Goal: Transaction & Acquisition: Purchase product/service

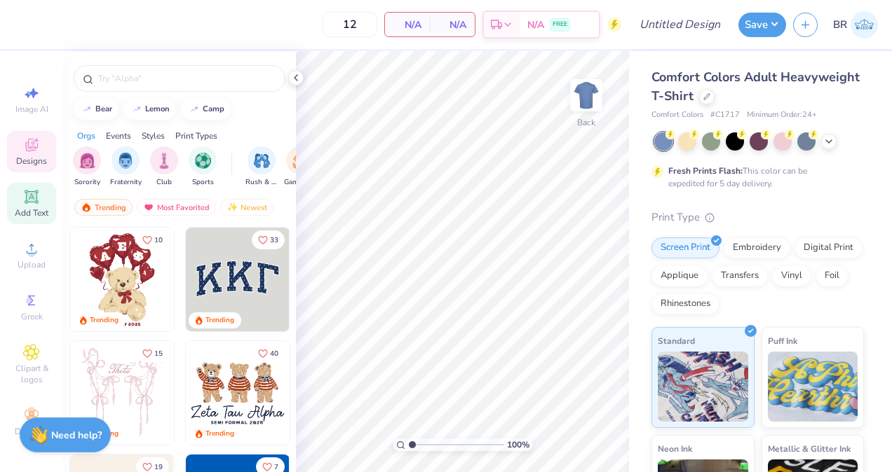
click at [34, 205] on icon at bounding box center [31, 197] width 17 height 17
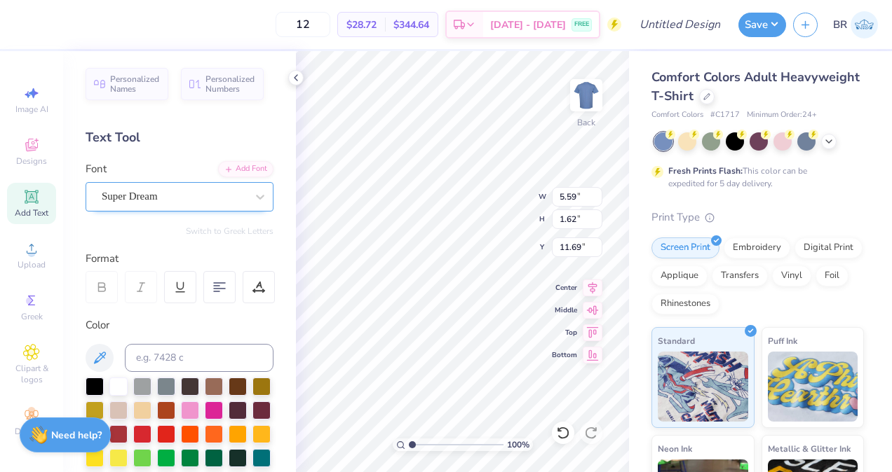
click at [170, 203] on div "Super Dream" at bounding box center [173, 197] width 147 height 22
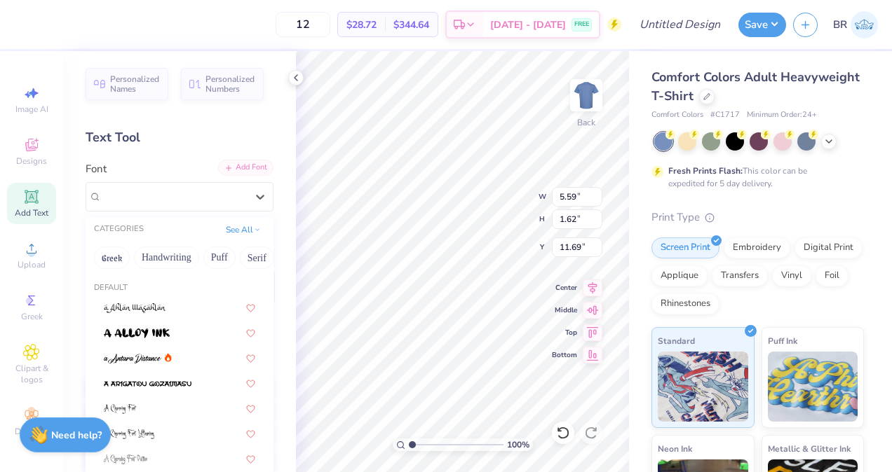
click at [223, 171] on div "Add Font" at bounding box center [245, 168] width 55 height 16
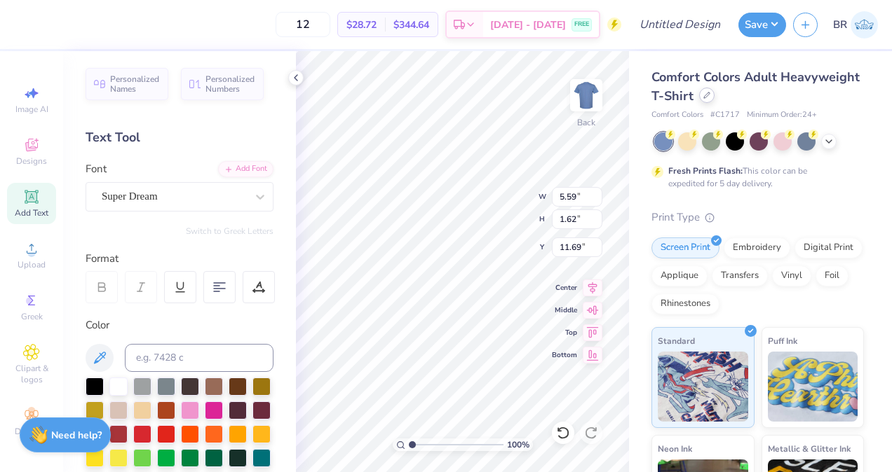
click at [710, 93] on icon at bounding box center [706, 95] width 7 height 7
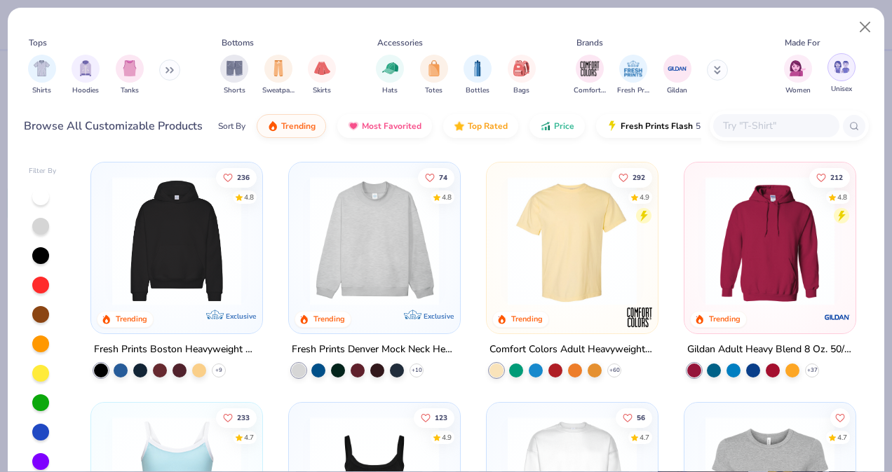
click at [840, 69] on img "filter for Unisex" at bounding box center [841, 67] width 16 height 16
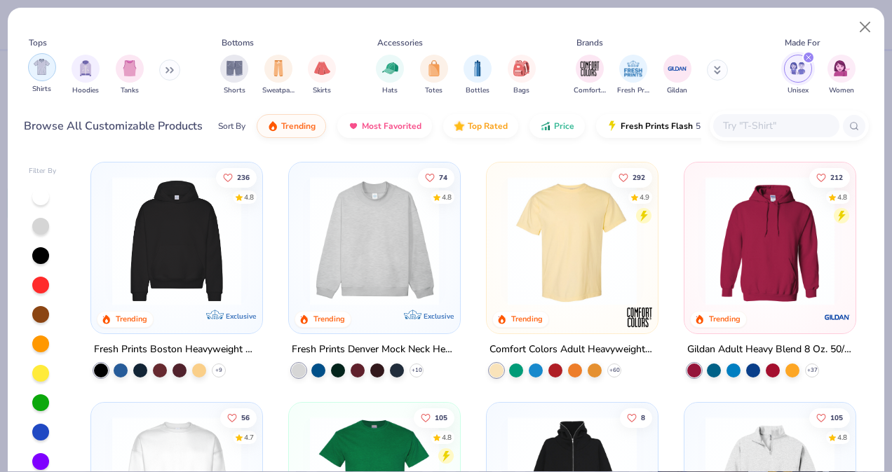
click at [48, 69] on img "filter for Shirts" at bounding box center [42, 67] width 16 height 16
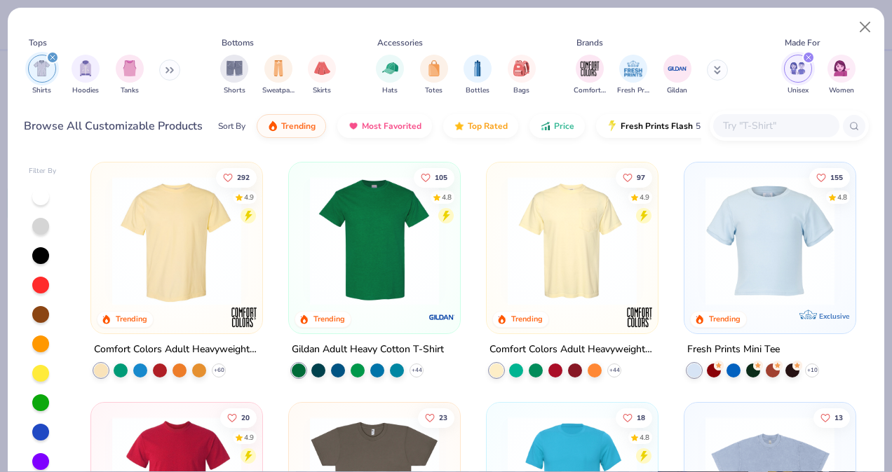
click at [198, 243] on img at bounding box center [176, 241] width 143 height 129
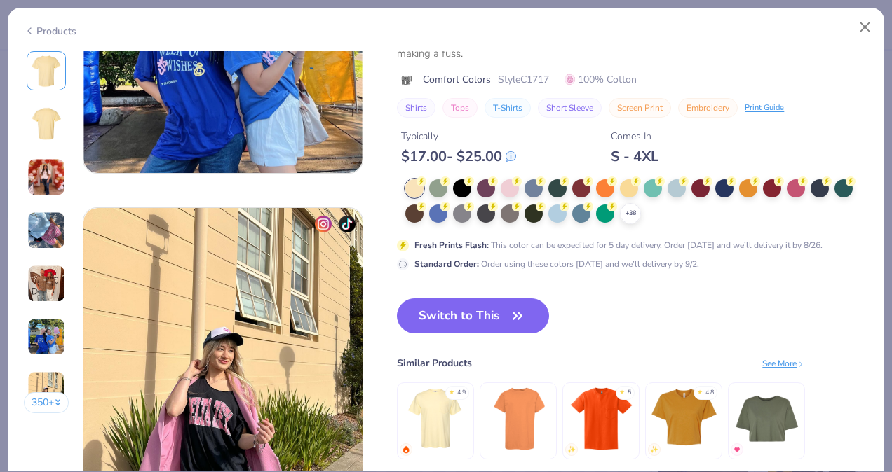
scroll to position [1706, 0]
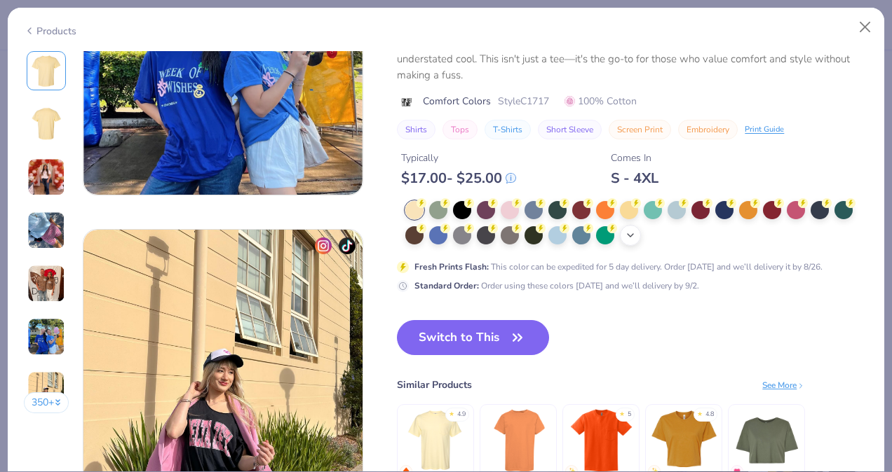
click at [633, 242] on div "+ 38" at bounding box center [630, 235] width 21 height 21
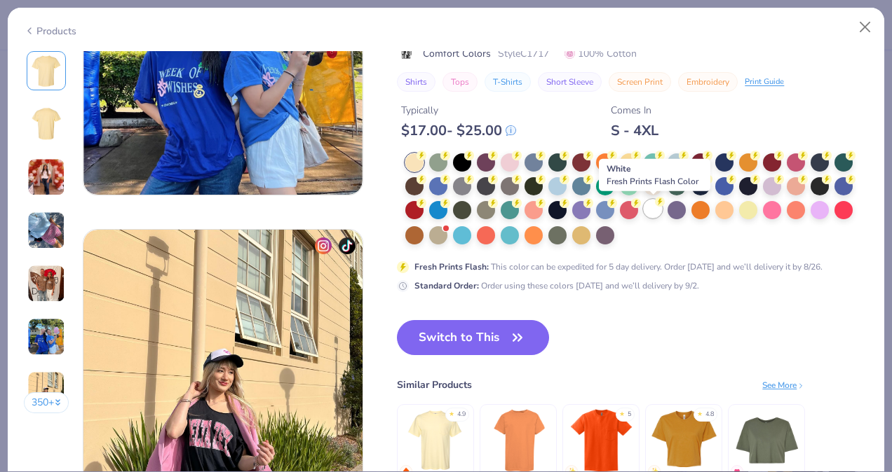
click at [654, 214] on div at bounding box center [652, 209] width 18 height 18
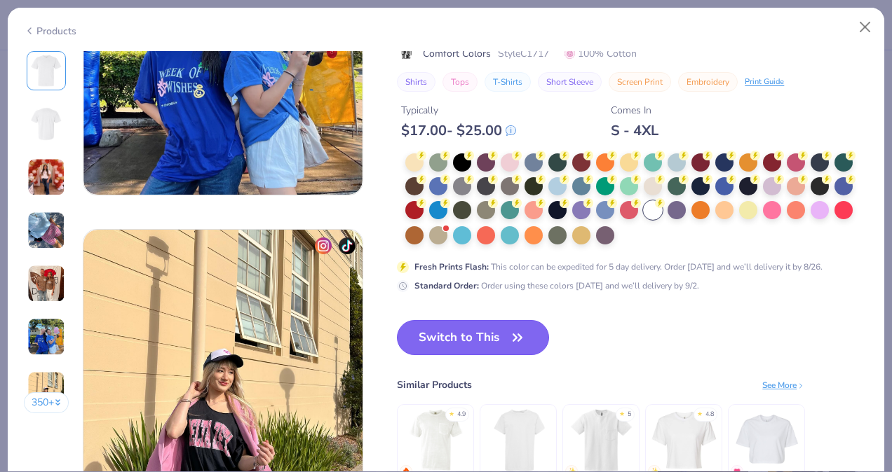
click at [485, 336] on button "Switch to This" at bounding box center [473, 337] width 152 height 35
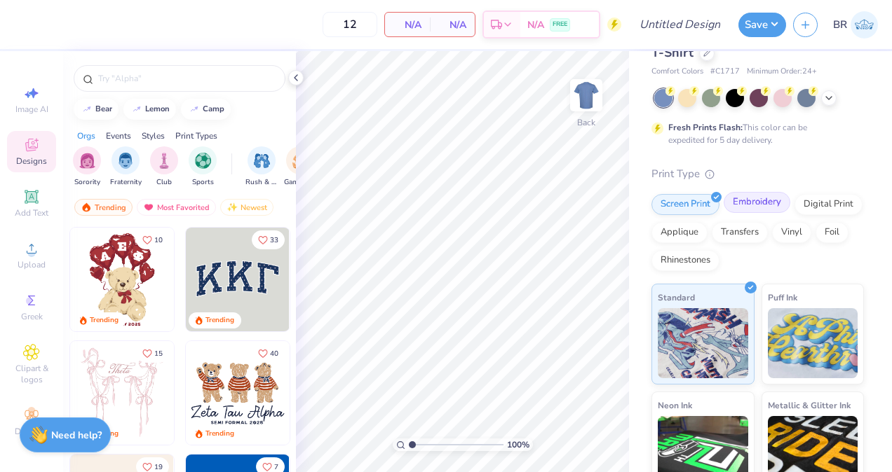
scroll to position [69, 0]
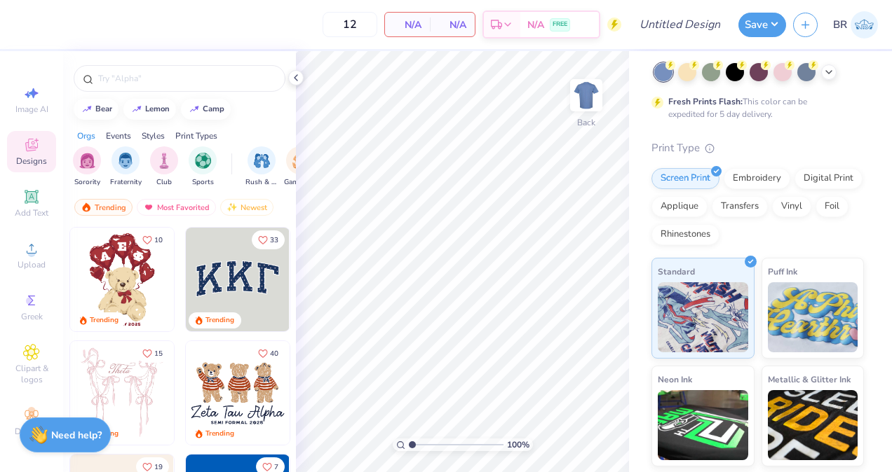
click at [810, 217] on div "Screen Print Embroidery Digital Print Applique Transfers Vinyl Foil Rhinestones" at bounding box center [757, 206] width 212 height 77
click at [768, 214] on div "Transfers" at bounding box center [739, 204] width 56 height 21
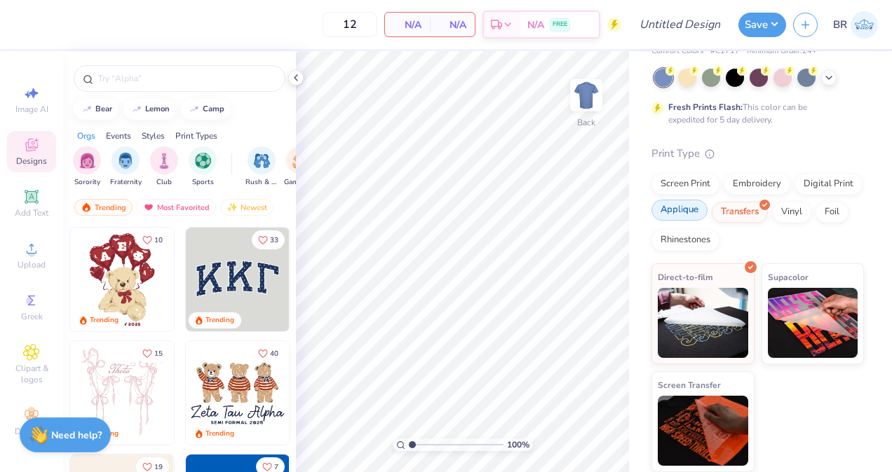
click at [707, 212] on div "Applique" at bounding box center [679, 210] width 56 height 21
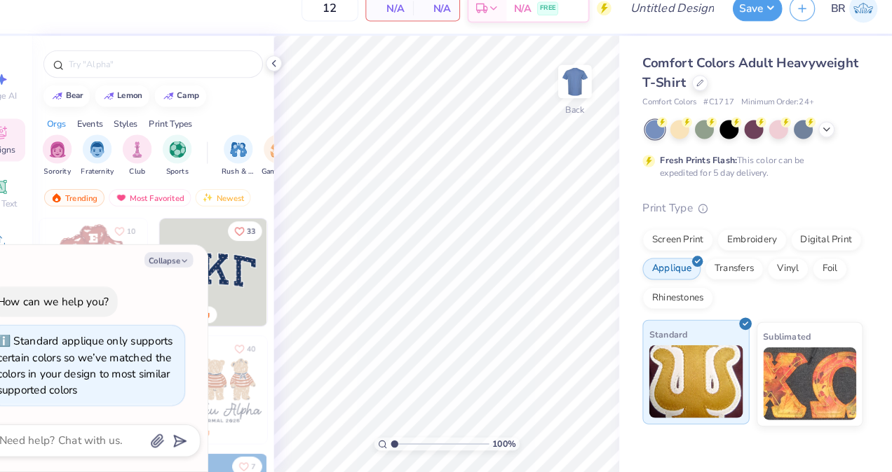
scroll to position [0, 0]
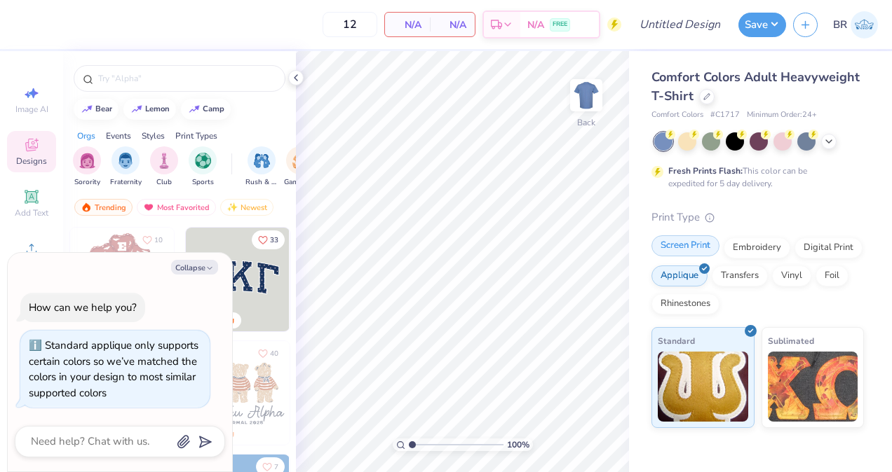
click at [702, 254] on div "Screen Print" at bounding box center [685, 246] width 68 height 21
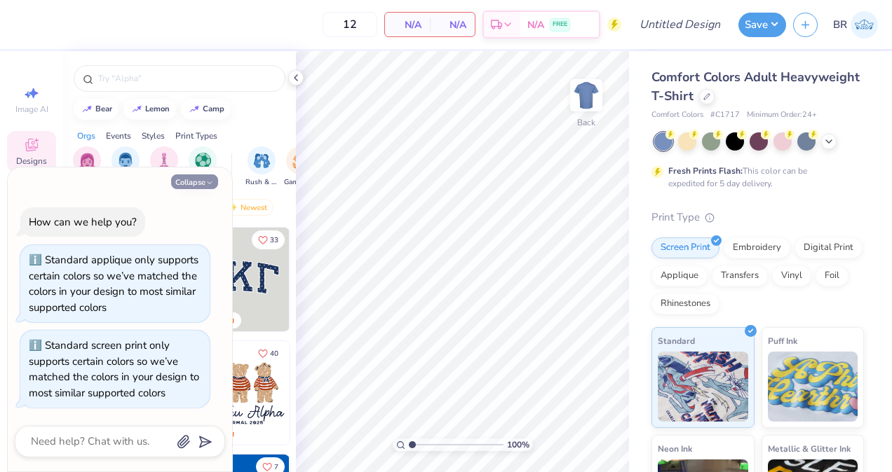
click at [191, 182] on button "Collapse" at bounding box center [194, 182] width 47 height 15
type textarea "x"
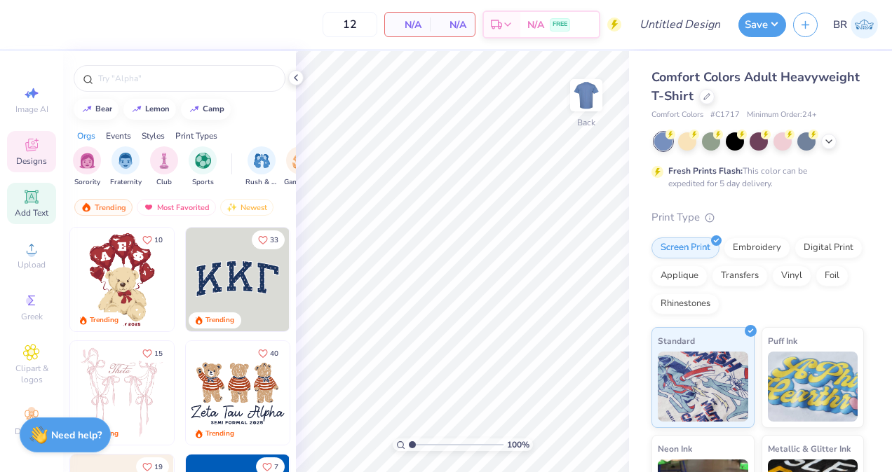
click at [25, 203] on icon at bounding box center [31, 196] width 13 height 13
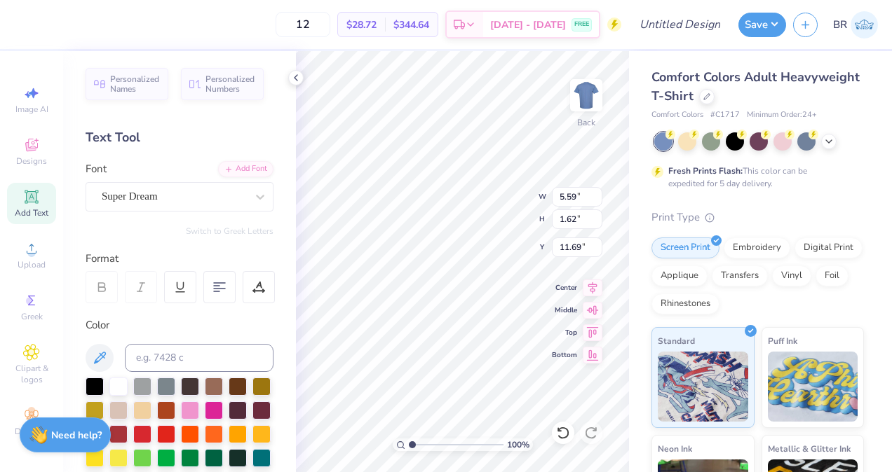
scroll to position [11, 1]
type textarea "T"
type textarea "STAY FASHION FORWARD"
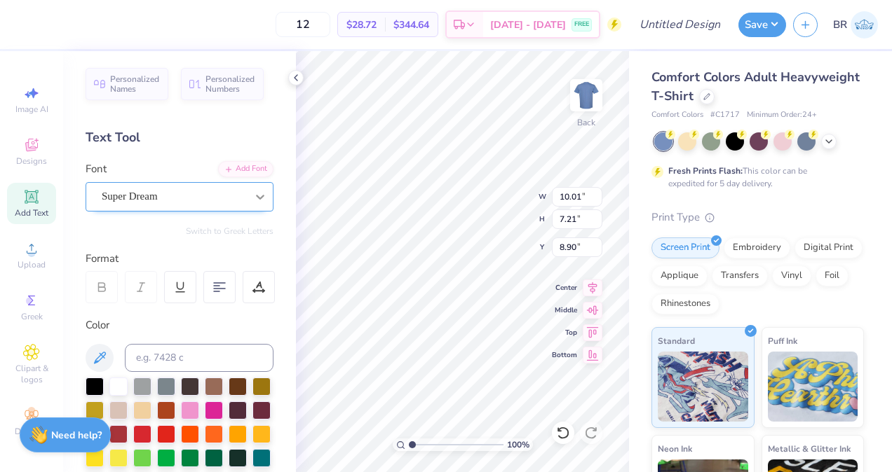
click at [247, 198] on div at bounding box center [259, 196] width 25 height 25
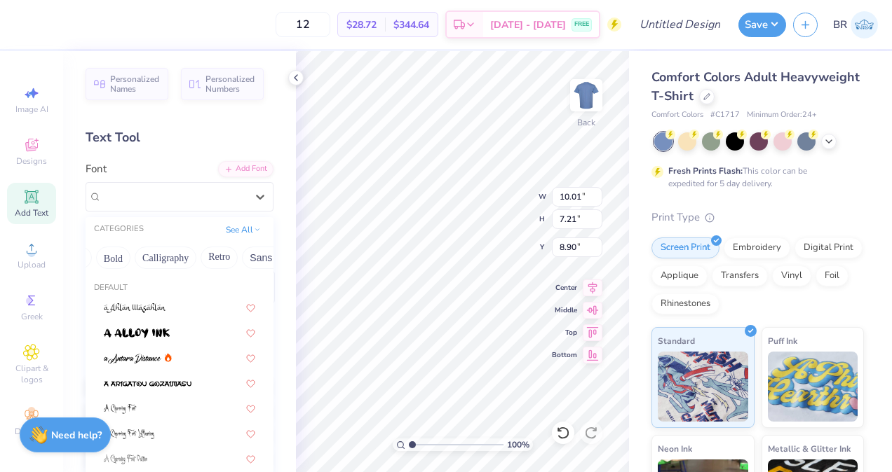
scroll to position [0, 183]
click at [202, 254] on button "Retro" at bounding box center [218, 258] width 37 height 22
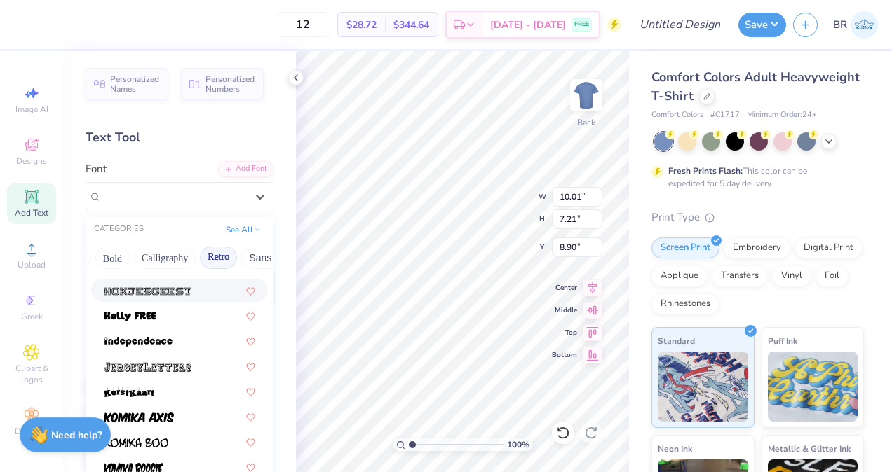
scroll to position [1004, 0]
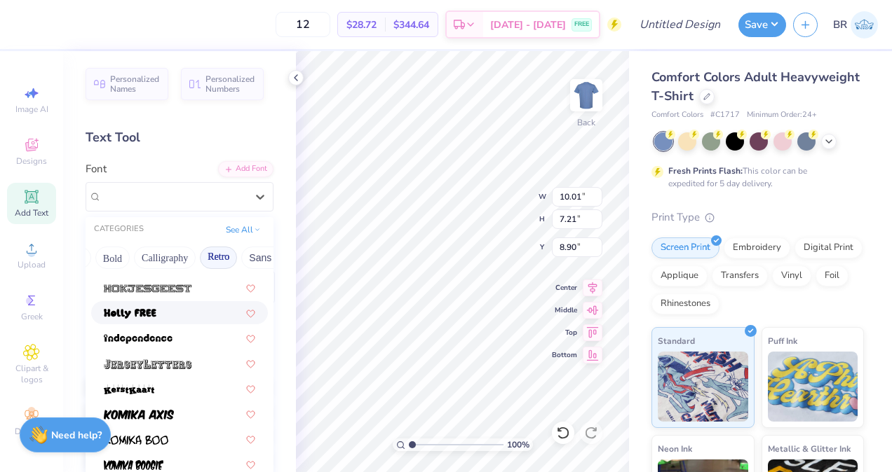
click at [195, 305] on div at bounding box center [179, 312] width 177 height 23
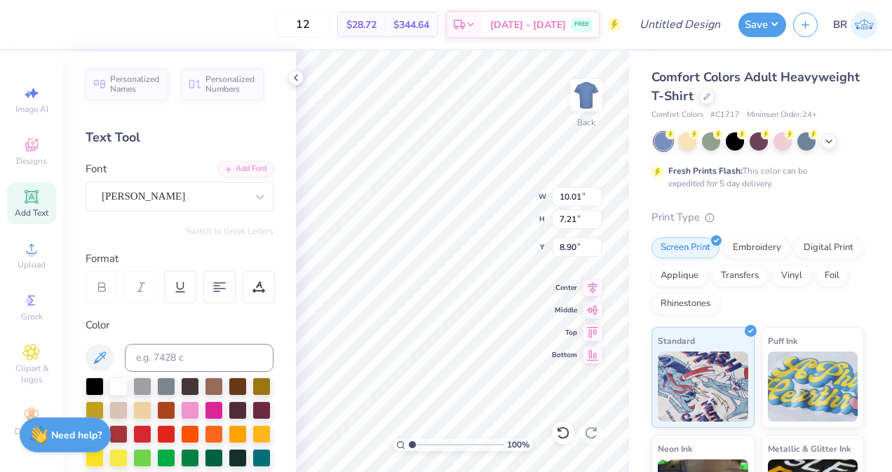
type input "9.66"
type input "7.15"
type input "8.92"
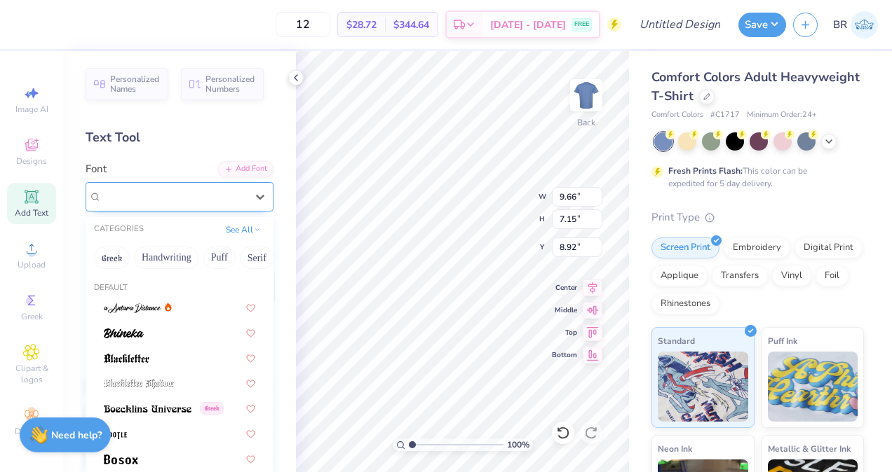
click at [200, 205] on div at bounding box center [174, 196] width 144 height 19
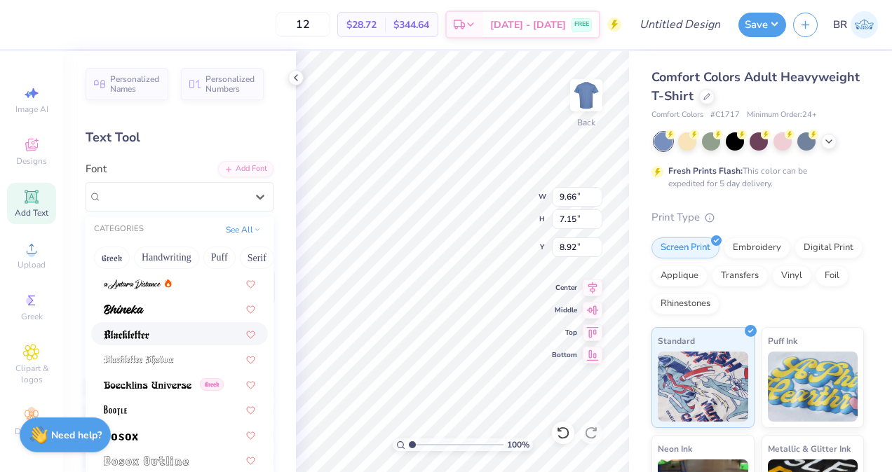
scroll to position [45, 0]
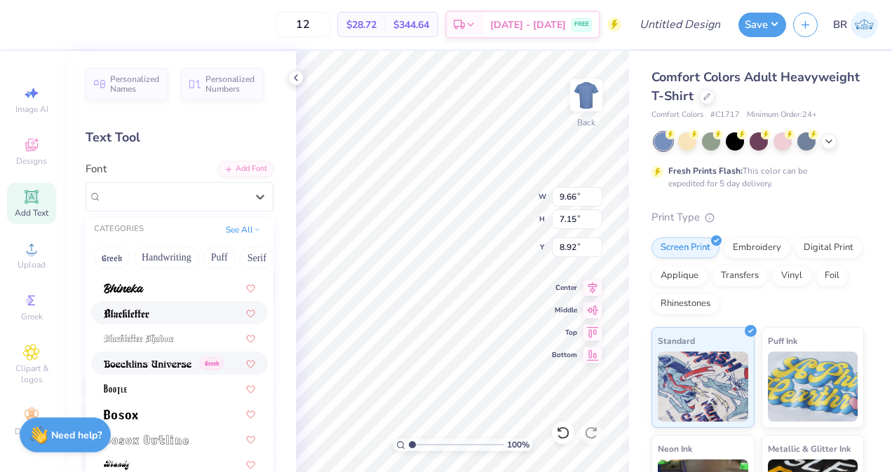
click at [179, 353] on div "Greek" at bounding box center [179, 363] width 177 height 23
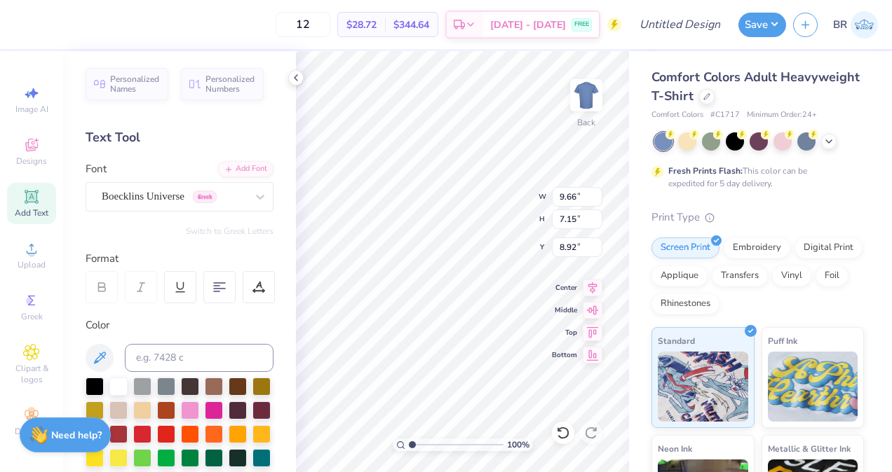
type input "11.27"
type input "7.22"
type input "8.89"
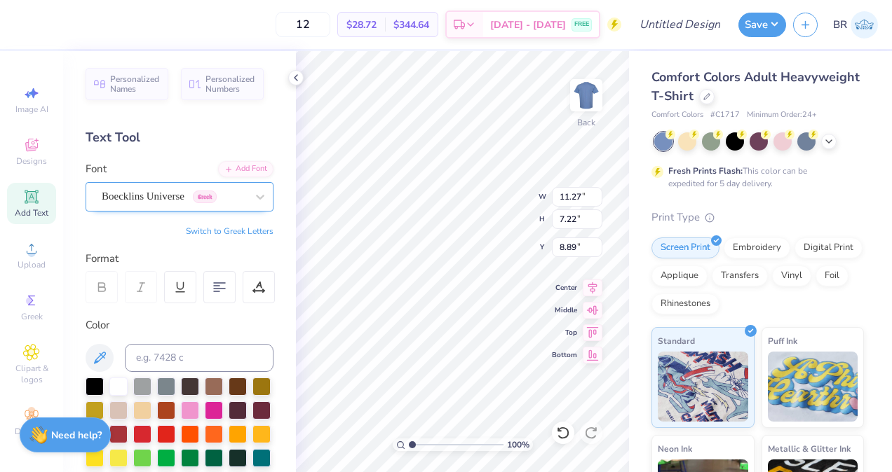
click at [191, 206] on div "Boecklins Universe Greek" at bounding box center [173, 197] width 147 height 22
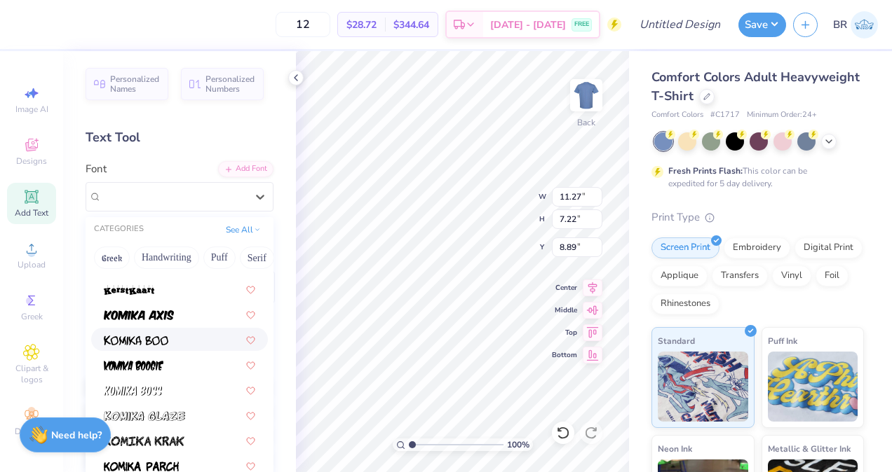
scroll to position [1104, 0]
click at [182, 347] on div at bounding box center [179, 338] width 177 height 23
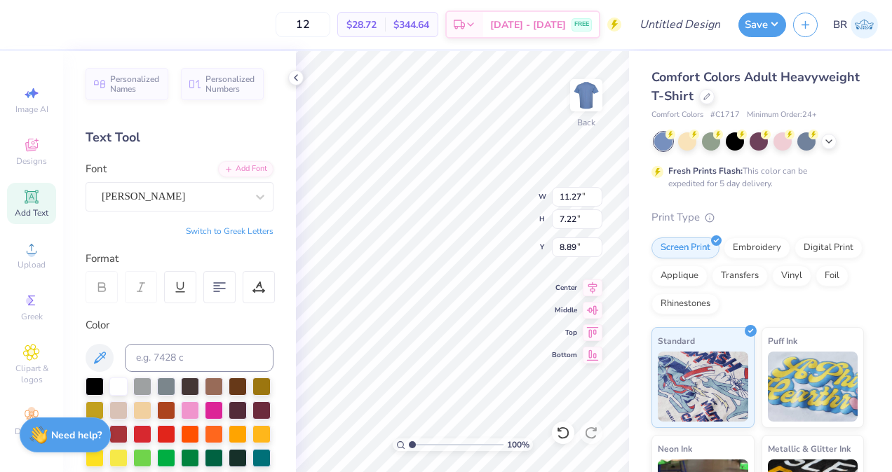
type input "10.35"
type input "7.33"
type input "8.83"
click at [834, 137] on div at bounding box center [828, 139] width 15 height 15
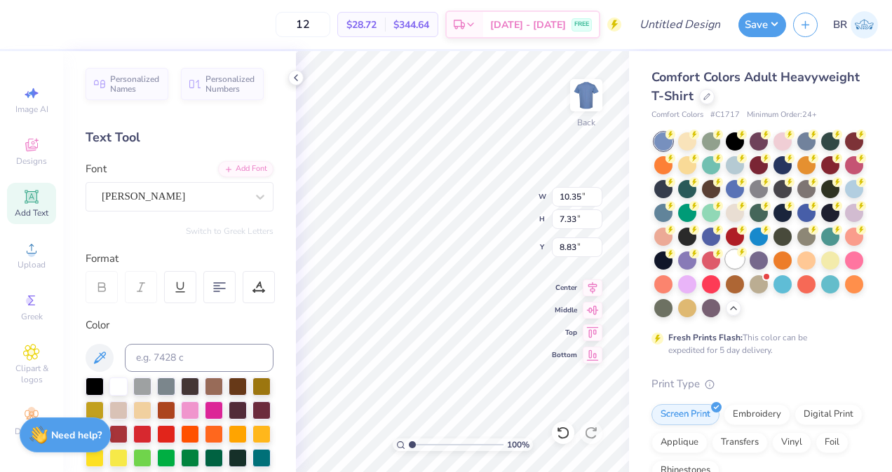
click at [725, 268] on div at bounding box center [734, 259] width 18 height 18
click at [96, 386] on div at bounding box center [95, 385] width 18 height 18
type textarea "STAY"
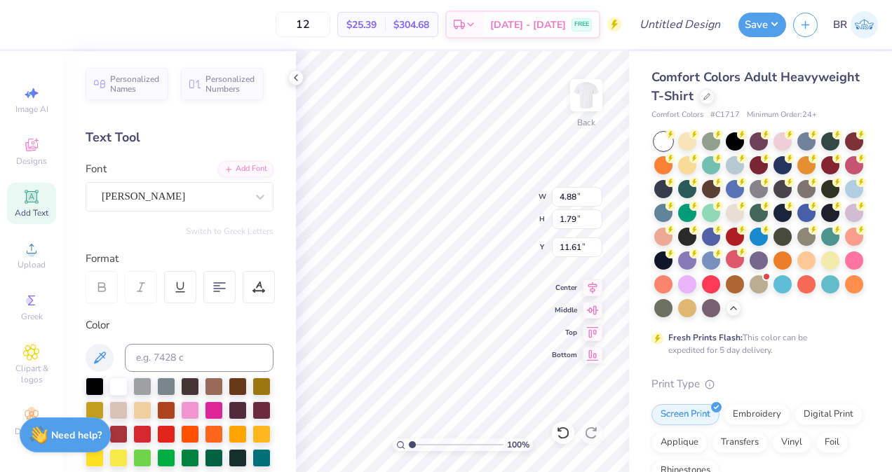
type input "5.31"
type input "7.22"
type input "2.65"
type input "3.00"
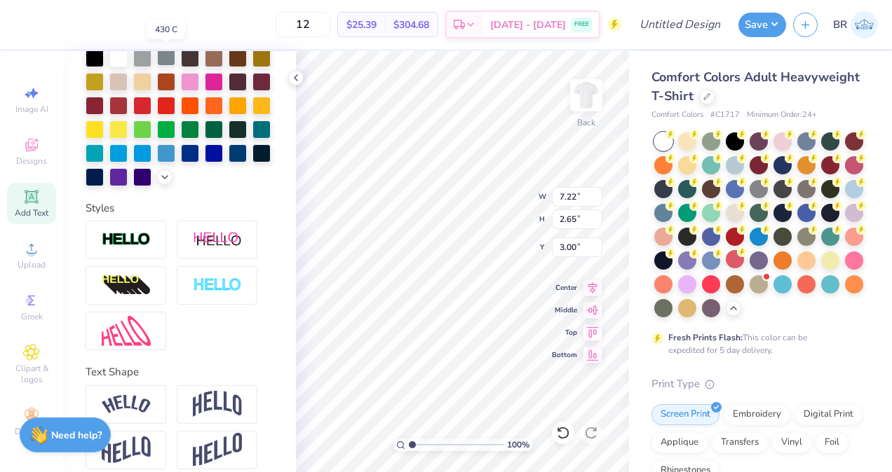
scroll to position [366, 0]
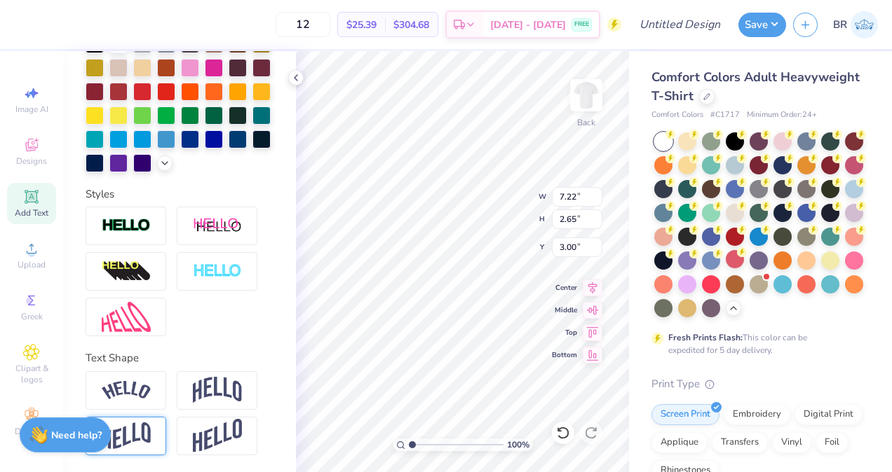
click at [136, 430] on img at bounding box center [126, 436] width 49 height 27
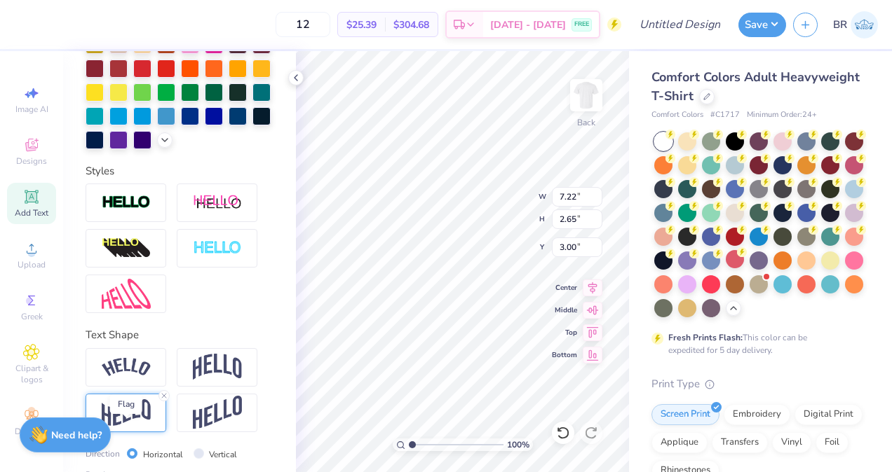
type input "3.80"
type input "2.42"
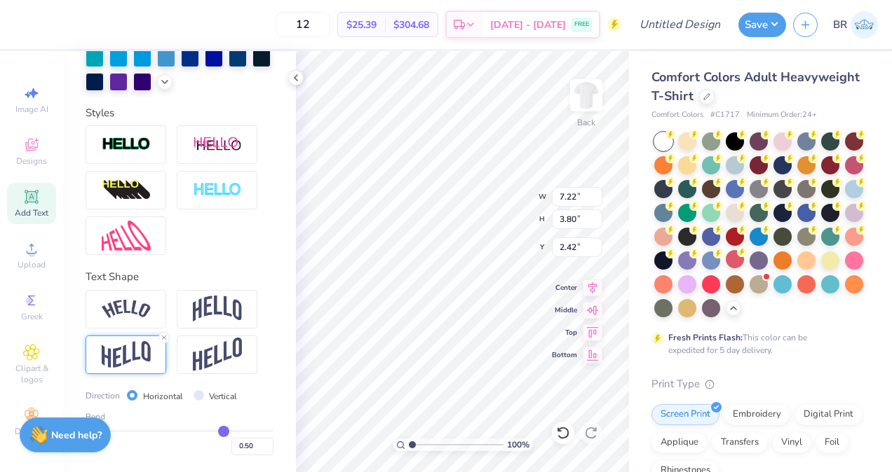
type input "0.47"
type input "0.45"
type input "0.43"
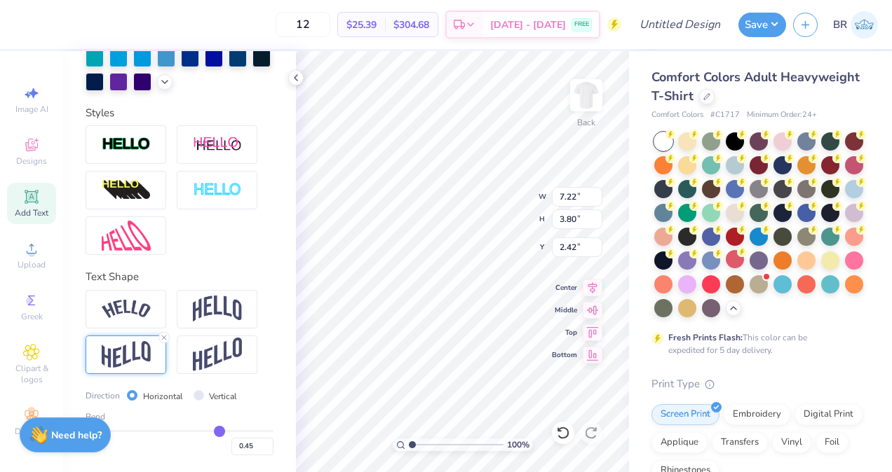
type input "0.43"
type input "0.41"
type input "0.38"
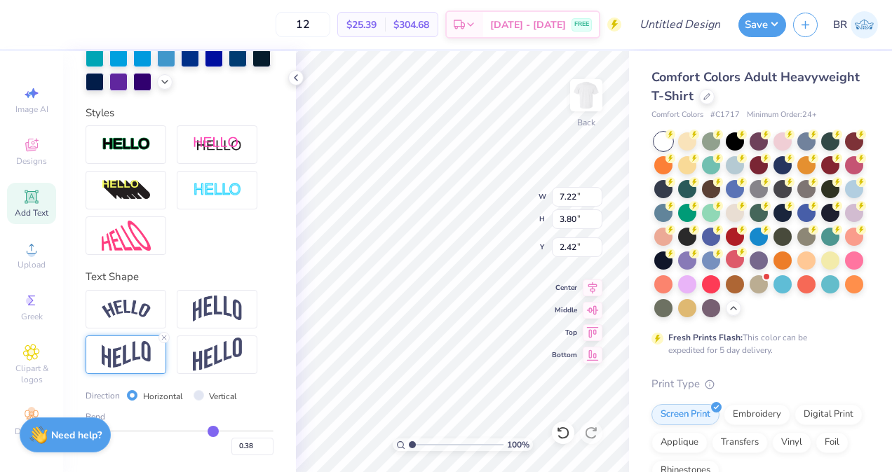
type input "0.36"
type input "0.35"
type input "0.33"
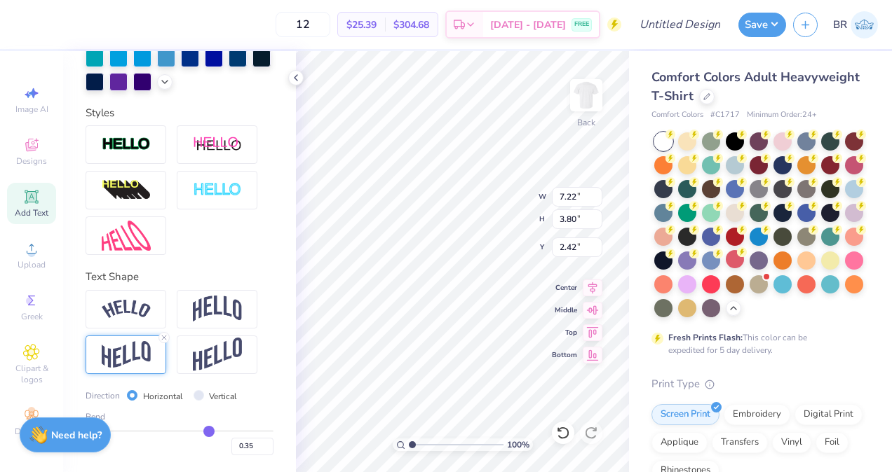
type input "0.33"
type input "0.32"
type input "0.31"
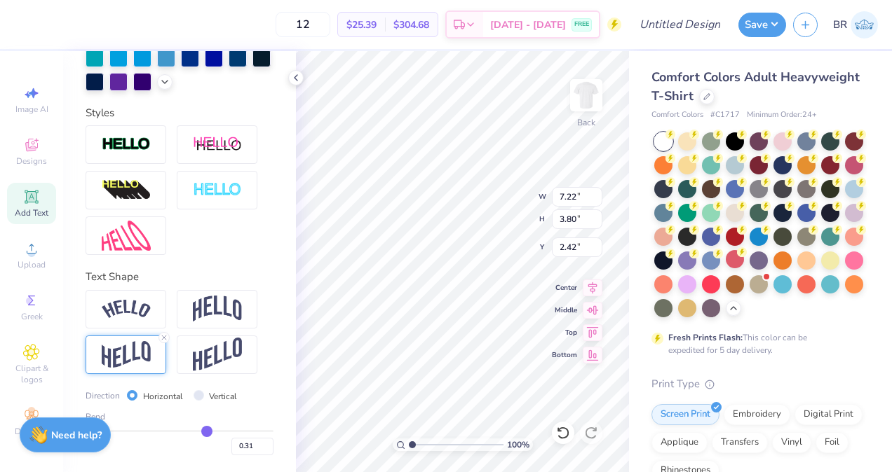
type input "0.3"
type input "0.30"
drag, startPoint x: 213, startPoint y: 428, endPoint x: 199, endPoint y: 427, distance: 14.1
type input "0.3"
click at [199, 430] on input "range" at bounding box center [180, 431] width 188 height 2
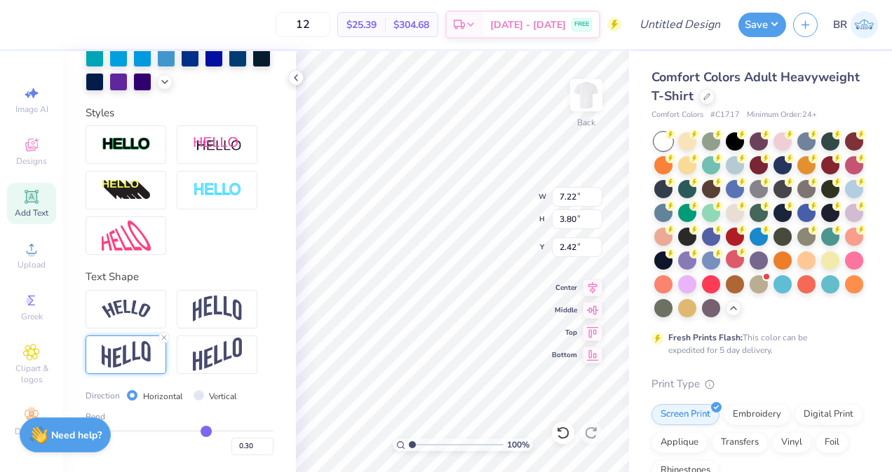
type input "3.31"
type input "2.67"
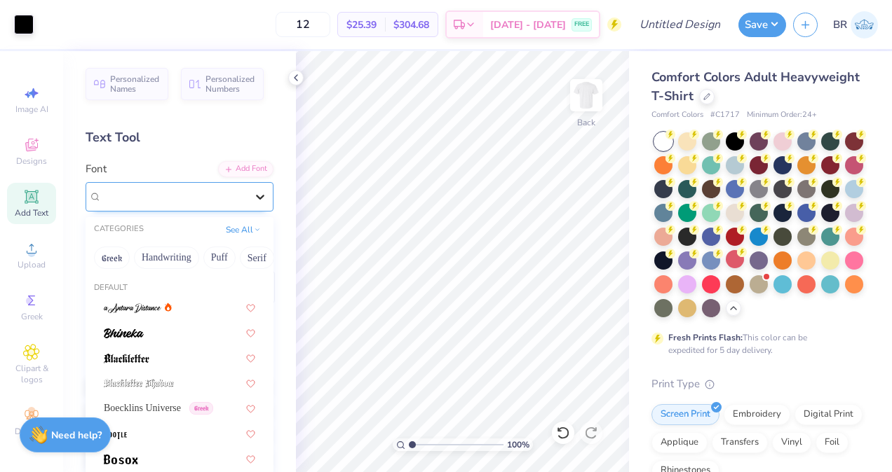
click at [253, 194] on icon at bounding box center [260, 197] width 14 height 14
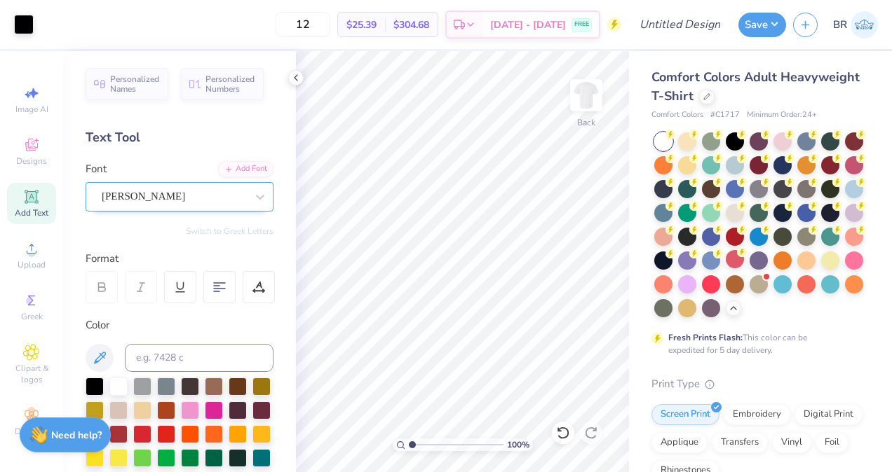
click at [220, 196] on div "Komika Boo" at bounding box center [173, 197] width 147 height 22
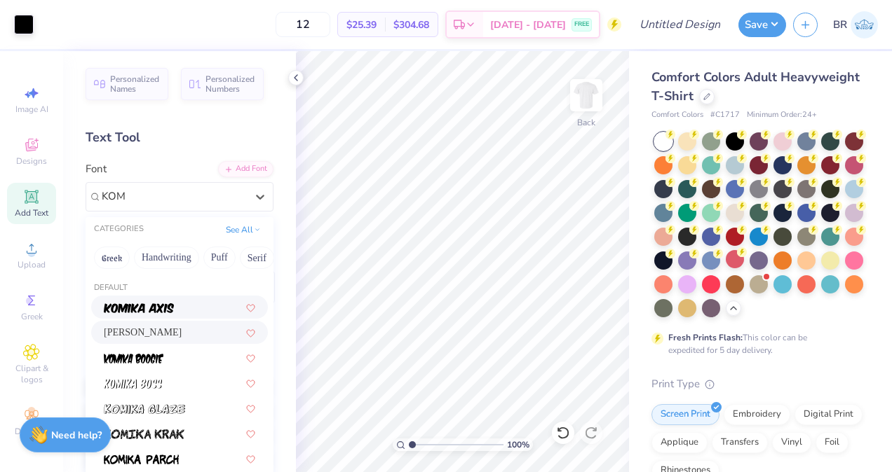
type input "KOM"
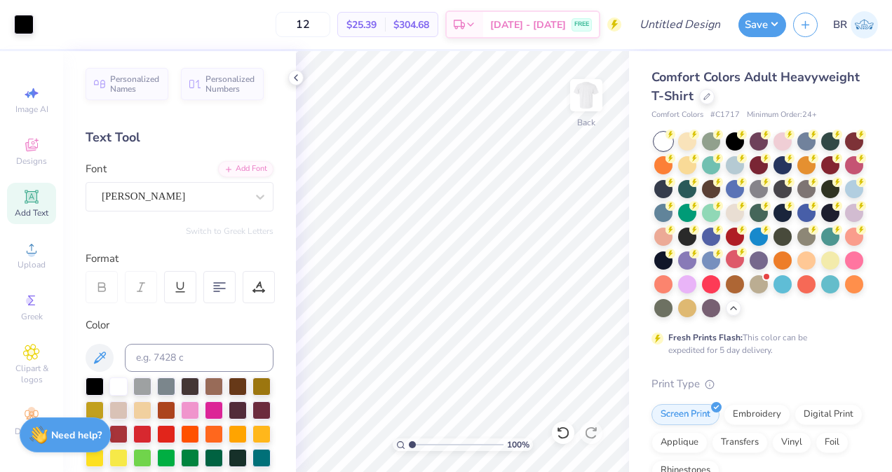
click at [40, 201] on div "Add Text" at bounding box center [31, 203] width 49 height 41
type textarea "T"
type textarea "f"
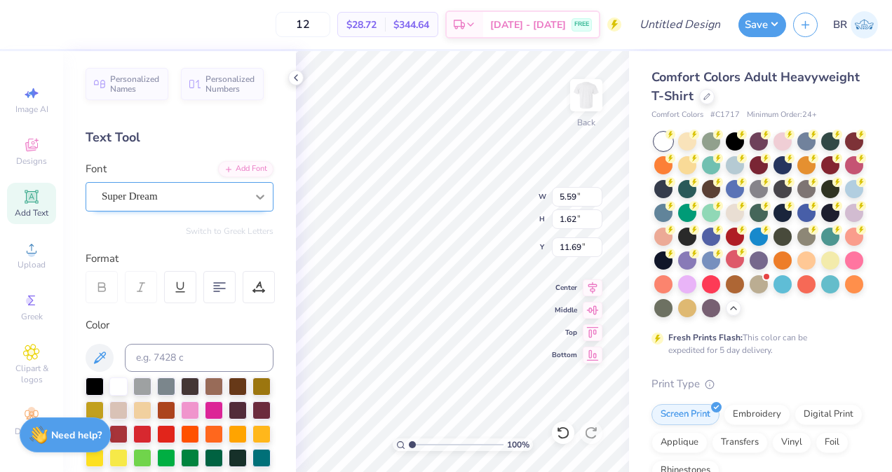
type textarea "FASHION"
click at [247, 202] on div at bounding box center [259, 196] width 25 height 25
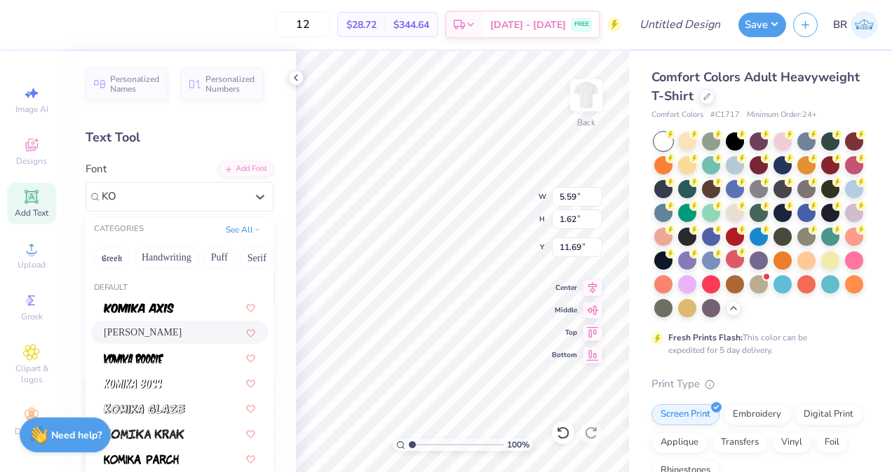
click at [208, 336] on div "Komika Boo" at bounding box center [179, 332] width 151 height 15
type input "KO"
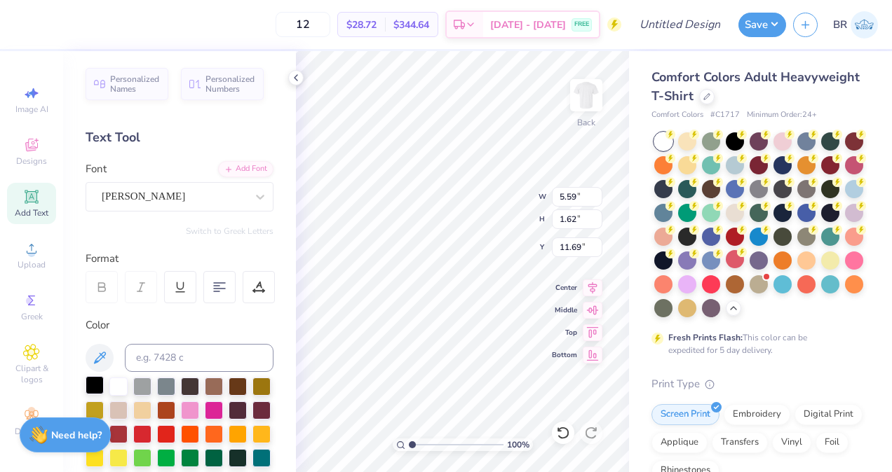
click at [94, 381] on div at bounding box center [95, 385] width 18 height 18
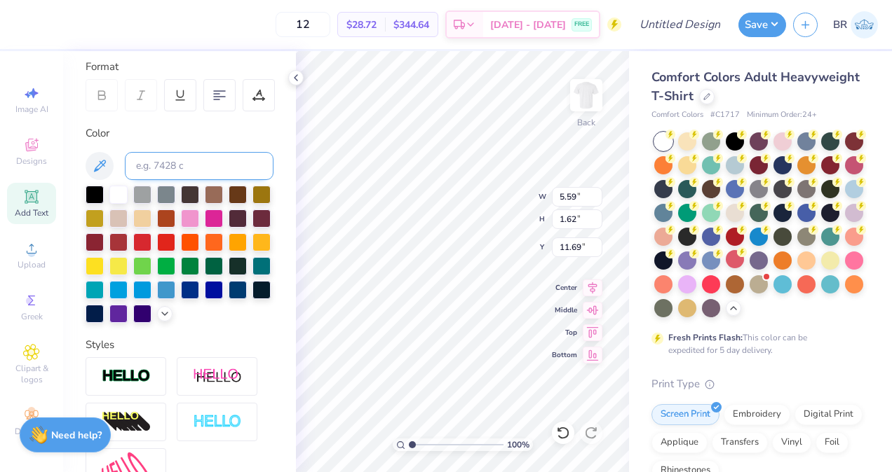
scroll to position [366, 0]
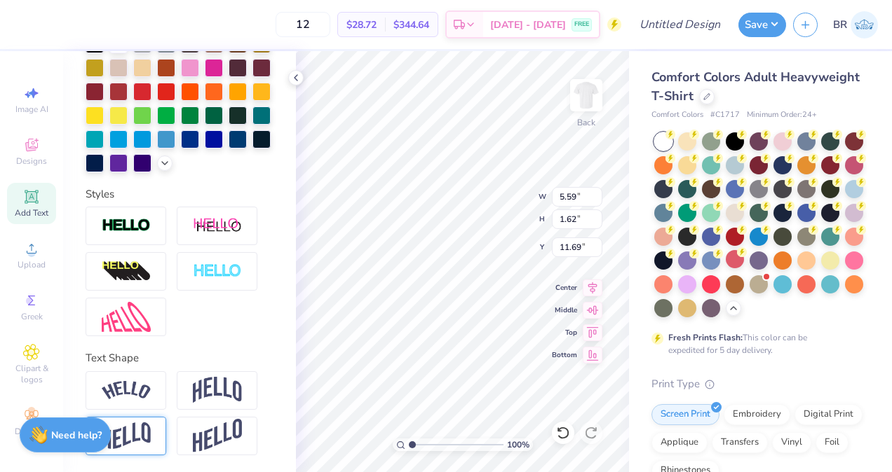
click at [149, 430] on img at bounding box center [126, 436] width 49 height 27
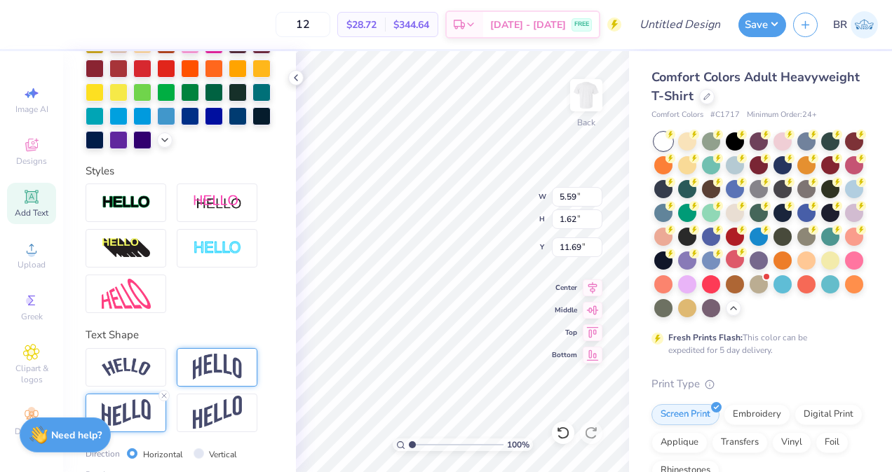
scroll to position [448, 0]
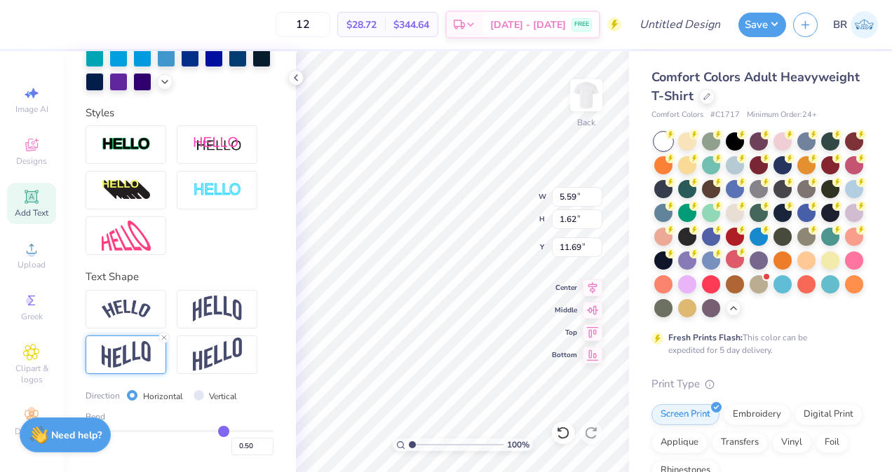
type input "0.46"
type input "0.44"
type input "0.4"
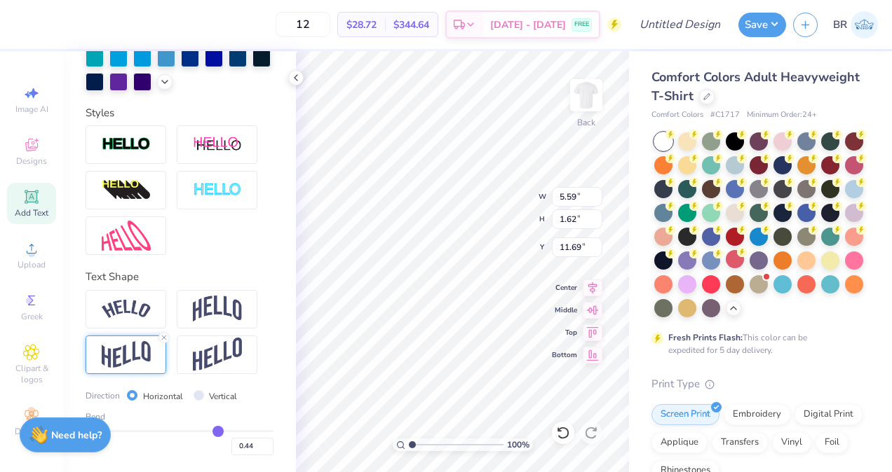
type input "0.40"
type input "0.38"
type input "0.36"
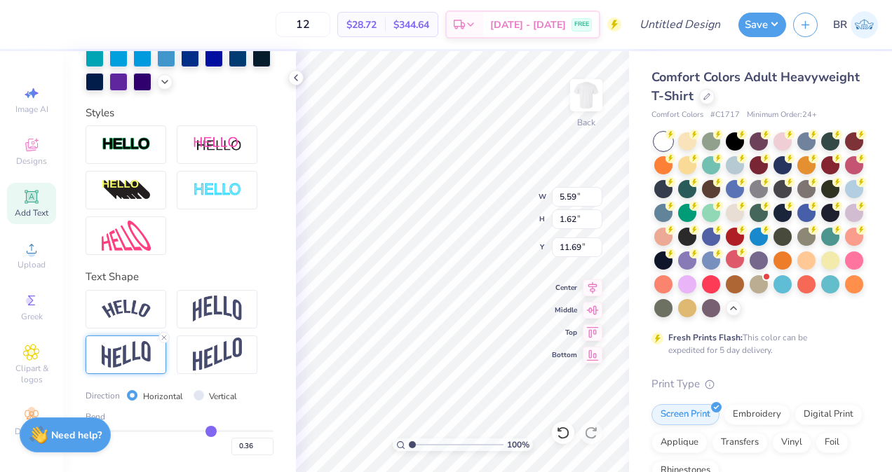
type input "0.35"
type input "0.34"
type input "0.33"
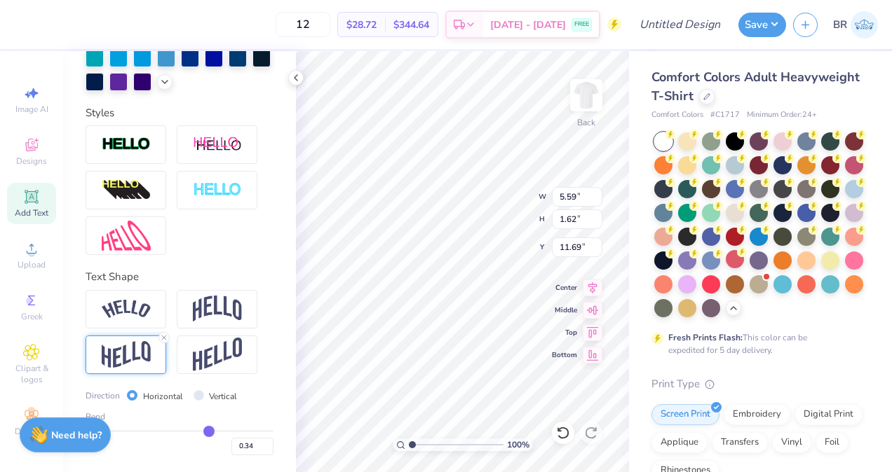
type input "0.33"
type input "0.32"
type input "0.31"
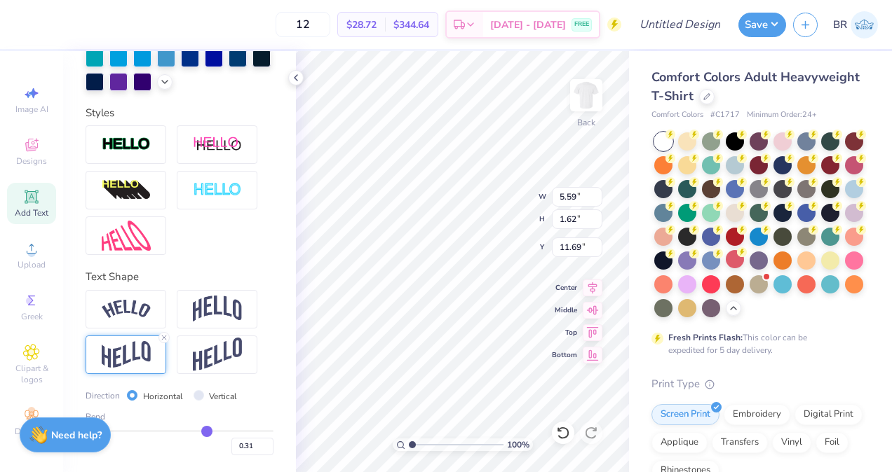
type input "0.3"
type input "0.30"
type input "0.28"
type input "0.27"
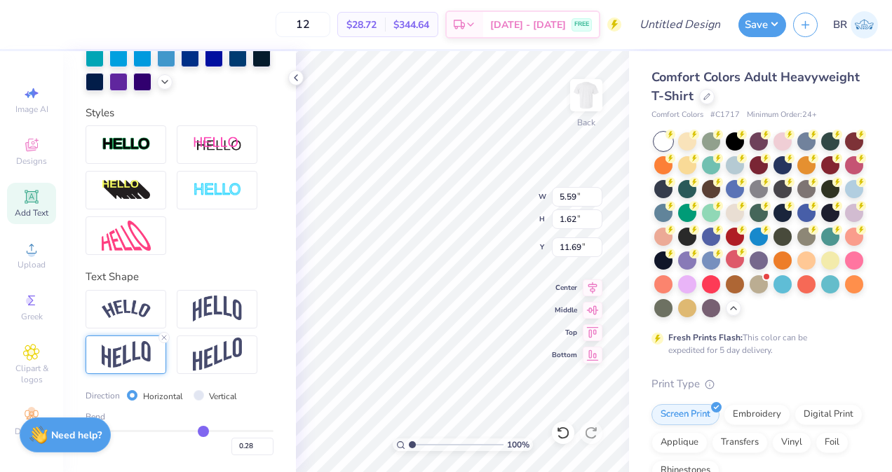
type input "0.27"
type input "0.26"
type input "0.25"
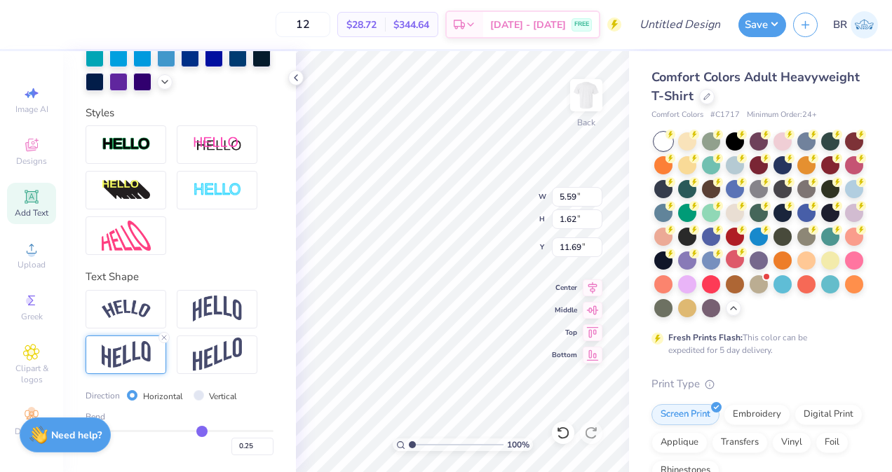
type input "0.23"
type input "0.22"
type input "0.21"
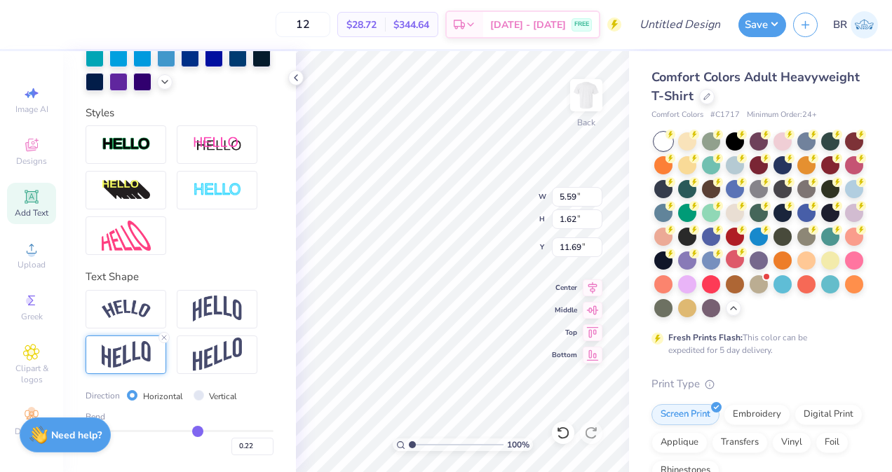
type input "0.21"
type input "0.2"
type input "0.20"
type input "0.19"
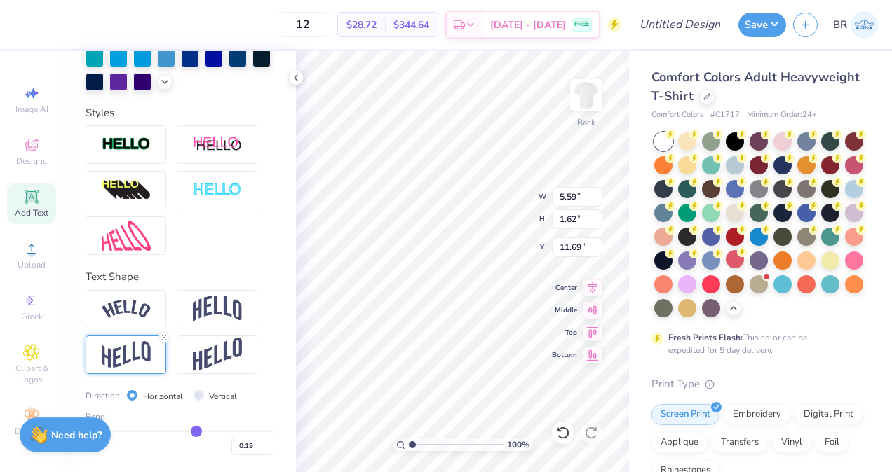
type input "0.18"
type input "0.17"
type input "0.16"
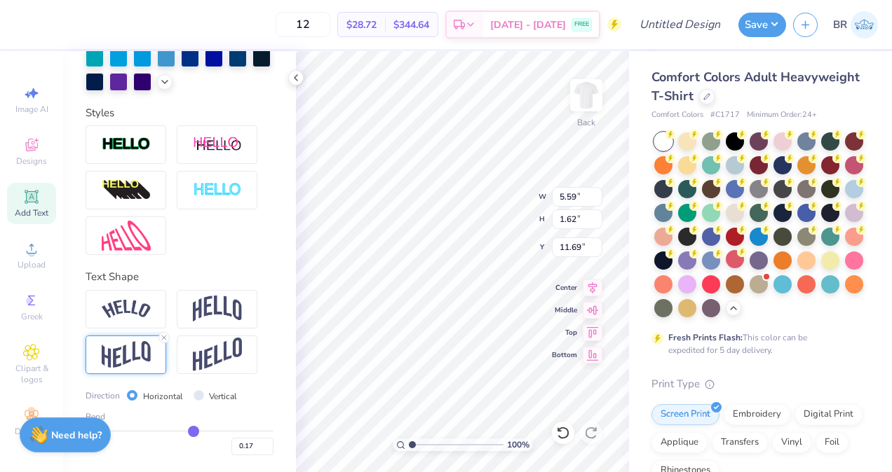
type input "0.16"
type input "0.15"
type input "0.14"
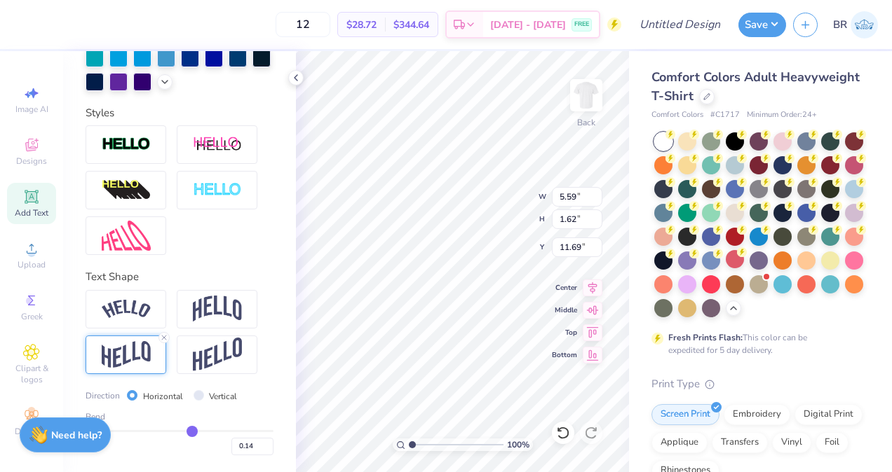
type input "0.13"
drag, startPoint x: 214, startPoint y: 434, endPoint x: 184, endPoint y: 429, distance: 29.8
click at [184, 430] on input "range" at bounding box center [180, 431] width 188 height 2
type input "0.14"
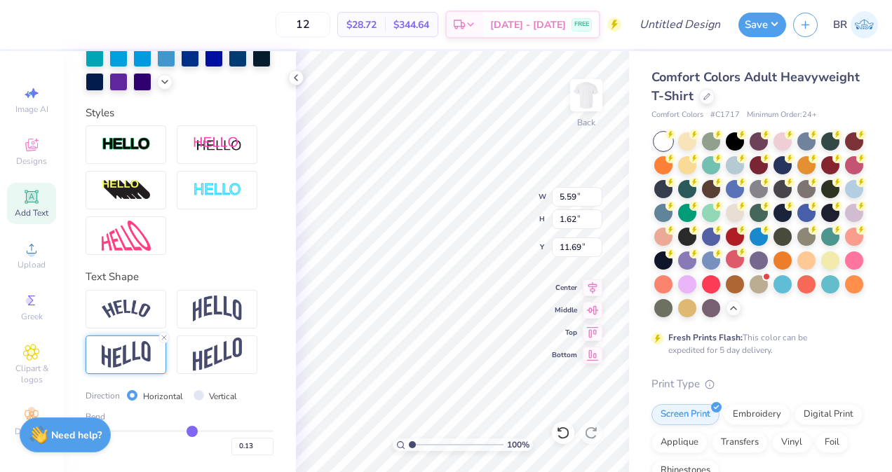
type input "0.14"
type input "0.15"
type input "0.19"
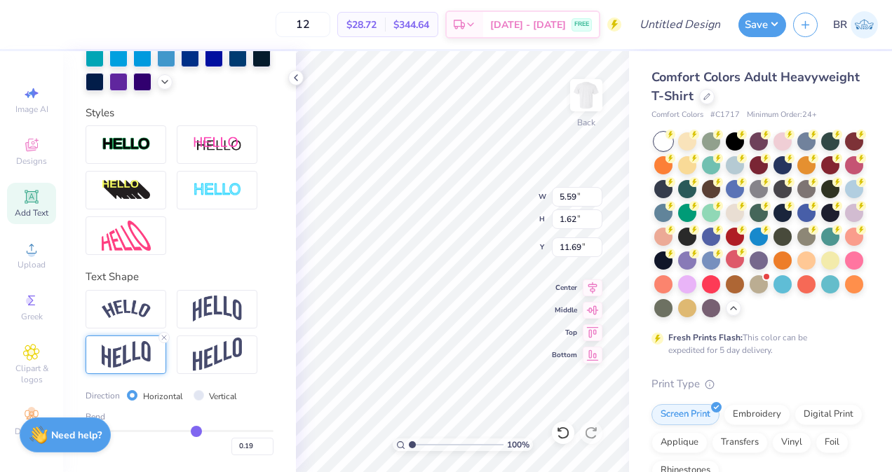
type input "0.21"
type input "0.24"
type input "0.26"
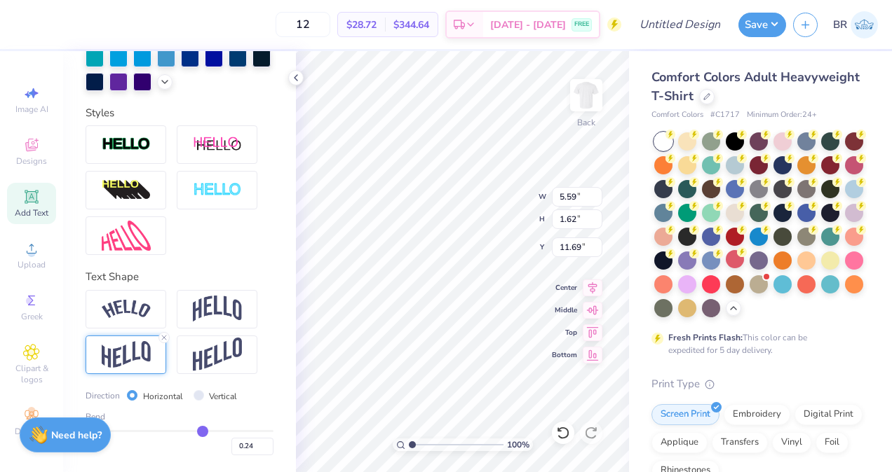
type input "0.26"
type input "0.28"
type input "0.29"
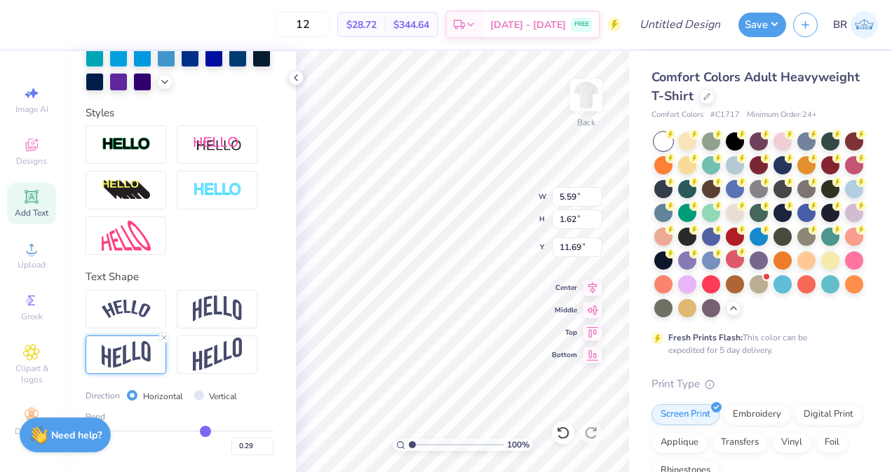
type input "0.3"
type input "0.30"
type input "0.31"
type input "0.32"
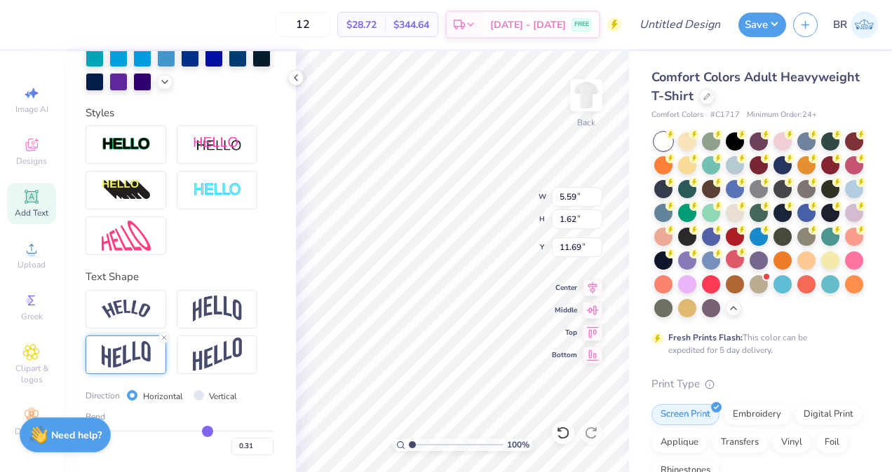
type input "0.32"
type input "0.33"
type input "0.34"
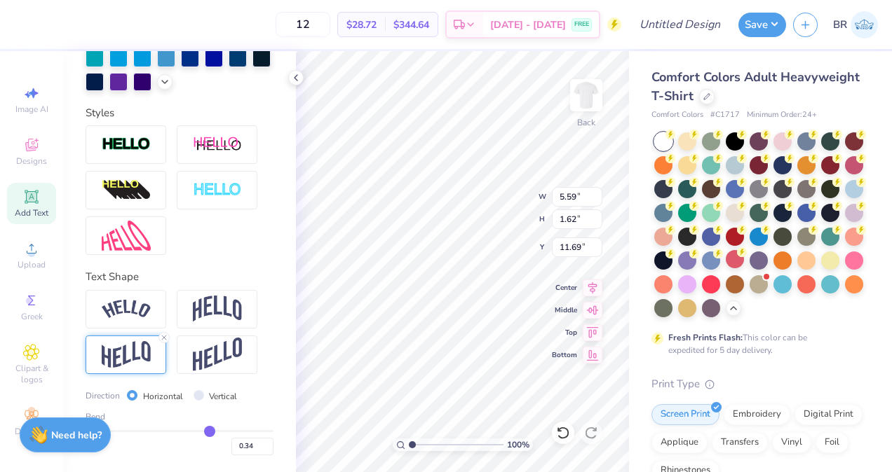
type input "0.35"
type input "0.36"
type input "0.37"
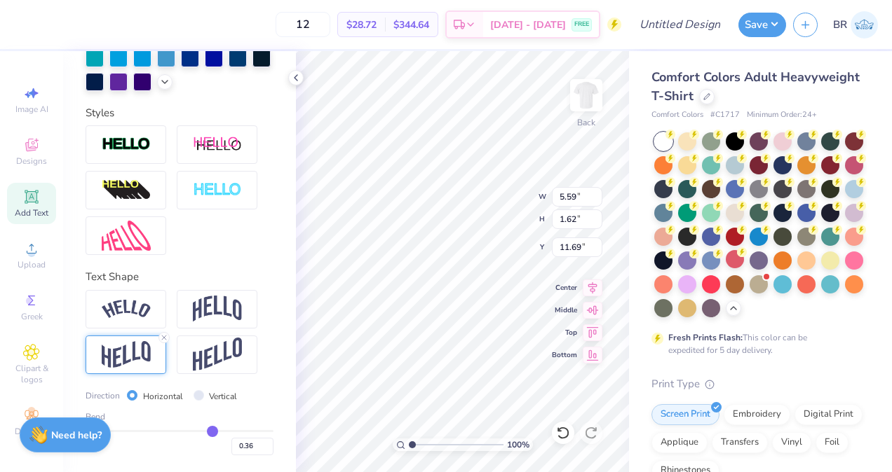
type input "0.37"
type input "0.38"
type input "0.41"
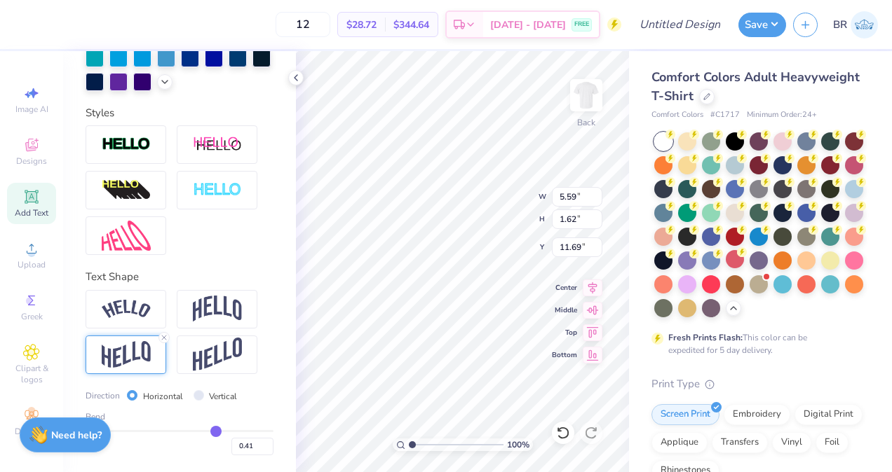
type input "0.42"
type input "0.43"
drag, startPoint x: 184, startPoint y: 429, endPoint x: 210, endPoint y: 426, distance: 26.1
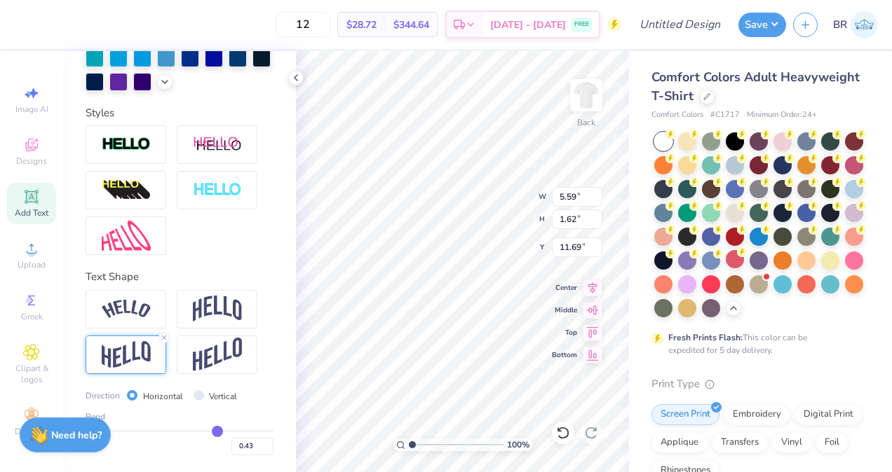
click at [210, 430] on input "range" at bounding box center [180, 431] width 188 height 2
type input "0.45"
type input "0.49"
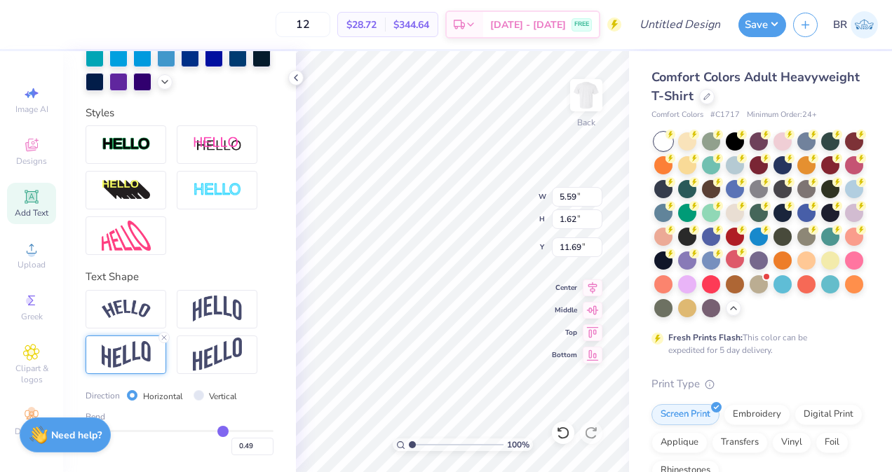
type input "0.51"
type input "0.53"
type input "0.54"
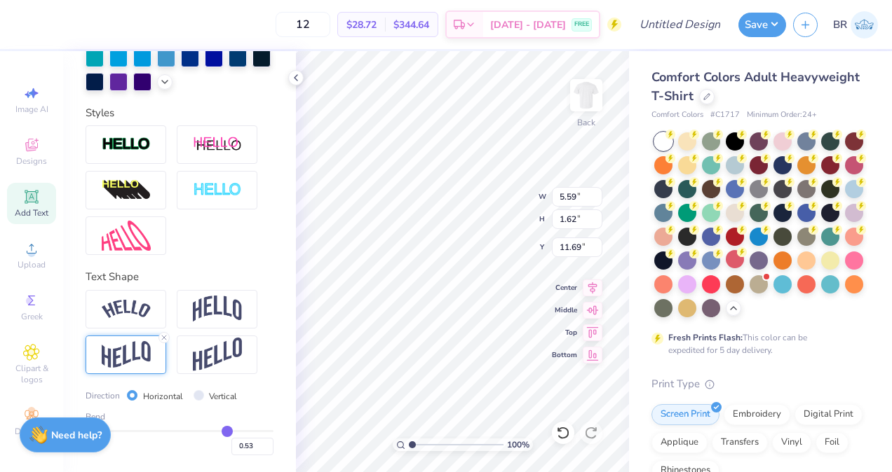
type input "0.54"
type input "0.55"
type input "0.56"
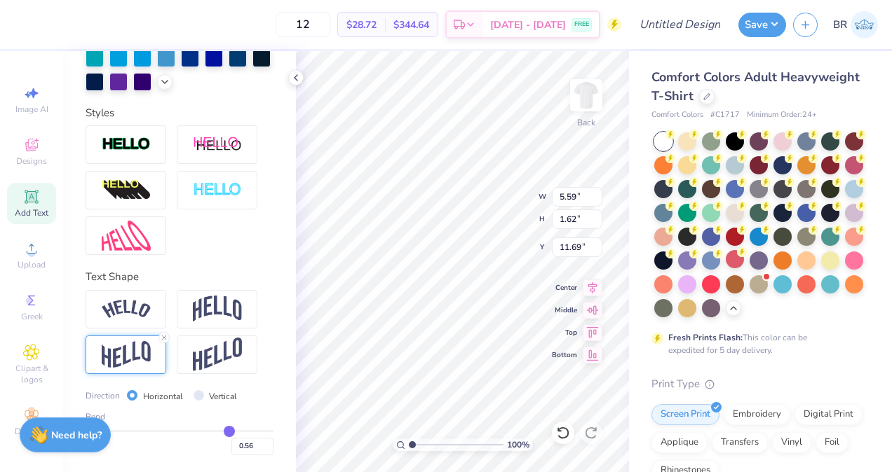
type input "0.55"
drag, startPoint x: 210, startPoint y: 426, endPoint x: 220, endPoint y: 426, distance: 9.8
type input "0.55"
click at [220, 430] on input "range" at bounding box center [180, 431] width 188 height 2
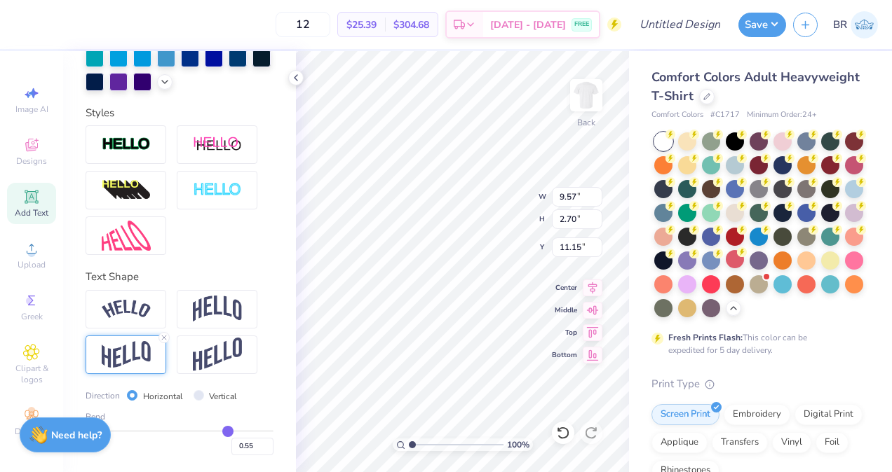
type input "5.98"
click at [30, 203] on icon at bounding box center [31, 196] width 13 height 13
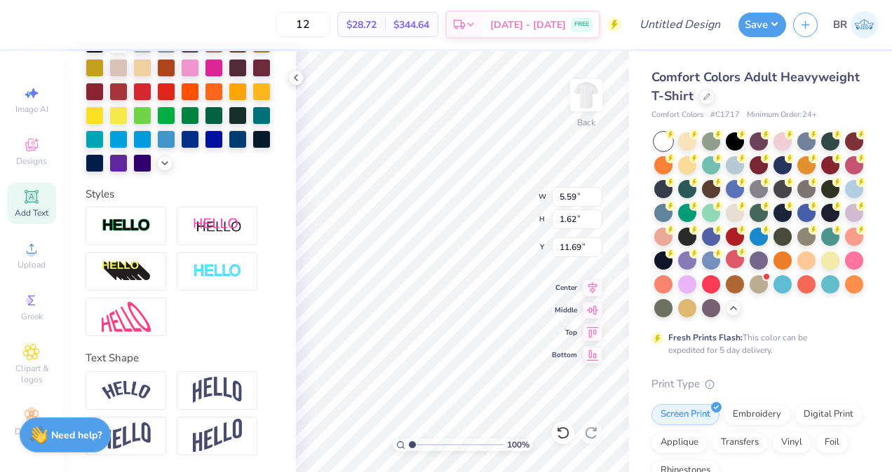
scroll to position [11, 3]
type textarea "T"
type textarea "FORWARD"
click at [145, 418] on div at bounding box center [126, 436] width 81 height 39
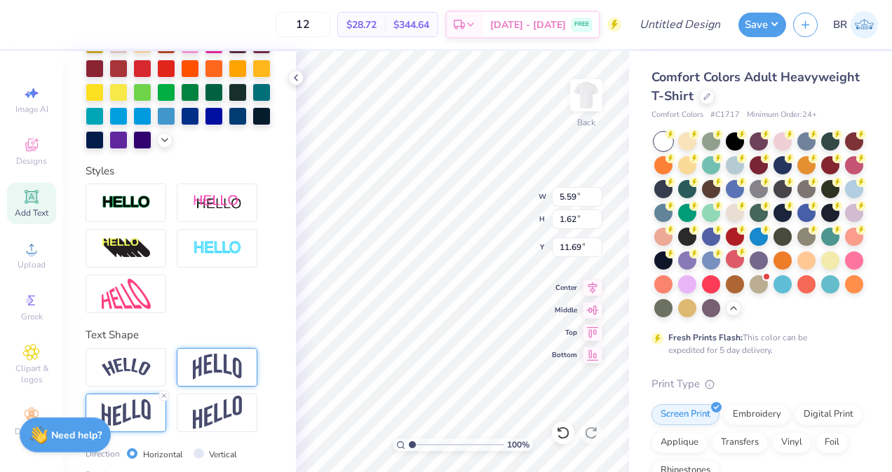
scroll to position [448, 0]
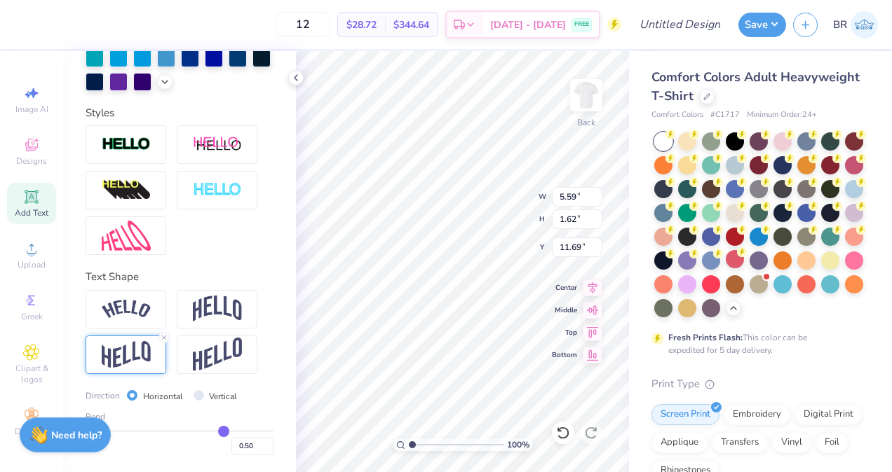
type input "0.54"
type input "0.52"
type input "0.49"
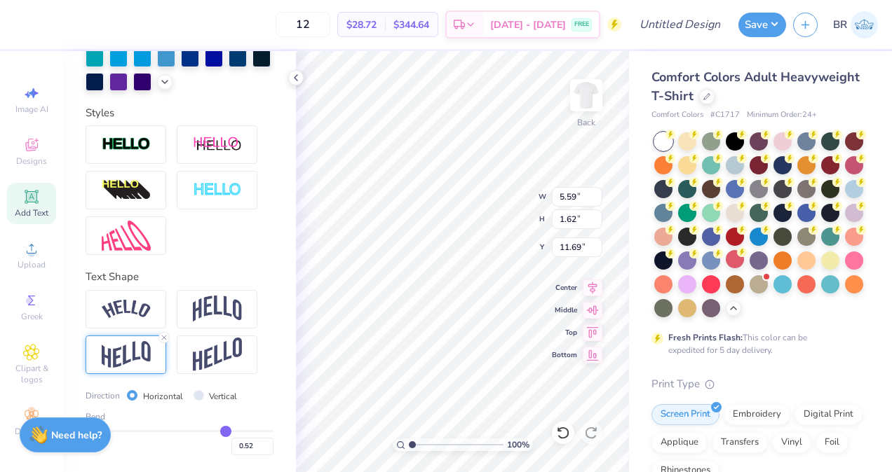
type input "0.49"
type input "0.47"
type input "0.45"
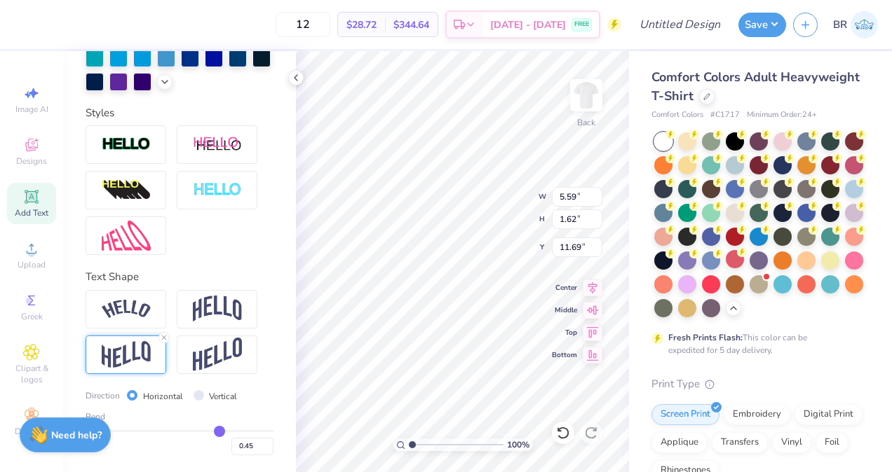
type input "0.44"
type input "0.43"
type input "0.42"
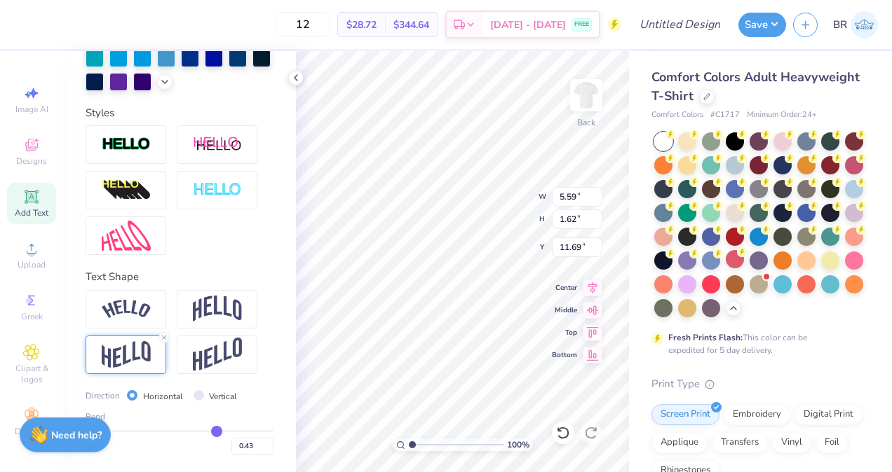
type input "0.42"
type input "0.41"
type input "0.4"
type input "0.40"
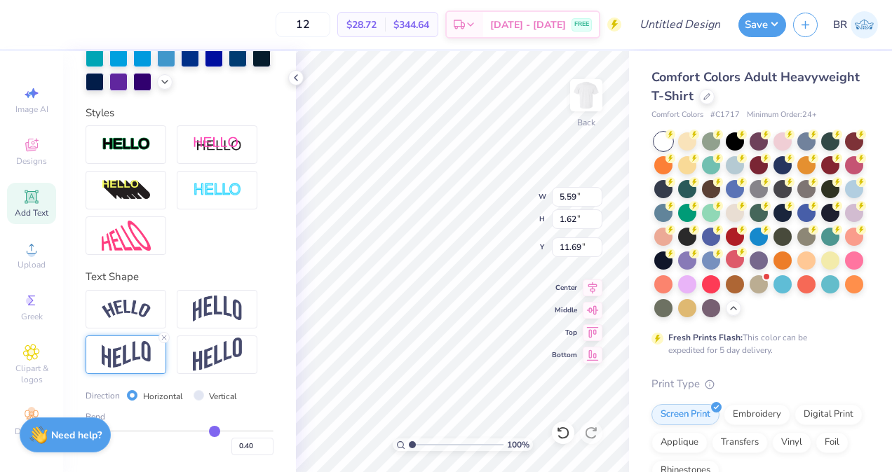
type input "0.39"
type input "0.38"
type input "0.37"
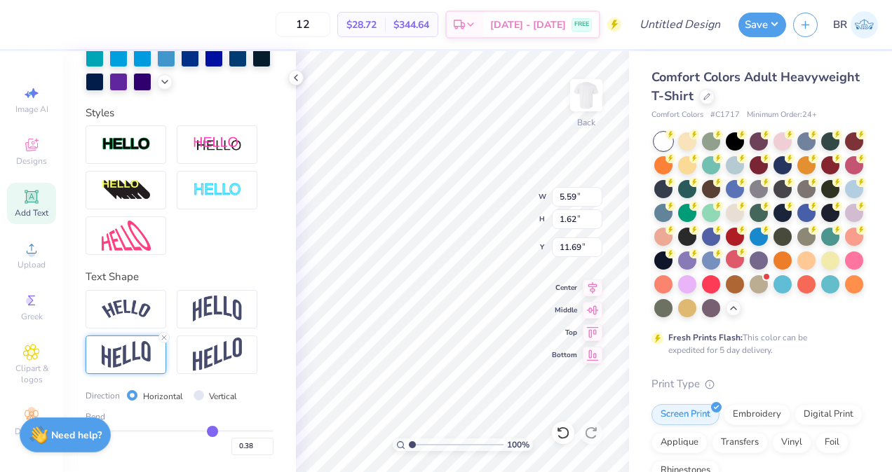
type input "0.37"
type input "0.36"
type input "0.35"
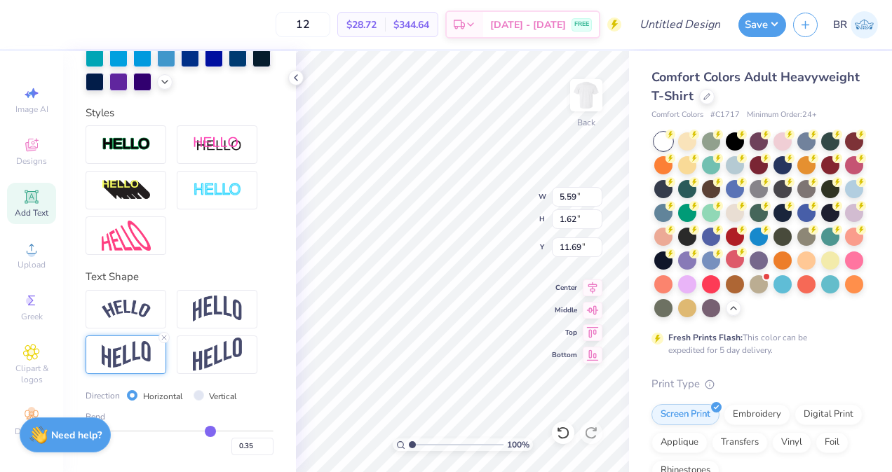
type input "0.34"
type input "0.33"
type input "0.32"
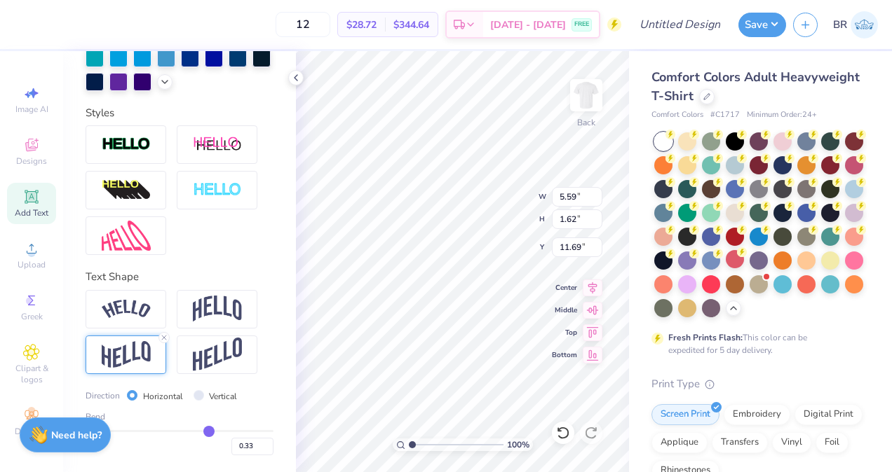
type input "0.32"
type input "0.31"
drag, startPoint x: 219, startPoint y: 429, endPoint x: 200, endPoint y: 429, distance: 18.9
click at [200, 430] on input "range" at bounding box center [180, 431] width 188 height 2
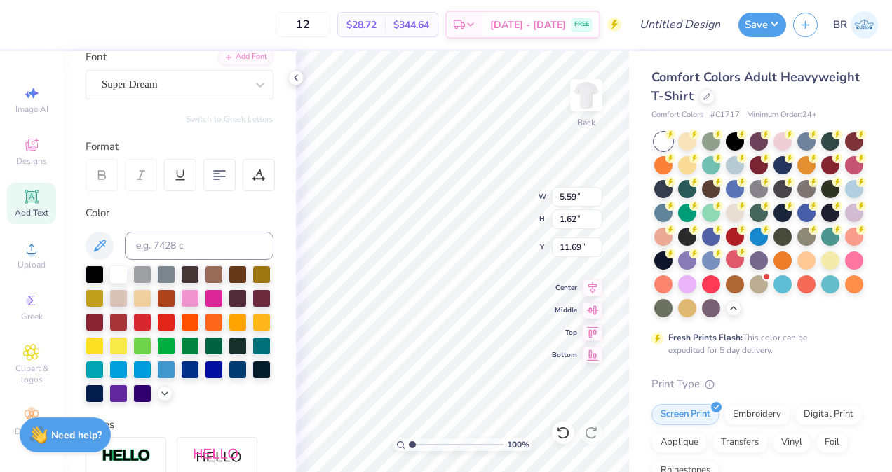
scroll to position [56, 0]
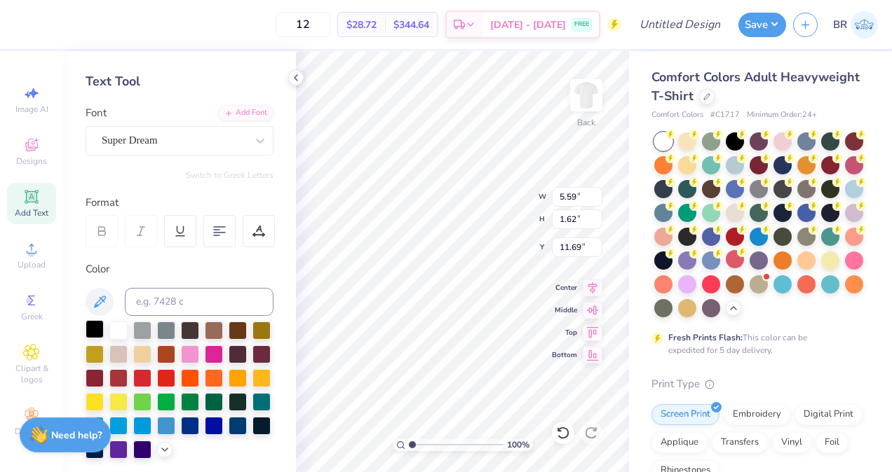
click at [100, 329] on div at bounding box center [95, 329] width 18 height 18
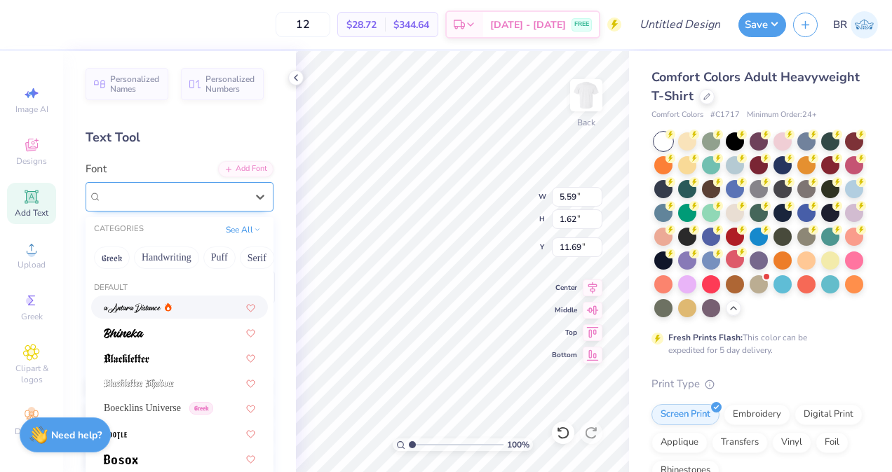
click at [167, 196] on div "Super Dream" at bounding box center [173, 197] width 147 height 22
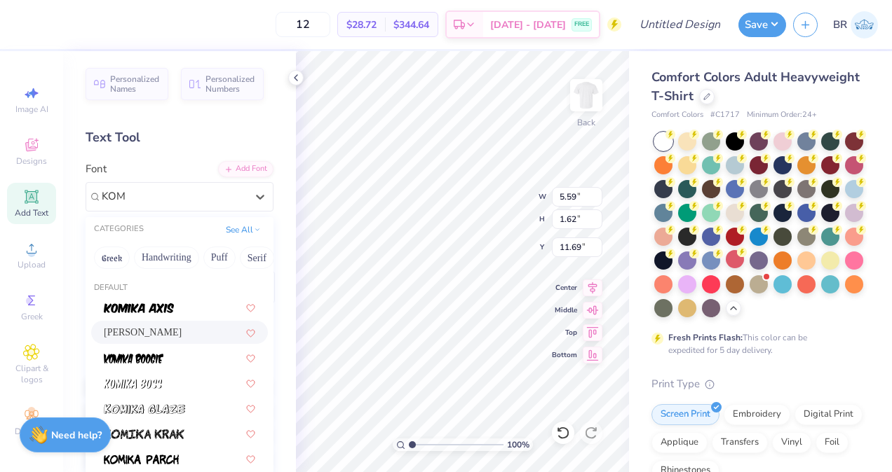
click at [158, 331] on div "Komika Boo" at bounding box center [179, 332] width 151 height 15
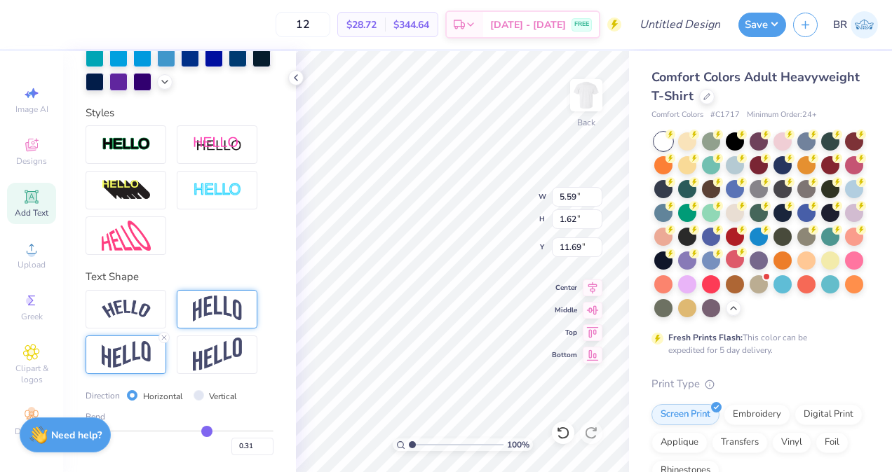
scroll to position [448, 0]
drag, startPoint x: 201, startPoint y: 429, endPoint x: 139, endPoint y: 428, distance: 61.7
click at [139, 430] on input "range" at bounding box center [180, 431] width 188 height 2
drag, startPoint x: 139, startPoint y: 428, endPoint x: 125, endPoint y: 428, distance: 14.7
click at [125, 430] on input "range" at bounding box center [180, 431] width 188 height 2
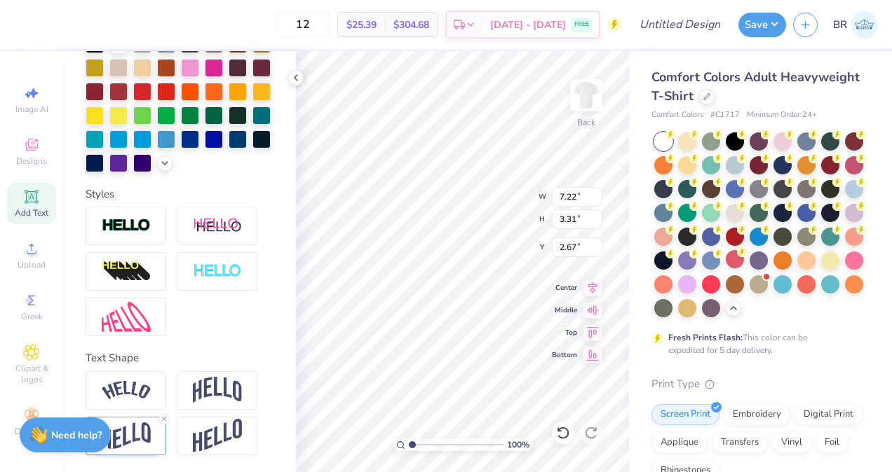
scroll to position [0, 0]
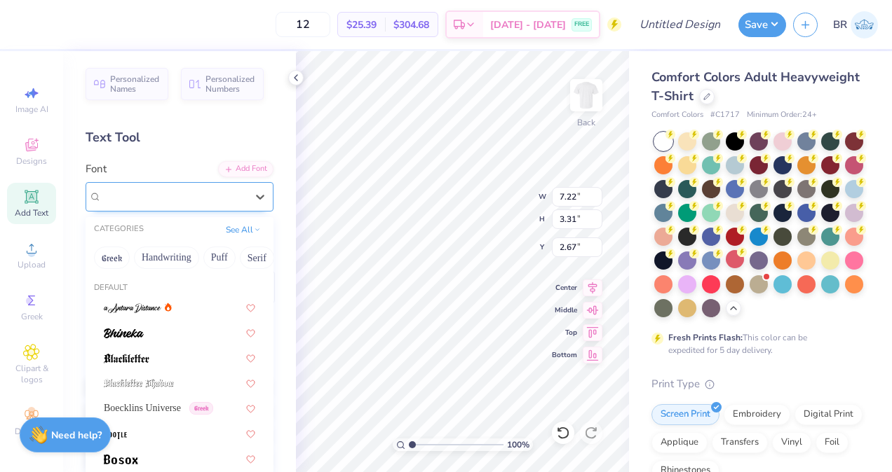
click at [222, 196] on div "Komika Boo" at bounding box center [173, 197] width 147 height 22
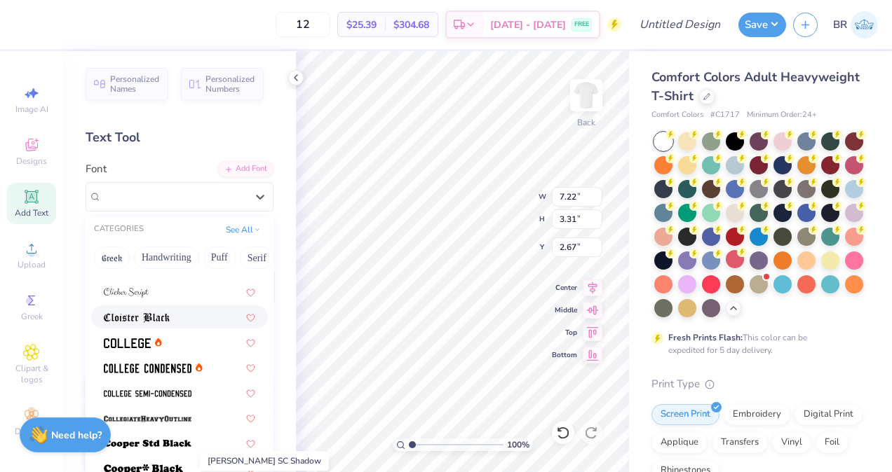
scroll to position [516, 0]
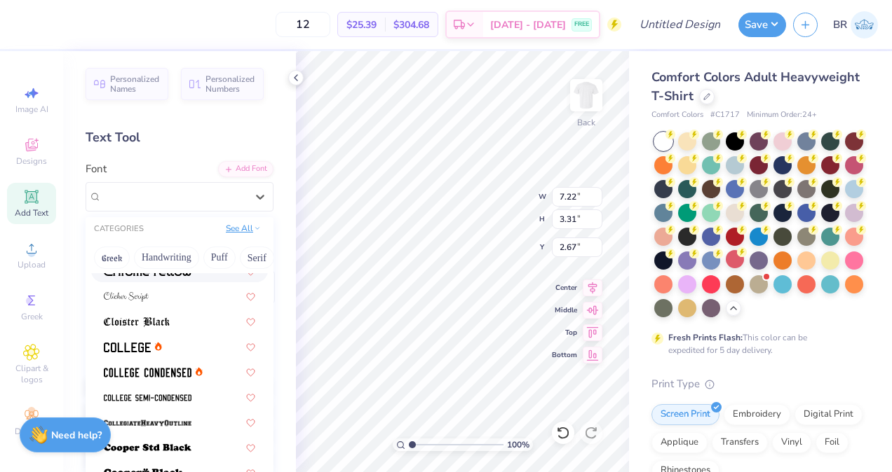
click at [237, 230] on button "See All" at bounding box center [243, 229] width 43 height 14
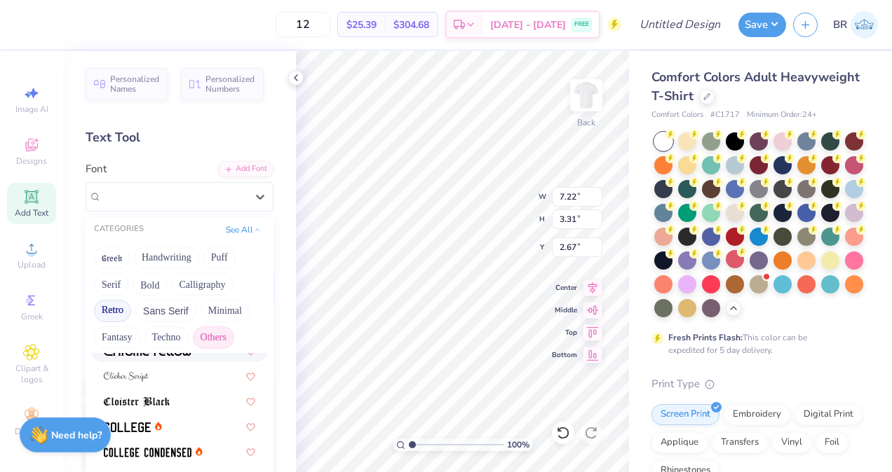
click at [212, 331] on button "Others" at bounding box center [213, 338] width 41 height 22
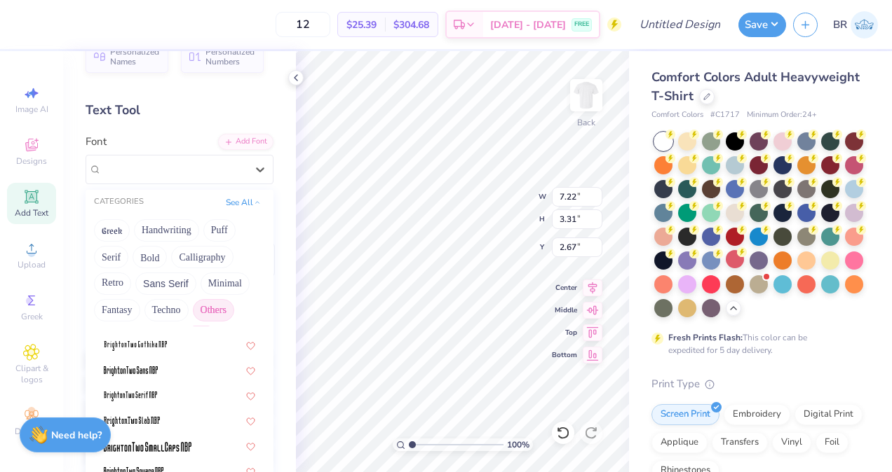
scroll to position [0, 0]
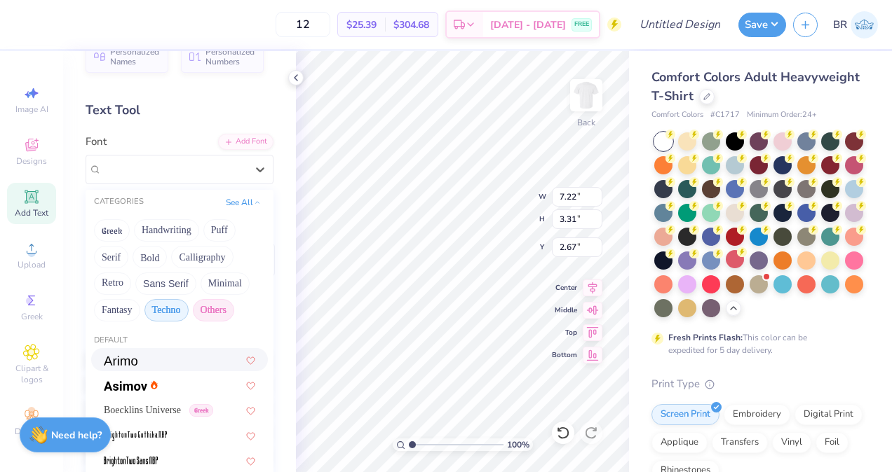
click at [175, 312] on button "Techno" at bounding box center [166, 310] width 44 height 22
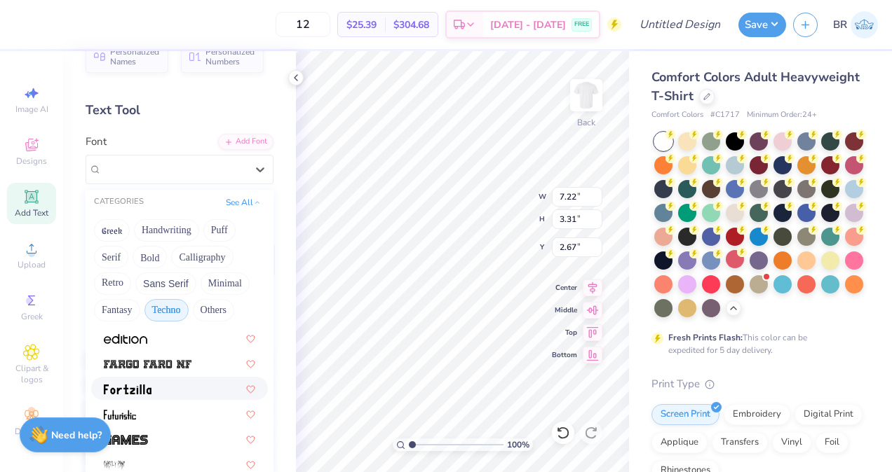
scroll to position [199, 0]
click at [181, 381] on div at bounding box center [179, 388] width 151 height 15
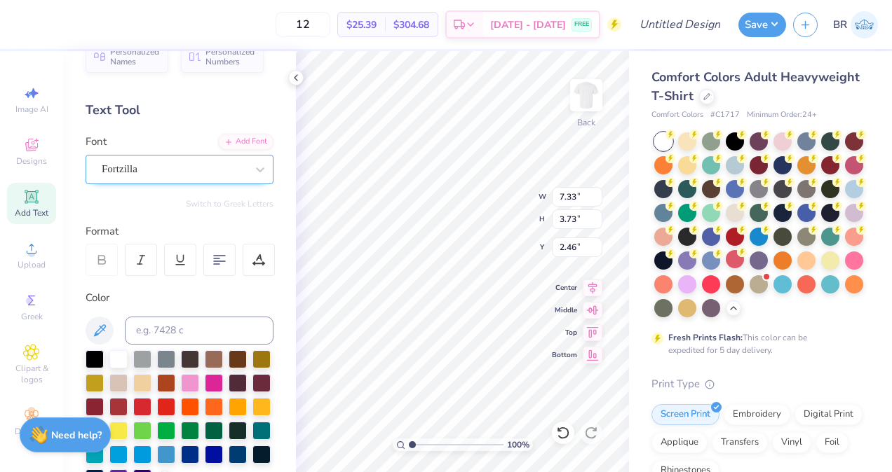
click at [222, 183] on div "Fortzilla" at bounding box center [180, 169] width 188 height 29
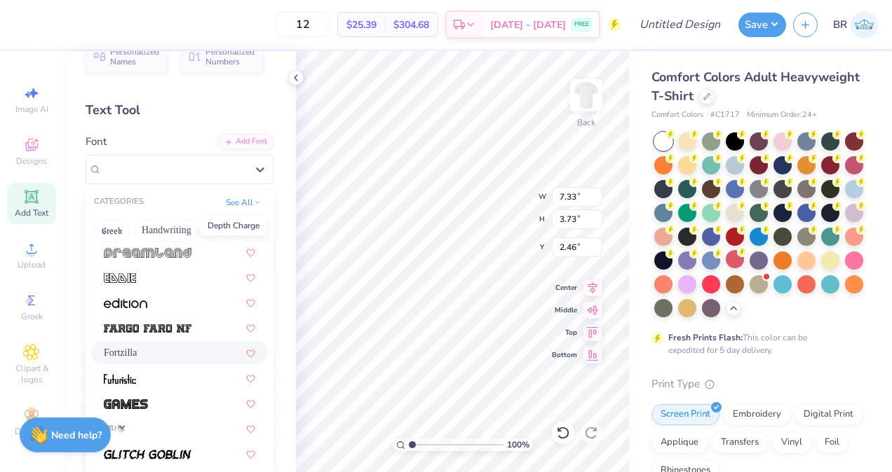
scroll to position [155, 0]
click at [164, 238] on button "Handwriting" at bounding box center [166, 230] width 65 height 22
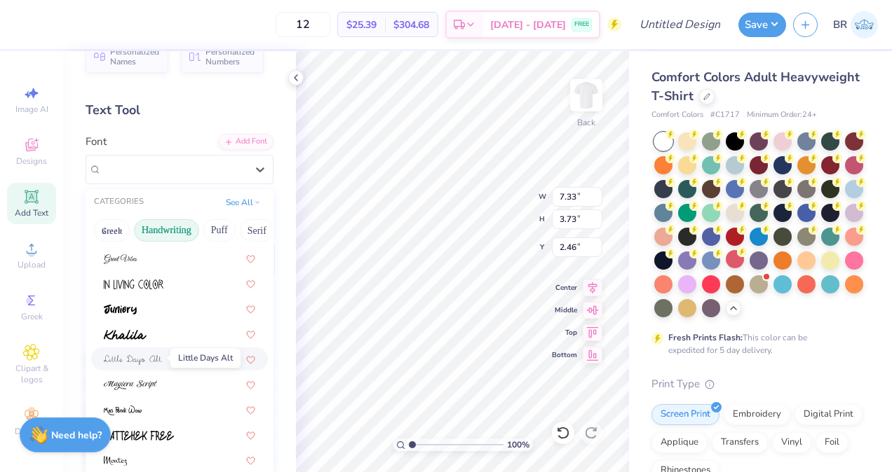
scroll to position [225, 0]
click at [153, 311] on div at bounding box center [179, 307] width 151 height 15
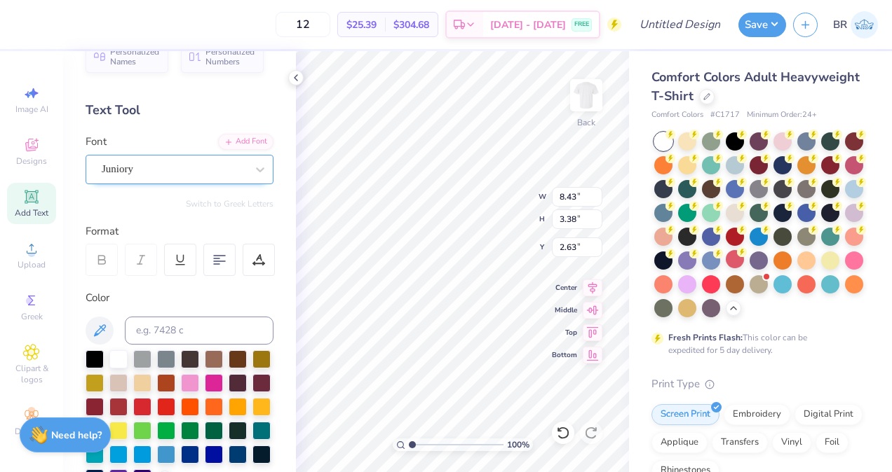
click at [160, 171] on div "Juniory" at bounding box center [173, 169] width 147 height 22
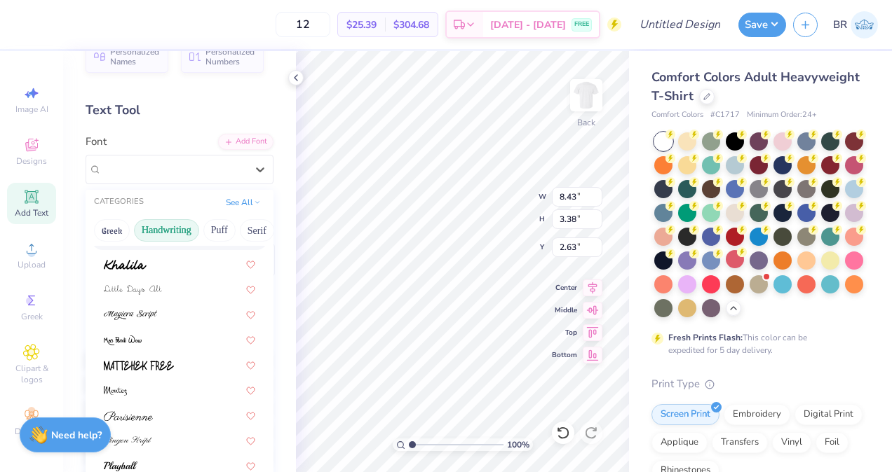
scroll to position [318, 0]
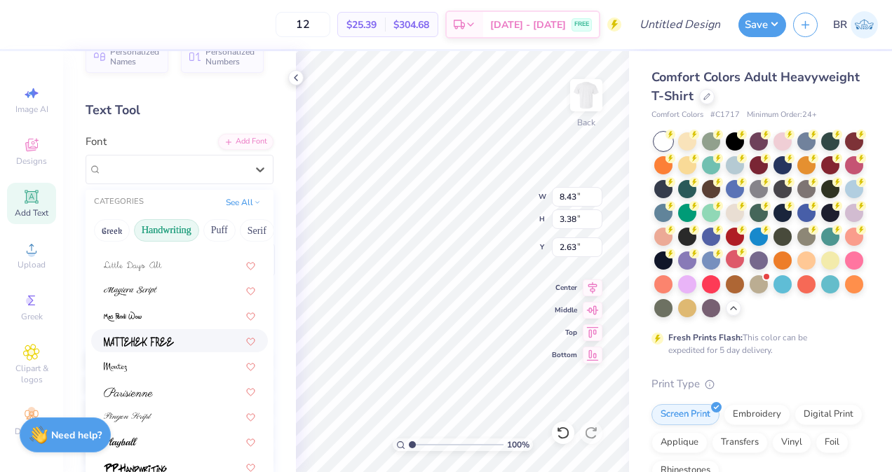
click at [151, 337] on img at bounding box center [139, 342] width 70 height 10
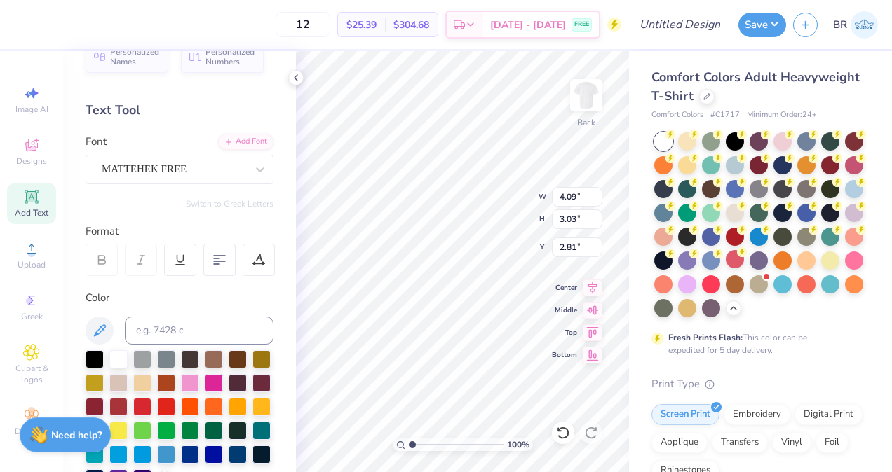
scroll to position [11, 2]
click at [110, 265] on div at bounding box center [102, 260] width 32 height 32
click at [214, 156] on div "MATTEHEK FREE" at bounding box center [180, 169] width 188 height 29
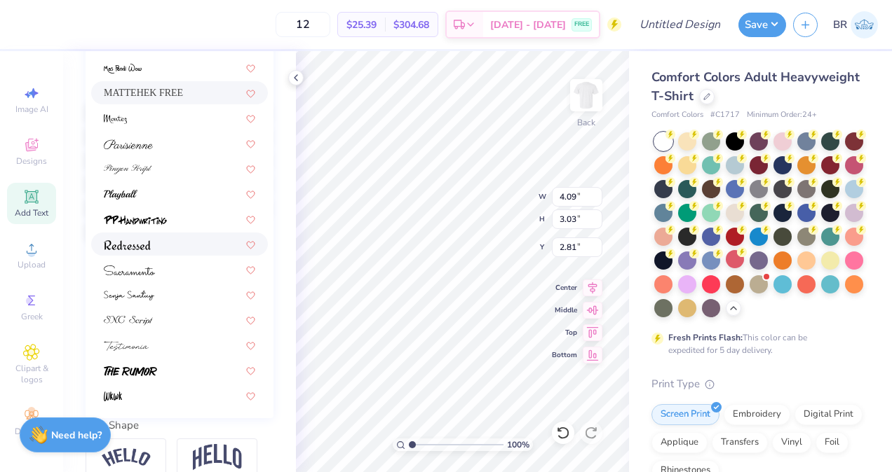
scroll to position [283, 0]
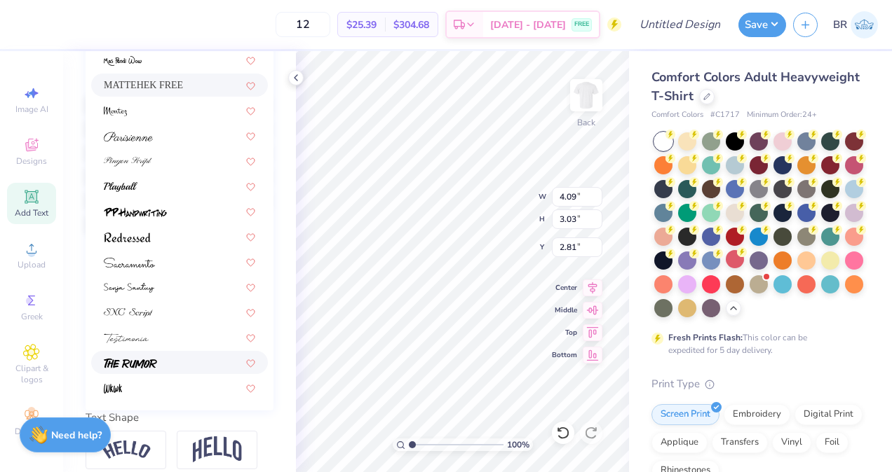
click at [170, 360] on div at bounding box center [179, 362] width 151 height 15
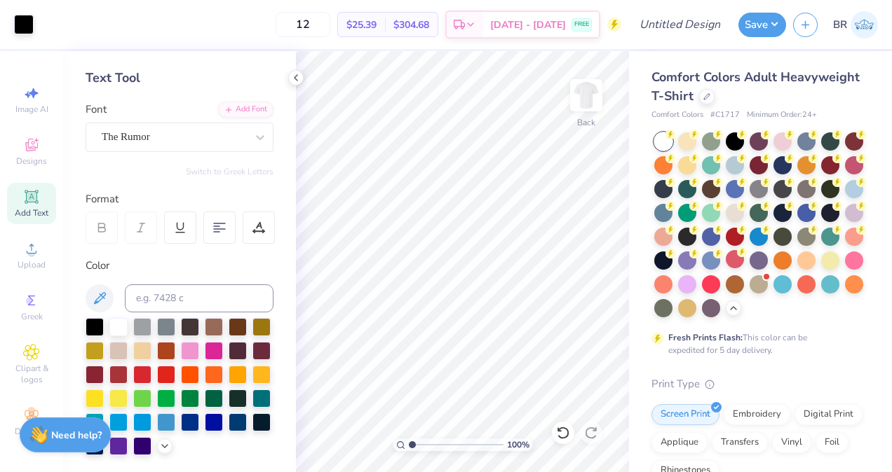
scroll to position [59, 0]
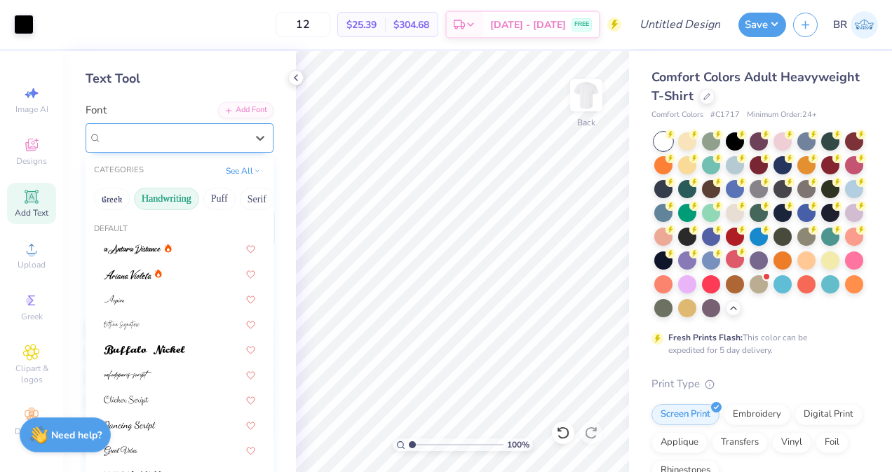
click at [222, 149] on div "The Rumor" at bounding box center [180, 137] width 188 height 29
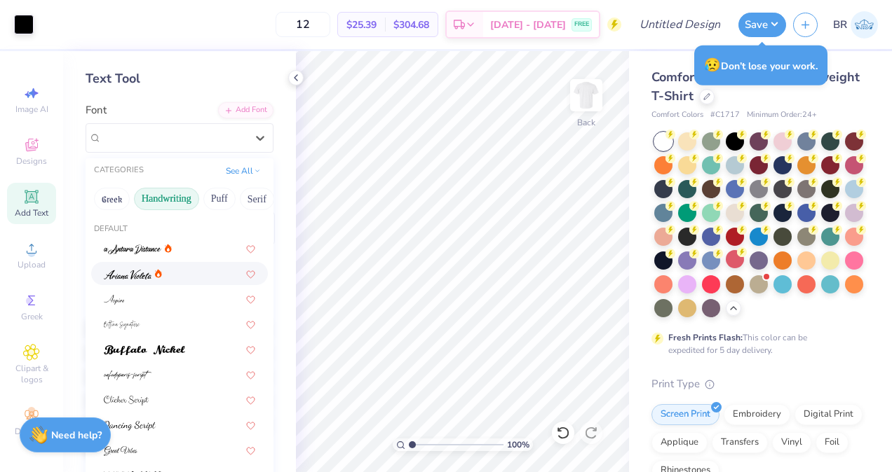
scroll to position [0, 0]
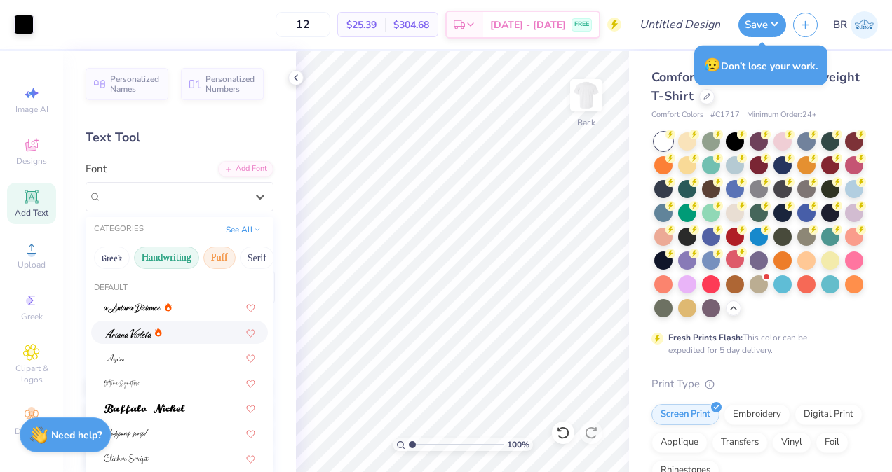
click at [229, 250] on button "Puff" at bounding box center [219, 258] width 32 height 22
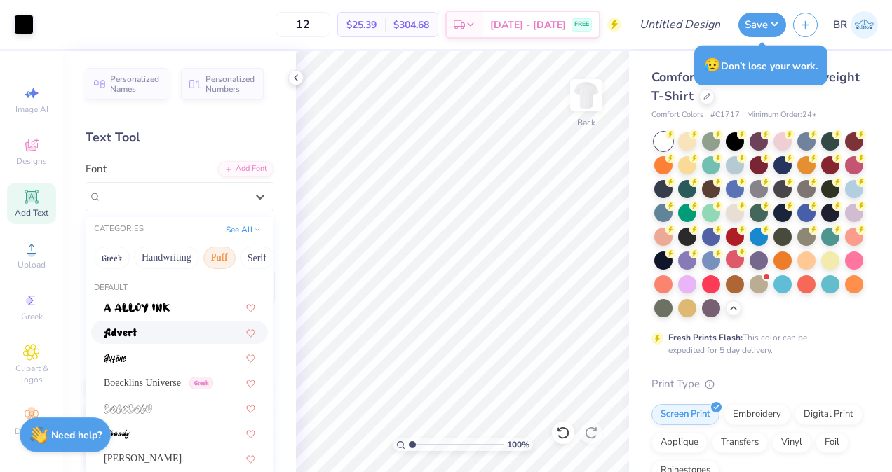
click at [179, 332] on div at bounding box center [179, 332] width 151 height 15
click at [179, 204] on div "Advert" at bounding box center [173, 197] width 147 height 22
click at [172, 374] on div "Boecklins Universe Greek" at bounding box center [179, 383] width 177 height 23
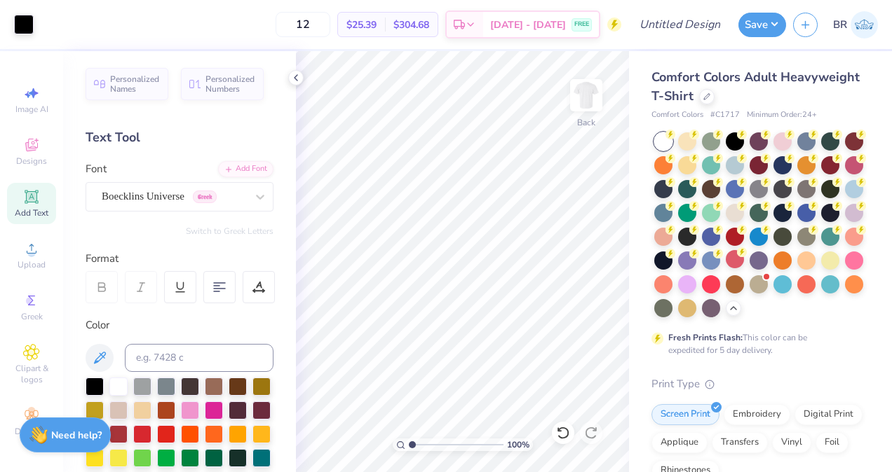
click at [201, 215] on div "Personalized Names Personalized Numbers Text Tool Add Font Font Boecklins Unive…" at bounding box center [179, 261] width 233 height 421
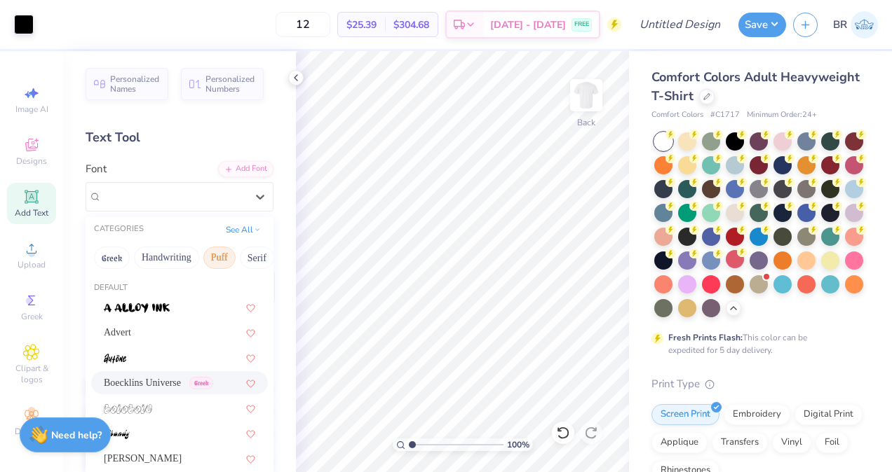
click at [199, 211] on div "Boecklins Universe Greek" at bounding box center [180, 196] width 188 height 29
click at [184, 202] on span "Boecklins Universe" at bounding box center [143, 197] width 83 height 16
click at [184, 203] on span "Boecklins Universe" at bounding box center [143, 197] width 83 height 16
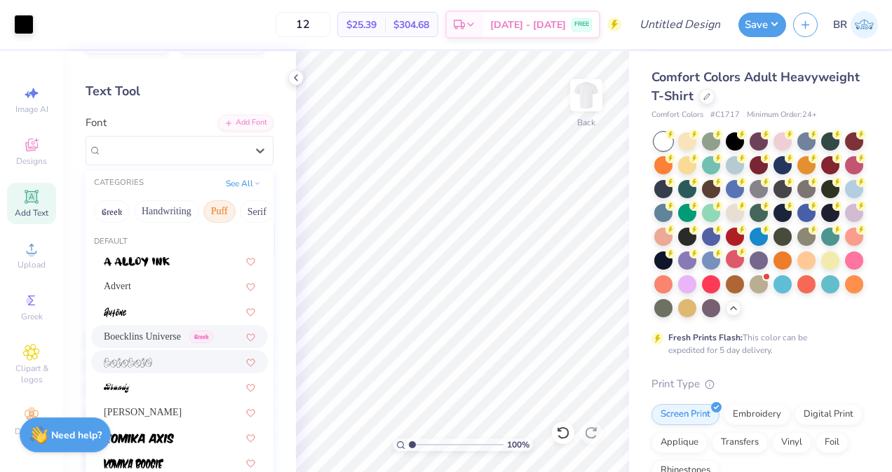
scroll to position [48, 0]
click at [176, 411] on div "Holly FREE" at bounding box center [179, 411] width 151 height 15
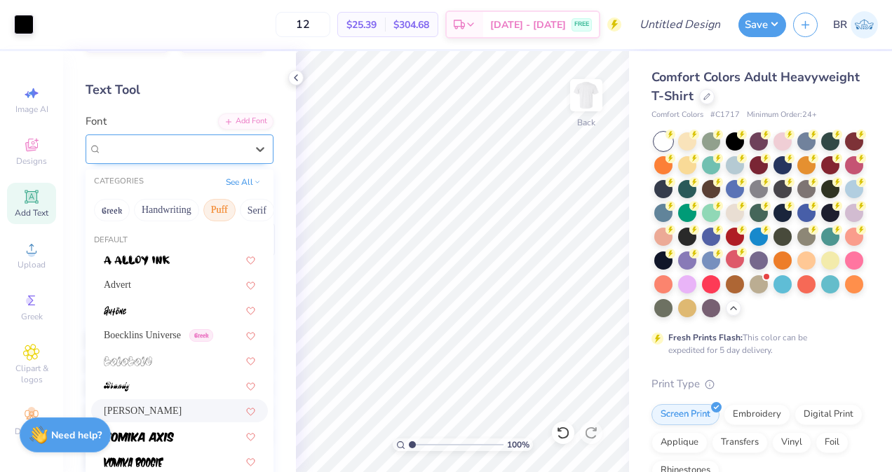
click at [186, 158] on div at bounding box center [174, 148] width 144 height 19
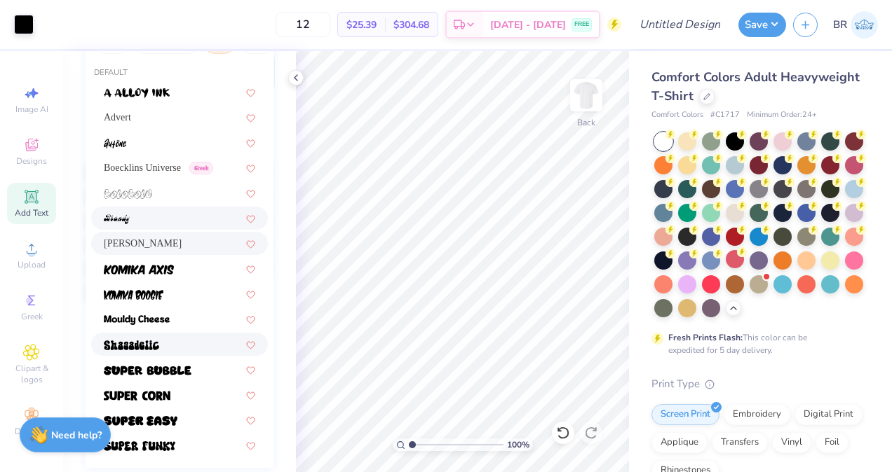
scroll to position [212, 0]
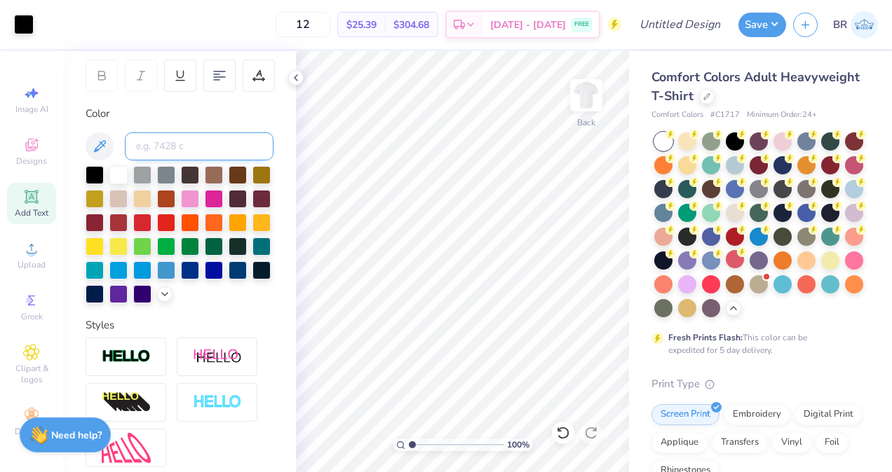
click at [193, 150] on input at bounding box center [199, 146] width 149 height 28
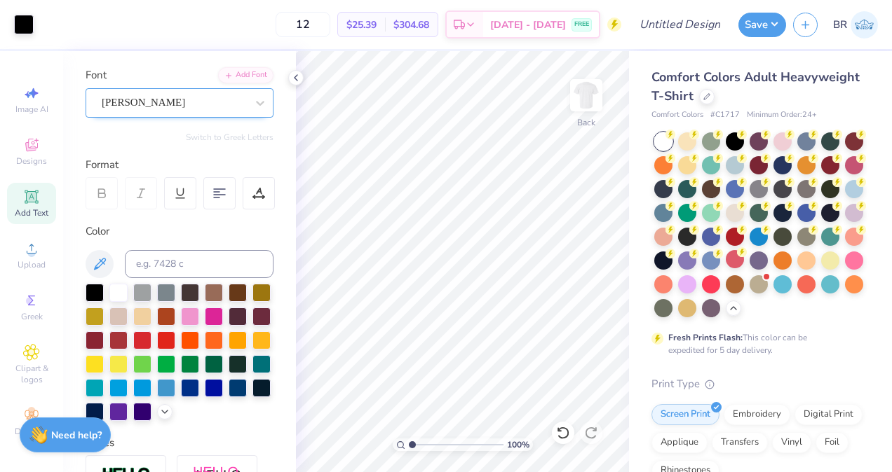
click at [185, 109] on div "Holly FREE" at bounding box center [173, 103] width 147 height 22
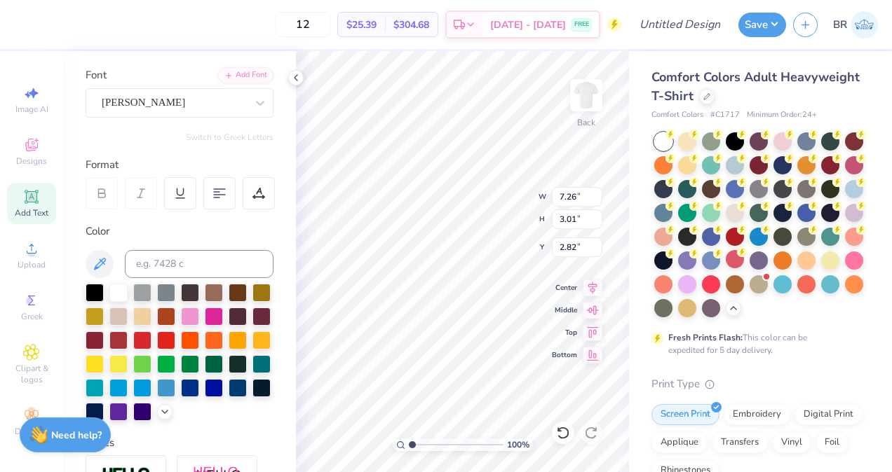
scroll to position [11, 2]
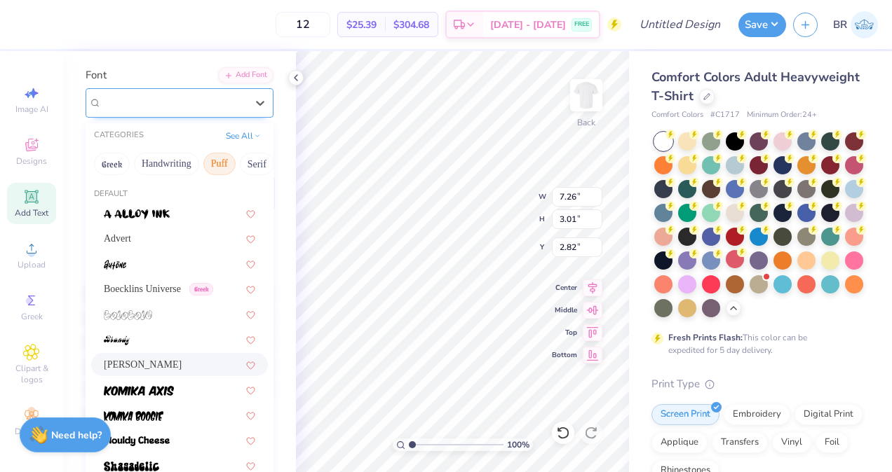
click at [177, 109] on div "Holly FREE" at bounding box center [173, 103] width 147 height 22
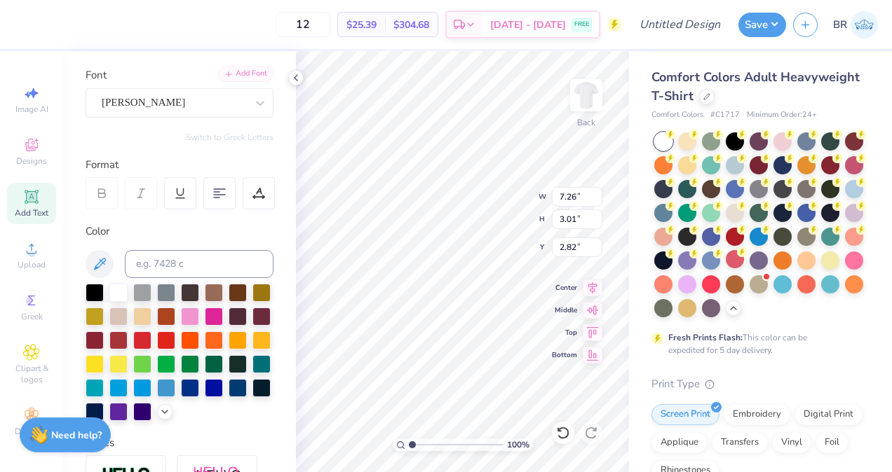
click at [234, 72] on div "Add Font" at bounding box center [245, 74] width 55 height 16
click at [238, 74] on div "Add Font" at bounding box center [245, 74] width 55 height 16
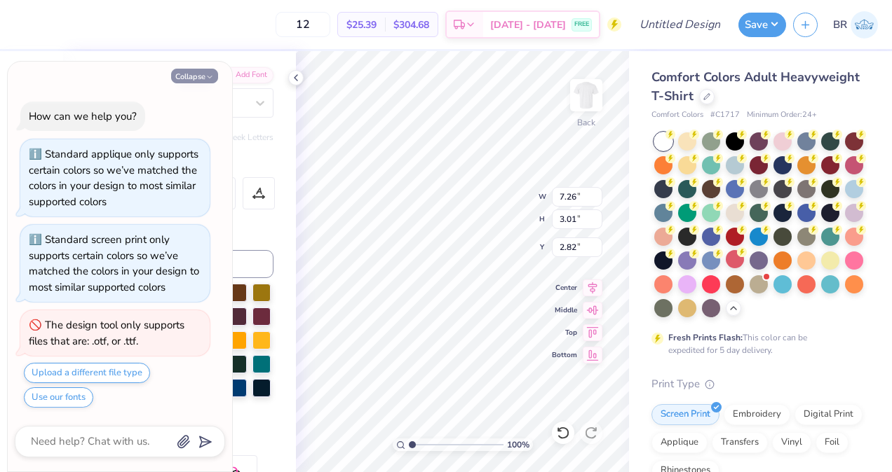
click at [198, 81] on button "Collapse" at bounding box center [194, 76] width 47 height 15
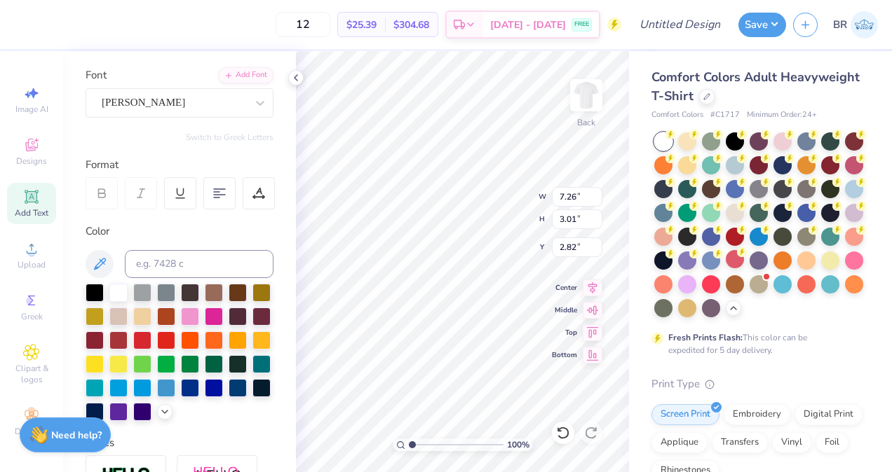
click at [198, 81] on div "Font Holly FREE" at bounding box center [180, 92] width 188 height 50
click at [214, 111] on div at bounding box center [174, 102] width 144 height 19
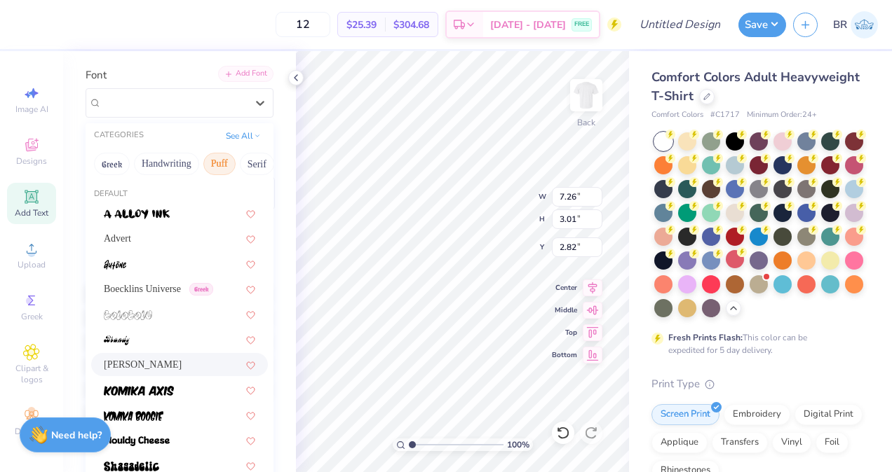
click at [238, 79] on div "Add Font" at bounding box center [245, 74] width 55 height 16
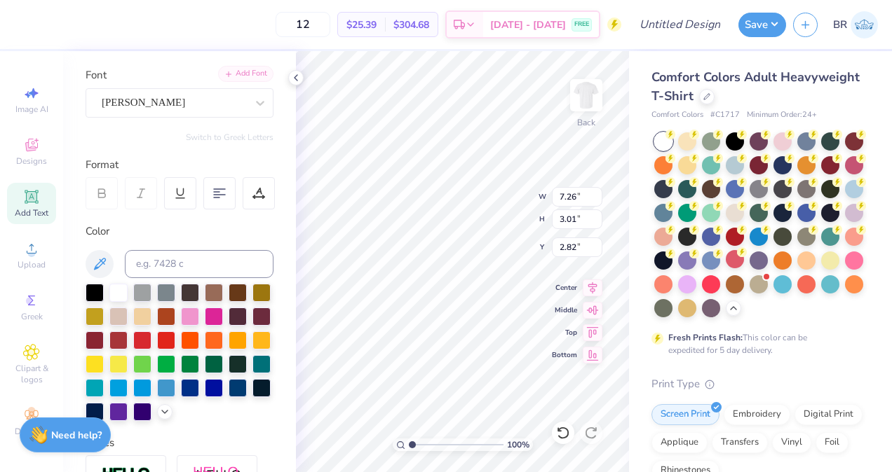
click at [244, 78] on div "Add Font" at bounding box center [245, 74] width 55 height 16
click at [75, 440] on strong "Need help?" at bounding box center [76, 433] width 50 height 13
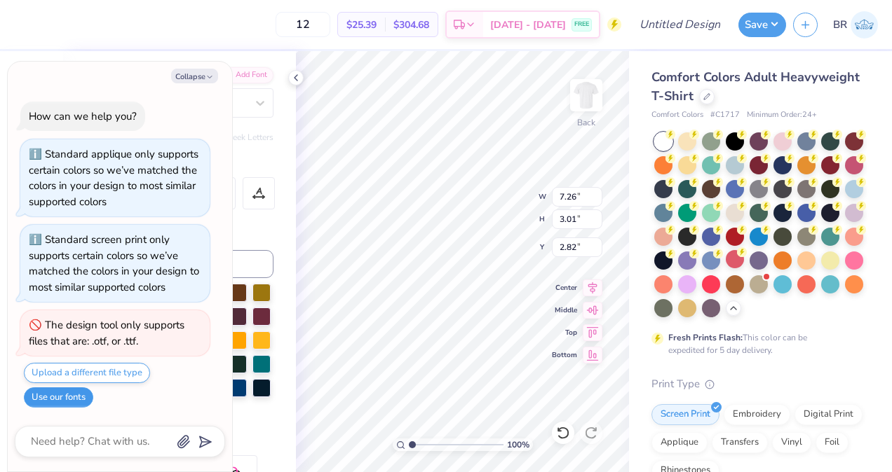
click at [88, 393] on button "Use our fonts" at bounding box center [58, 398] width 69 height 20
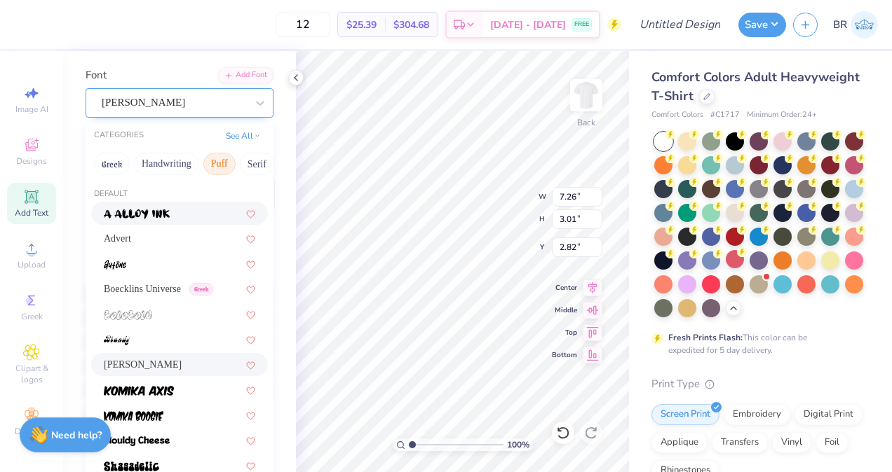
click at [163, 107] on div "Holly FREE" at bounding box center [173, 103] width 147 height 22
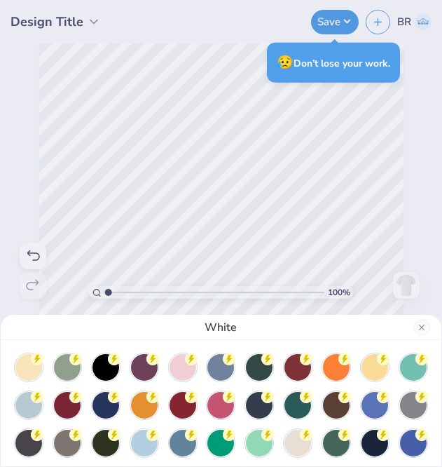
click at [86, 24] on div "White" at bounding box center [221, 233] width 442 height 467
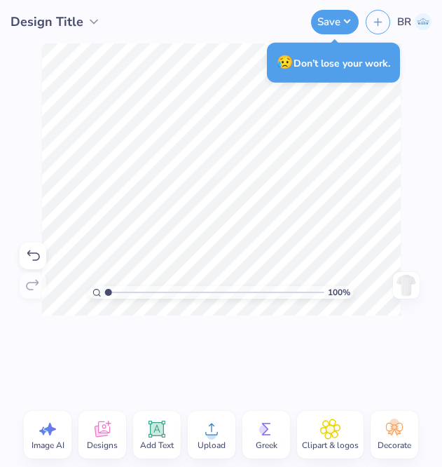
click at [91, 23] on polyline at bounding box center [93, 22] width 7 height 4
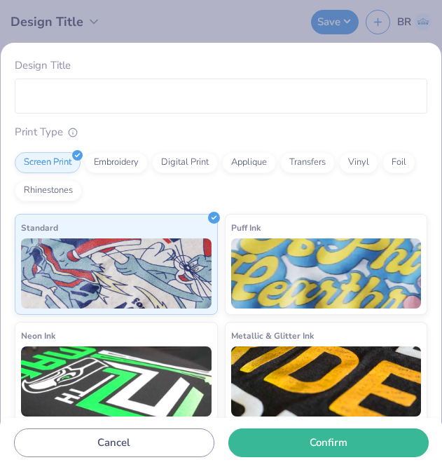
click at [292, 46] on div "Design Title Print Type Screen Print Embroidery Digital Print Applique Transfer…" at bounding box center [221, 254] width 441 height 423
click at [269, 25] on div "Design Title Print Type Screen Print Embroidery Digital Print Applique Transfer…" at bounding box center [221, 233] width 442 height 467
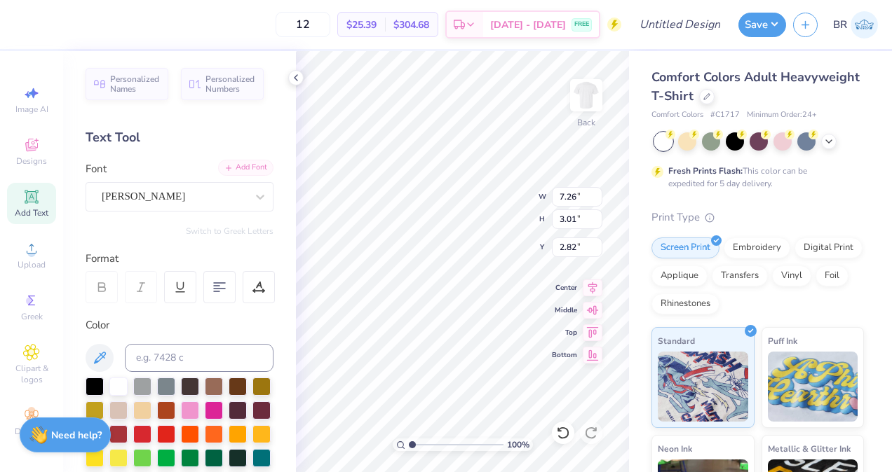
click at [252, 168] on div "Add Font" at bounding box center [245, 168] width 55 height 16
click at [243, 170] on div "Add Font" at bounding box center [245, 168] width 55 height 16
click at [248, 169] on div "Add Font" at bounding box center [245, 168] width 55 height 16
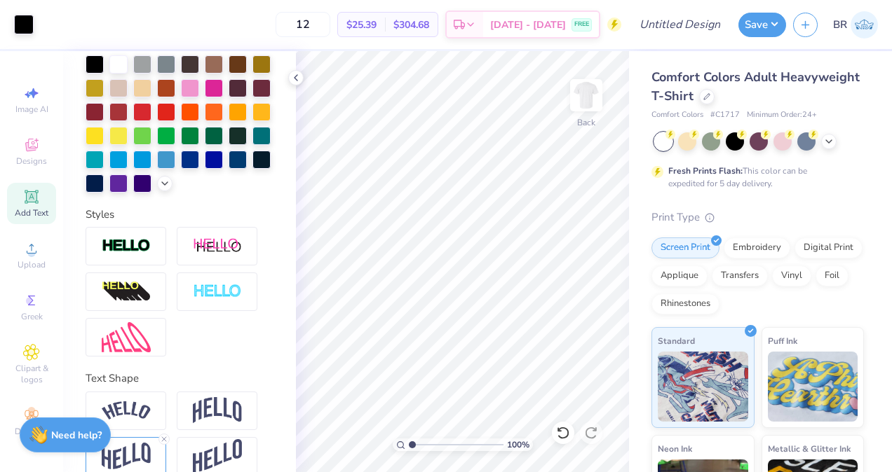
scroll to position [366, 0]
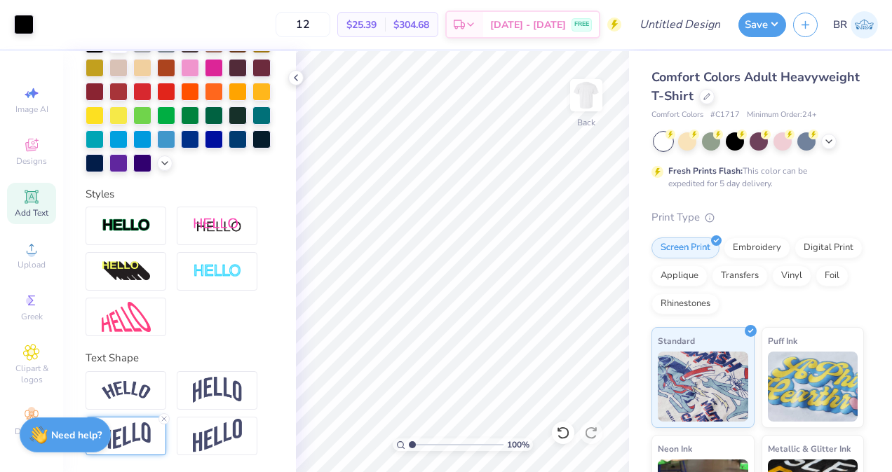
click at [157, 418] on div at bounding box center [126, 436] width 81 height 39
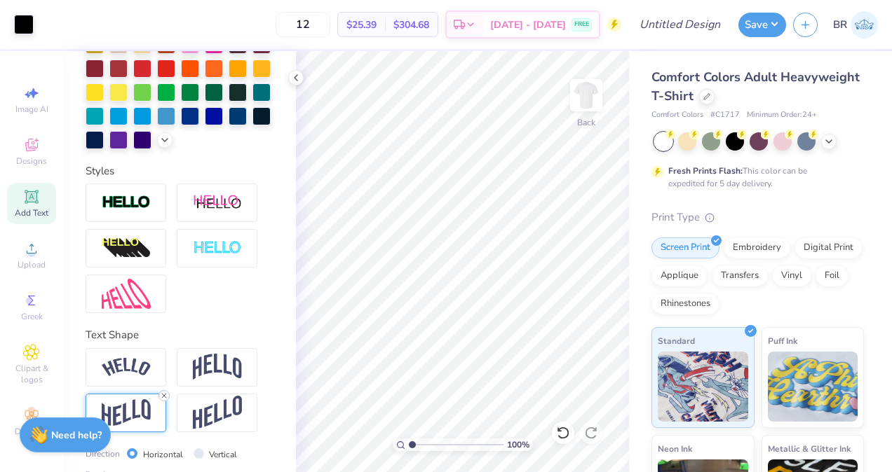
click at [163, 400] on icon at bounding box center [164, 396] width 8 height 8
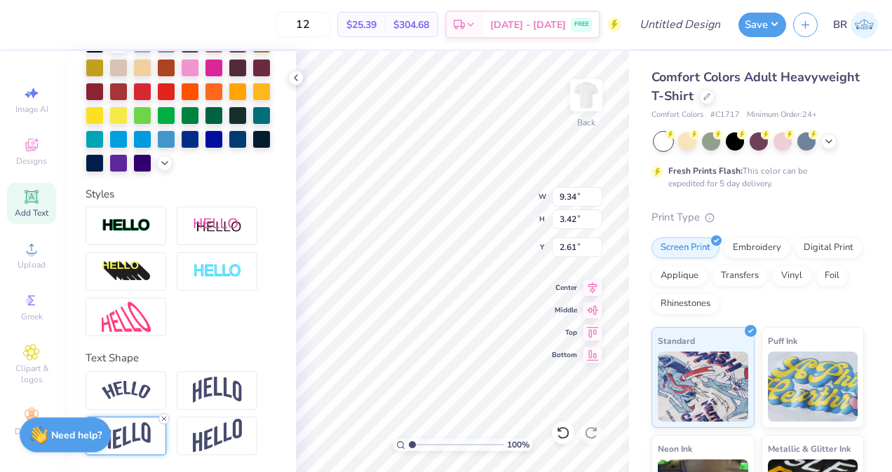
click at [162, 418] on icon at bounding box center [164, 419] width 8 height 8
click at [159, 424] on div at bounding box center [126, 436] width 81 height 39
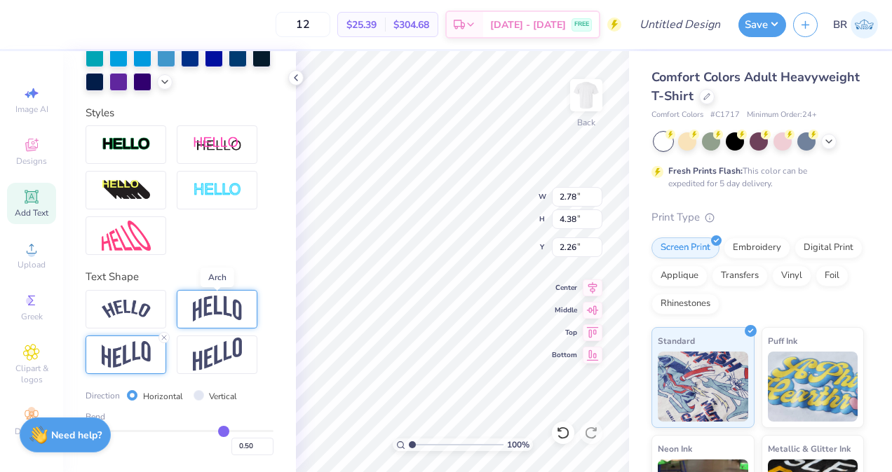
scroll to position [448, 0]
drag, startPoint x: 213, startPoint y: 432, endPoint x: 174, endPoint y: 430, distance: 39.3
click at [174, 430] on input "range" at bounding box center [180, 431] width 188 height 2
click at [179, 432] on input "range" at bounding box center [180, 431] width 188 height 2
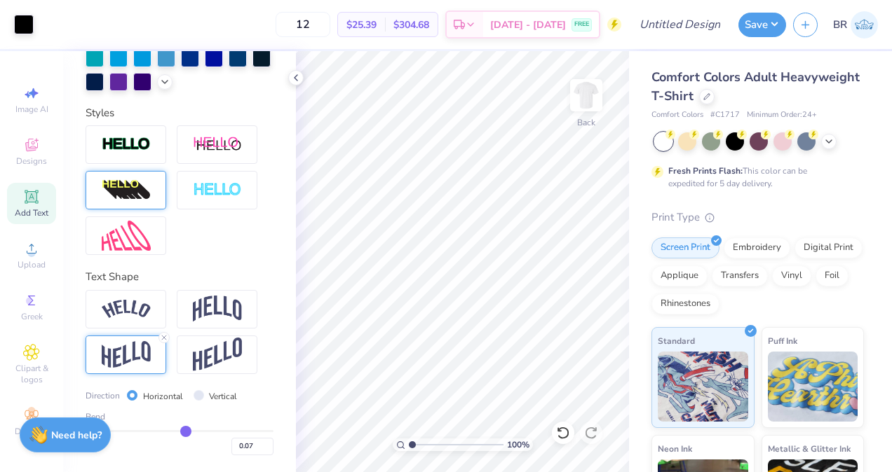
click at [34, 207] on div "Add Text" at bounding box center [31, 203] width 49 height 41
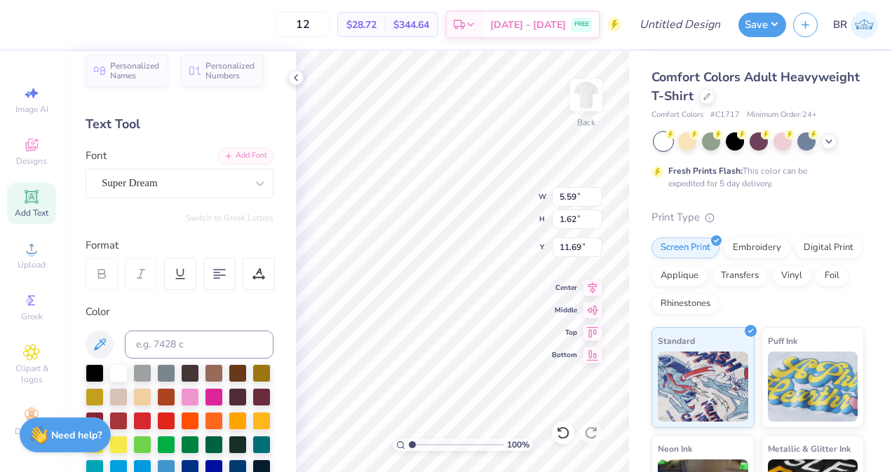
scroll to position [13, 0]
click at [173, 168] on div "Font Super Dream" at bounding box center [180, 174] width 188 height 50
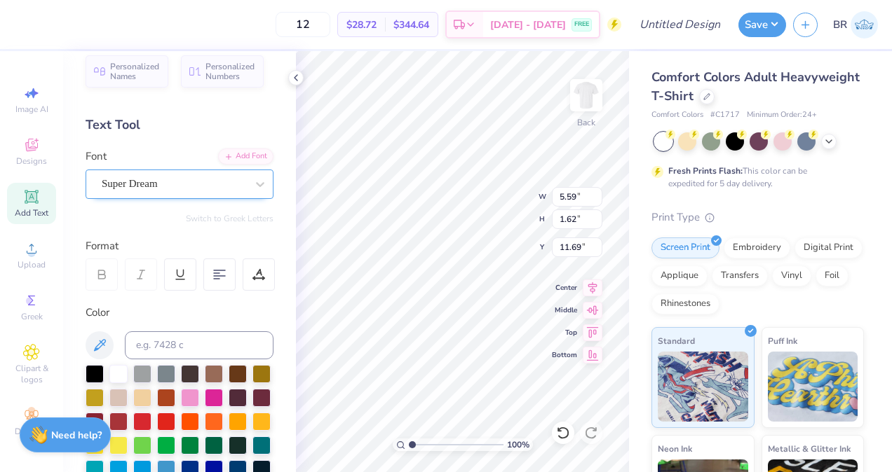
click at [178, 177] on div "Super Dream" at bounding box center [173, 184] width 147 height 22
click at [594, 290] on icon at bounding box center [592, 286] width 20 height 17
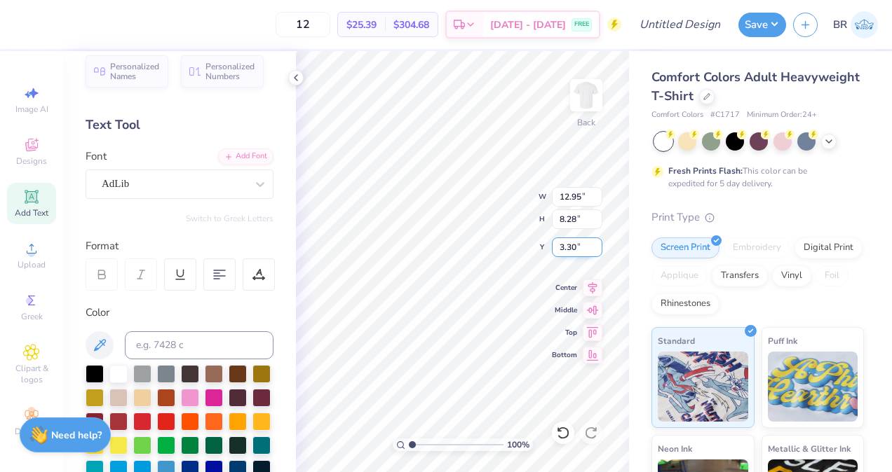
scroll to position [11, 3]
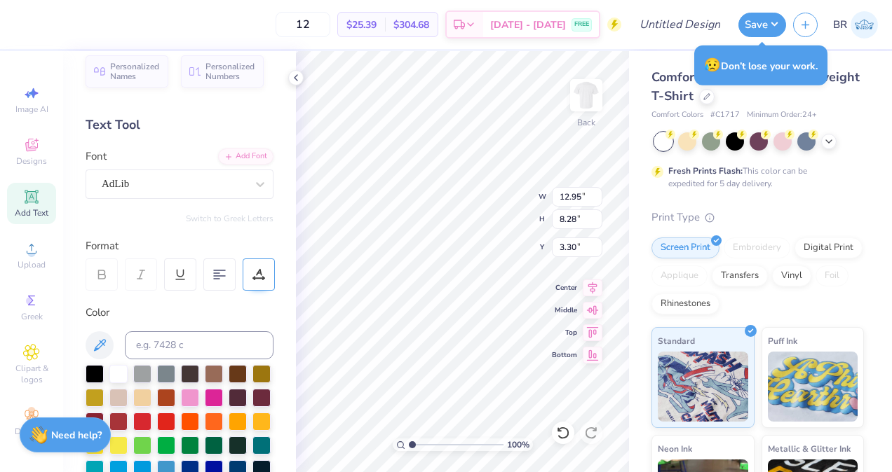
click at [256, 284] on div at bounding box center [259, 275] width 32 height 32
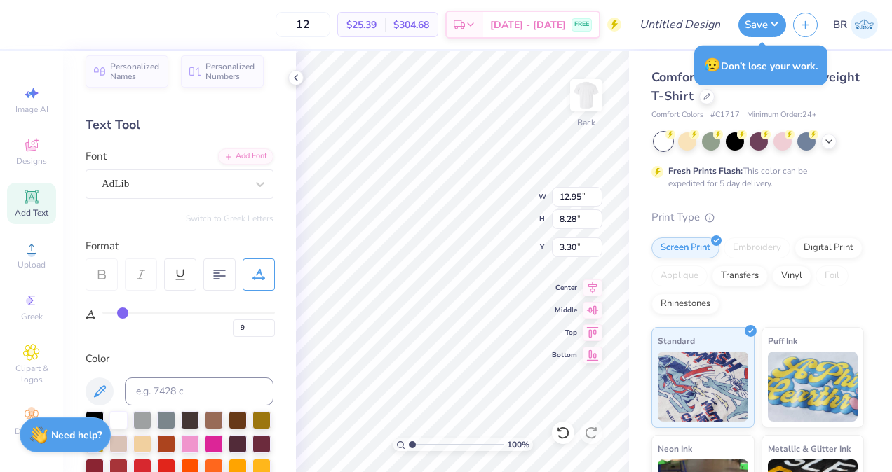
drag, startPoint x: 109, startPoint y: 312, endPoint x: 123, endPoint y: 313, distance: 13.4
click at [123, 313] on input "range" at bounding box center [188, 313] width 172 height 2
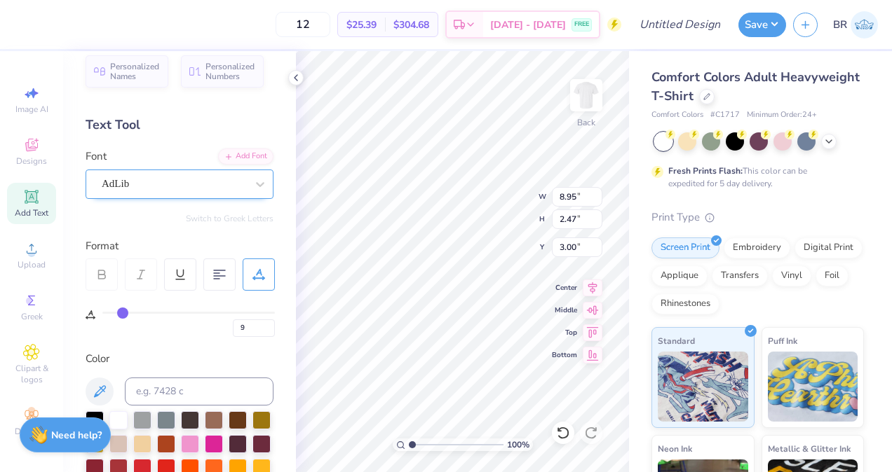
click at [226, 191] on div "AdLib" at bounding box center [173, 184] width 147 height 22
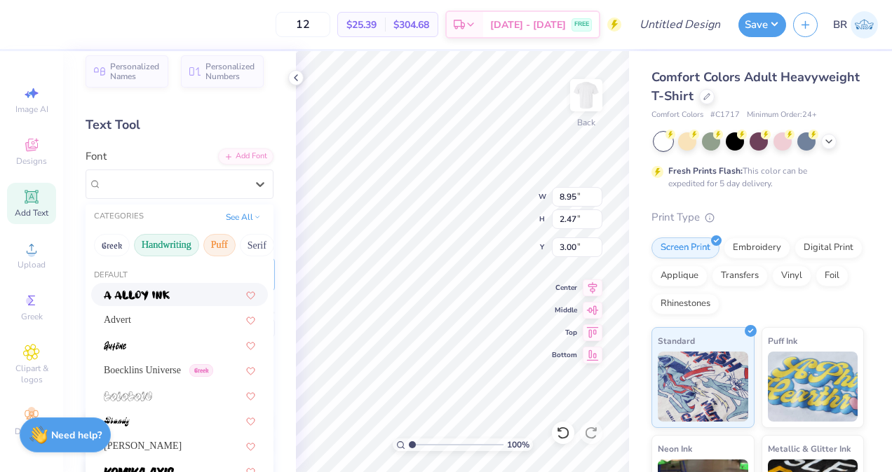
click at [186, 242] on button "Handwriting" at bounding box center [166, 245] width 65 height 22
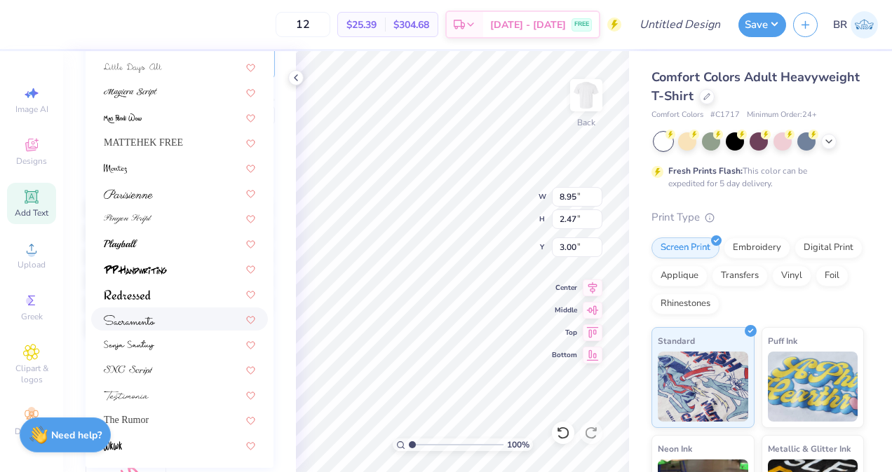
scroll to position [252, 0]
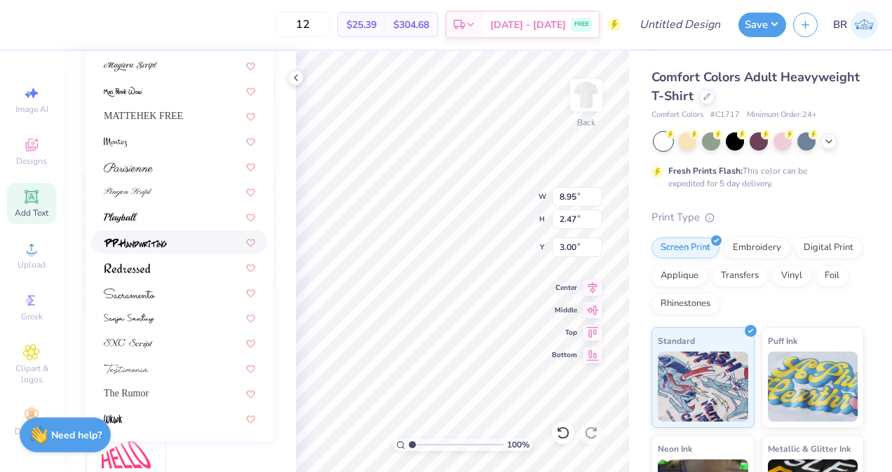
click at [178, 246] on div at bounding box center [179, 242] width 151 height 15
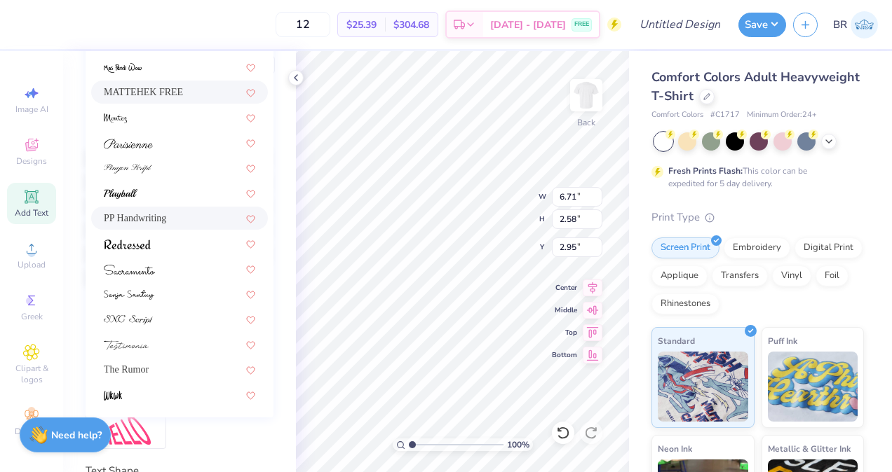
scroll to position [283, 0]
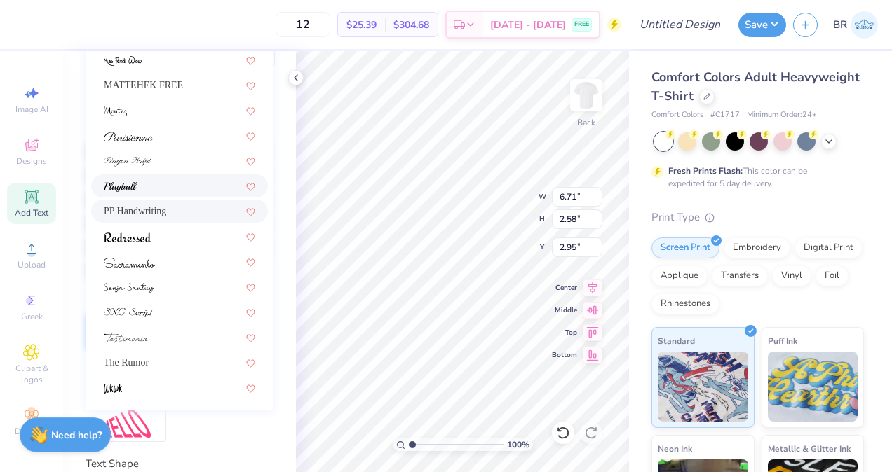
drag, startPoint x: 179, startPoint y: 189, endPoint x: 141, endPoint y: 364, distance: 178.7
click at [141, 364] on span "The Rumor" at bounding box center [126, 362] width 45 height 15
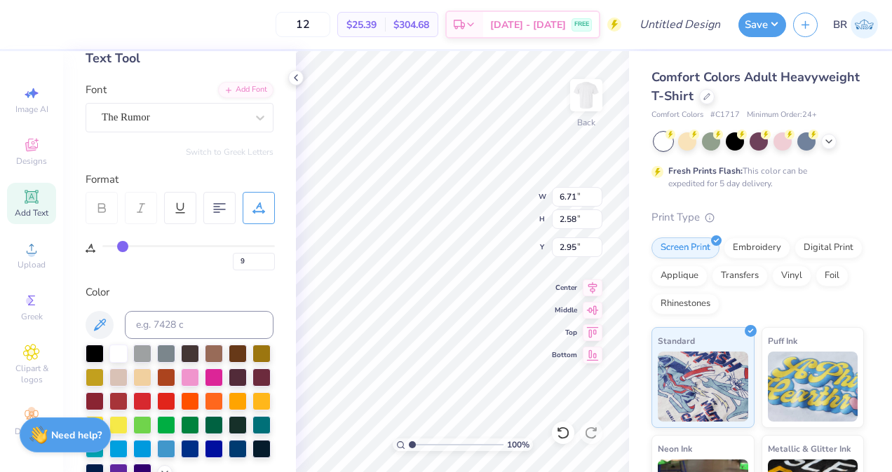
scroll to position [78, 0]
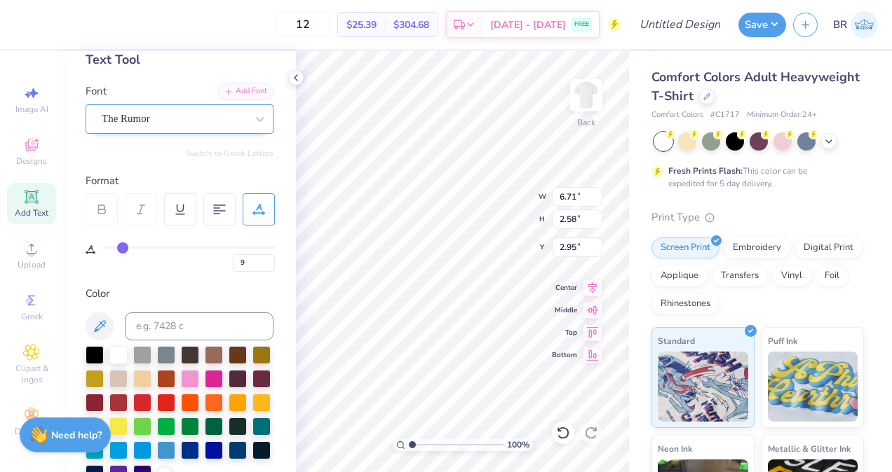
click at [171, 117] on div "The Rumor" at bounding box center [173, 119] width 147 height 22
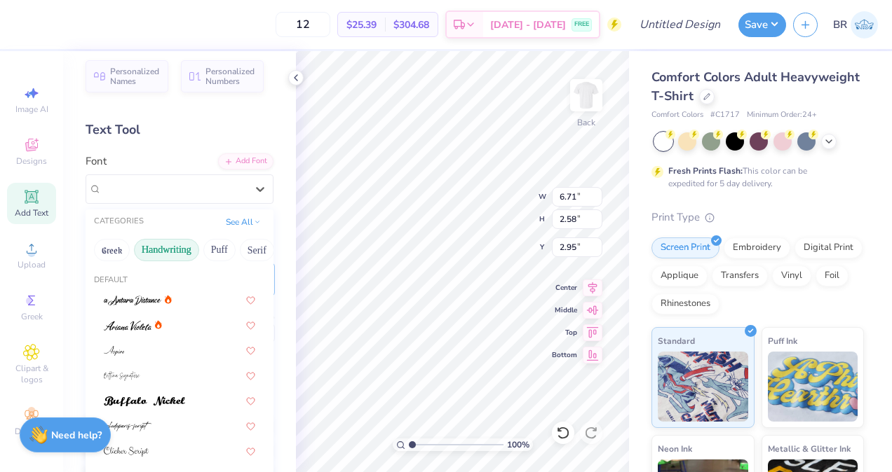
scroll to position [0, 0]
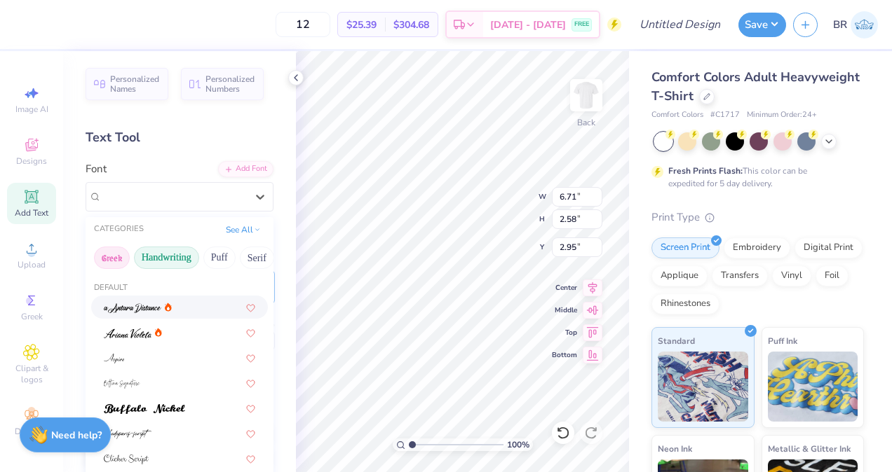
click at [124, 259] on button "Greek" at bounding box center [112, 258] width 36 height 22
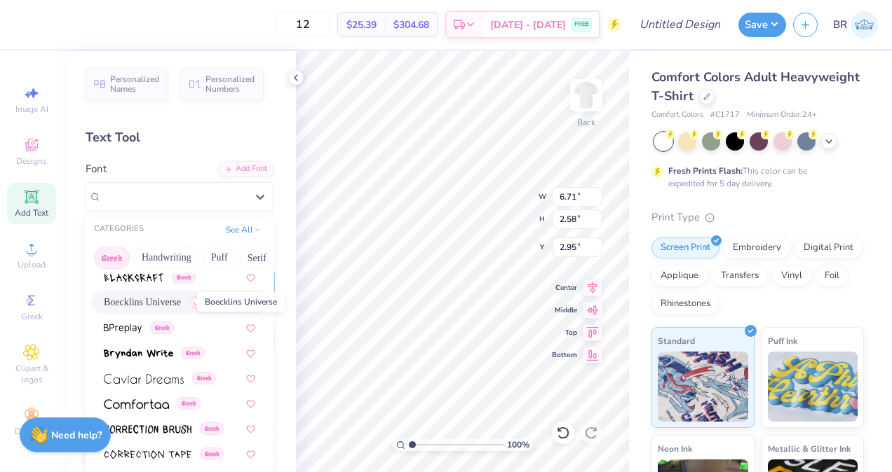
scroll to position [233, 0]
click at [154, 306] on span "Boecklins Universe" at bounding box center [142, 301] width 77 height 15
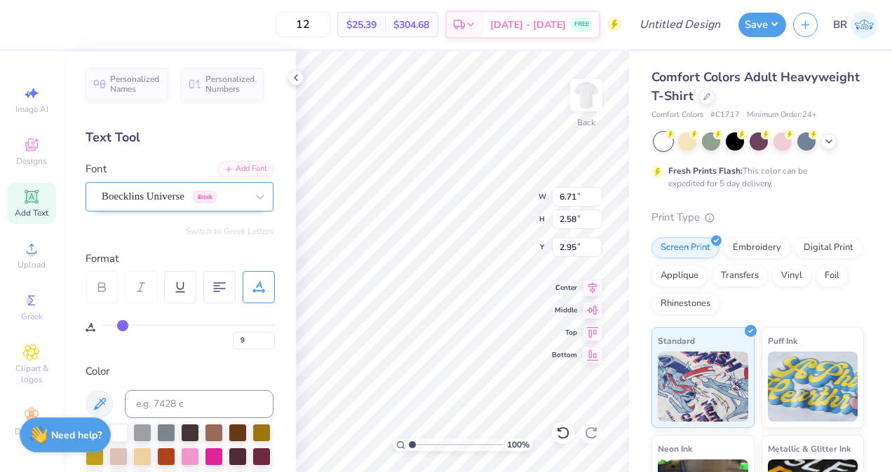
click at [161, 205] on div at bounding box center [174, 196] width 144 height 19
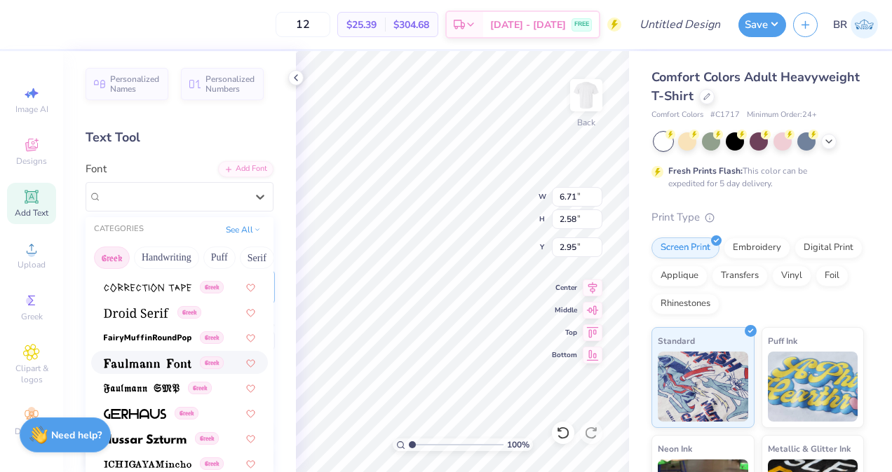
scroll to position [407, 0]
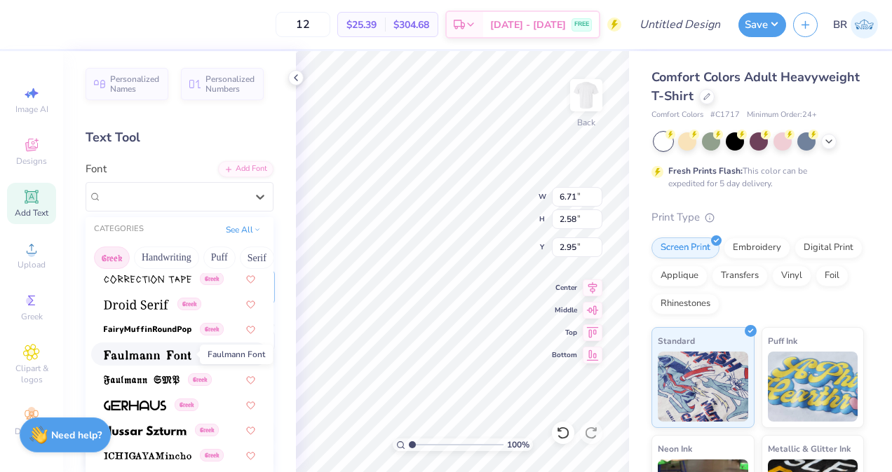
click at [156, 352] on img at bounding box center [148, 355] width 88 height 10
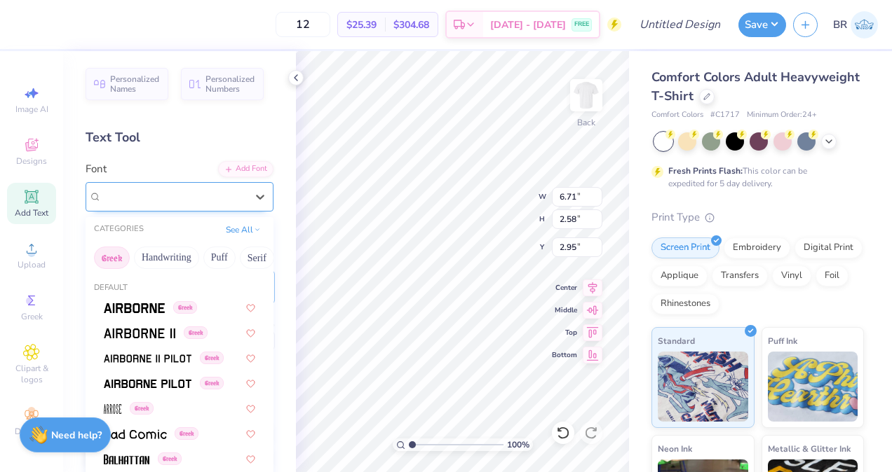
click at [155, 204] on div "Faulmann Font Greek" at bounding box center [173, 197] width 147 height 22
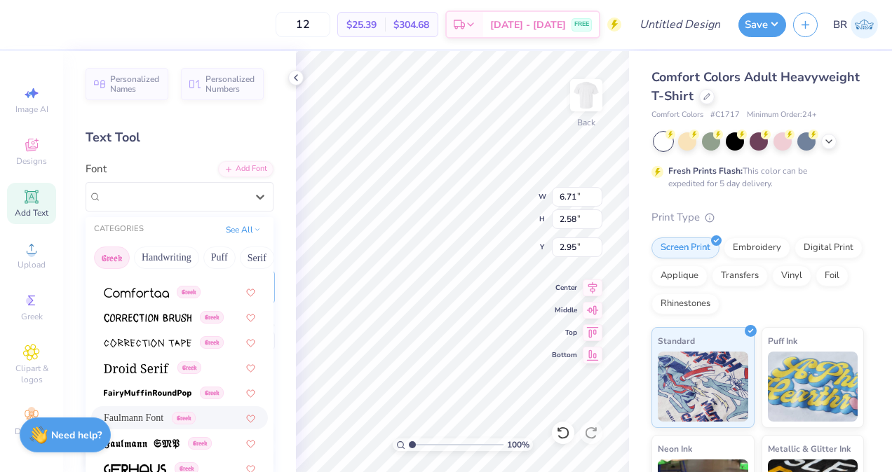
scroll to position [266, 0]
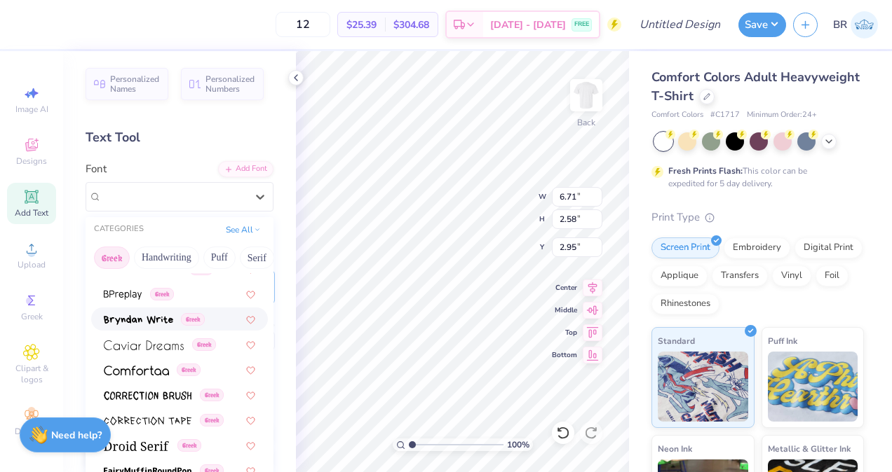
click at [154, 318] on img at bounding box center [138, 320] width 69 height 10
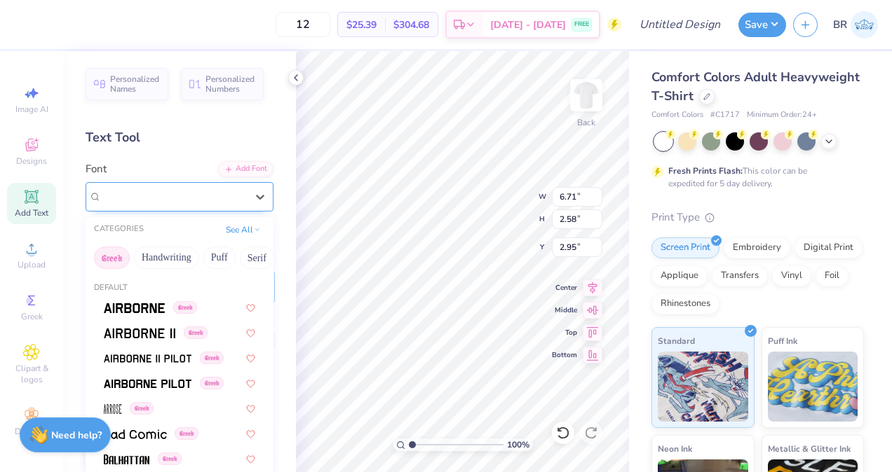
click at [166, 203] on div "Bryndan Write Greek" at bounding box center [173, 197] width 147 height 22
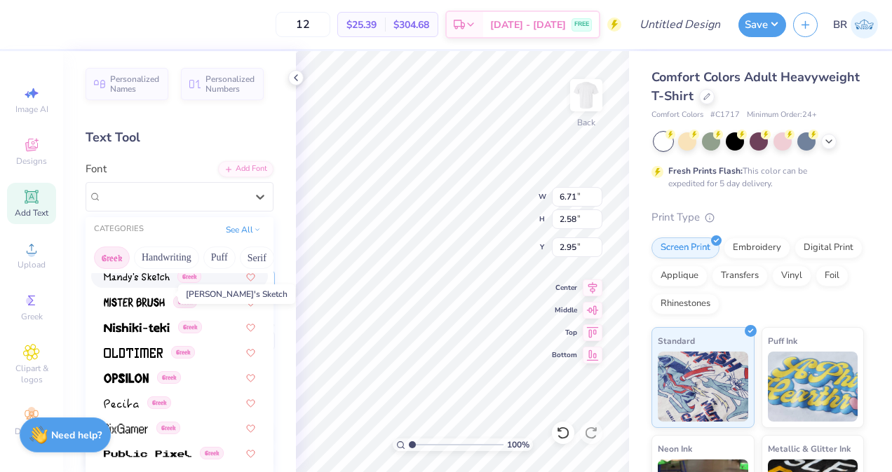
scroll to position [716, 0]
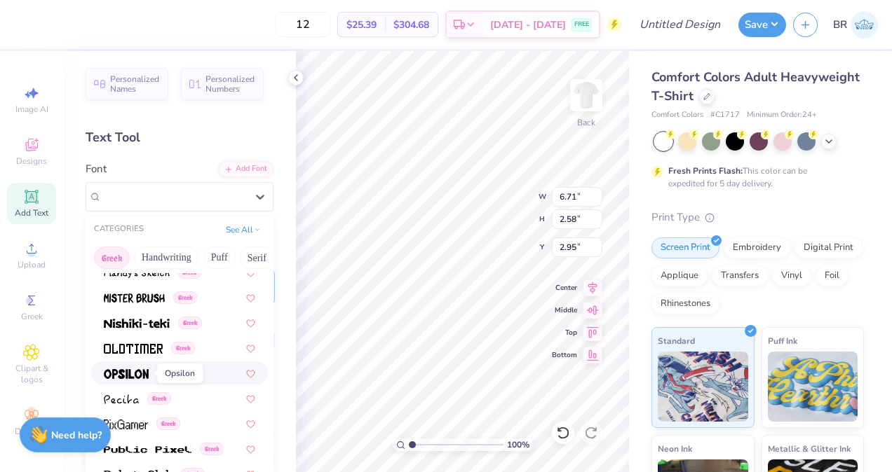
click at [147, 374] on img at bounding box center [126, 374] width 45 height 10
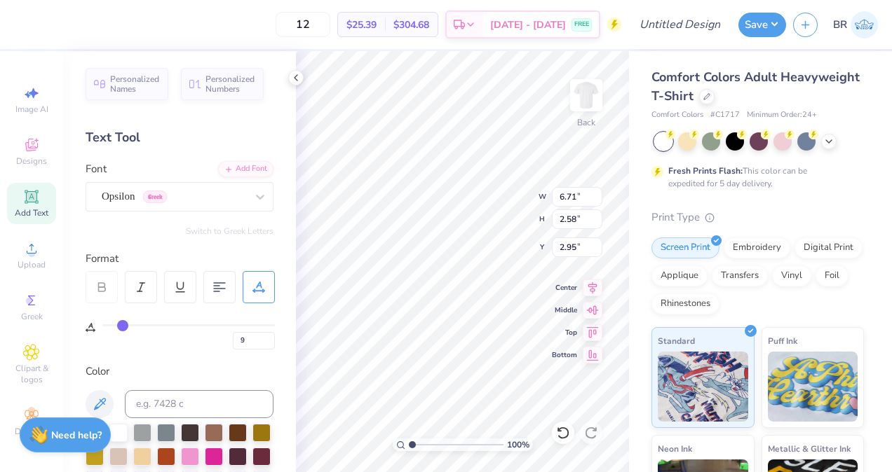
scroll to position [11, 2]
click at [475, 207] on div "100 % Back W 6.71 6.71 " H 2.58 2.58 " Y 2.95 2.95 " Center Middle Top Bottom" at bounding box center [462, 261] width 333 height 421
click at [669, 139] on div at bounding box center [663, 141] width 18 height 18
click at [691, 144] on div at bounding box center [687, 140] width 18 height 18
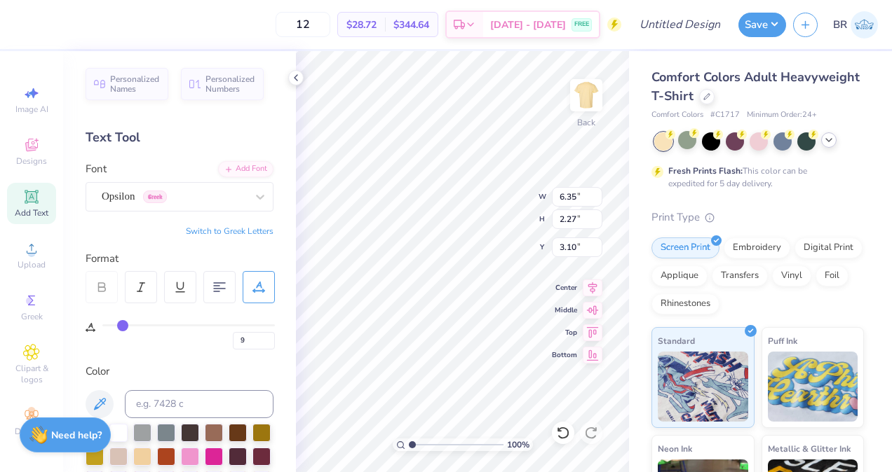
click at [832, 144] on icon at bounding box center [828, 140] width 11 height 11
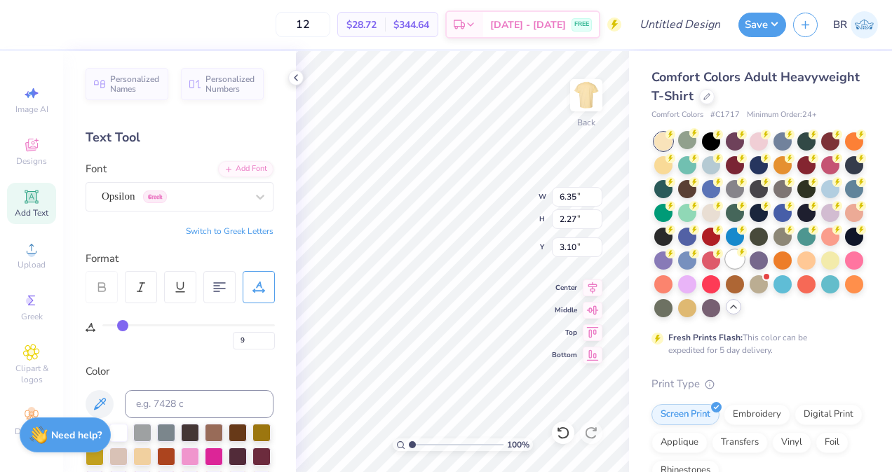
click at [669, 139] on circle at bounding box center [670, 135] width 10 height 10
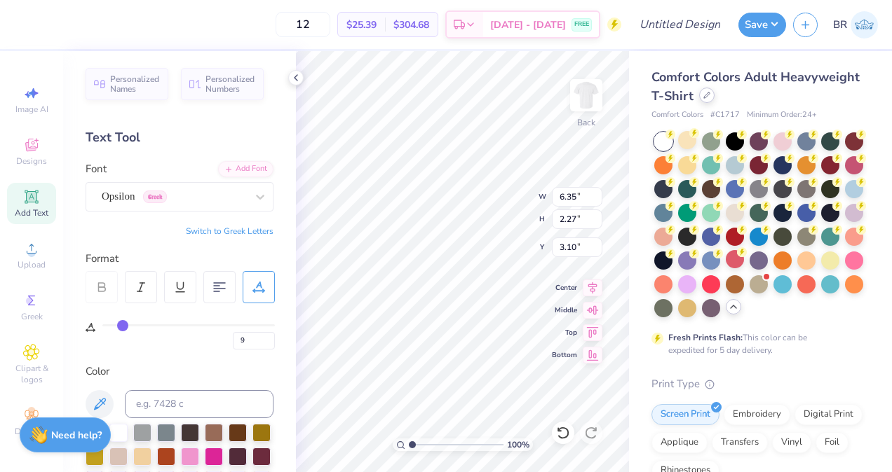
click at [710, 99] on icon at bounding box center [706, 95] width 7 height 7
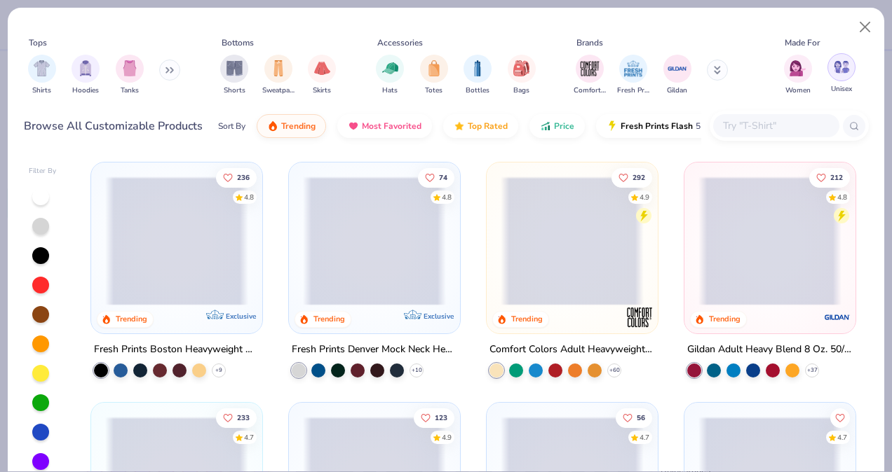
click at [840, 74] on img "filter for Unisex" at bounding box center [841, 67] width 16 height 16
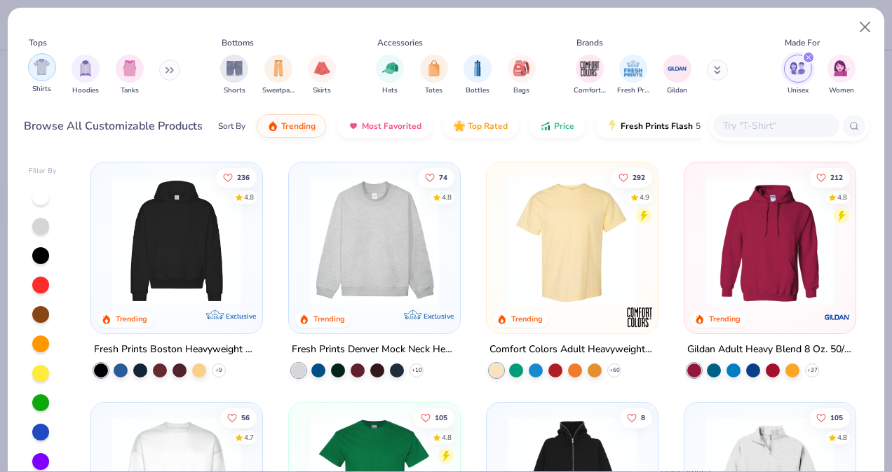
click at [50, 70] on div "filter for Shirts" at bounding box center [42, 67] width 28 height 28
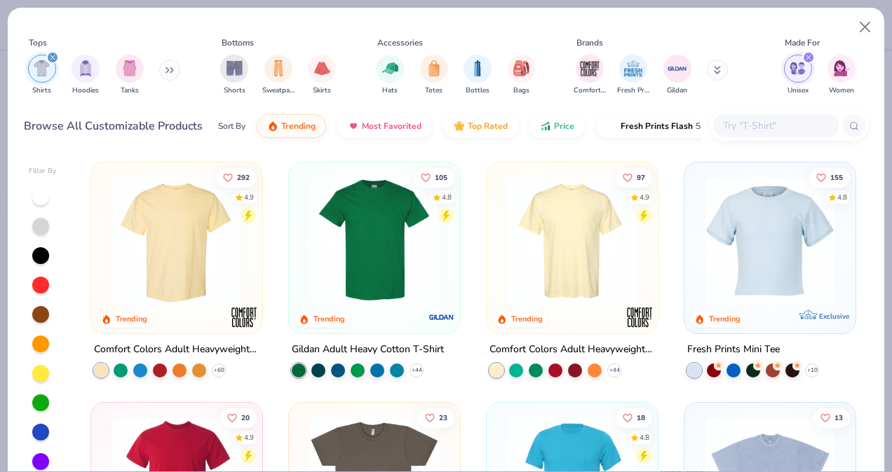
click at [611, 341] on div "Comfort Colors Adult Heavyweight RS Pocket T-Shirt" at bounding box center [571, 350] width 165 height 18
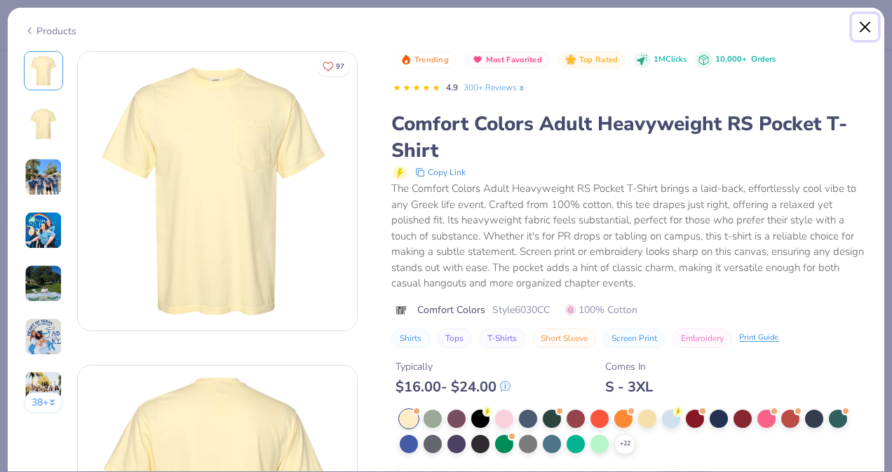
click at [864, 24] on button "Close" at bounding box center [865, 27] width 27 height 27
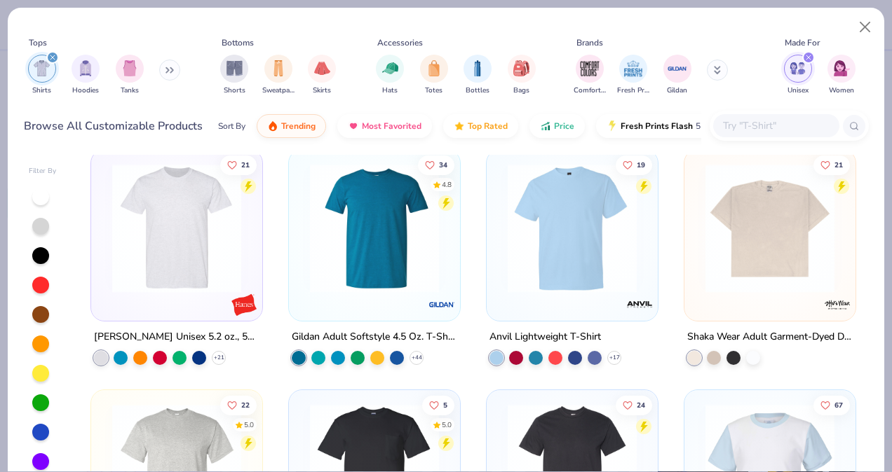
scroll to position [733, 0]
click at [748, 362] on div at bounding box center [753, 357] width 14 height 14
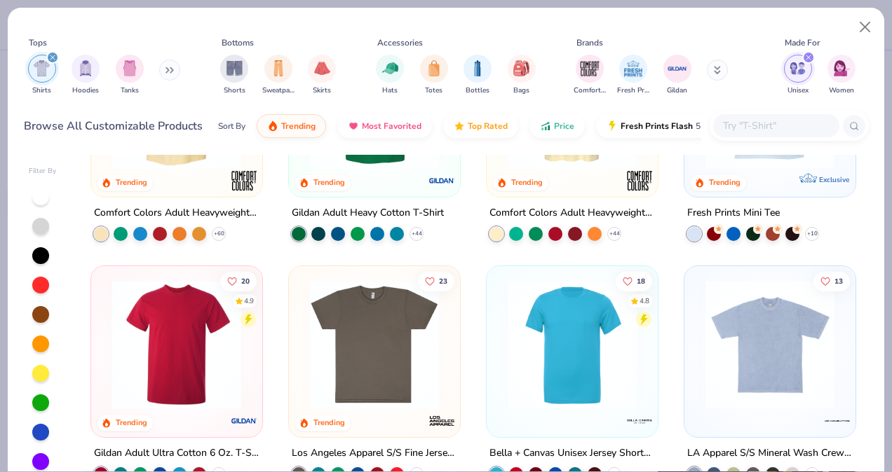
scroll to position [251, 0]
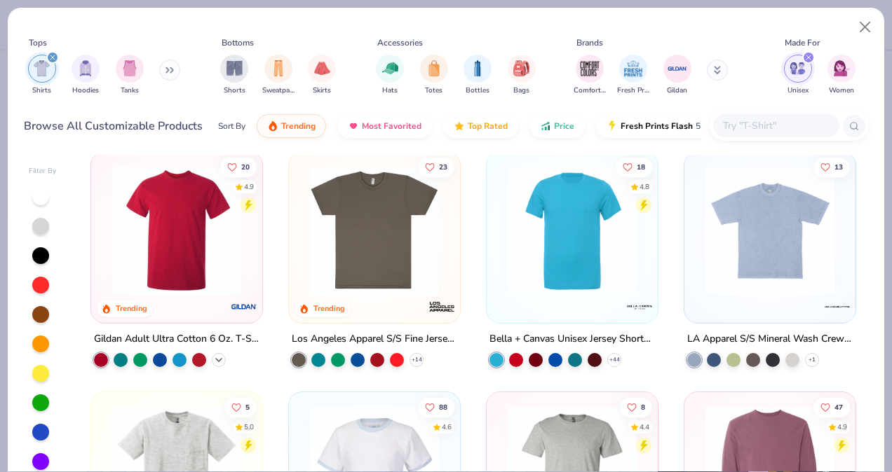
click at [217, 355] on icon at bounding box center [218, 359] width 11 height 11
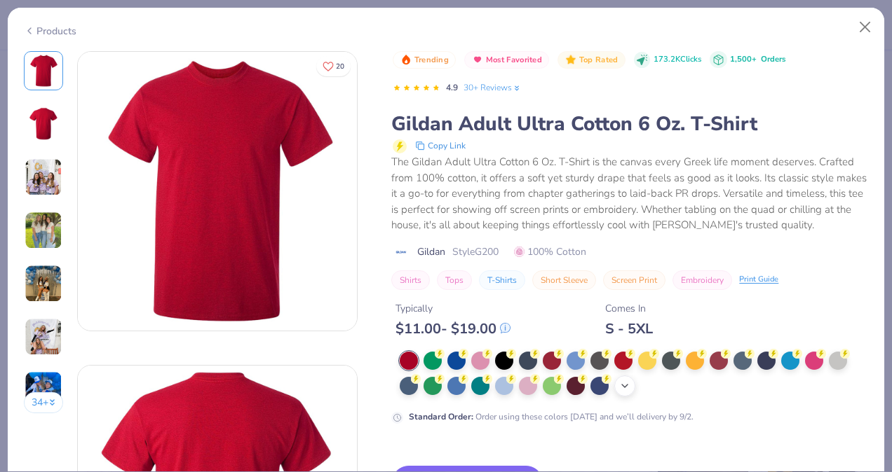
click at [630, 385] on icon at bounding box center [624, 386] width 11 height 11
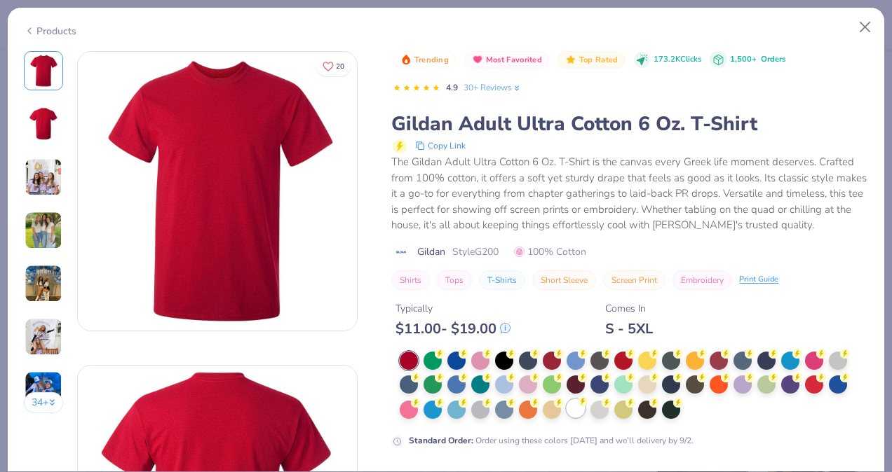
click at [583, 409] on div at bounding box center [575, 409] width 18 height 18
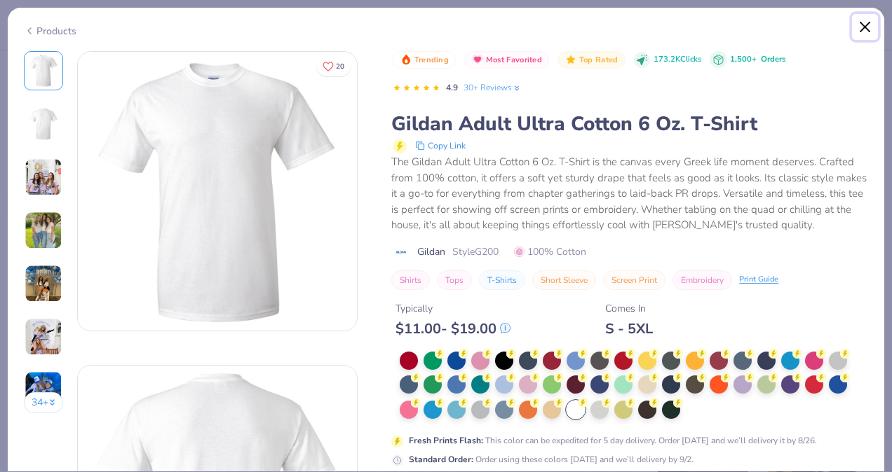
click at [863, 32] on button "Close" at bounding box center [865, 27] width 27 height 27
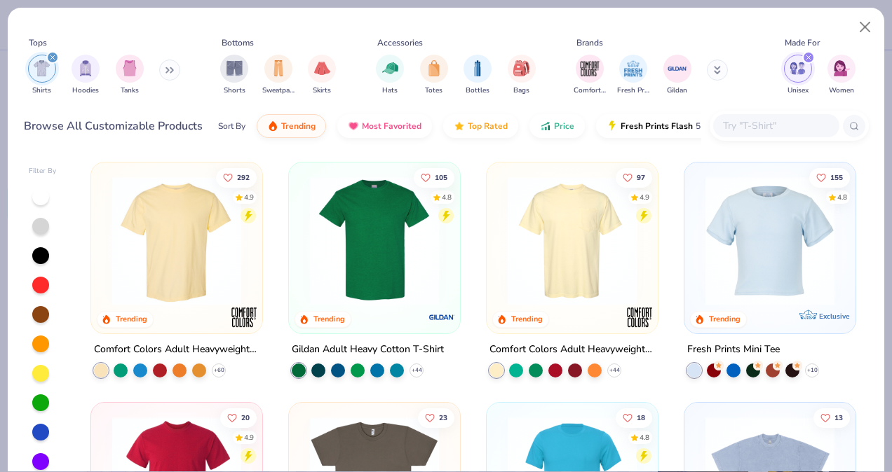
click at [187, 261] on img at bounding box center [176, 241] width 143 height 129
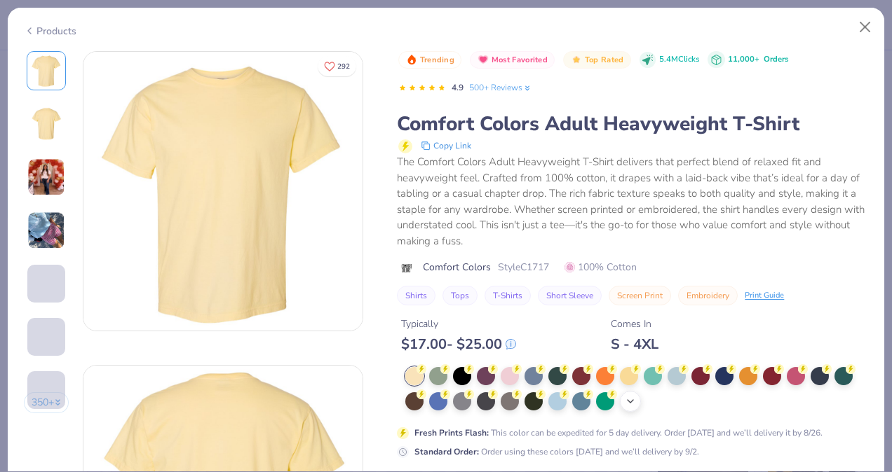
click at [629, 404] on icon at bounding box center [630, 401] width 11 height 11
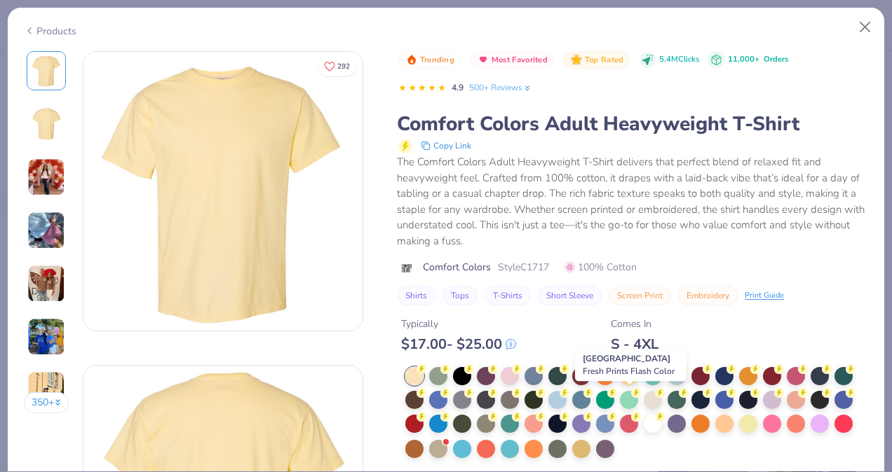
scroll to position [65, 0]
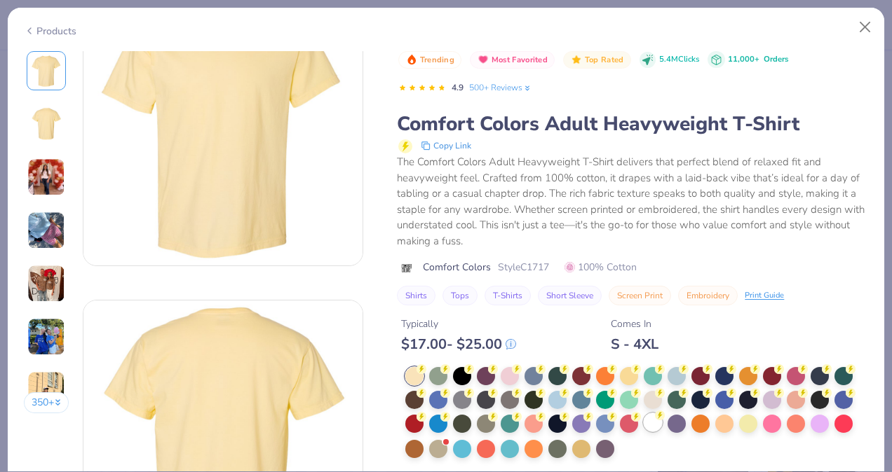
click at [657, 426] on div at bounding box center [652, 423] width 18 height 18
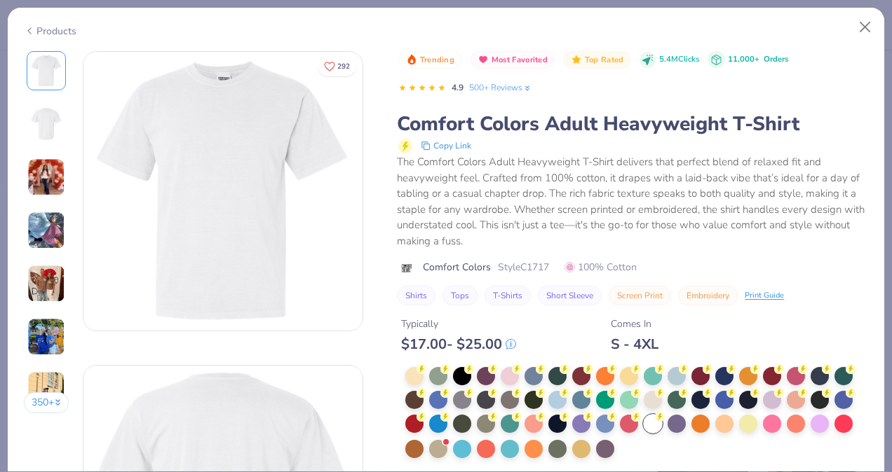
click at [60, 185] on img at bounding box center [46, 177] width 38 height 38
click at [864, 24] on button "Close" at bounding box center [865, 27] width 27 height 27
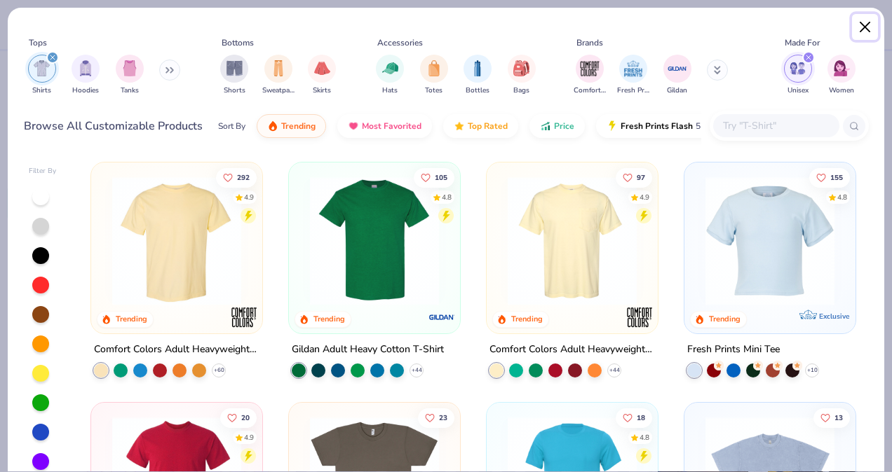
click at [868, 25] on button "Close" at bounding box center [865, 27] width 27 height 27
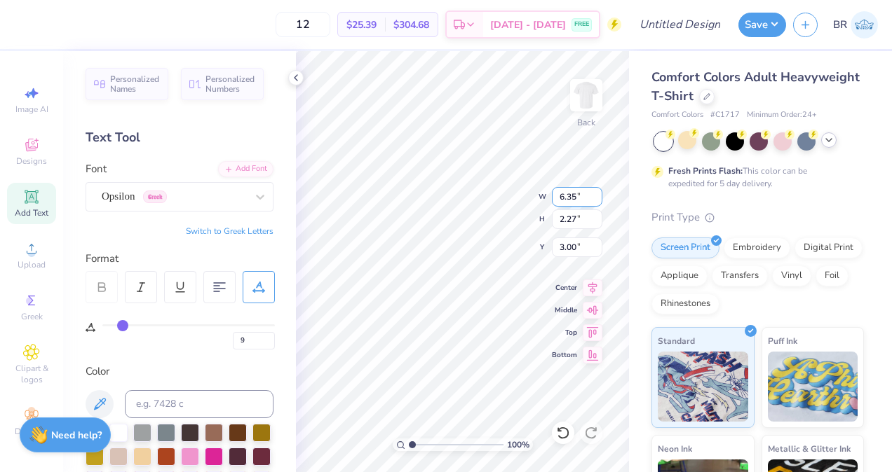
scroll to position [11, 3]
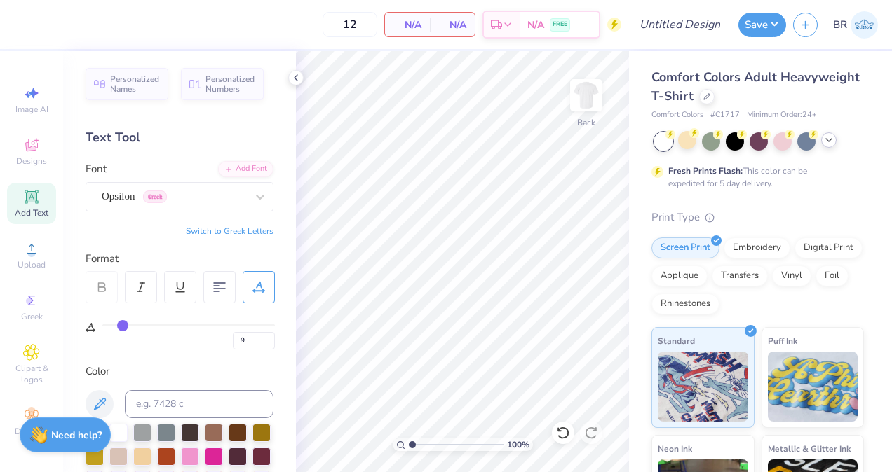
click at [41, 199] on div "Add Text" at bounding box center [31, 203] width 49 height 41
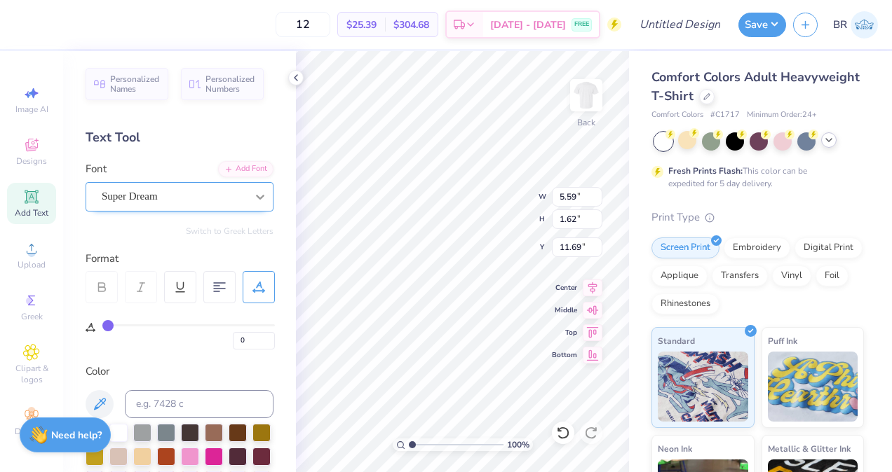
scroll to position [11, 1]
click at [44, 205] on div "Add Text" at bounding box center [31, 203] width 49 height 41
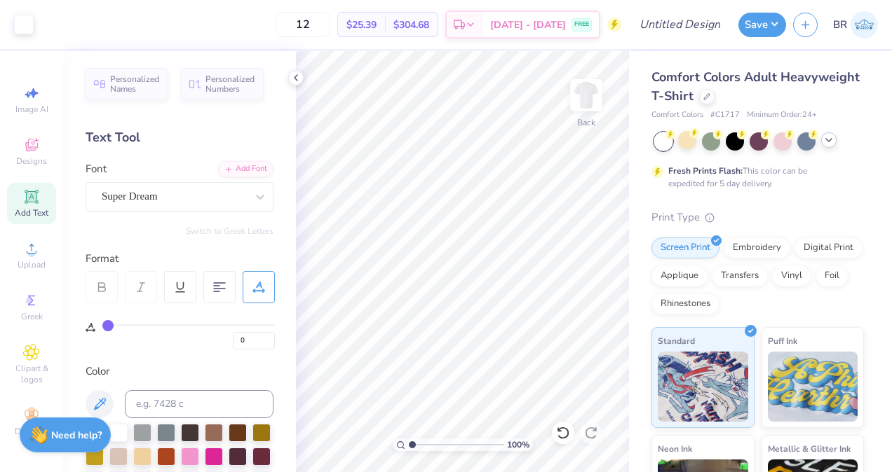
click at [36, 198] on div "Add Text" at bounding box center [31, 203] width 49 height 41
click at [33, 210] on span "Add Text" at bounding box center [32, 212] width 34 height 11
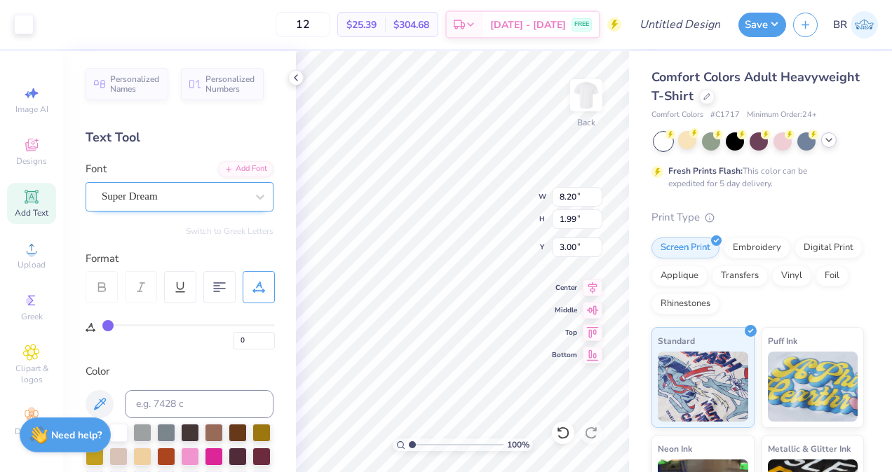
click at [161, 209] on div "Super Dream" at bounding box center [180, 196] width 188 height 29
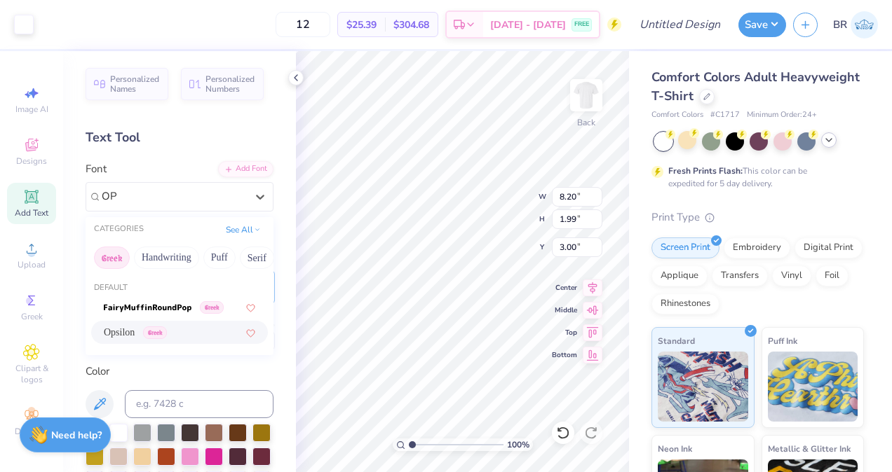
click at [197, 327] on div "Opsilon Greek" at bounding box center [179, 332] width 151 height 15
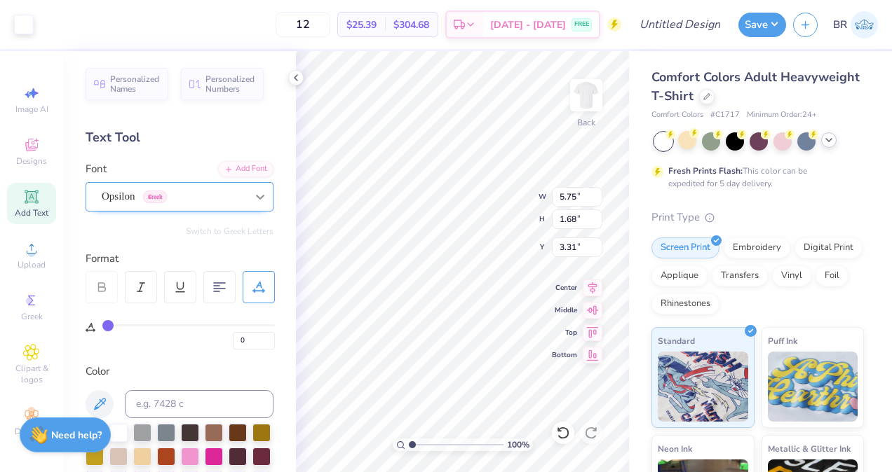
click at [247, 195] on div at bounding box center [259, 196] width 25 height 25
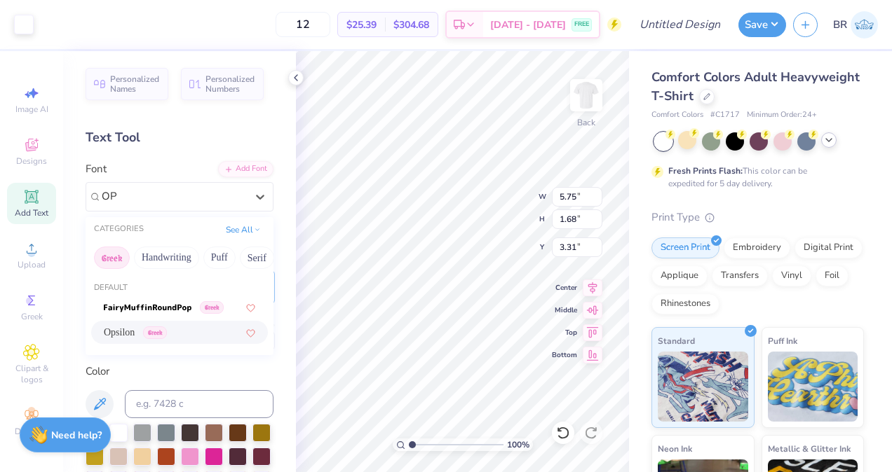
click at [194, 326] on div "Opsilon Greek" at bounding box center [179, 332] width 151 height 15
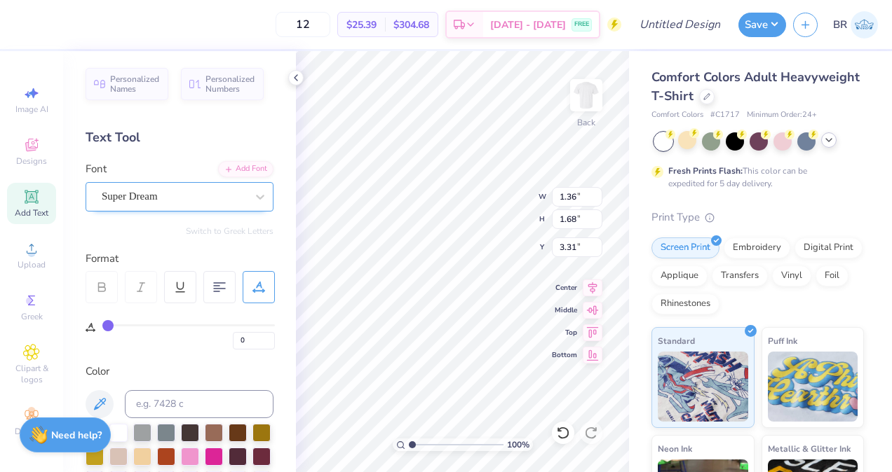
click at [231, 198] on div "Super Dream" at bounding box center [173, 197] width 147 height 22
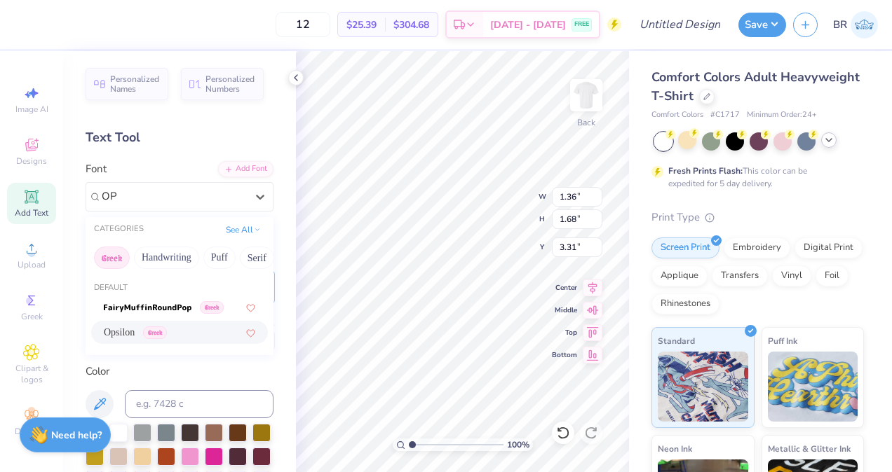
click at [201, 333] on div "Opsilon Greek" at bounding box center [179, 332] width 151 height 15
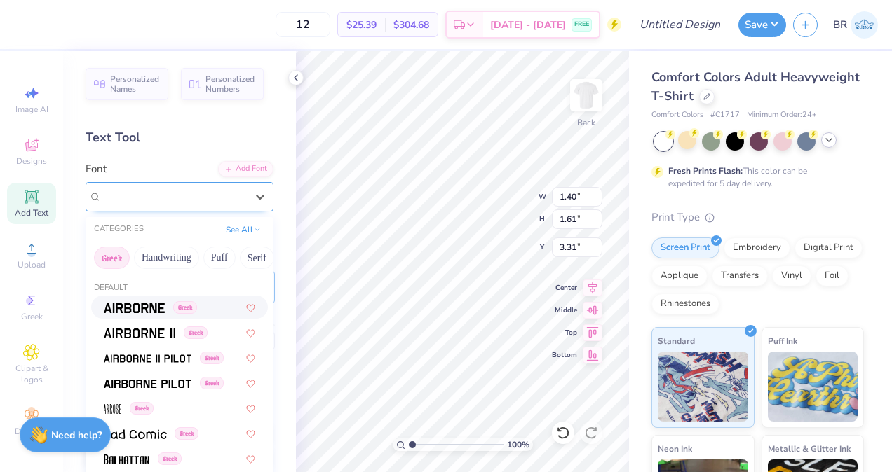
click at [217, 191] on div "Super Dream" at bounding box center [173, 197] width 147 height 22
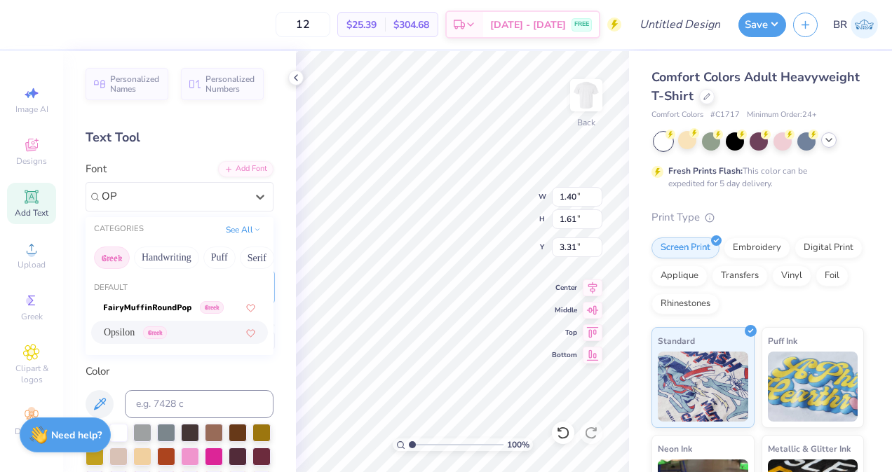
click at [207, 334] on div "Opsilon Greek" at bounding box center [179, 332] width 151 height 15
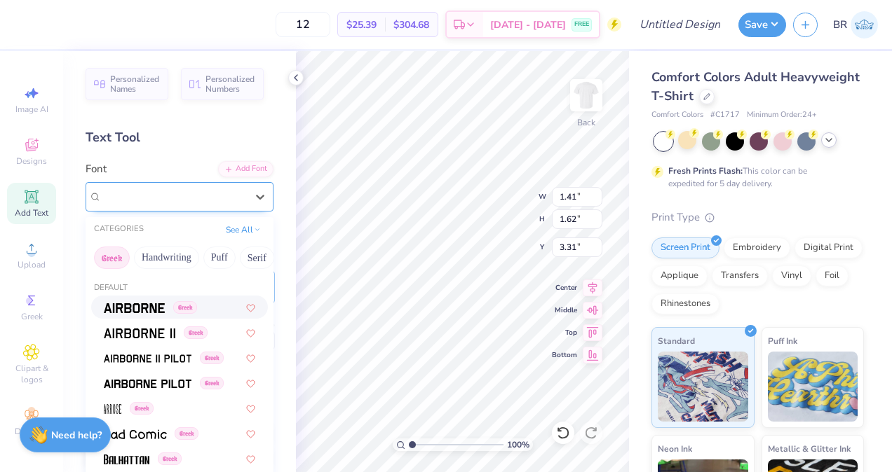
click at [161, 196] on div "Super Dream" at bounding box center [173, 197] width 147 height 22
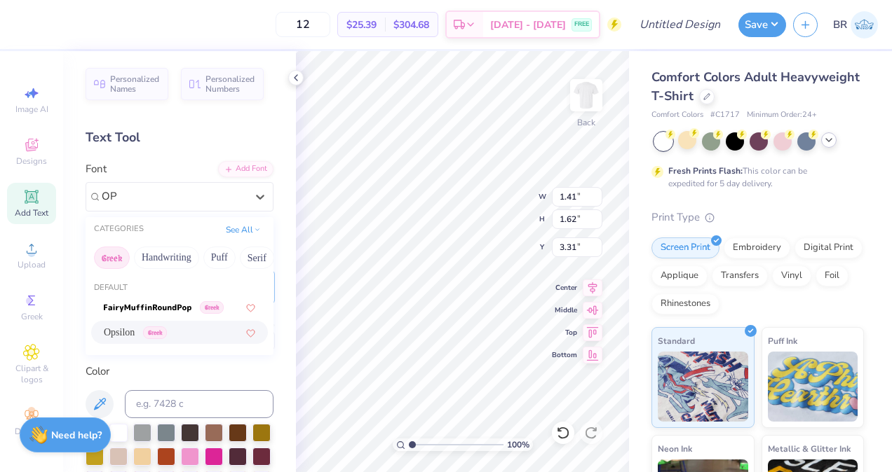
click at [193, 327] on div "Opsilon Greek" at bounding box center [179, 332] width 151 height 15
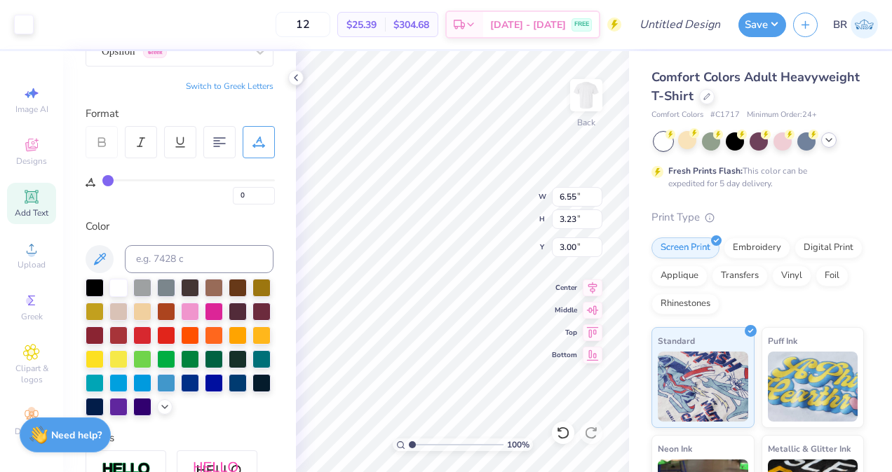
scroll to position [149, 0]
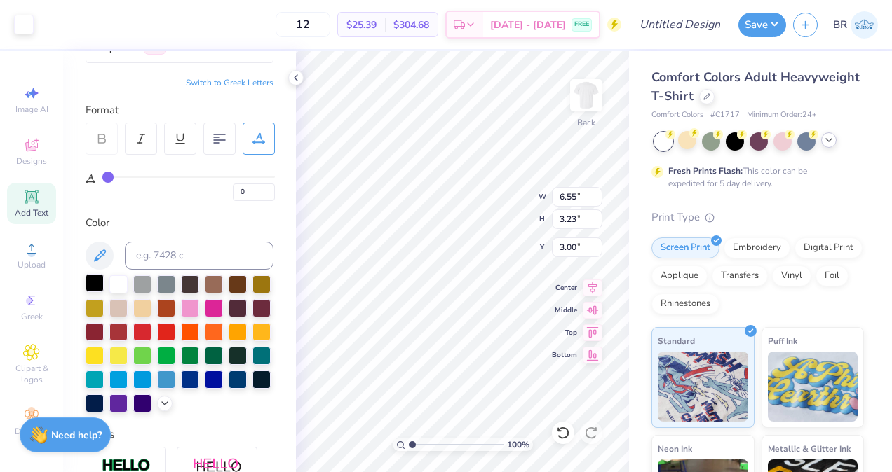
click at [99, 281] on div at bounding box center [95, 283] width 18 height 18
click at [100, 287] on div at bounding box center [95, 283] width 18 height 18
click at [94, 285] on div at bounding box center [95, 283] width 18 height 18
click at [92, 287] on div at bounding box center [95, 283] width 18 height 18
click at [507, 183] on div "100 % Back W 1.91 1.91 " H 2.82 2.82 " Y 3.42 3.42 " Center Middle Top Bottom" at bounding box center [462, 261] width 333 height 421
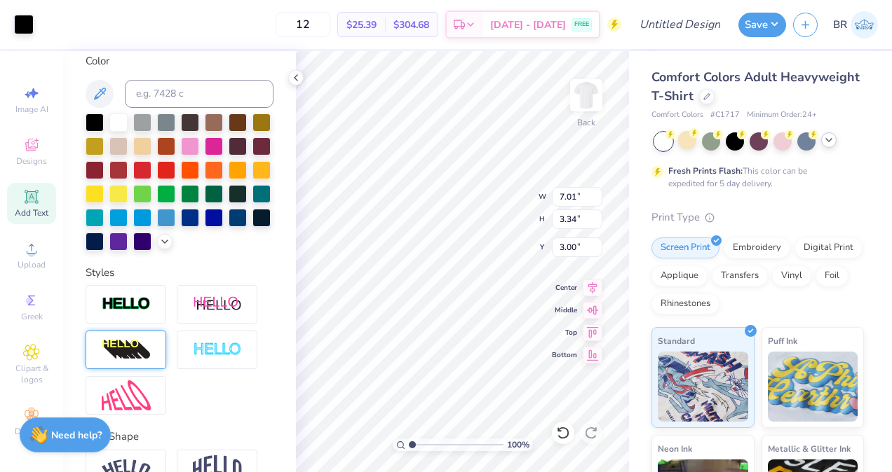
scroll to position [412, 0]
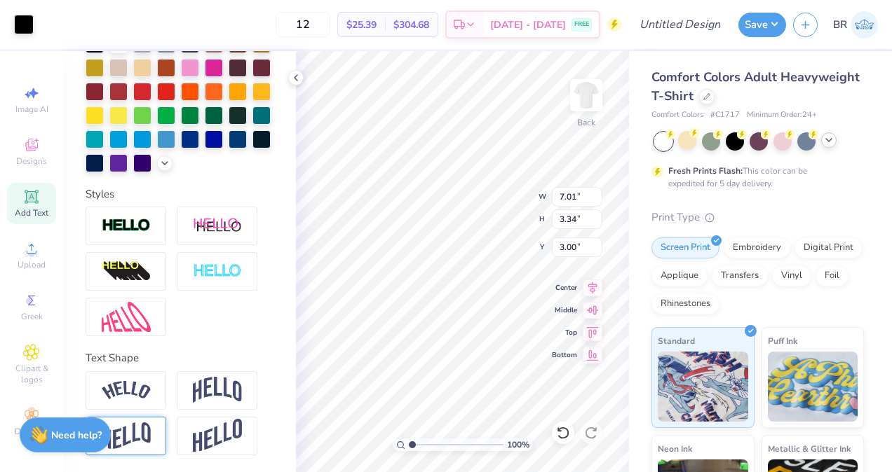
click at [150, 423] on img at bounding box center [126, 436] width 49 height 27
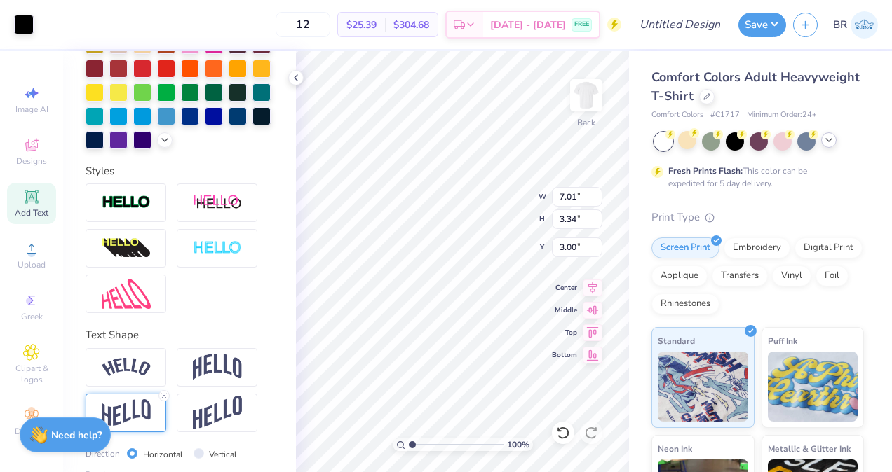
scroll to position [494, 0]
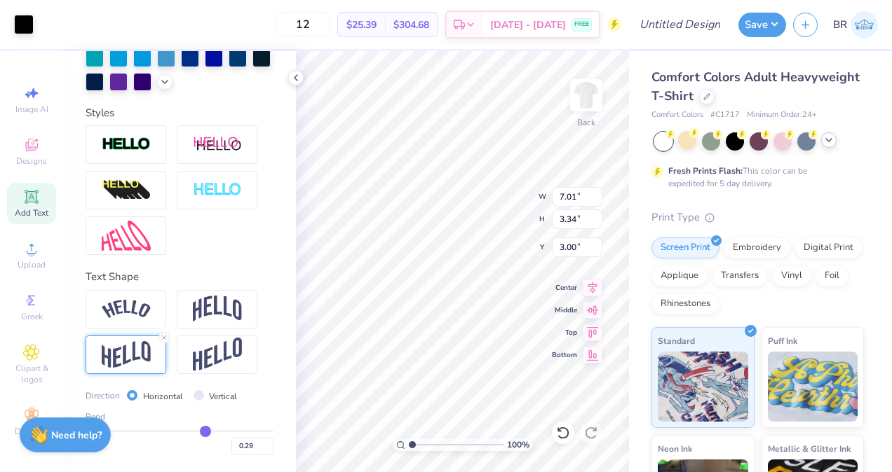
drag, startPoint x: 215, startPoint y: 428, endPoint x: 198, endPoint y: 429, distance: 16.8
click at [198, 430] on input "range" at bounding box center [180, 431] width 188 height 2
click at [163, 339] on icon at bounding box center [164, 338] width 8 height 8
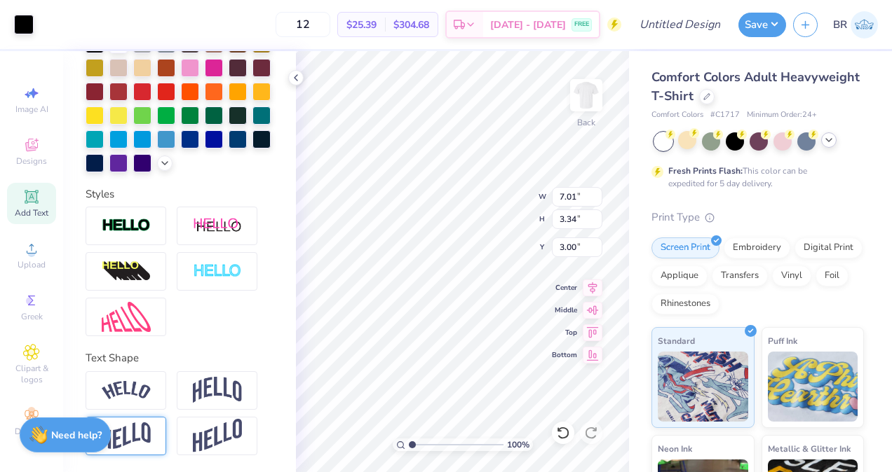
scroll to position [412, 0]
click at [146, 430] on img at bounding box center [126, 436] width 49 height 27
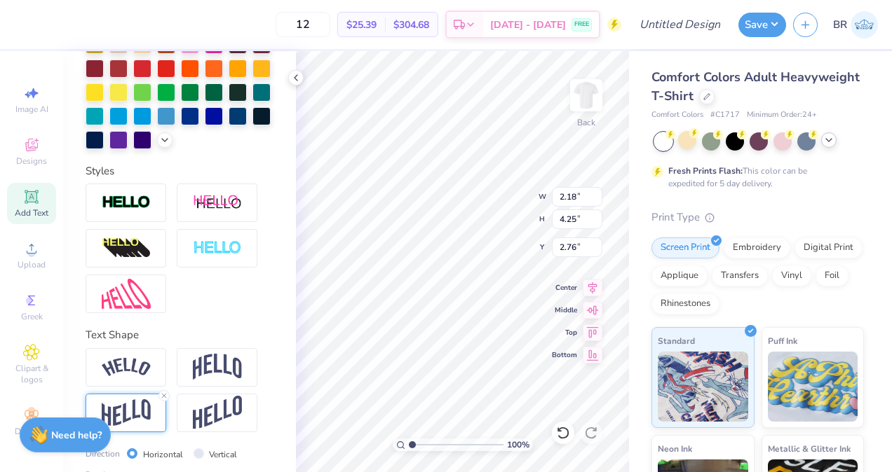
scroll to position [494, 0]
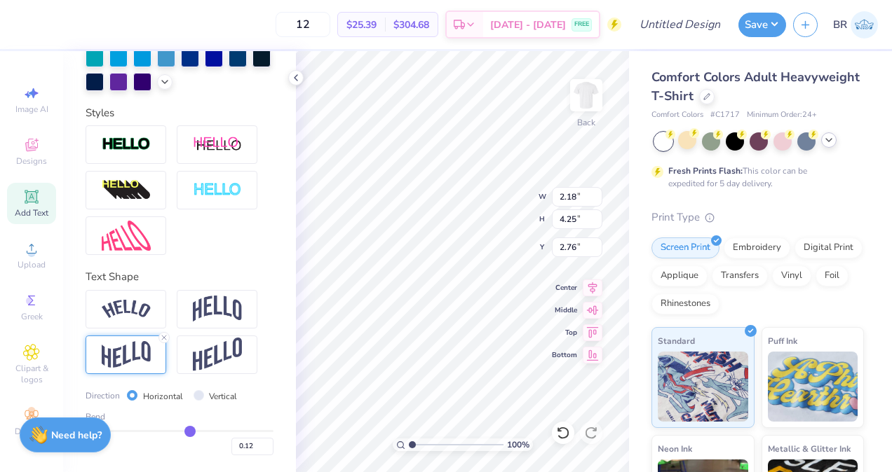
drag, startPoint x: 213, startPoint y: 430, endPoint x: 184, endPoint y: 431, distance: 29.5
click at [184, 431] on input "range" at bounding box center [180, 431] width 188 height 2
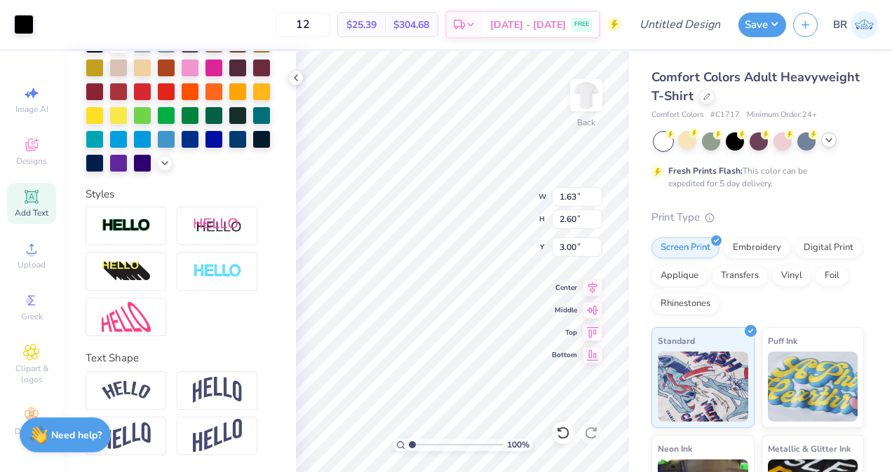
scroll to position [412, 0]
click at [139, 448] on img at bounding box center [126, 436] width 49 height 27
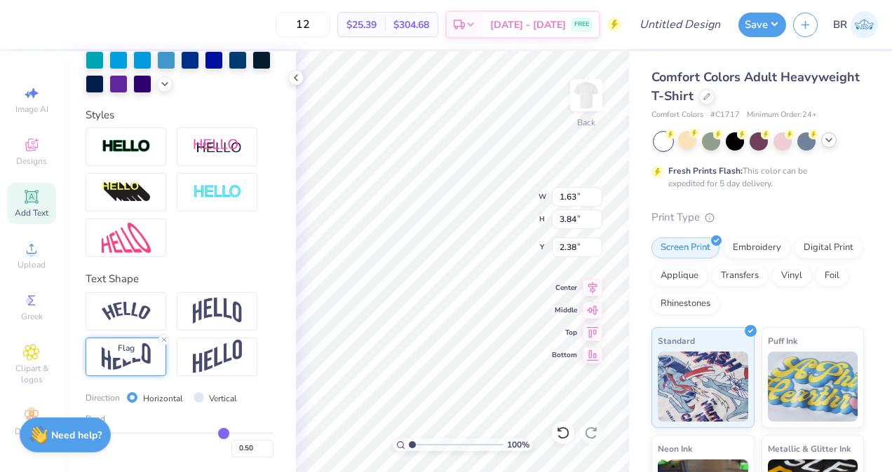
scroll to position [494, 0]
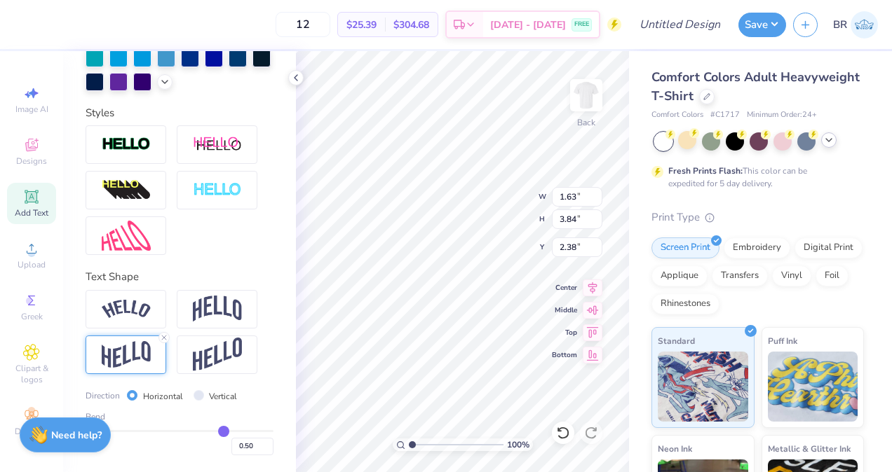
click at [182, 430] on div "Bend 0.50" at bounding box center [180, 433] width 188 height 45
drag, startPoint x: 219, startPoint y: 428, endPoint x: 189, endPoint y: 429, distance: 29.4
click at [189, 430] on input "range" at bounding box center [180, 431] width 188 height 2
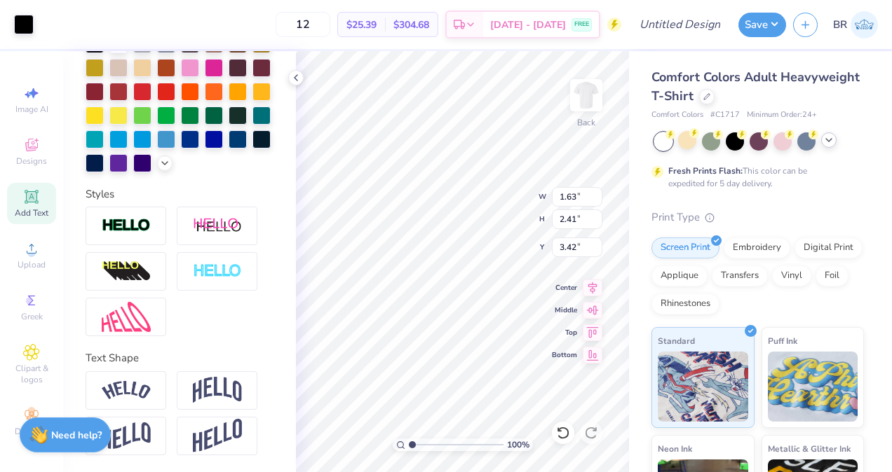
scroll to position [412, 0]
click at [151, 430] on div at bounding box center [126, 436] width 81 height 39
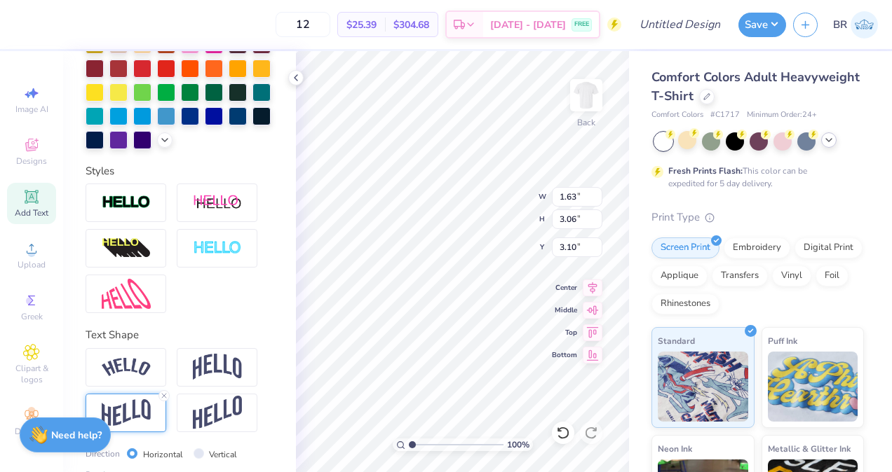
scroll to position [494, 0]
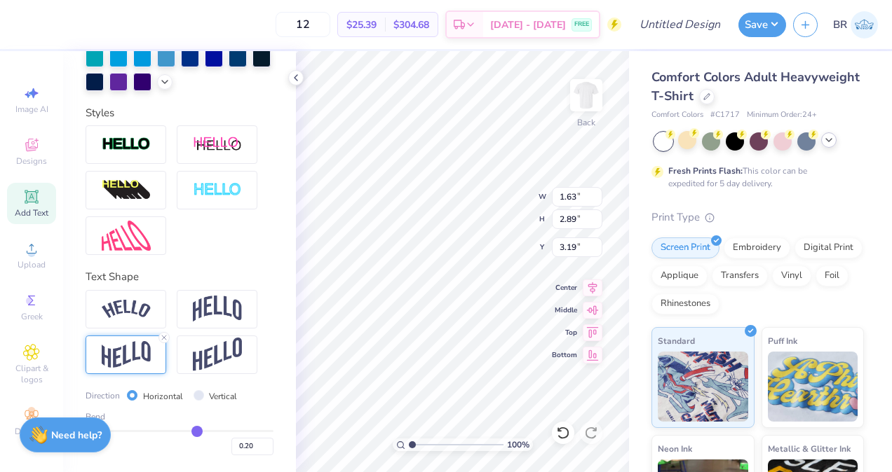
drag, startPoint x: 217, startPoint y: 431, endPoint x: 191, endPoint y: 429, distance: 26.0
click at [191, 430] on input "range" at bounding box center [180, 431] width 188 height 2
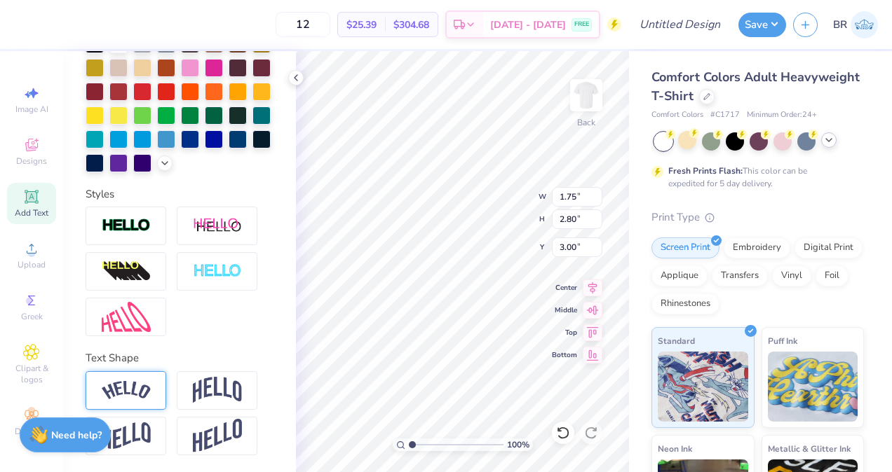
click at [143, 395] on img at bounding box center [126, 390] width 49 height 19
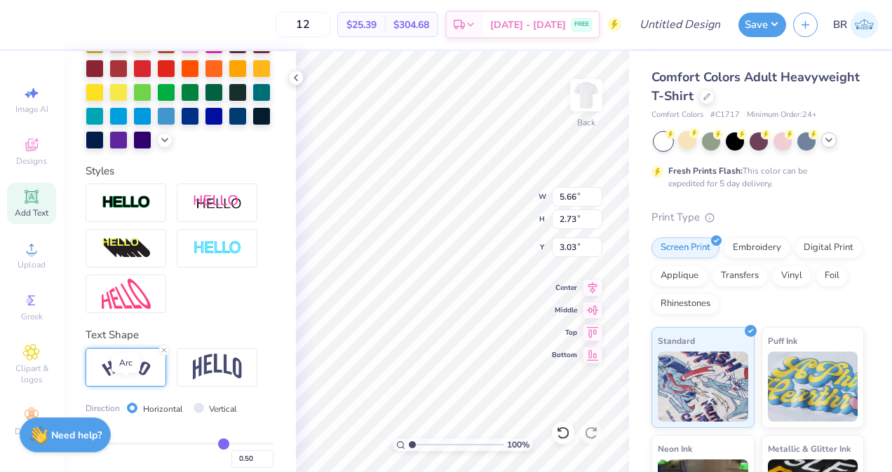
scroll to position [494, 0]
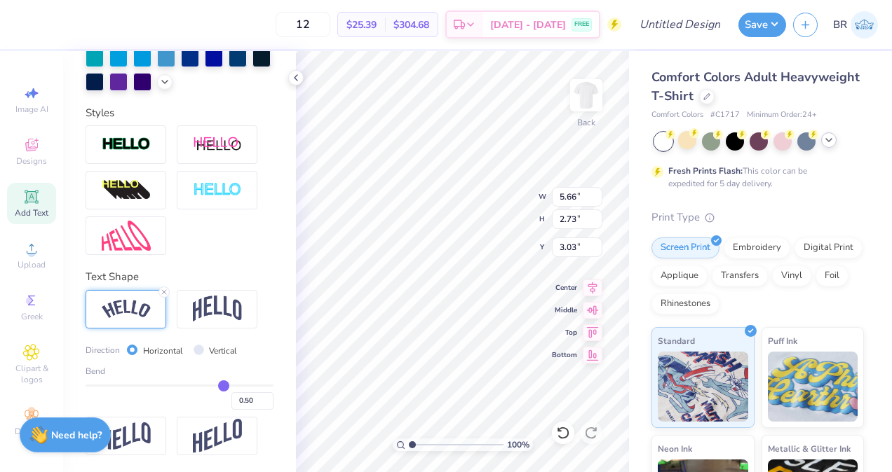
click at [163, 299] on div at bounding box center [126, 309] width 81 height 39
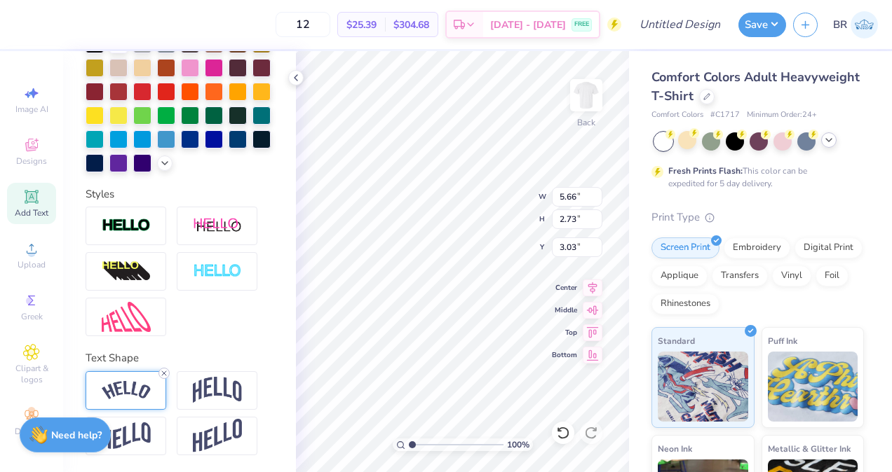
click at [165, 374] on icon at bounding box center [164, 373] width 8 height 8
click at [147, 418] on div at bounding box center [126, 436] width 81 height 39
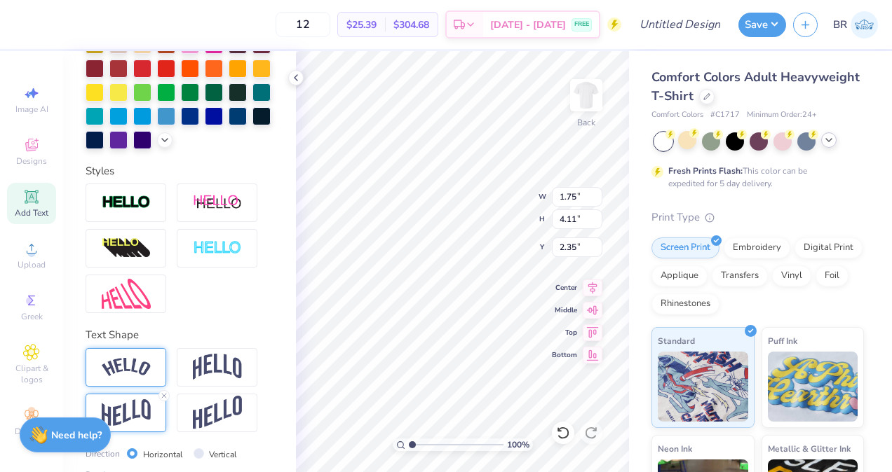
scroll to position [494, 0]
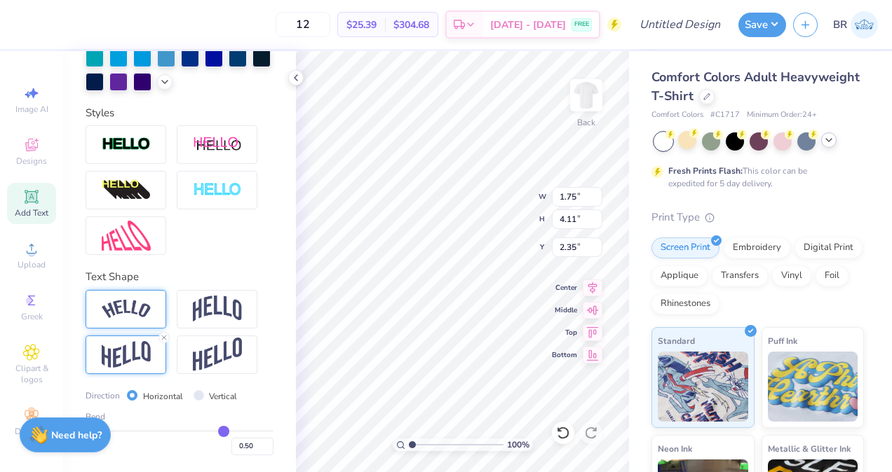
click at [198, 428] on div "Bend 0.50" at bounding box center [180, 433] width 188 height 45
drag, startPoint x: 219, startPoint y: 430, endPoint x: 186, endPoint y: 430, distance: 32.2
click at [186, 430] on input "range" at bounding box center [180, 431] width 188 height 2
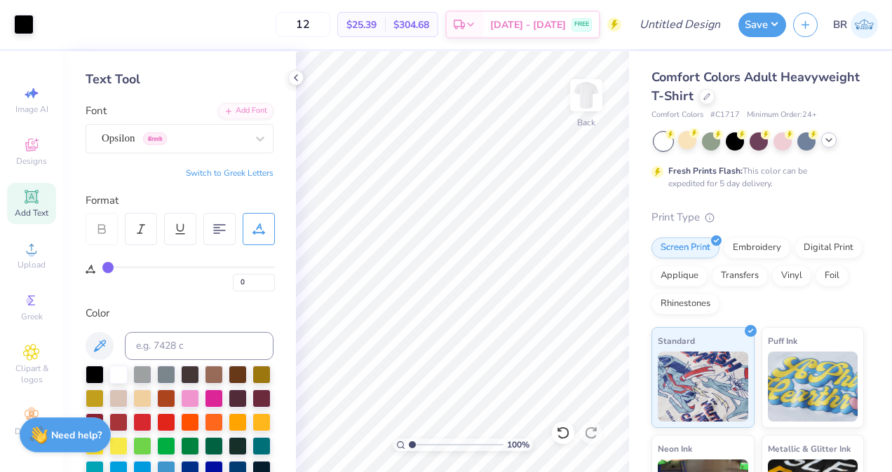
scroll to position [41, 0]
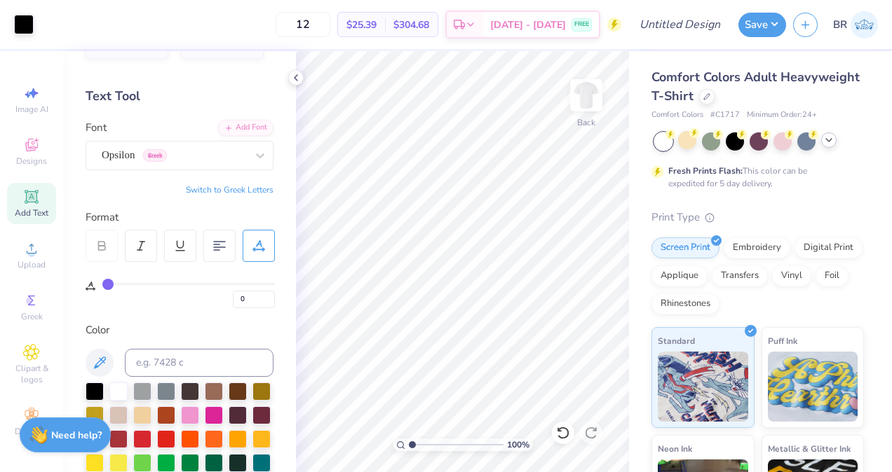
click at [47, 211] on div "Add Text" at bounding box center [31, 203] width 49 height 41
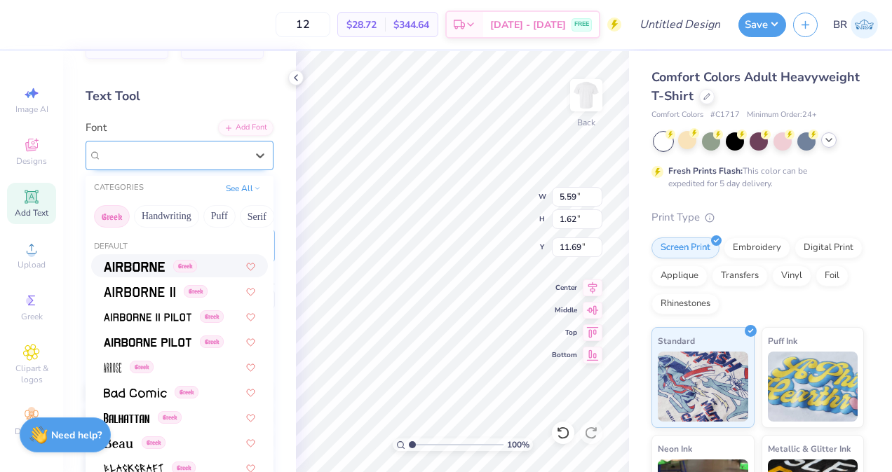
click at [199, 155] on div "Super Dream" at bounding box center [173, 155] width 147 height 22
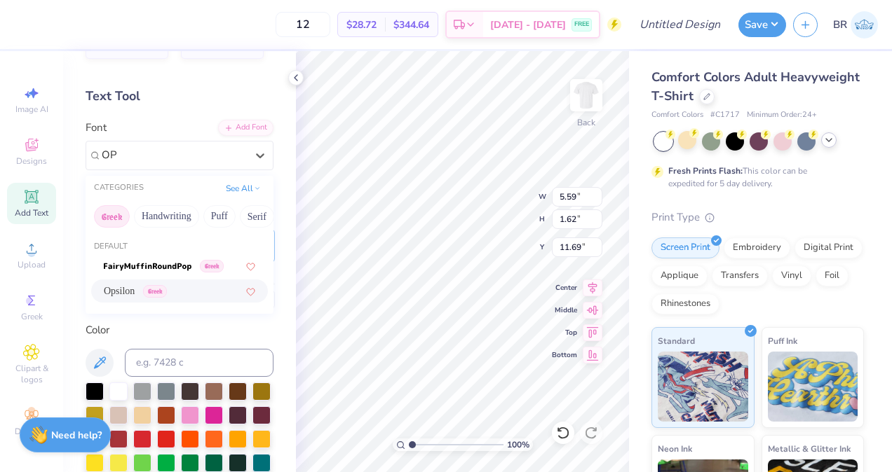
click at [203, 288] on div "Opsilon Greek" at bounding box center [179, 291] width 151 height 15
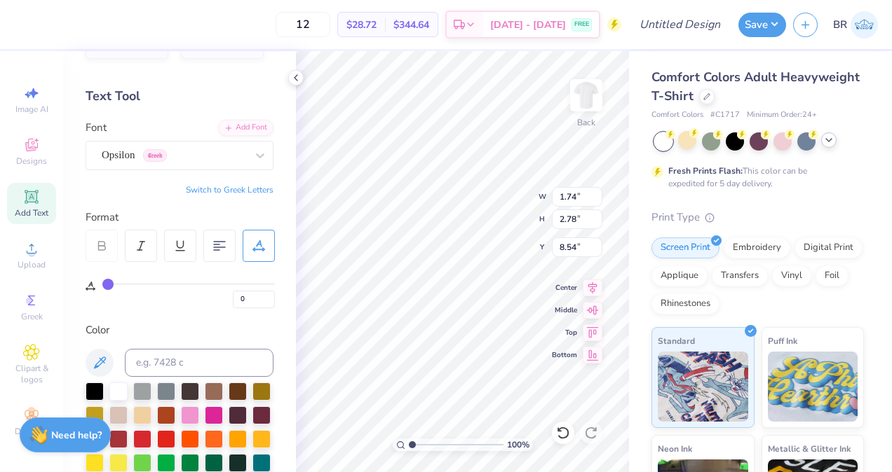
scroll to position [138, 0]
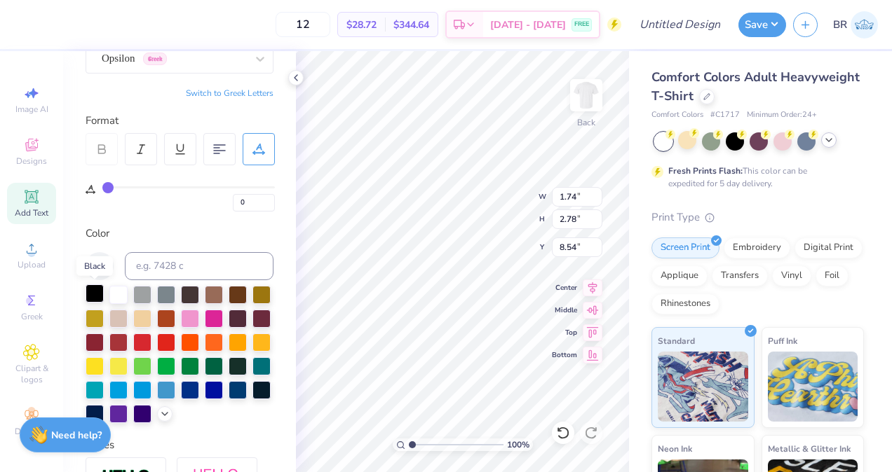
click at [95, 289] on div at bounding box center [95, 294] width 18 height 18
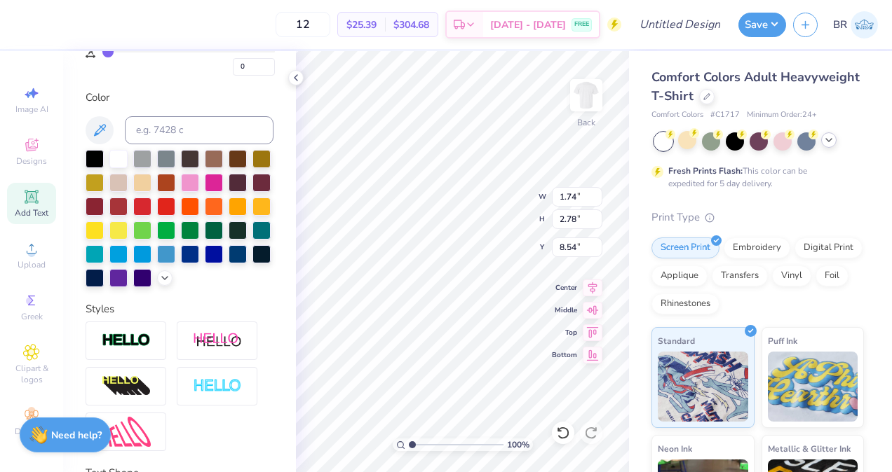
scroll to position [412, 0]
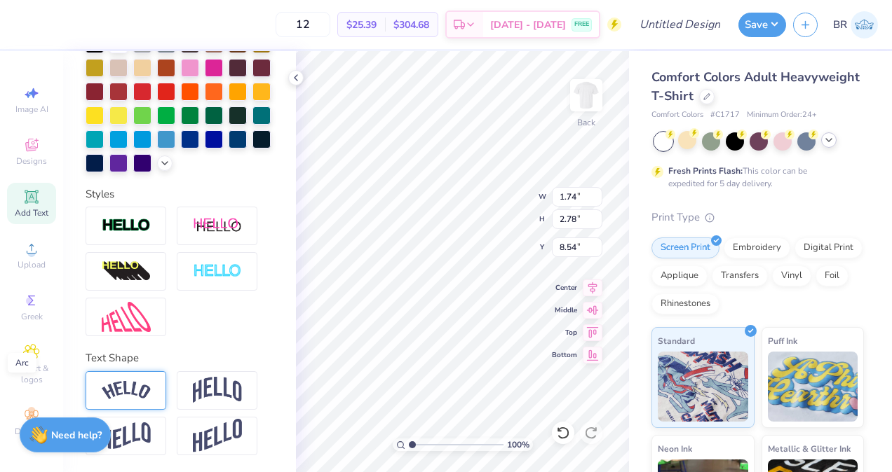
click at [136, 397] on img at bounding box center [126, 390] width 49 height 19
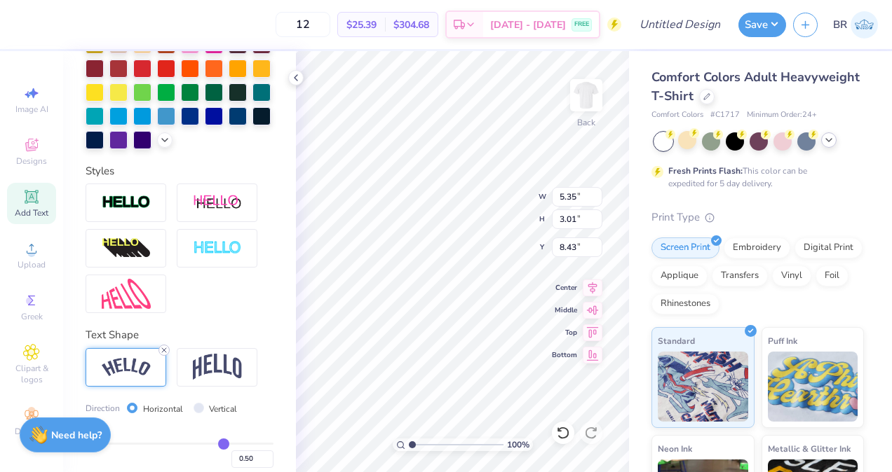
click at [164, 353] on line at bounding box center [164, 350] width 4 height 4
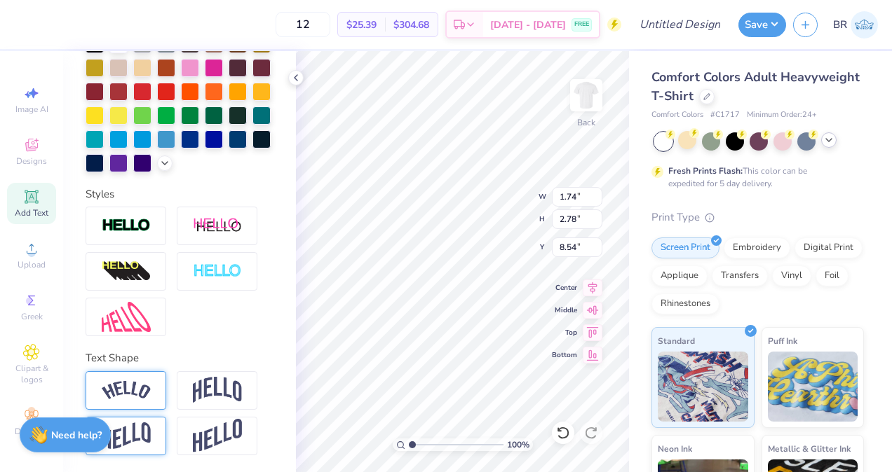
click at [142, 435] on img at bounding box center [126, 436] width 49 height 27
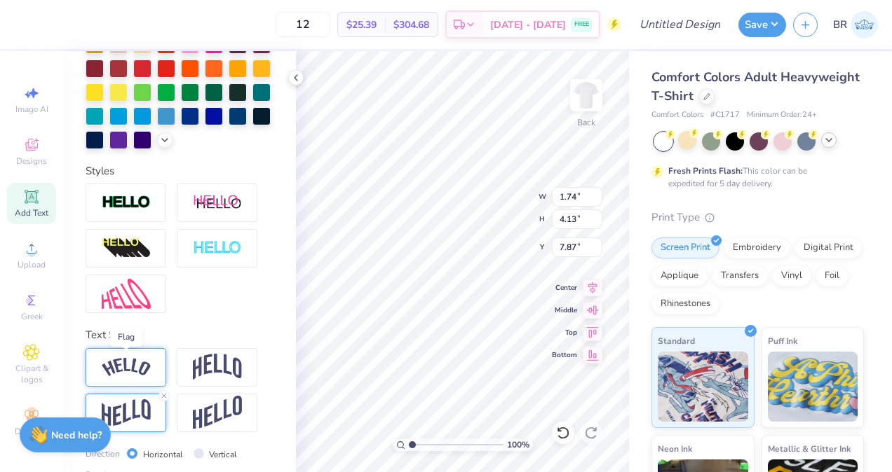
scroll to position [494, 0]
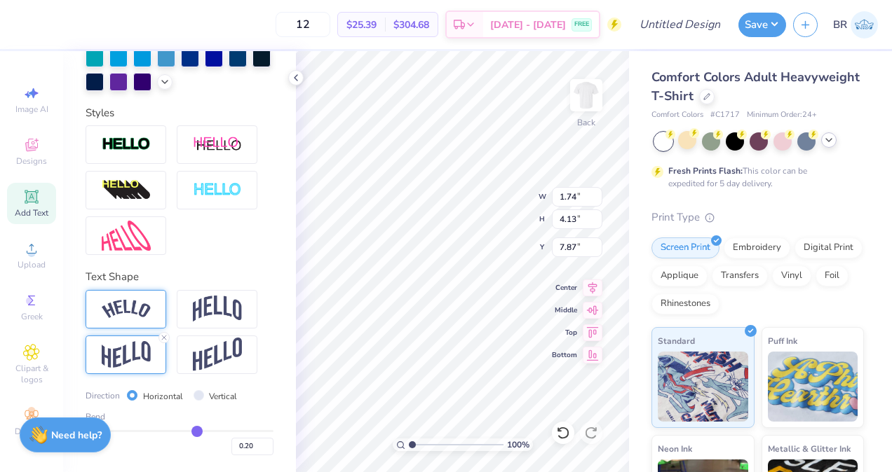
drag, startPoint x: 214, startPoint y: 431, endPoint x: 191, endPoint y: 432, distance: 23.8
click at [191, 432] on input "range" at bounding box center [180, 431] width 188 height 2
click at [217, 364] on img at bounding box center [217, 355] width 49 height 34
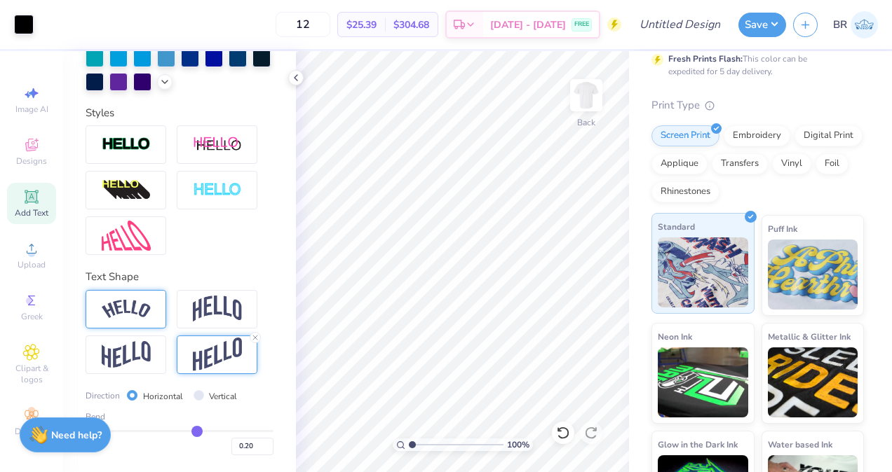
scroll to position [105, 0]
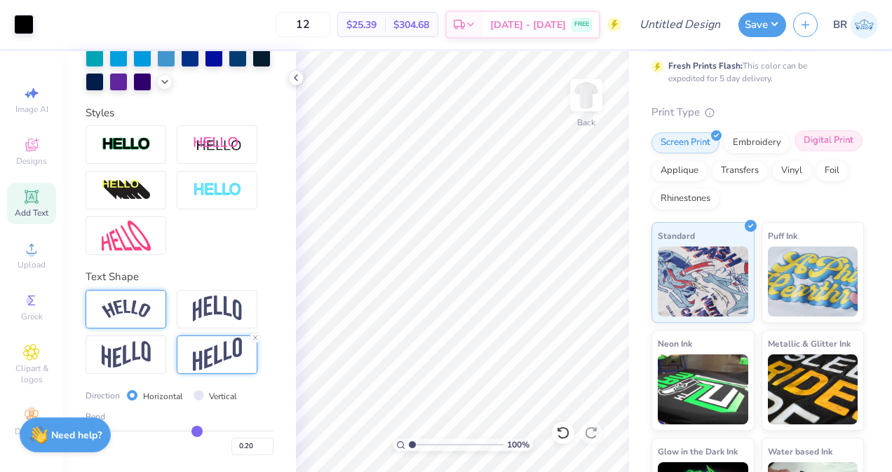
click at [794, 151] on div "Digital Print" at bounding box center [828, 140] width 68 height 21
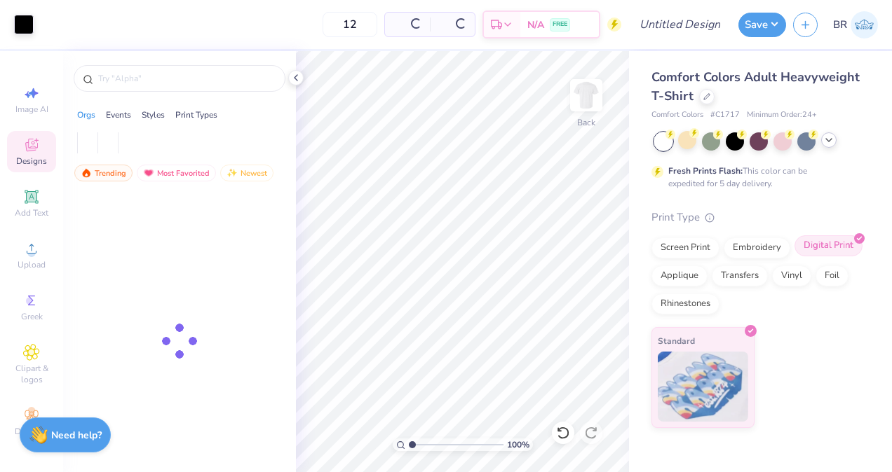
scroll to position [0, 0]
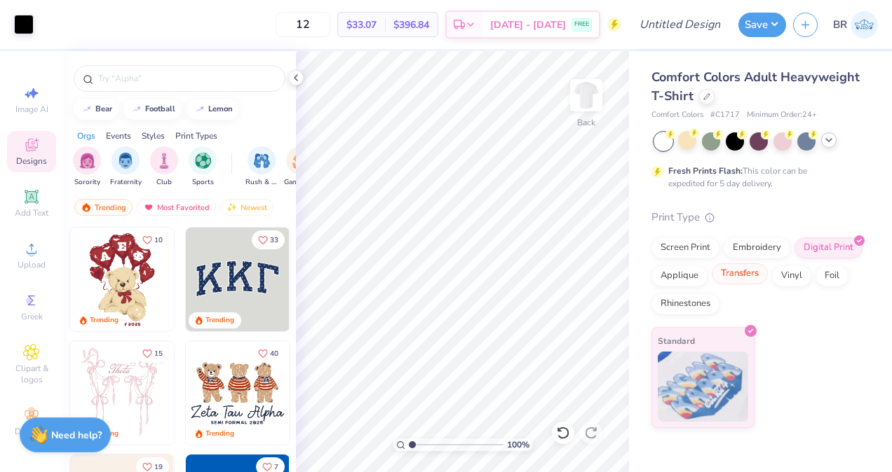
click at [737, 275] on div "Transfers" at bounding box center [739, 274] width 56 height 21
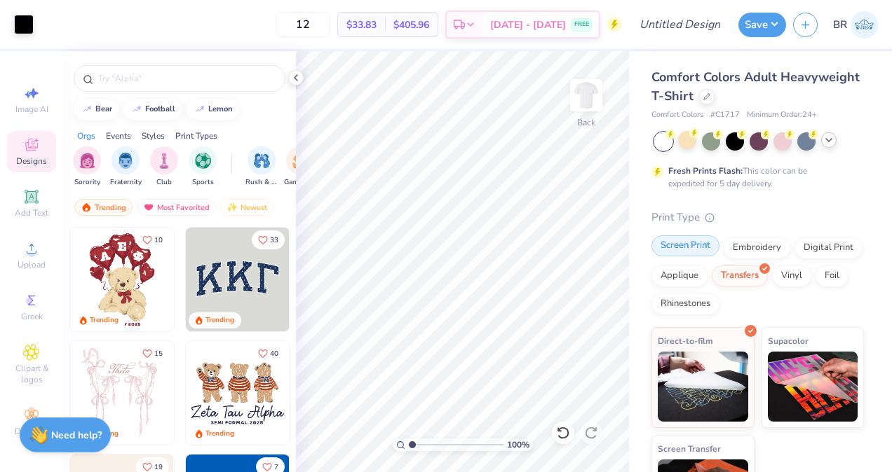
click at [697, 251] on div "Screen Print" at bounding box center [685, 246] width 68 height 21
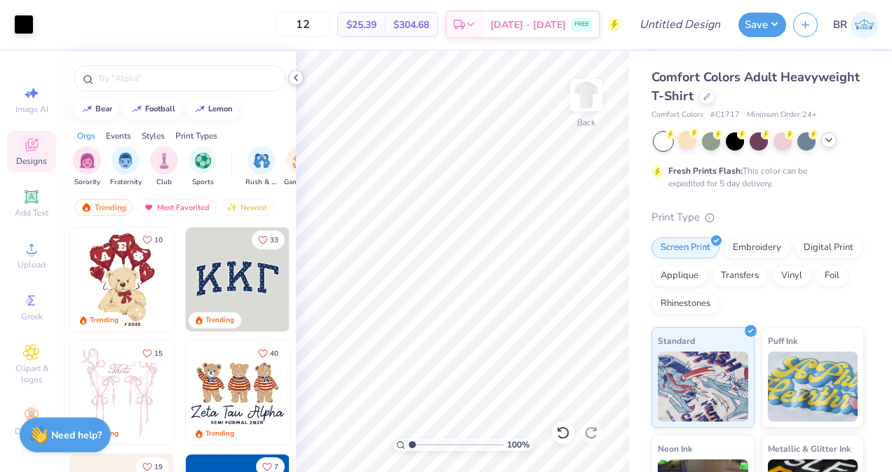
click at [299, 81] on icon at bounding box center [295, 77] width 11 height 11
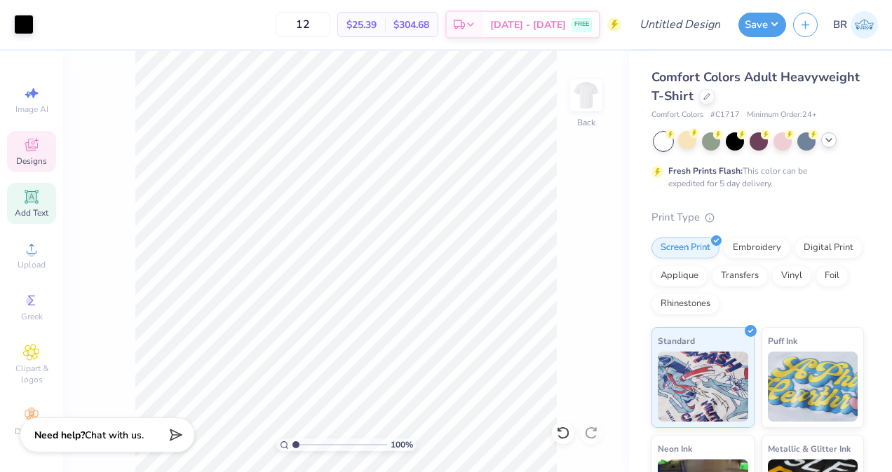
click at [17, 222] on div "Add Text" at bounding box center [31, 203] width 49 height 41
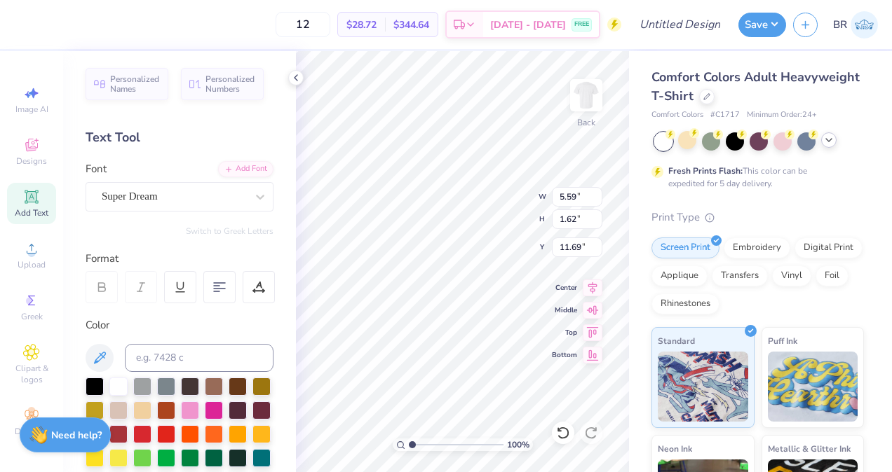
scroll to position [11, 1]
click at [236, 193] on div "Super Dream" at bounding box center [173, 197] width 147 height 22
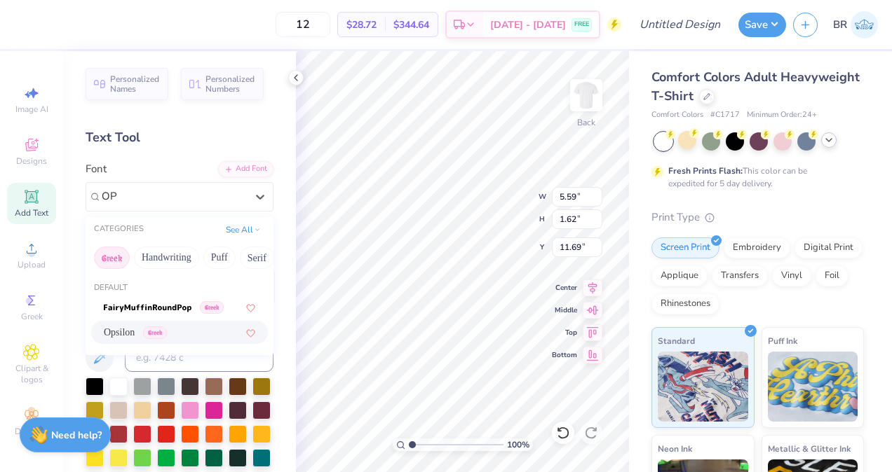
click at [196, 340] on div "Opsilon Greek" at bounding box center [179, 332] width 177 height 23
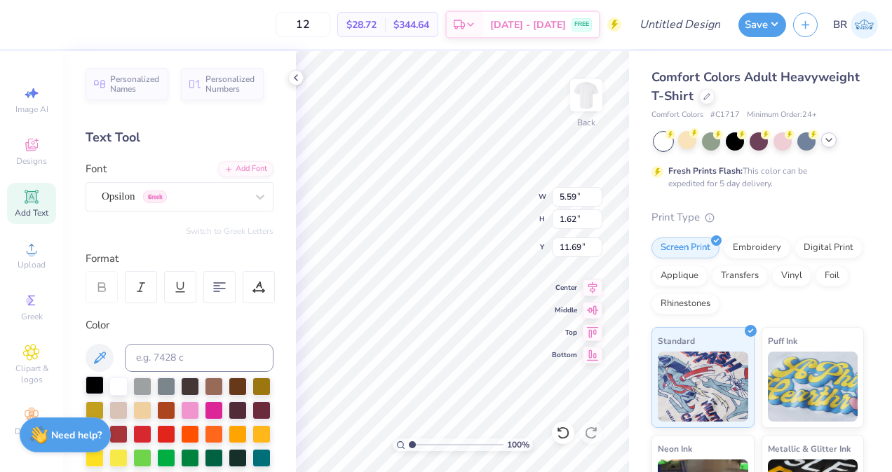
click at [100, 385] on div at bounding box center [95, 385] width 18 height 18
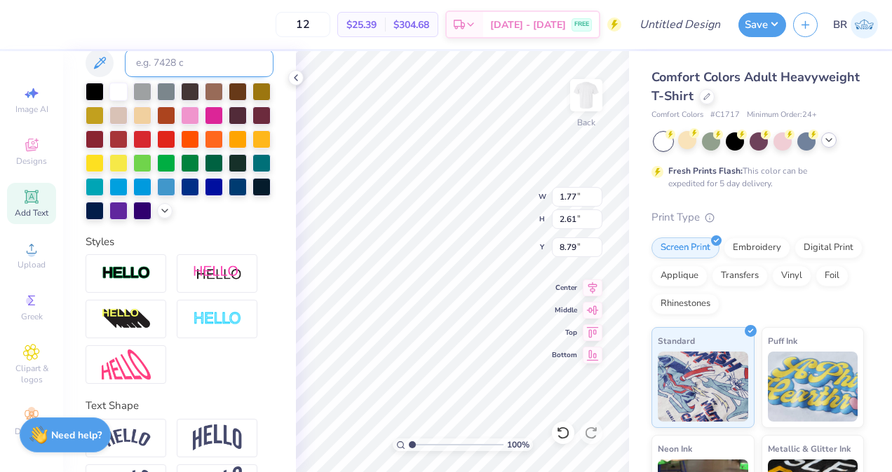
scroll to position [366, 0]
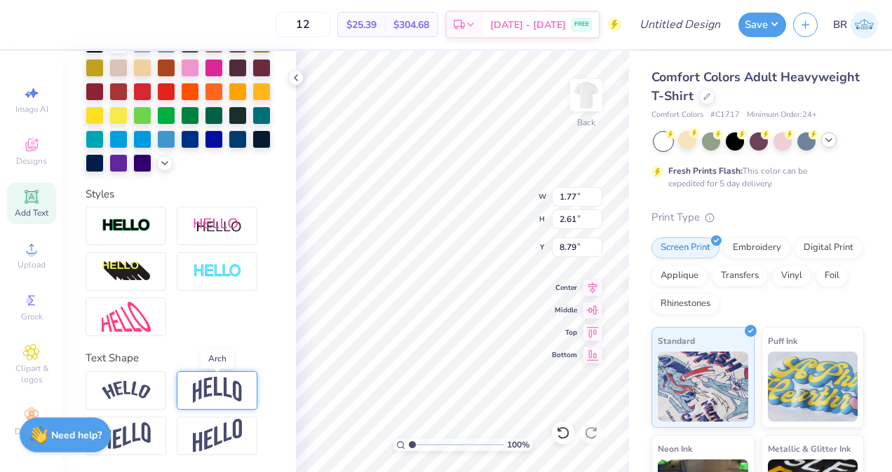
click at [200, 381] on img at bounding box center [217, 390] width 49 height 27
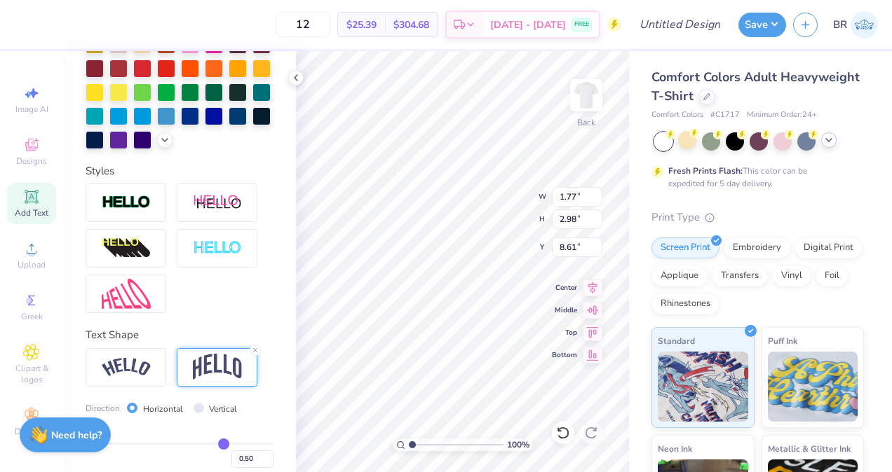
scroll to position [448, 0]
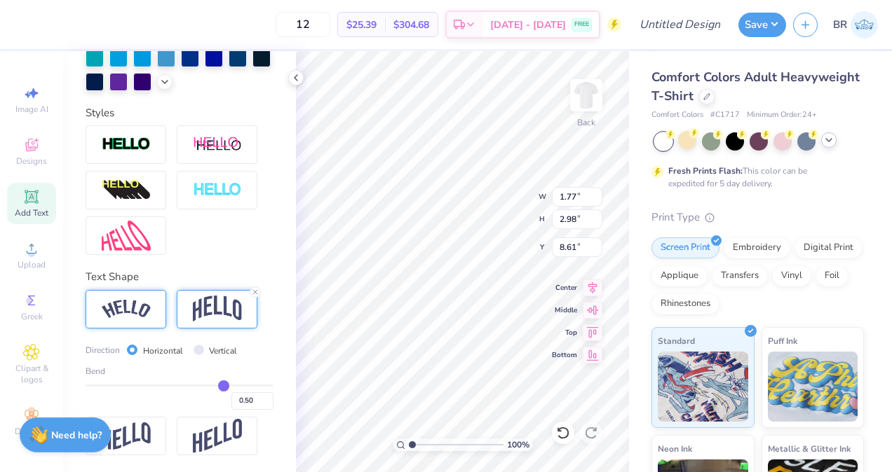
click at [137, 316] on img at bounding box center [126, 309] width 49 height 19
click at [147, 431] on img at bounding box center [126, 436] width 49 height 27
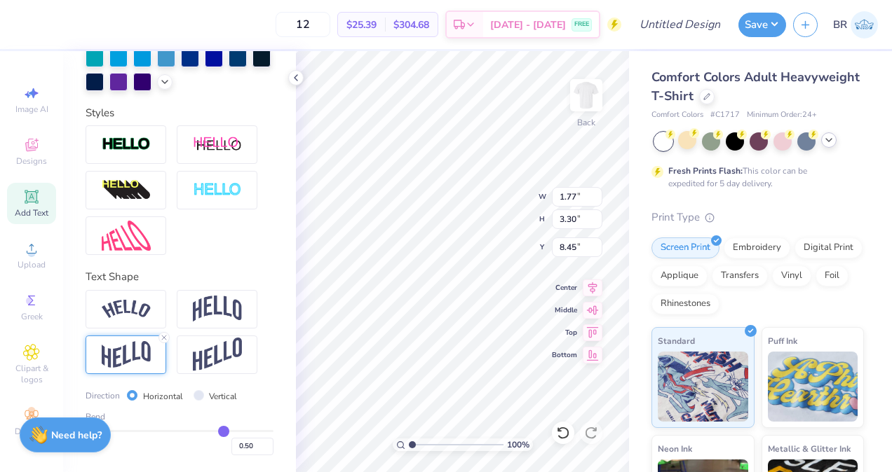
click at [177, 430] on div "Bend 0.50" at bounding box center [180, 433] width 188 height 45
drag, startPoint x: 212, startPoint y: 435, endPoint x: 182, endPoint y: 432, distance: 31.0
click at [182, 432] on input "range" at bounding box center [180, 431] width 188 height 2
click at [22, 206] on div "Add Text" at bounding box center [31, 203] width 49 height 41
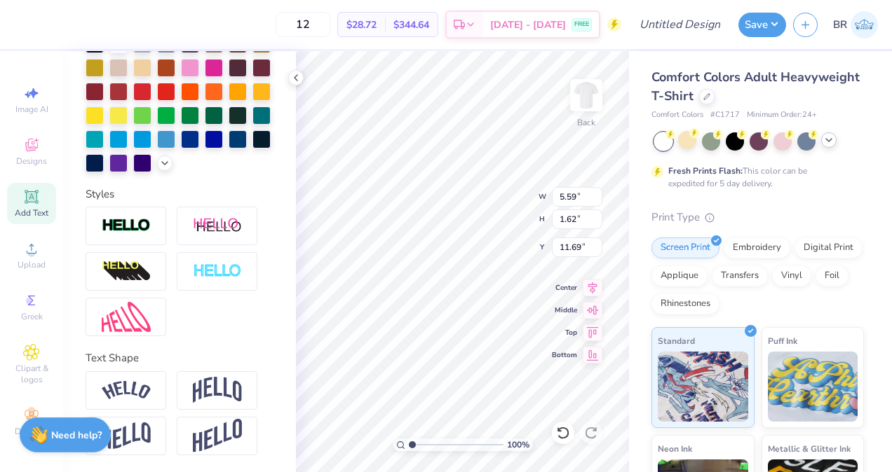
scroll to position [161, 0]
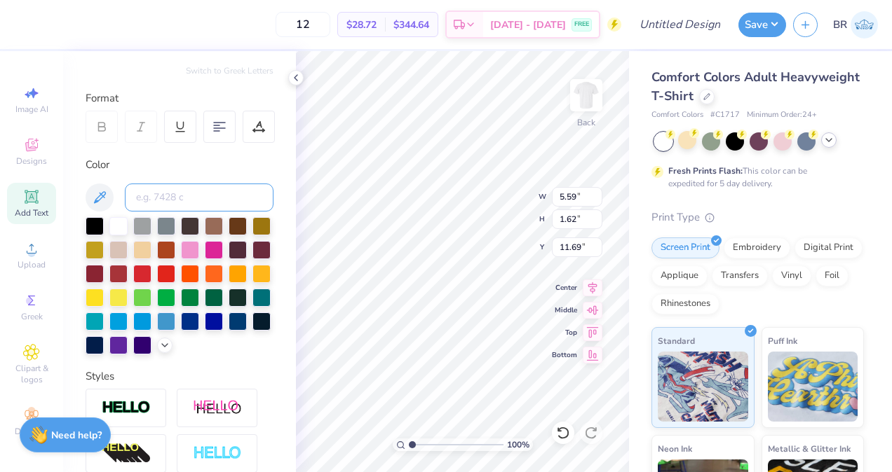
click at [184, 186] on input at bounding box center [199, 198] width 149 height 28
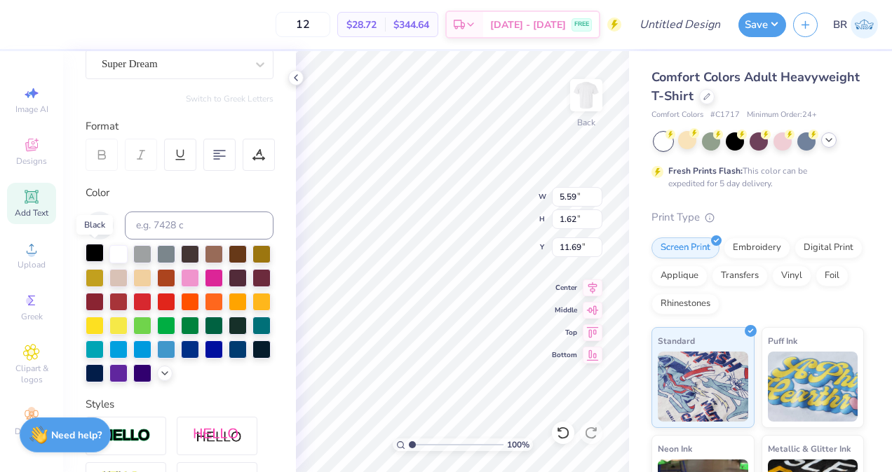
click at [100, 252] on div at bounding box center [95, 253] width 18 height 18
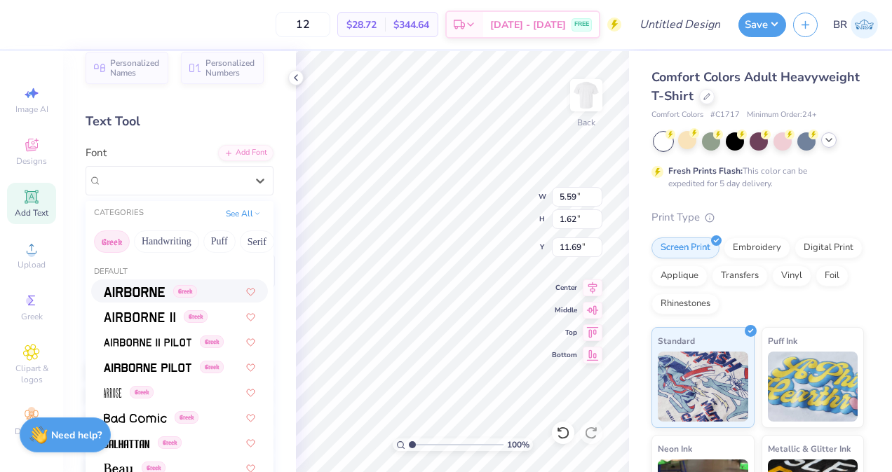
click at [158, 187] on div "Super Dream" at bounding box center [173, 181] width 147 height 22
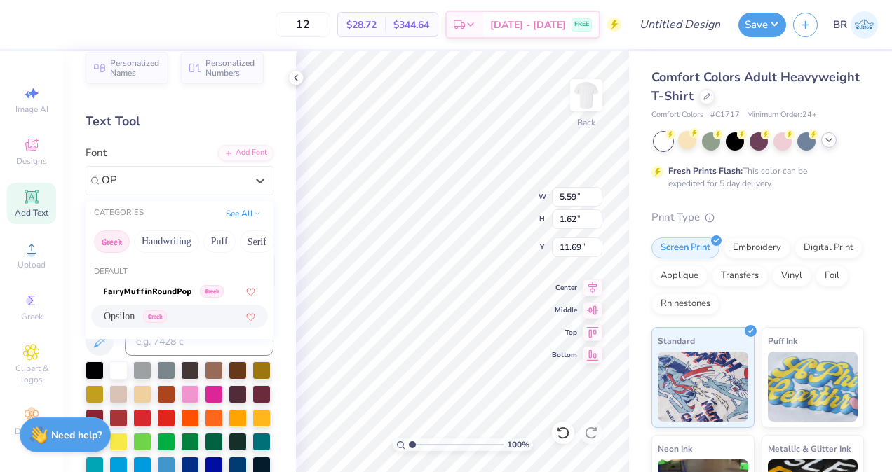
click at [169, 327] on div "Opsilon Greek" at bounding box center [179, 316] width 177 height 23
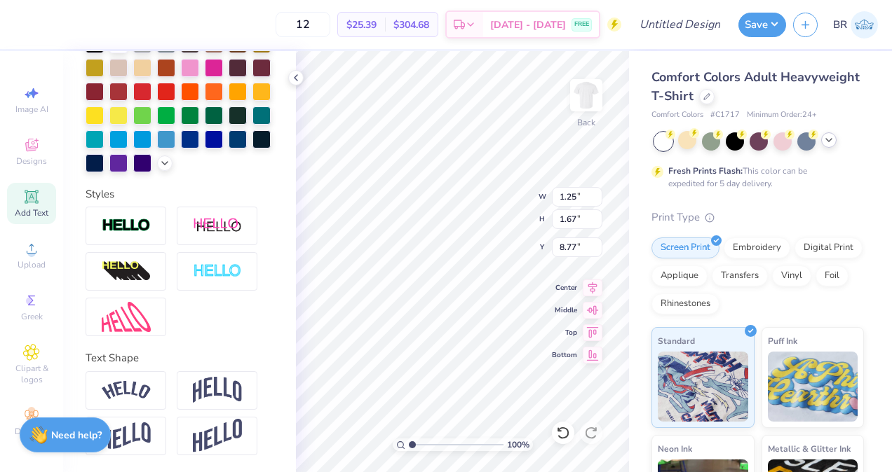
scroll to position [364, 0]
click at [207, 430] on img at bounding box center [217, 436] width 49 height 34
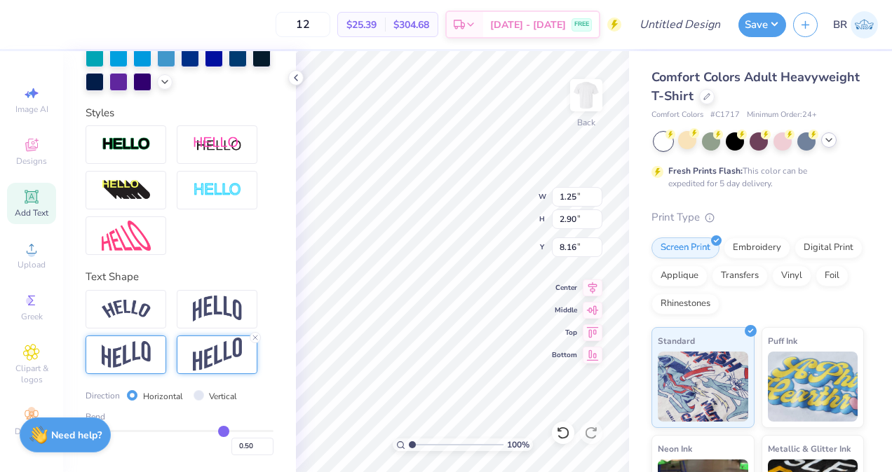
scroll to position [447, 0]
drag, startPoint x: 214, startPoint y: 430, endPoint x: 191, endPoint y: 428, distance: 22.5
click at [191, 430] on input "range" at bounding box center [180, 431] width 188 height 2
drag, startPoint x: 191, startPoint y: 428, endPoint x: 200, endPoint y: 428, distance: 8.4
click at [200, 430] on input "range" at bounding box center [180, 431] width 188 height 2
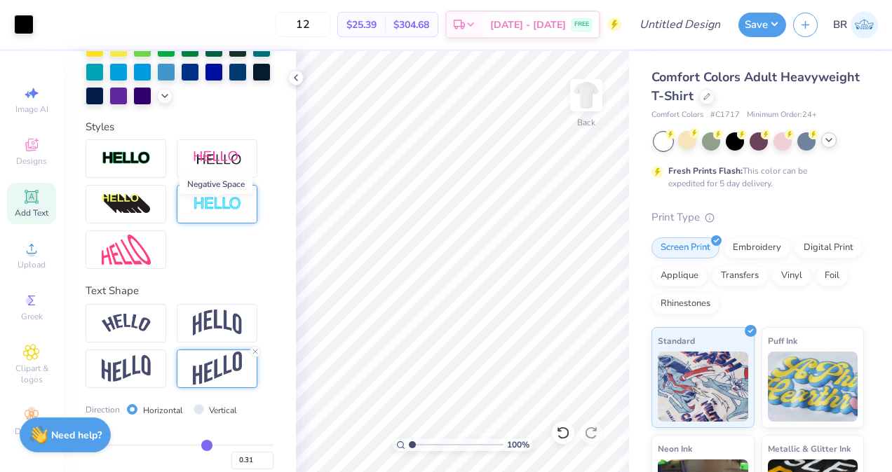
scroll to position [448, 0]
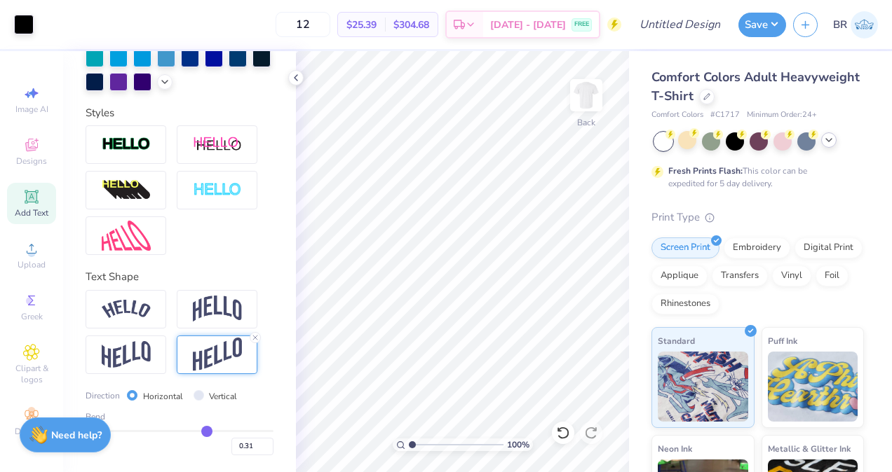
click at [34, 203] on icon at bounding box center [31, 197] width 17 height 17
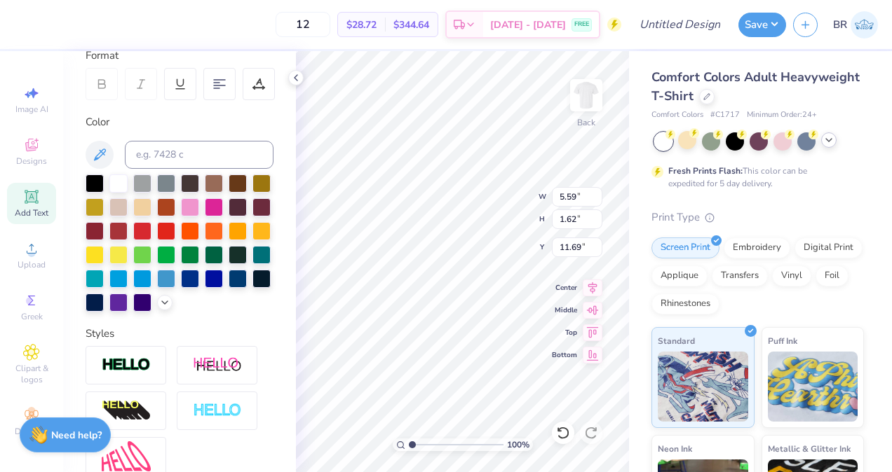
scroll to position [121, 0]
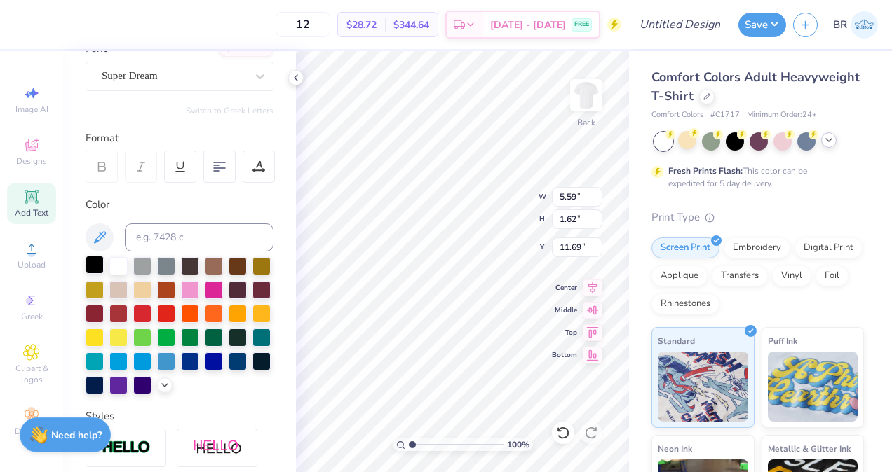
click at [90, 267] on div at bounding box center [95, 265] width 18 height 18
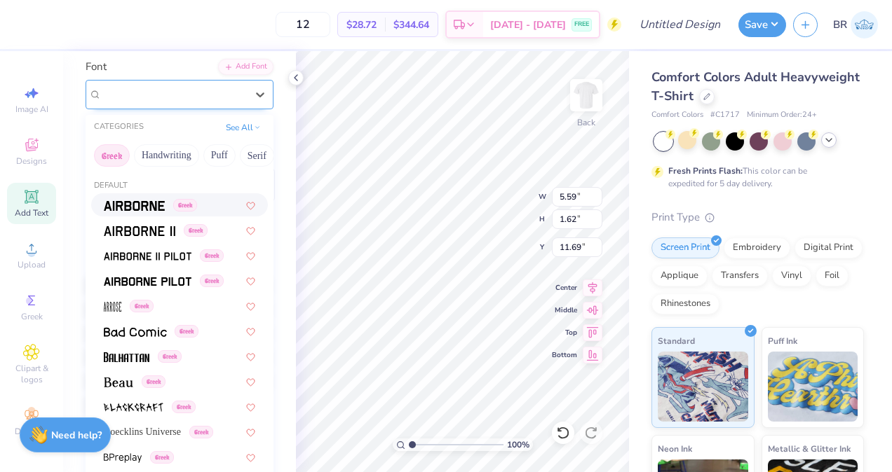
click at [142, 86] on div "Super Dream" at bounding box center [173, 94] width 147 height 22
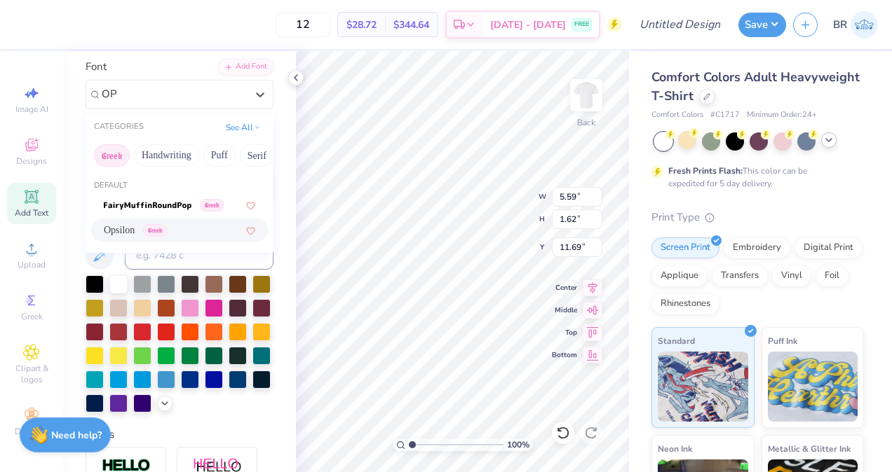
click at [174, 222] on div "Opsilon Greek" at bounding box center [179, 230] width 177 height 23
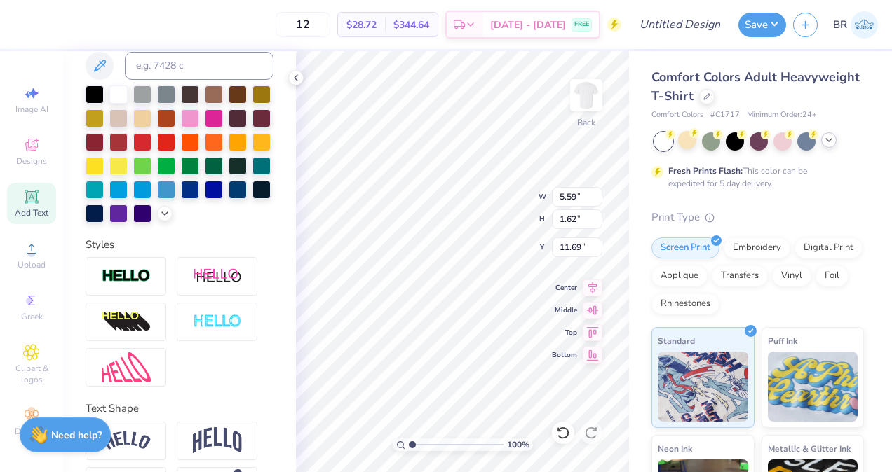
scroll to position [366, 0]
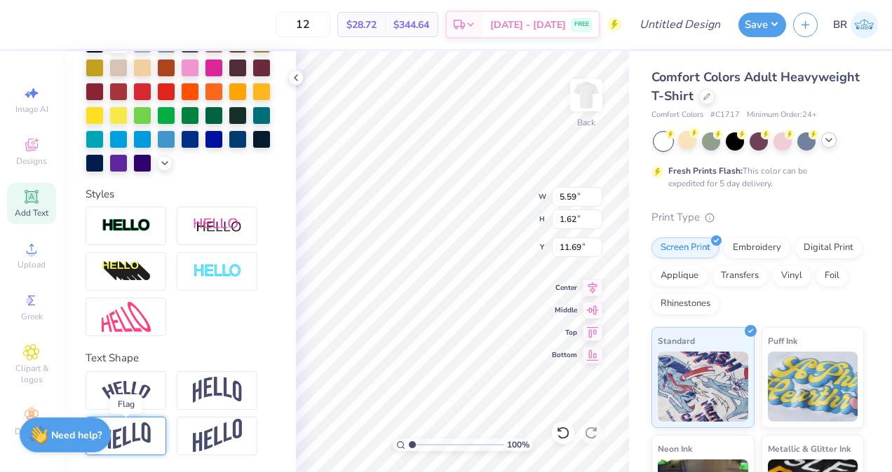
click at [149, 427] on img at bounding box center [126, 436] width 49 height 27
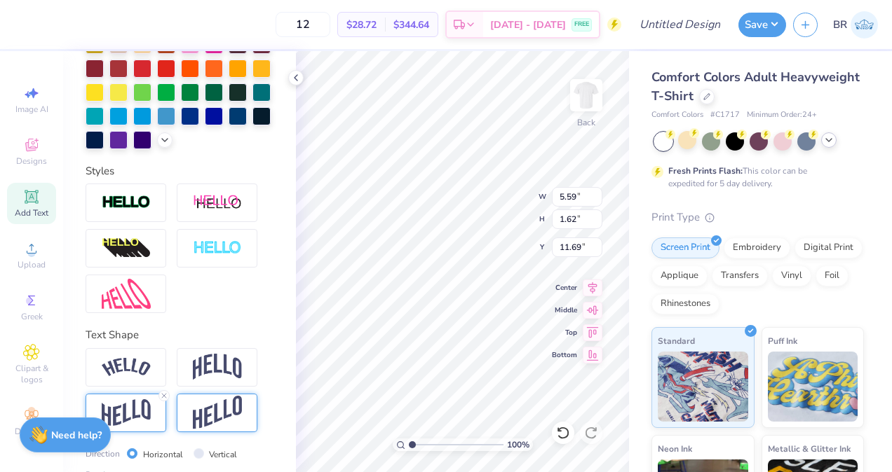
scroll to position [448, 0]
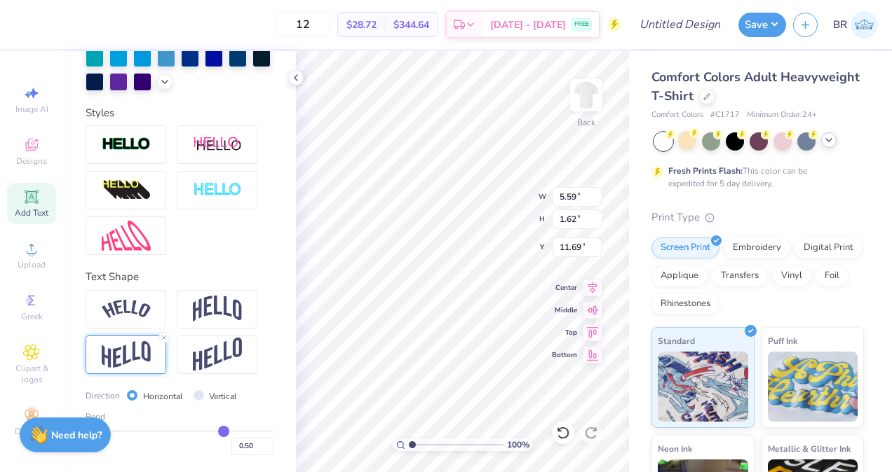
click at [214, 430] on input "range" at bounding box center [180, 431] width 188 height 2
drag, startPoint x: 218, startPoint y: 433, endPoint x: 204, endPoint y: 431, distance: 14.2
click at [204, 431] on input "range" at bounding box center [180, 431] width 188 height 2
click at [36, 195] on div "Add Text" at bounding box center [31, 203] width 49 height 41
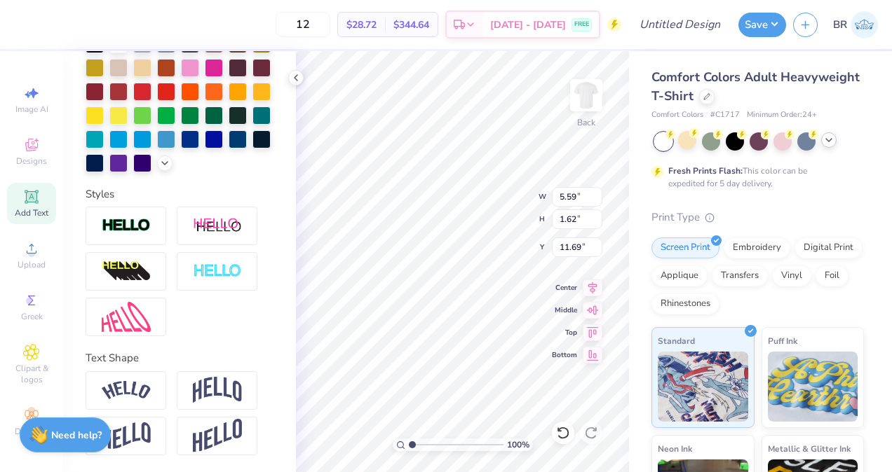
scroll to position [11, 1]
click at [200, 421] on img at bounding box center [217, 436] width 49 height 34
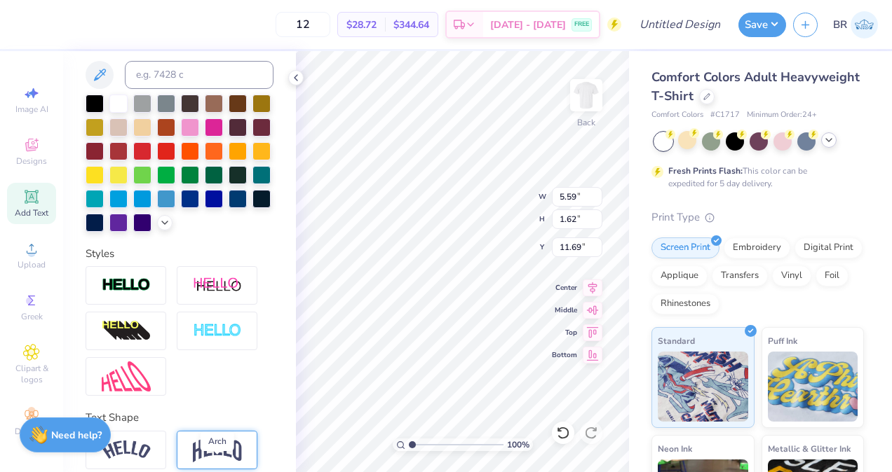
scroll to position [282, 0]
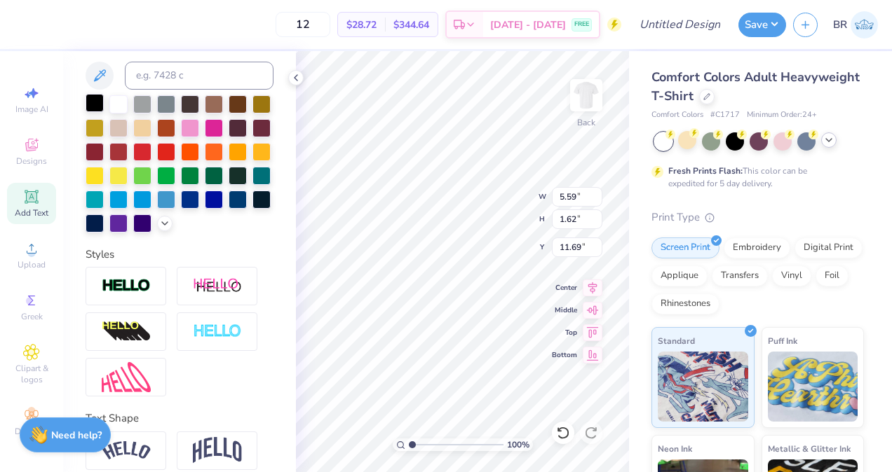
click at [98, 97] on div at bounding box center [95, 103] width 18 height 18
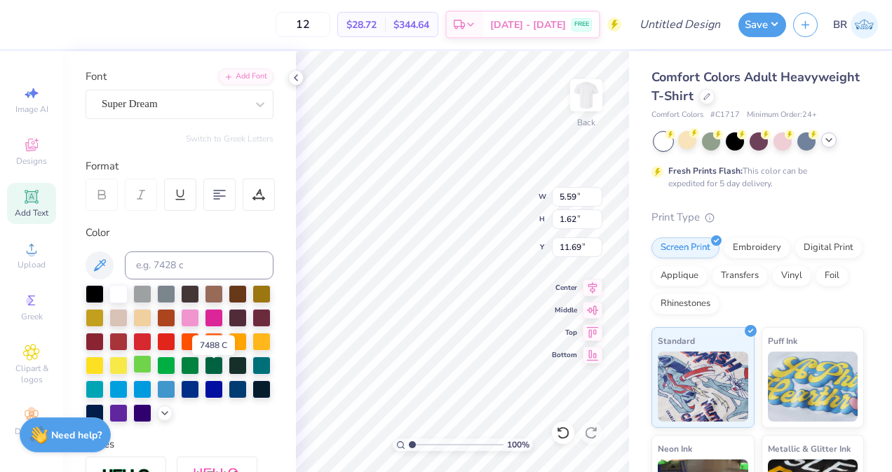
scroll to position [83, 0]
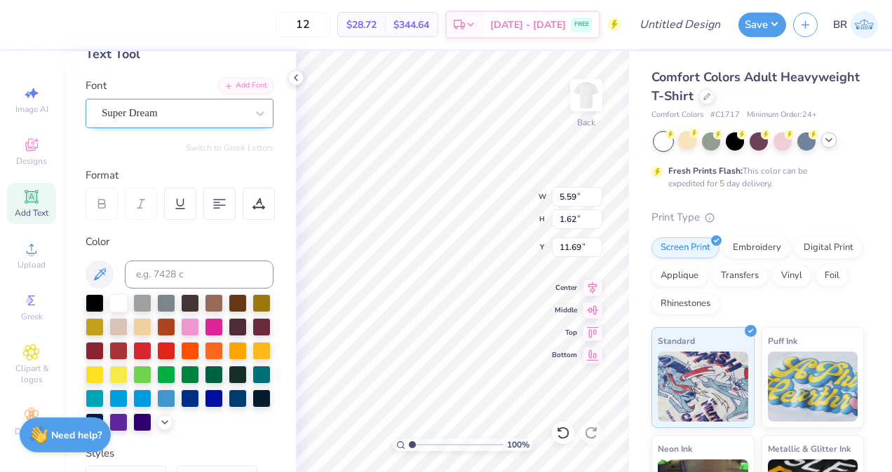
click at [185, 114] on div "Super Dream" at bounding box center [173, 113] width 147 height 22
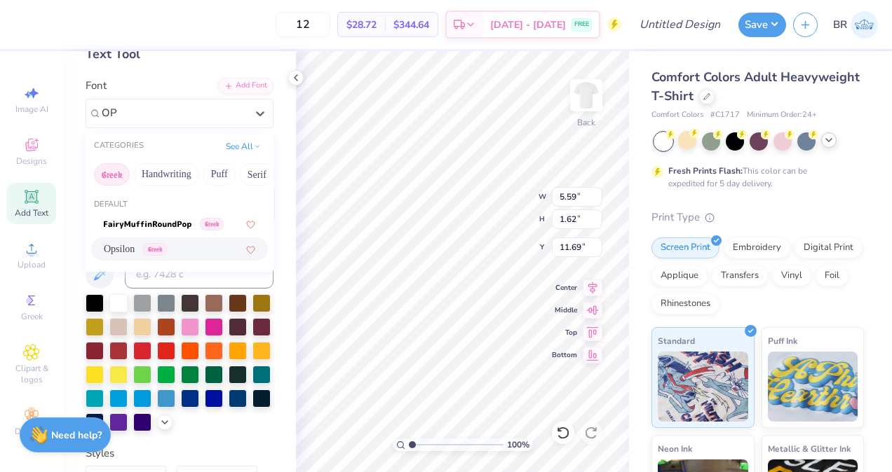
click at [232, 251] on div "Opsilon Greek" at bounding box center [179, 249] width 151 height 15
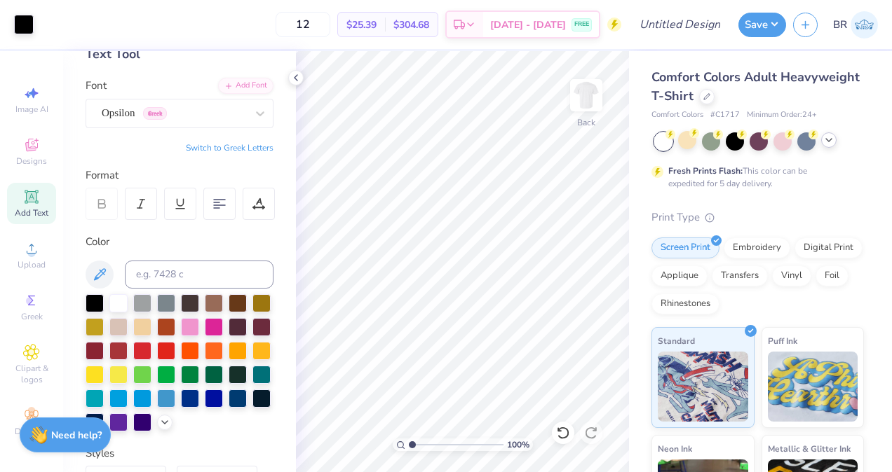
click at [34, 208] on span "Add Text" at bounding box center [32, 212] width 34 height 11
click at [101, 298] on div at bounding box center [95, 302] width 18 height 18
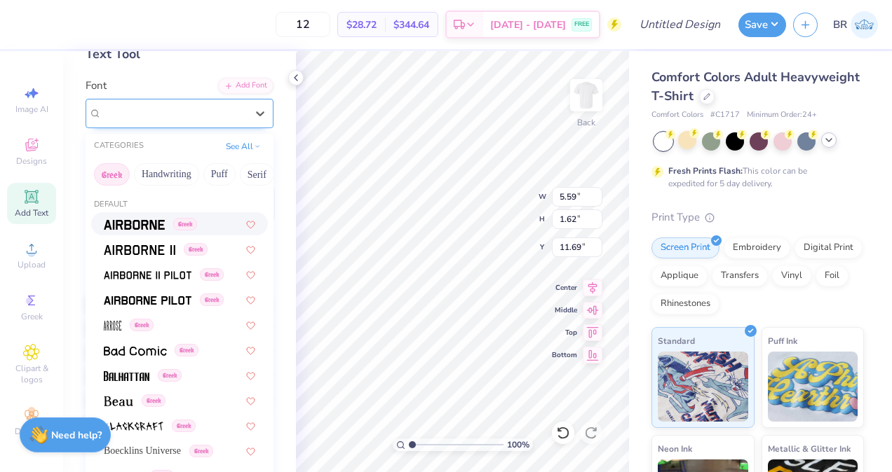
click at [167, 120] on div "Super Dream" at bounding box center [173, 113] width 147 height 22
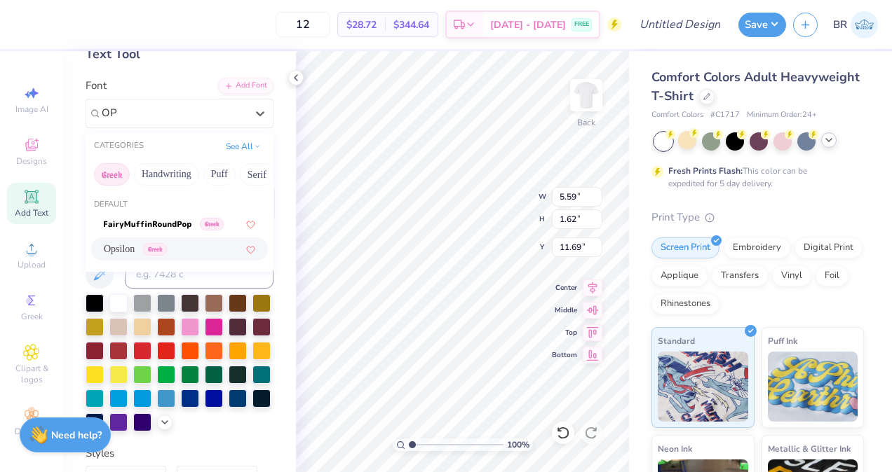
click at [175, 240] on div "Opsilon Greek" at bounding box center [179, 249] width 177 height 23
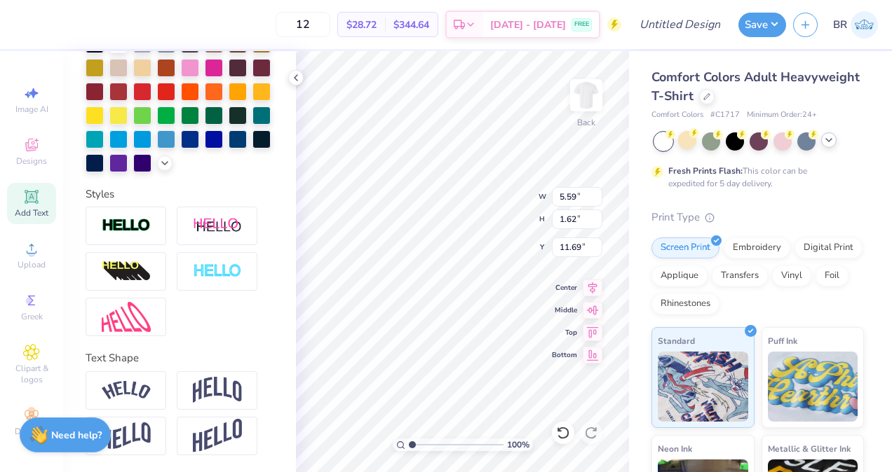
scroll to position [366, 0]
click at [158, 432] on div at bounding box center [126, 436] width 81 height 39
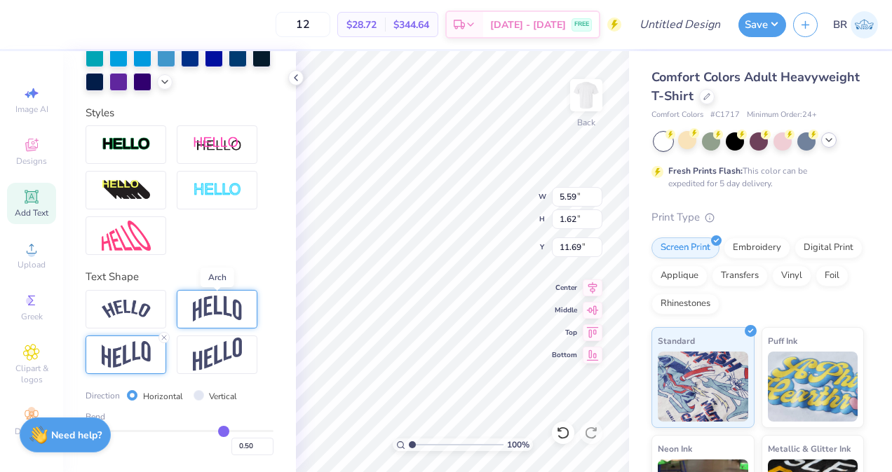
scroll to position [447, 0]
drag, startPoint x: 217, startPoint y: 431, endPoint x: 203, endPoint y: 430, distance: 13.3
click at [203, 430] on input "range" at bounding box center [180, 431] width 188 height 2
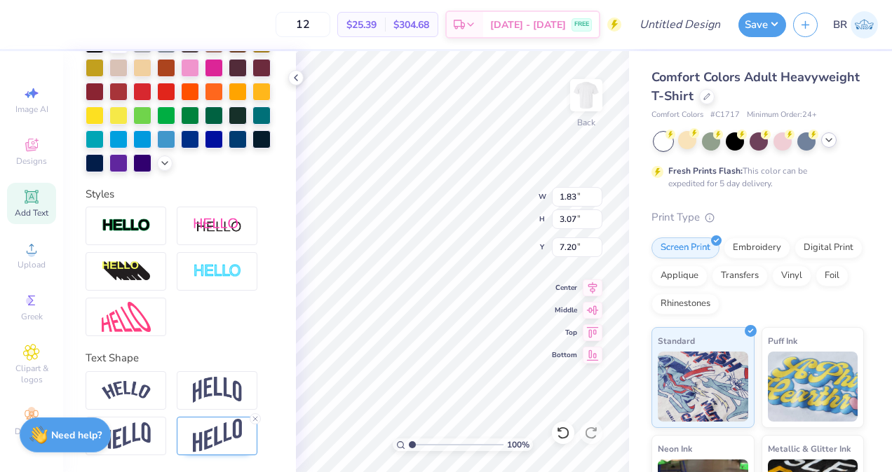
scroll to position [366, 0]
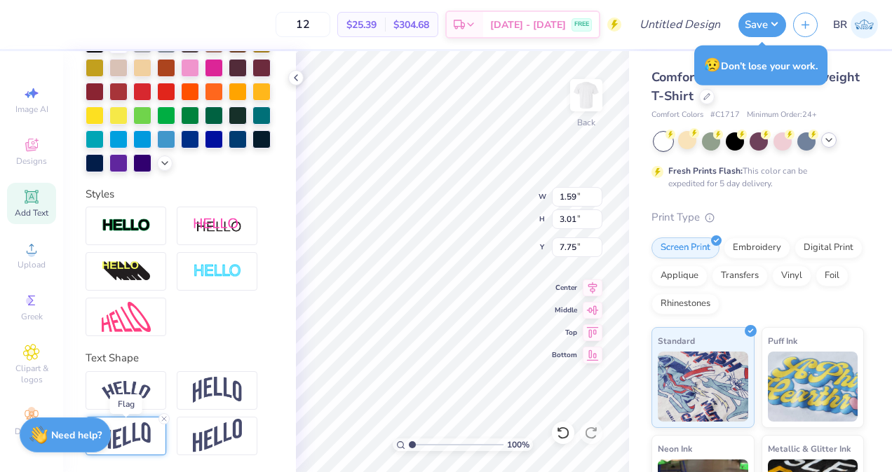
click at [144, 432] on img at bounding box center [126, 436] width 49 height 27
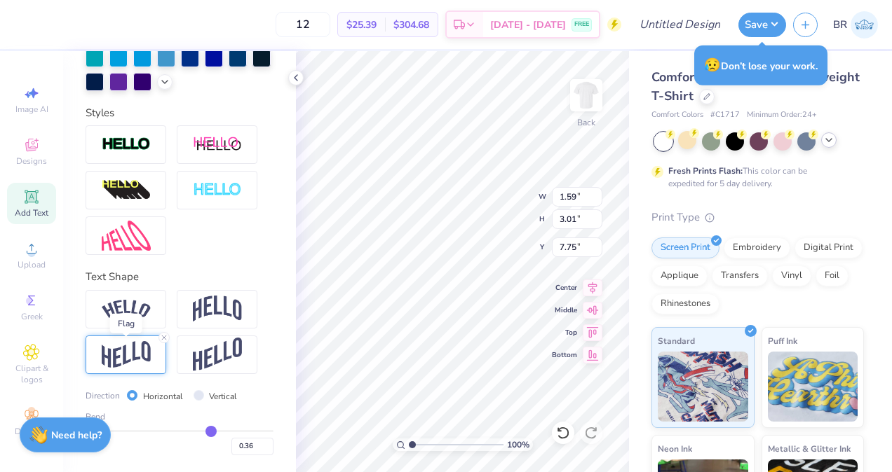
scroll to position [447, 0]
drag, startPoint x: 205, startPoint y: 432, endPoint x: 184, endPoint y: 429, distance: 20.6
click at [184, 430] on input "range" at bounding box center [180, 431] width 188 height 2
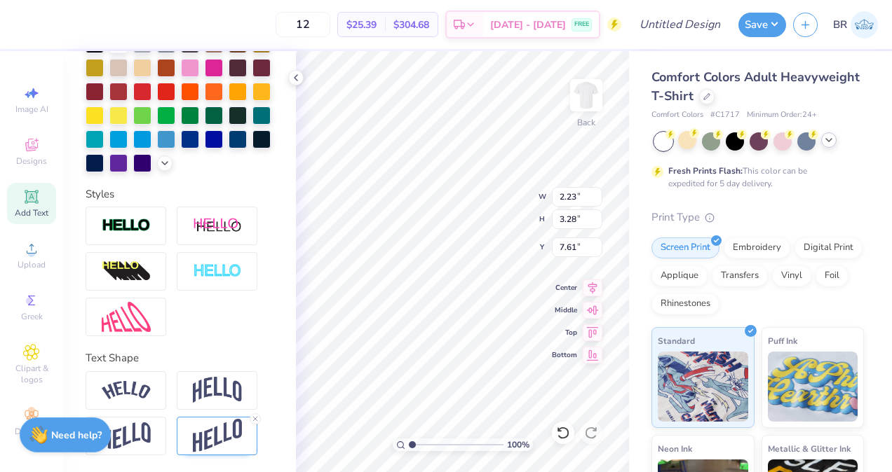
scroll to position [11, 1]
click at [257, 418] on icon at bounding box center [255, 419] width 8 height 8
click at [144, 432] on img at bounding box center [126, 436] width 49 height 27
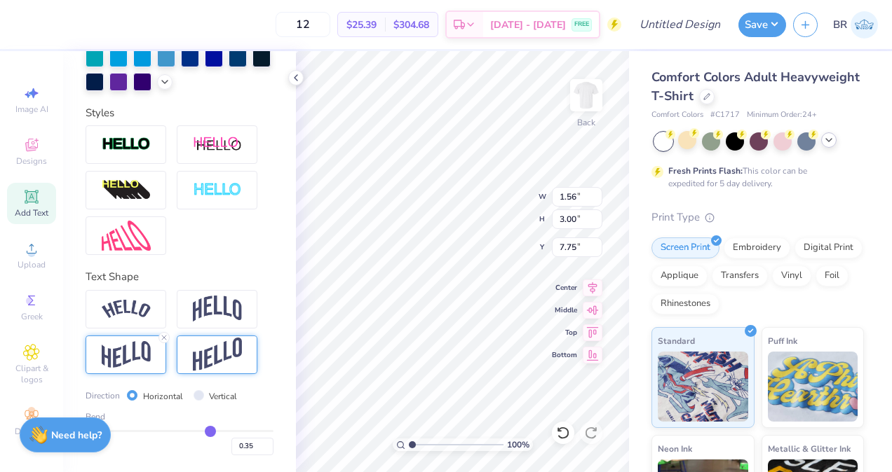
scroll to position [448, 0]
drag, startPoint x: 198, startPoint y: 431, endPoint x: 191, endPoint y: 431, distance: 7.7
click at [191, 431] on input "range" at bounding box center [180, 431] width 188 height 2
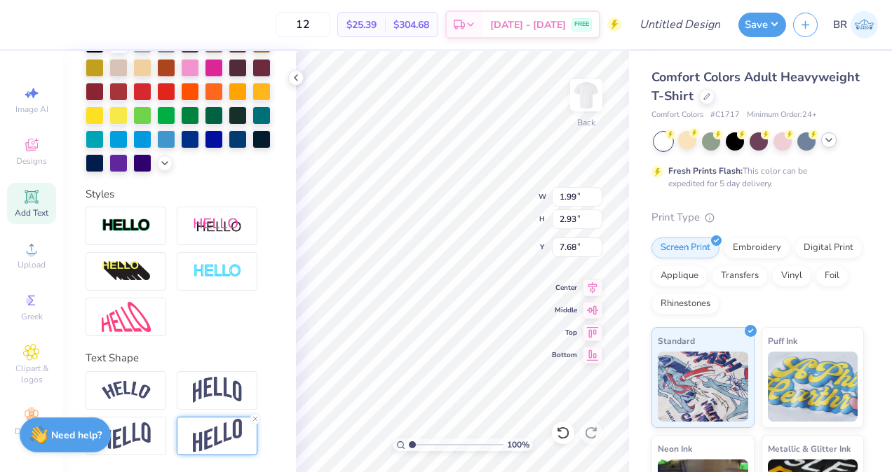
scroll to position [366, 0]
click at [236, 421] on img at bounding box center [217, 436] width 49 height 34
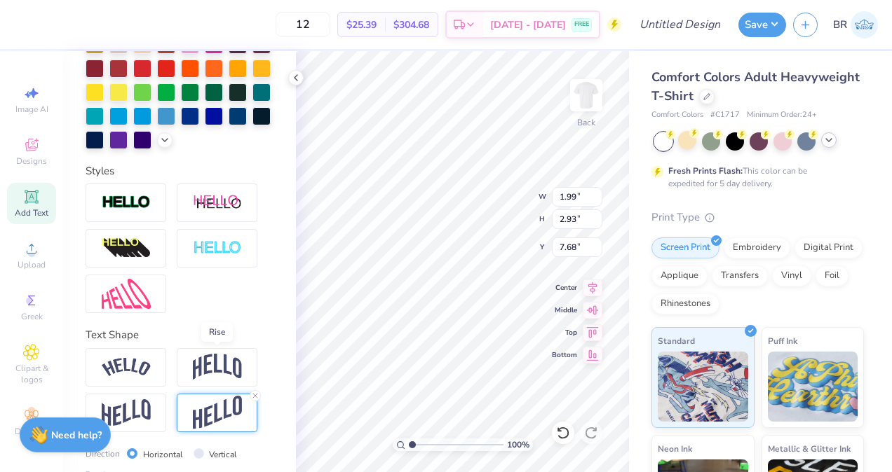
scroll to position [448, 0]
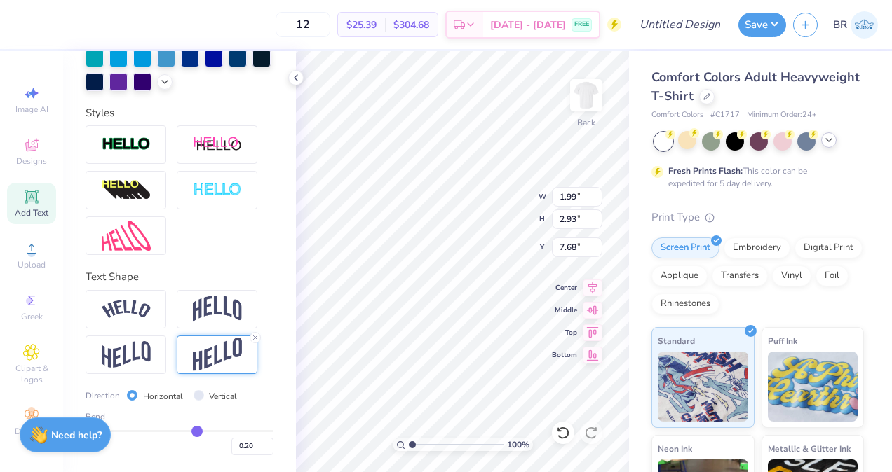
drag, startPoint x: 198, startPoint y: 431, endPoint x: 191, endPoint y: 430, distance: 7.7
click at [191, 430] on input "range" at bounding box center [180, 431] width 188 height 2
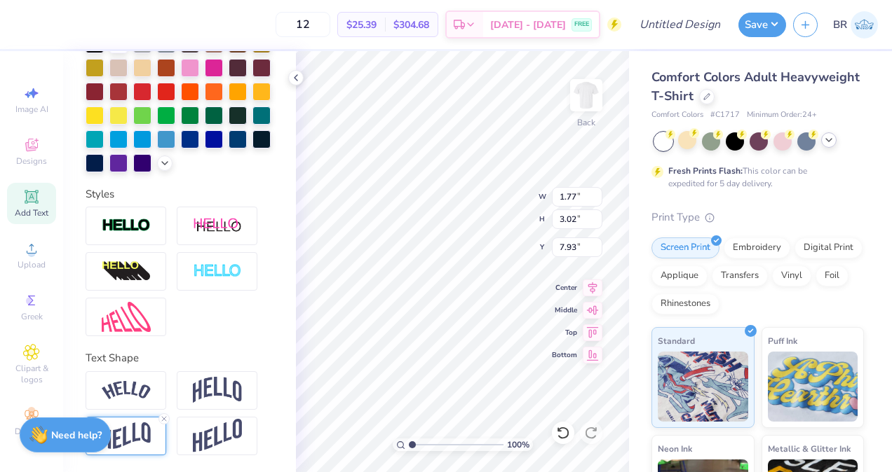
click at [160, 435] on div at bounding box center [126, 436] width 81 height 39
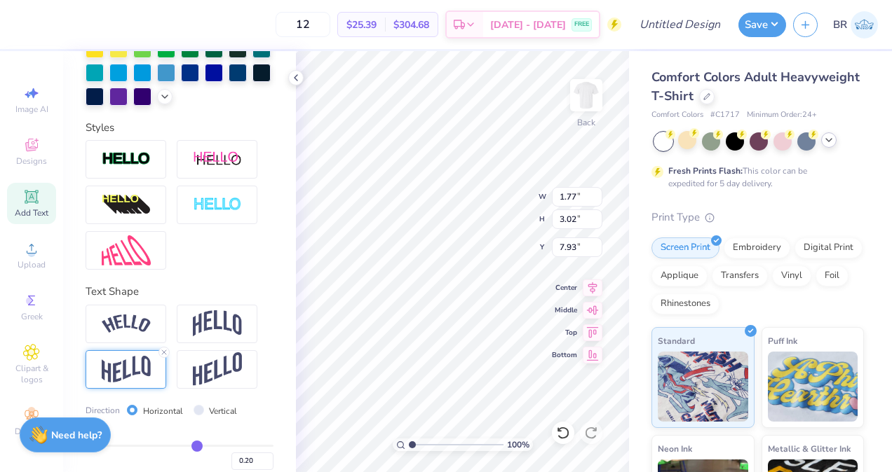
scroll to position [448, 0]
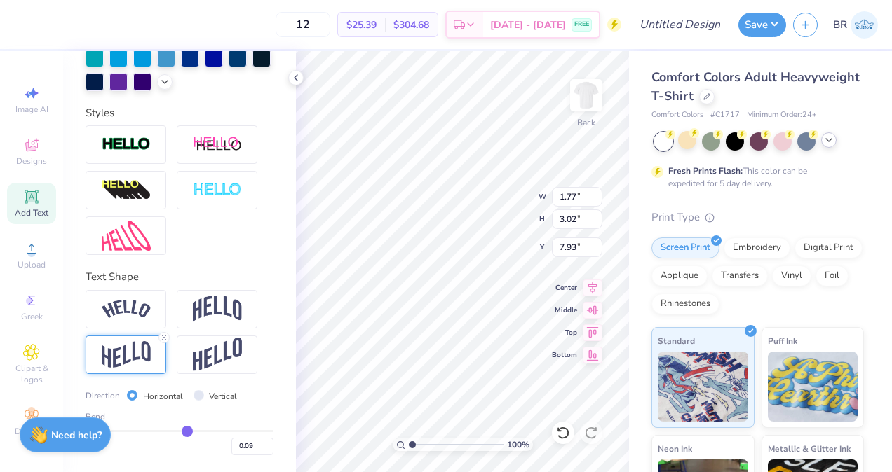
click at [181, 430] on input "range" at bounding box center [180, 431] width 188 height 2
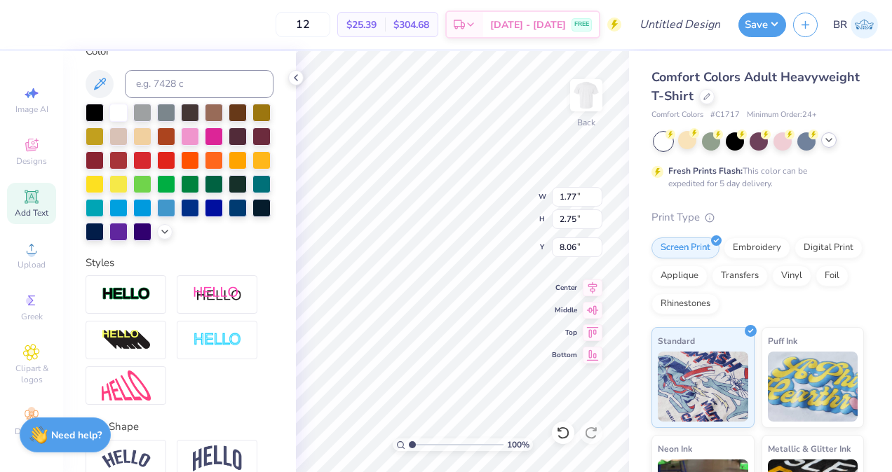
scroll to position [273, 0]
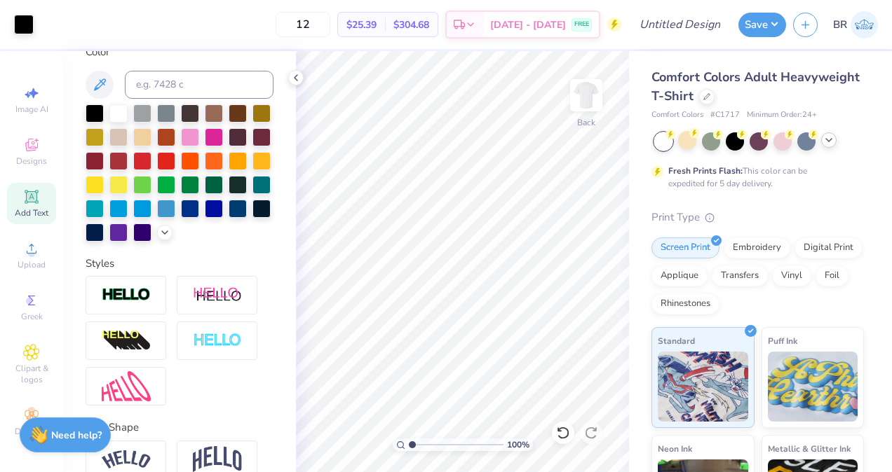
click at [19, 214] on span "Add Text" at bounding box center [32, 212] width 34 height 11
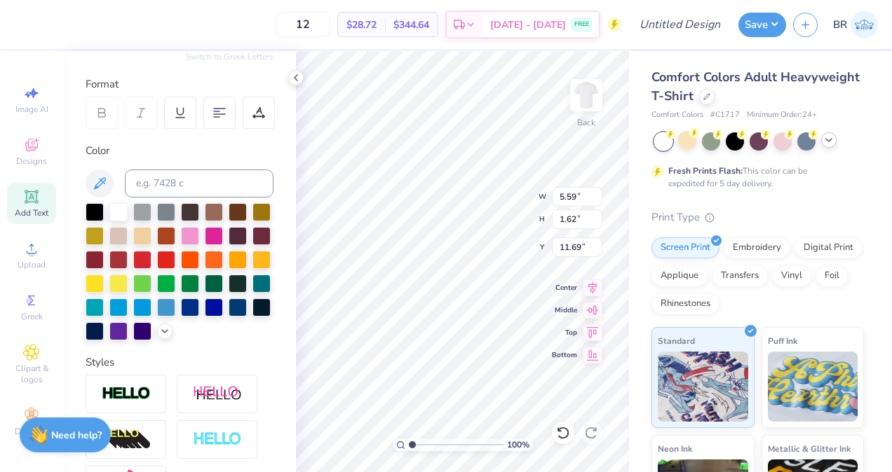
scroll to position [174, 0]
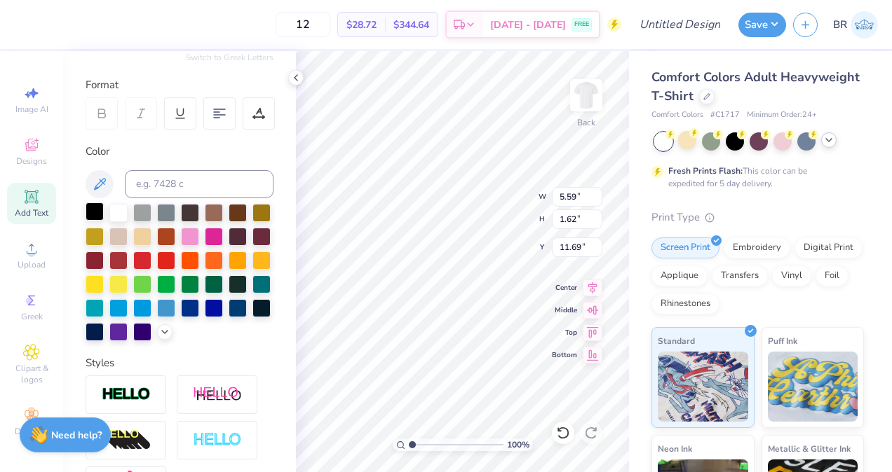
click at [100, 210] on div at bounding box center [95, 212] width 18 height 18
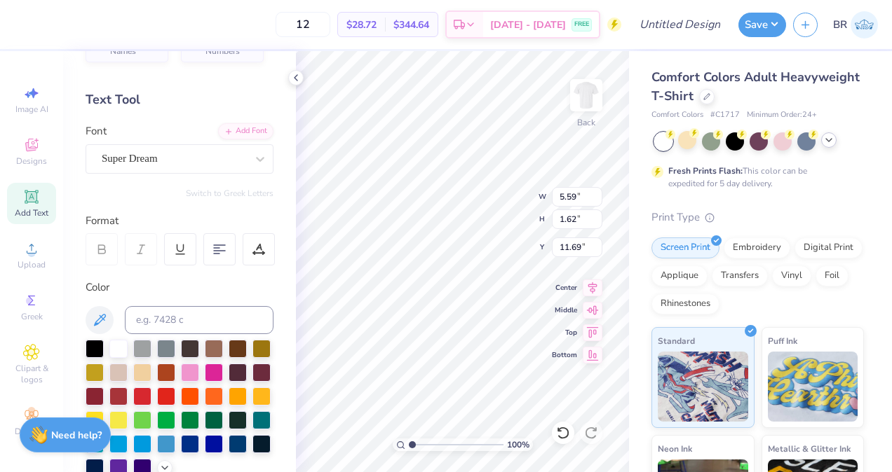
scroll to position [37, 0]
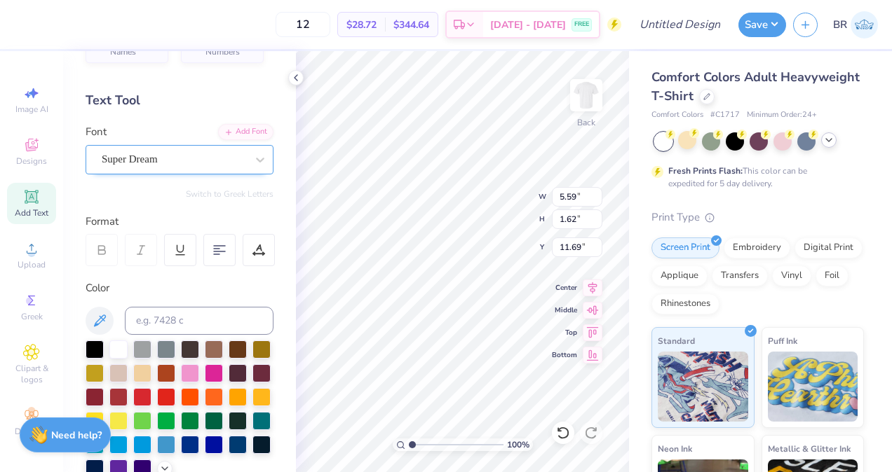
click at [185, 164] on div "Super Dream" at bounding box center [173, 160] width 147 height 22
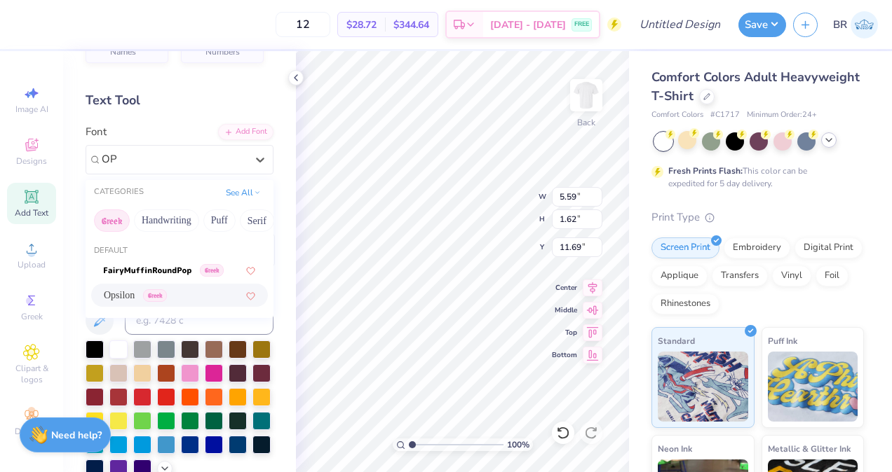
click at [210, 301] on div "Opsilon Greek" at bounding box center [179, 295] width 151 height 15
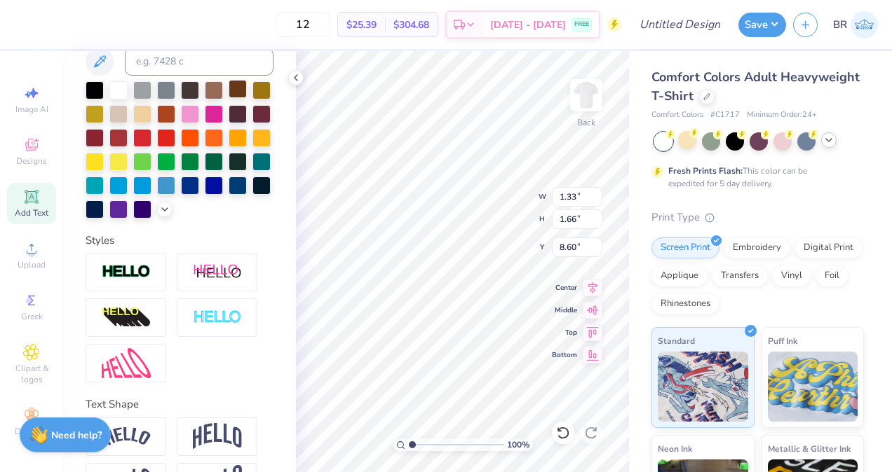
scroll to position [366, 0]
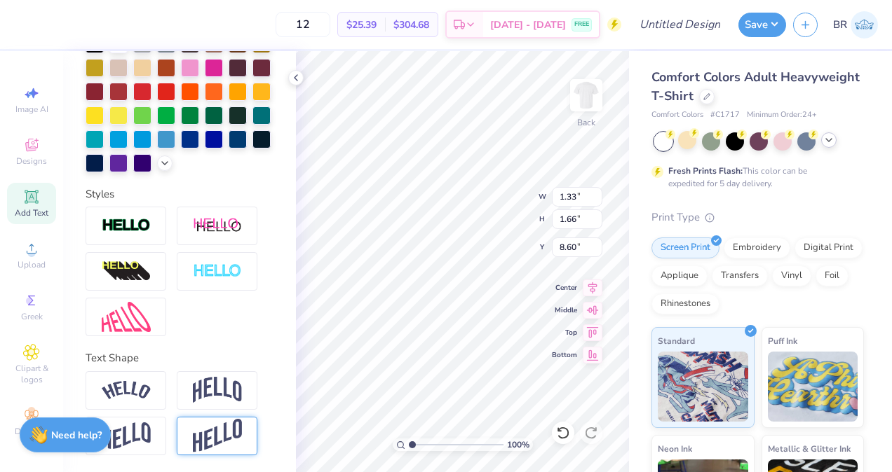
click at [211, 432] on img at bounding box center [217, 436] width 49 height 34
click at [217, 430] on img at bounding box center [217, 436] width 49 height 34
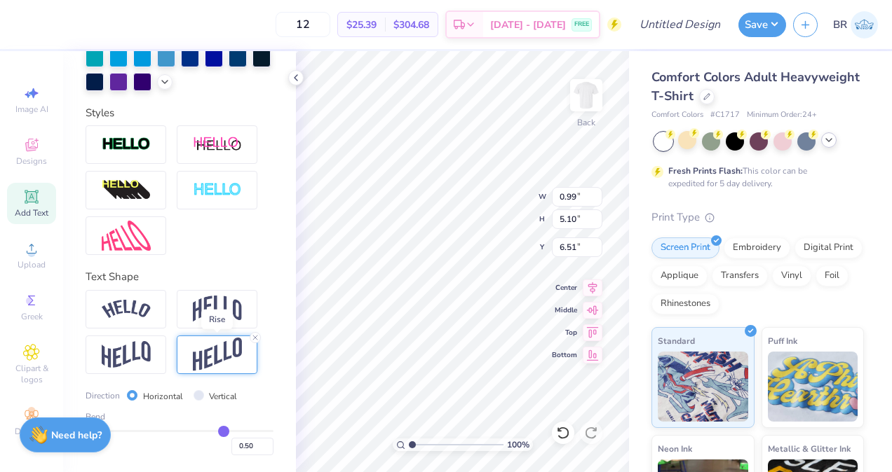
scroll to position [448, 0]
drag, startPoint x: 217, startPoint y: 430, endPoint x: 186, endPoint y: 428, distance: 30.9
click at [184, 430] on input "range" at bounding box center [180, 431] width 188 height 2
click at [32, 198] on icon at bounding box center [31, 197] width 17 height 17
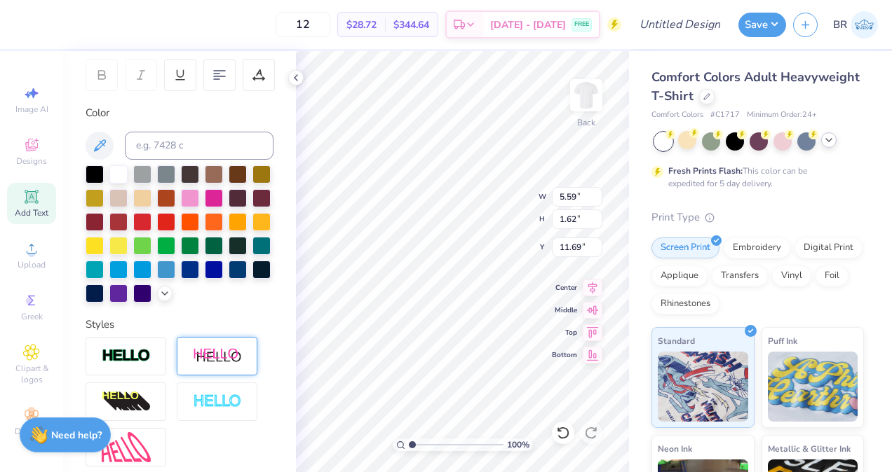
scroll to position [206, 0]
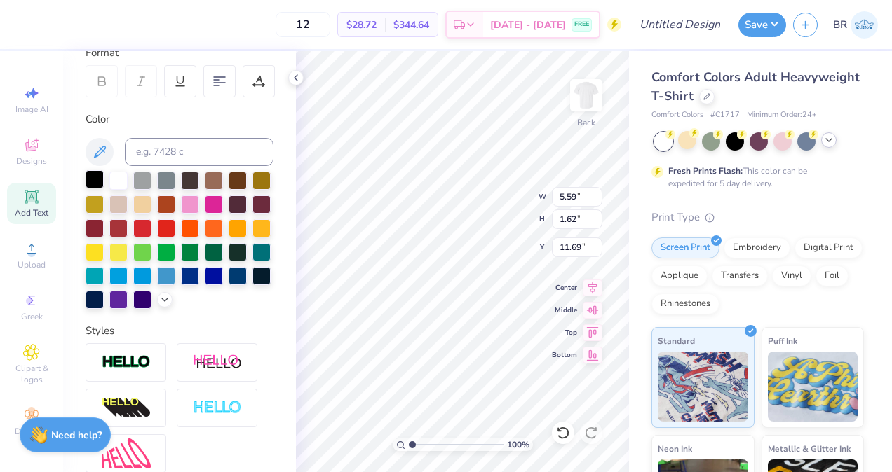
click at [100, 184] on div at bounding box center [95, 179] width 18 height 18
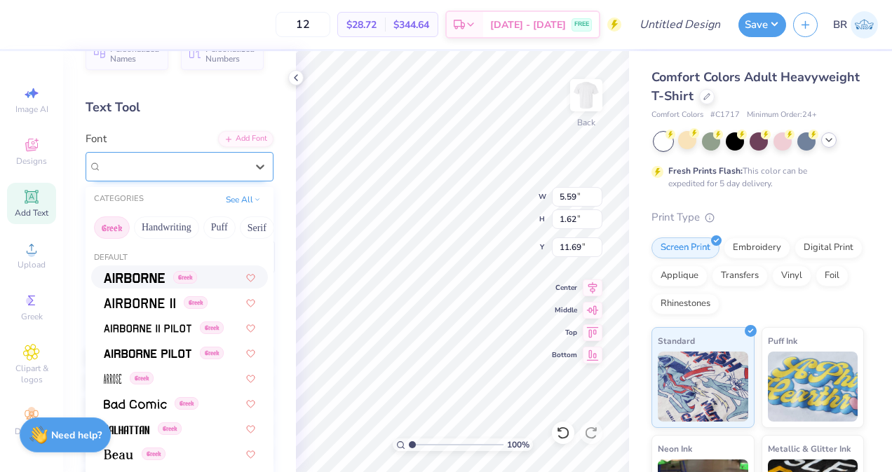
click at [125, 171] on div "Super Dream" at bounding box center [173, 167] width 147 height 22
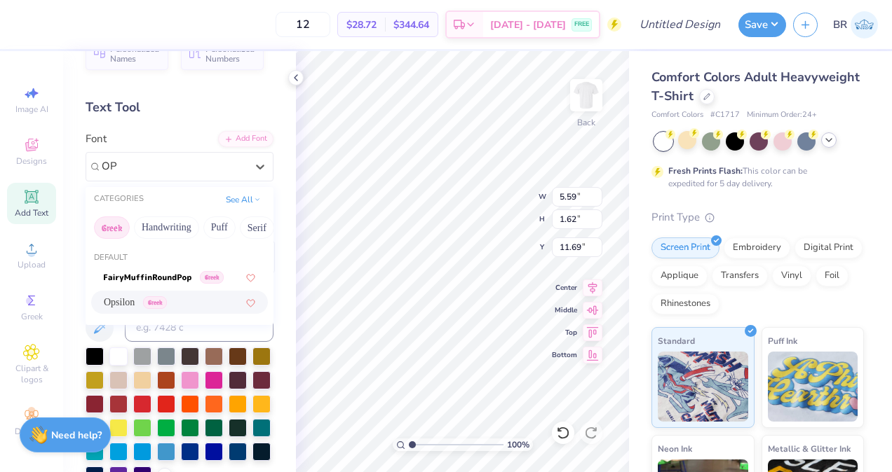
click at [191, 306] on div "Opsilon Greek" at bounding box center [179, 302] width 151 height 15
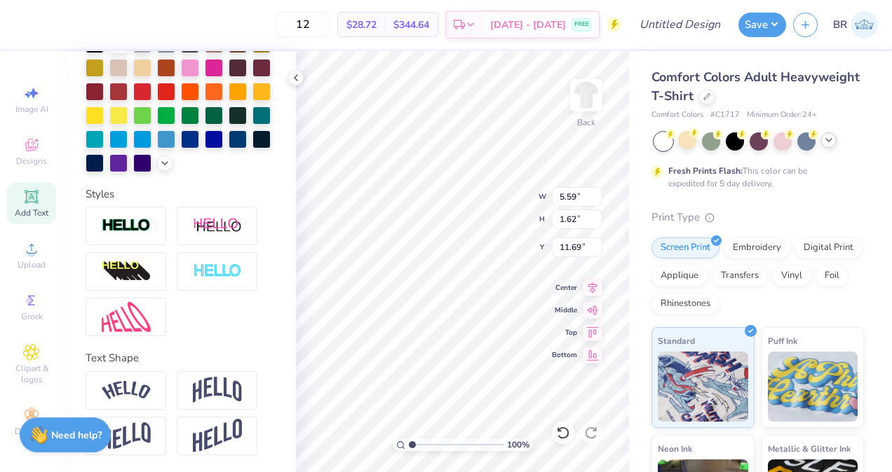
scroll to position [365, 0]
click at [212, 435] on img at bounding box center [217, 436] width 49 height 34
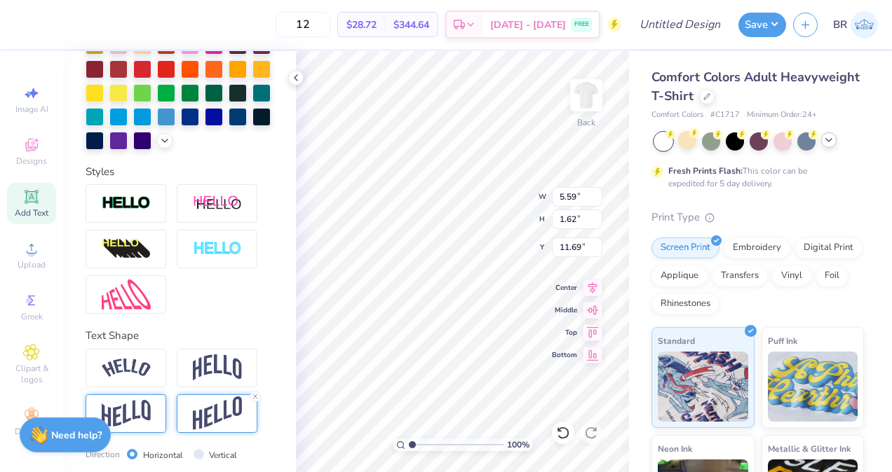
click at [150, 428] on img at bounding box center [126, 413] width 49 height 27
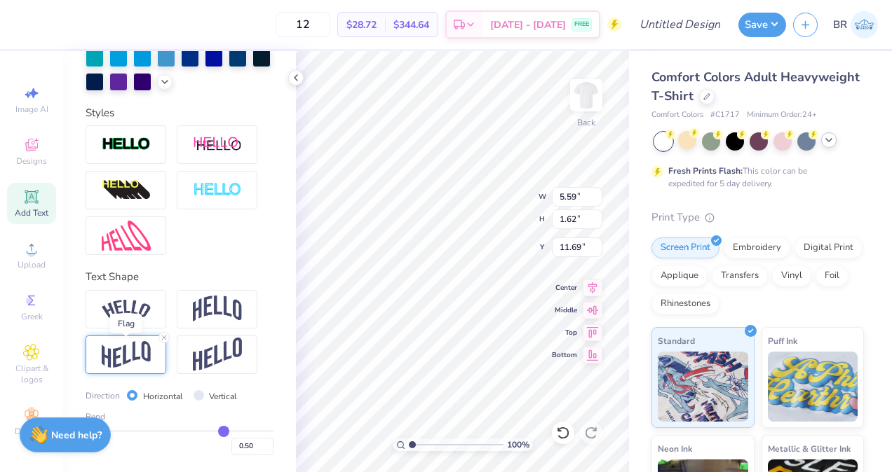
scroll to position [447, 0]
drag, startPoint x: 216, startPoint y: 430, endPoint x: 189, endPoint y: 428, distance: 26.7
click at [189, 430] on input "range" at bounding box center [180, 431] width 188 height 2
click at [40, 207] on div "Add Text" at bounding box center [31, 203] width 49 height 41
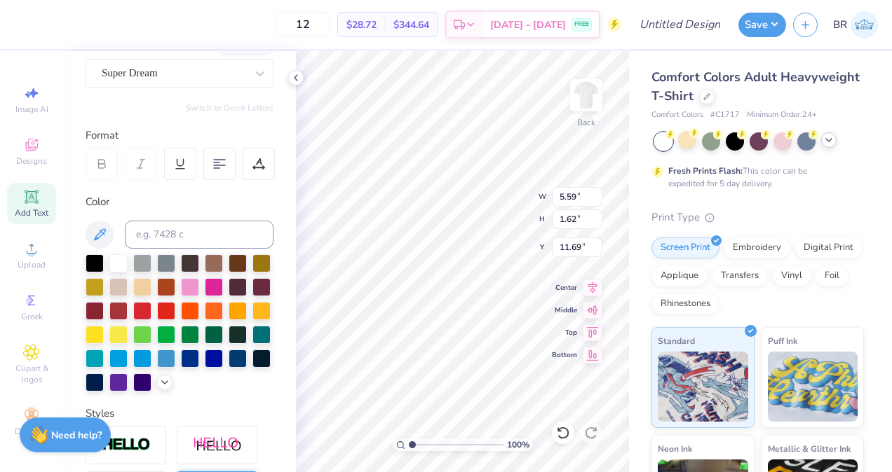
scroll to position [122, 0]
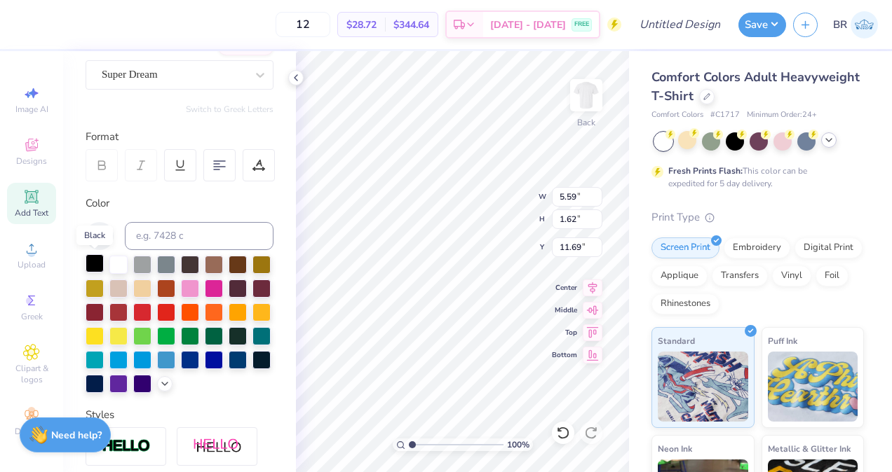
click at [95, 268] on div at bounding box center [95, 263] width 18 height 18
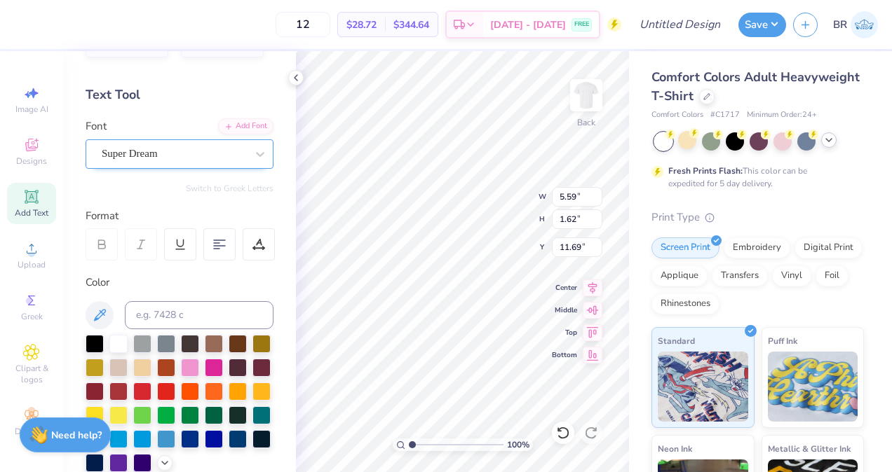
click at [147, 155] on div "Super Dream" at bounding box center [173, 154] width 147 height 22
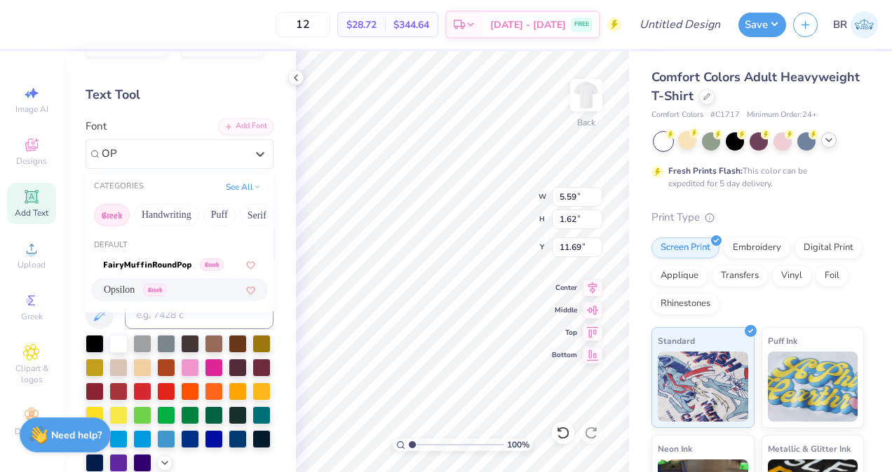
click at [172, 284] on div "Opsilon Greek" at bounding box center [179, 289] width 151 height 15
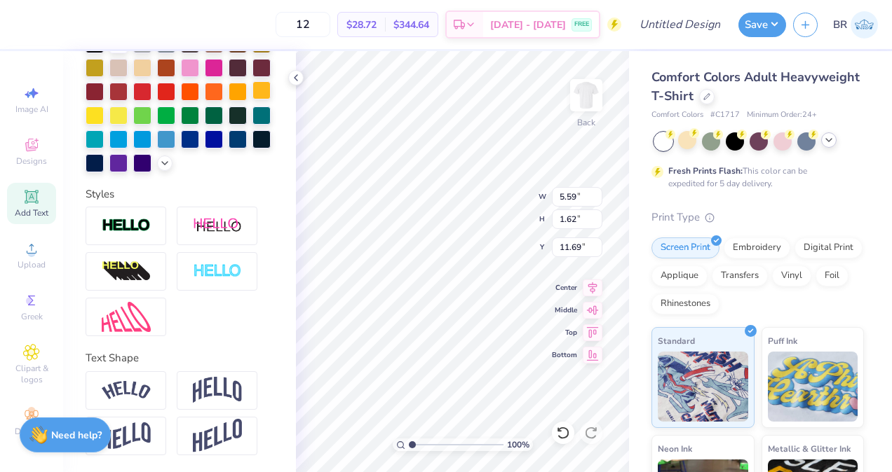
scroll to position [365, 0]
click at [154, 443] on div at bounding box center [126, 436] width 81 height 39
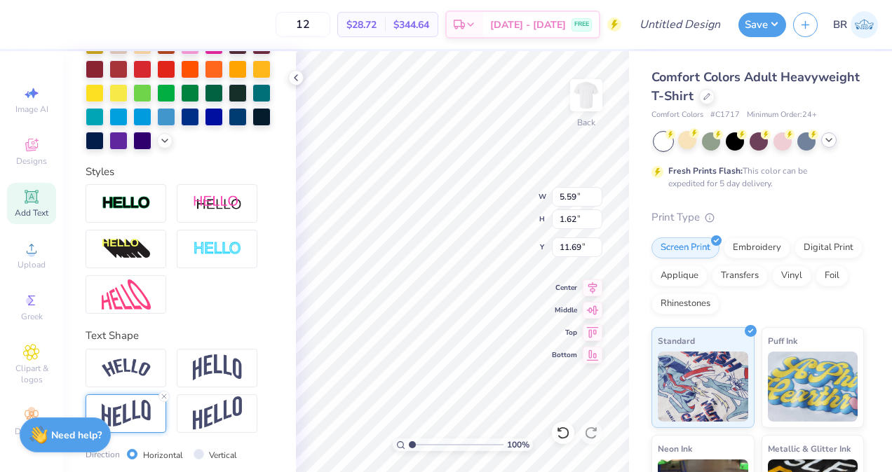
scroll to position [448, 0]
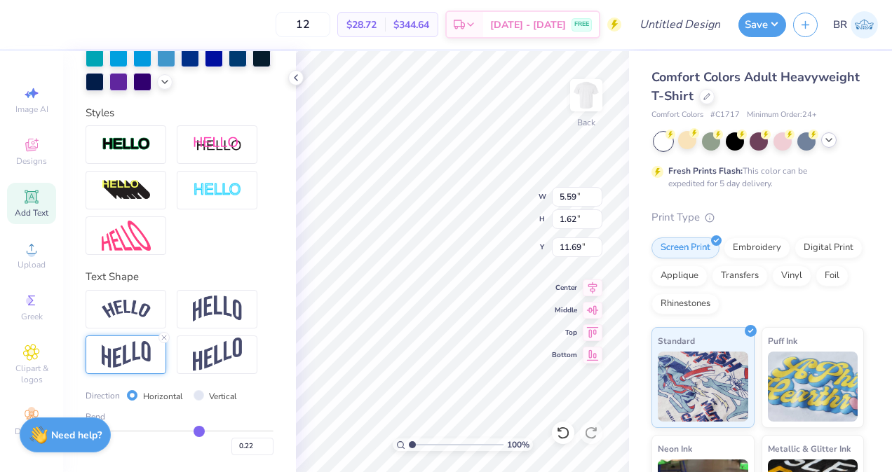
drag, startPoint x: 214, startPoint y: 430, endPoint x: 192, endPoint y: 430, distance: 21.7
click at [192, 430] on input "range" at bounding box center [180, 431] width 188 height 2
click at [41, 200] on div "Add Text" at bounding box center [31, 203] width 49 height 41
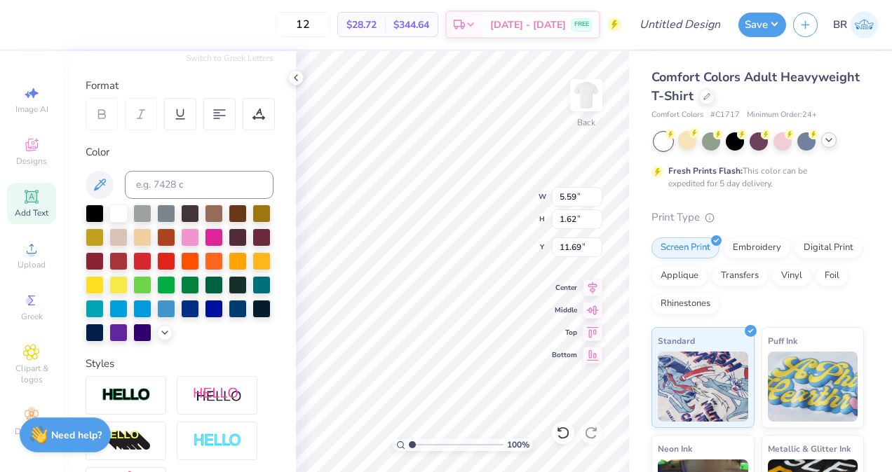
scroll to position [172, 0]
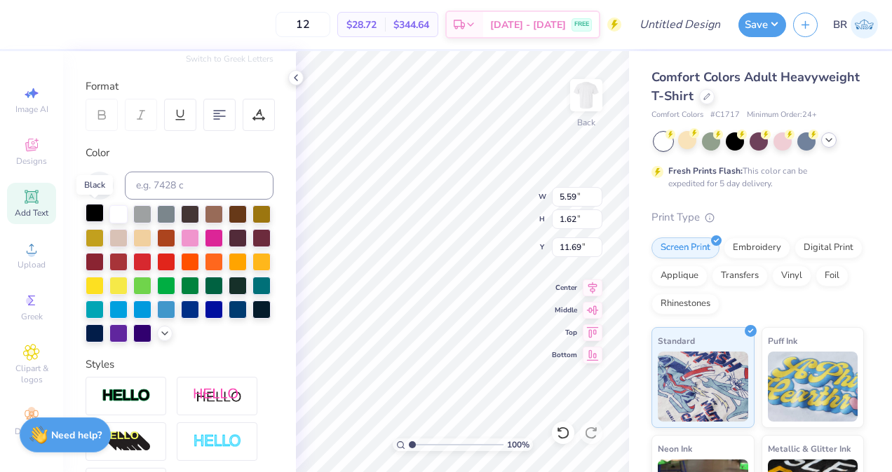
click at [100, 207] on div at bounding box center [95, 213] width 18 height 18
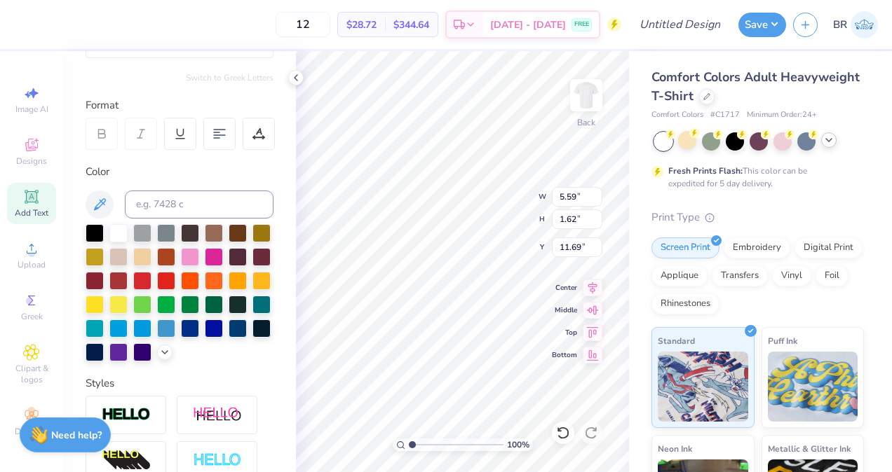
scroll to position [18, 0]
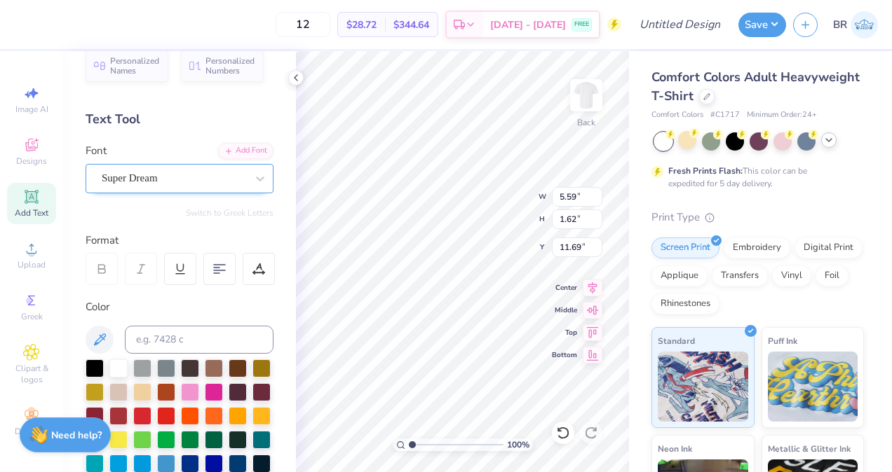
click at [147, 168] on div "Super Dream" at bounding box center [173, 179] width 147 height 22
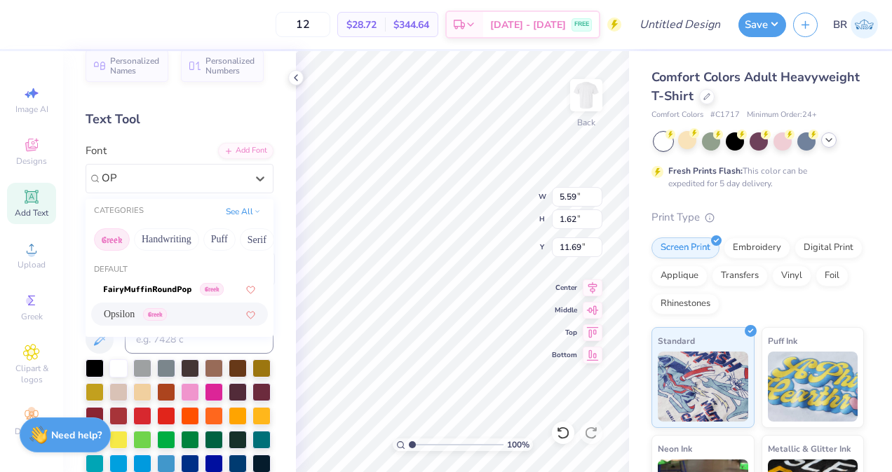
click at [182, 308] on div "Opsilon Greek" at bounding box center [179, 314] width 151 height 15
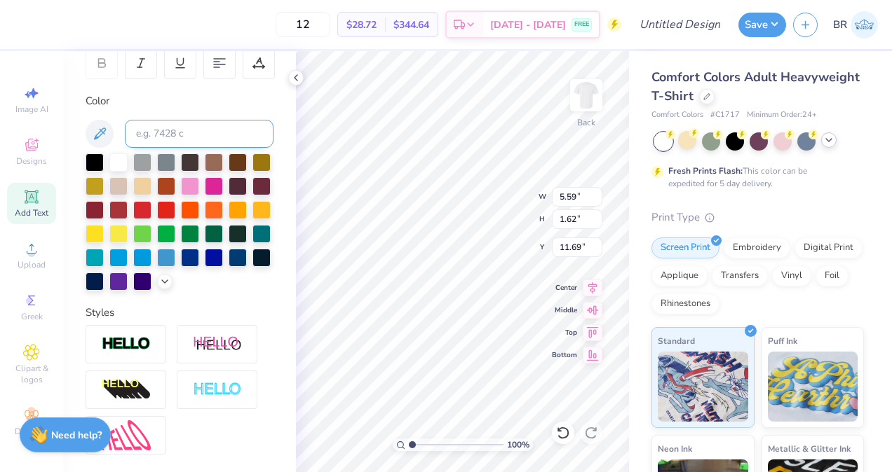
scroll to position [366, 0]
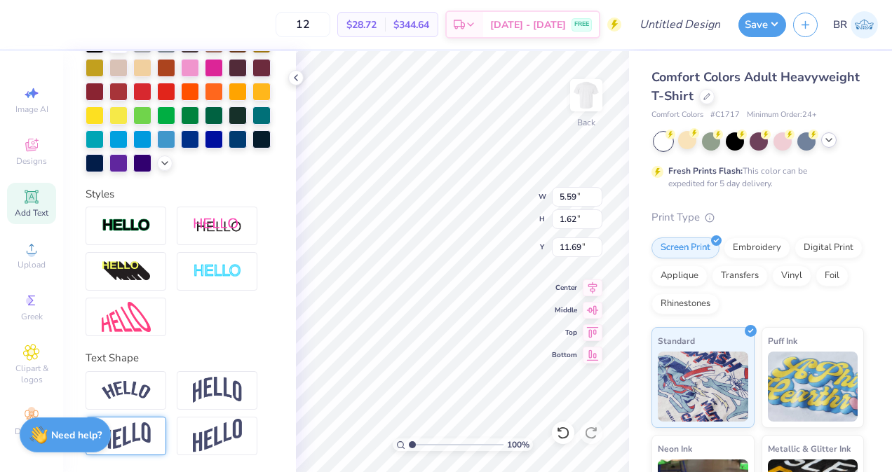
click at [156, 438] on div at bounding box center [126, 436] width 81 height 39
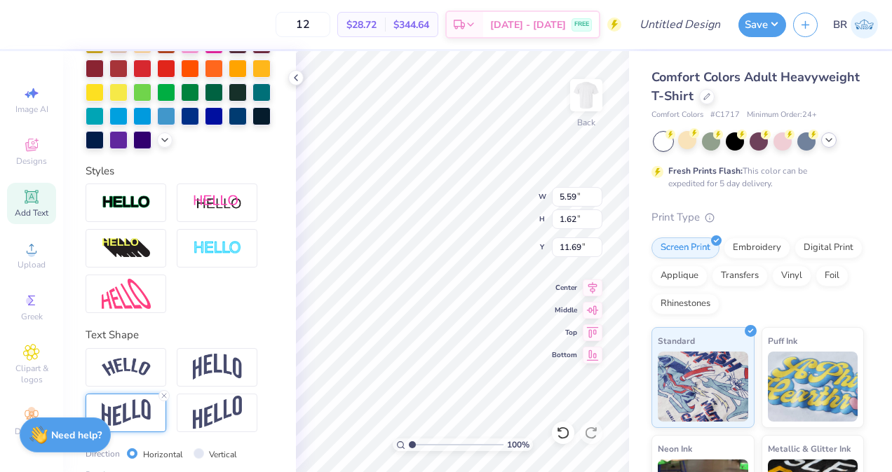
scroll to position [448, 0]
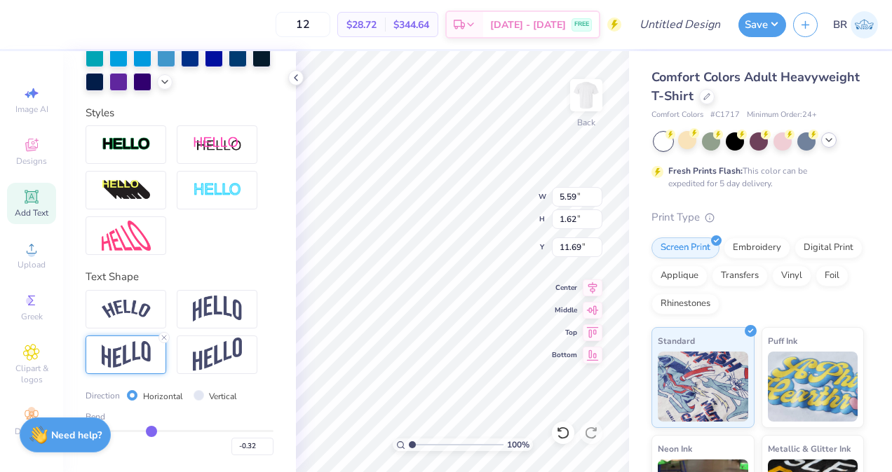
drag, startPoint x: 214, startPoint y: 432, endPoint x: 147, endPoint y: 430, distance: 66.6
click at [147, 430] on input "range" at bounding box center [180, 431] width 188 height 2
click at [156, 432] on input "range" at bounding box center [180, 431] width 188 height 2
click at [38, 209] on span "Add Text" at bounding box center [32, 212] width 34 height 11
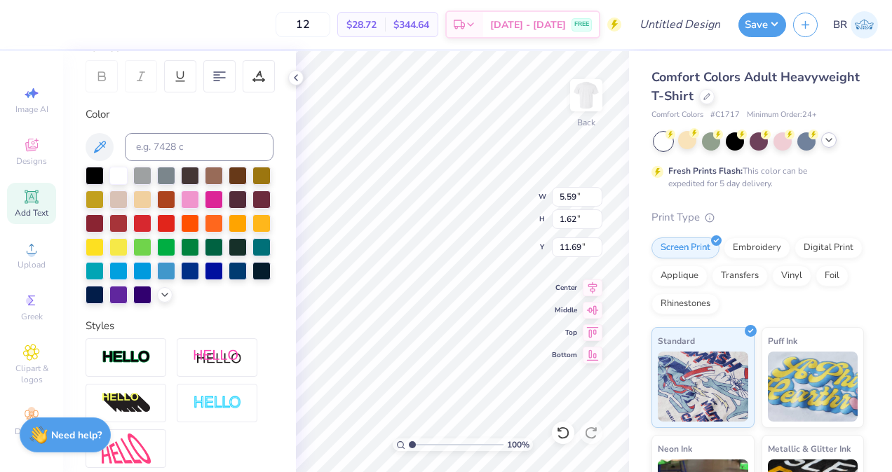
scroll to position [196, 0]
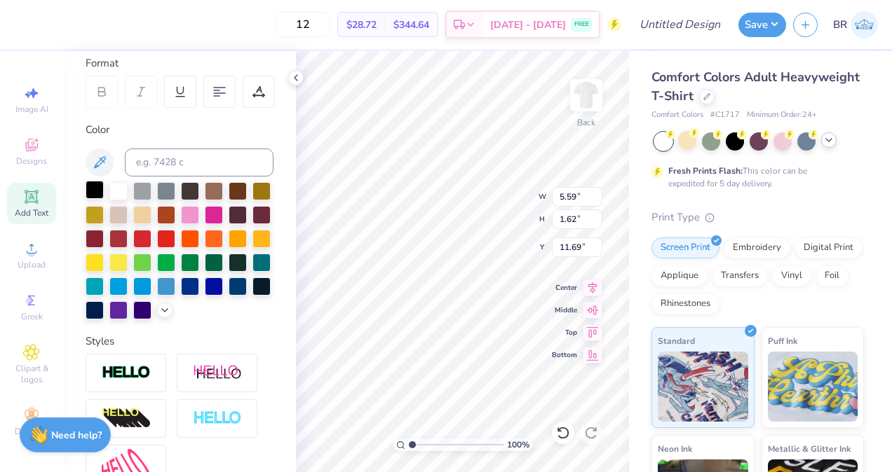
click at [89, 191] on div at bounding box center [95, 190] width 18 height 18
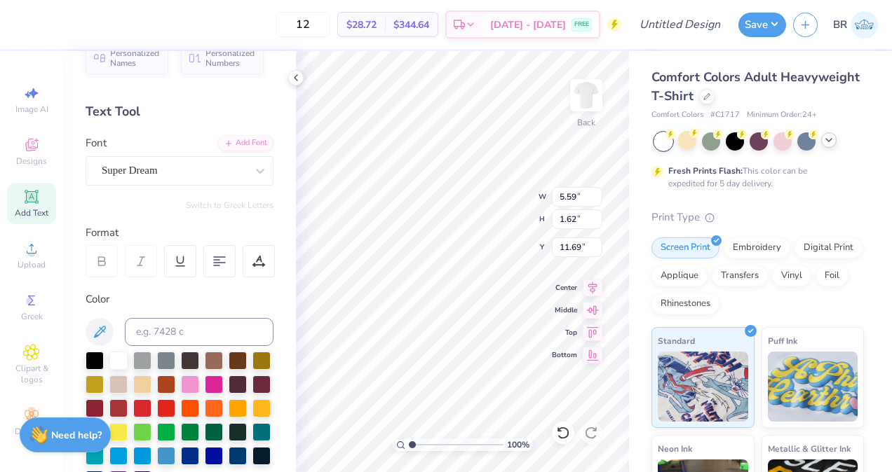
scroll to position [25, 0]
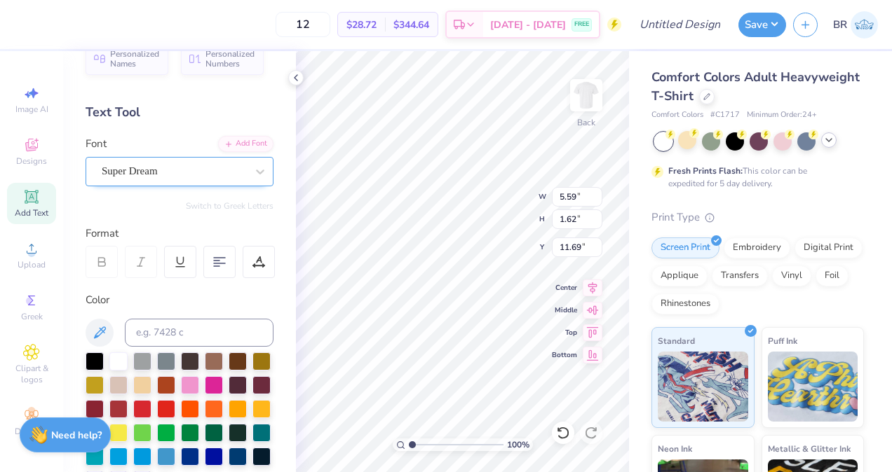
click at [210, 161] on div "Super Dream" at bounding box center [173, 172] width 147 height 22
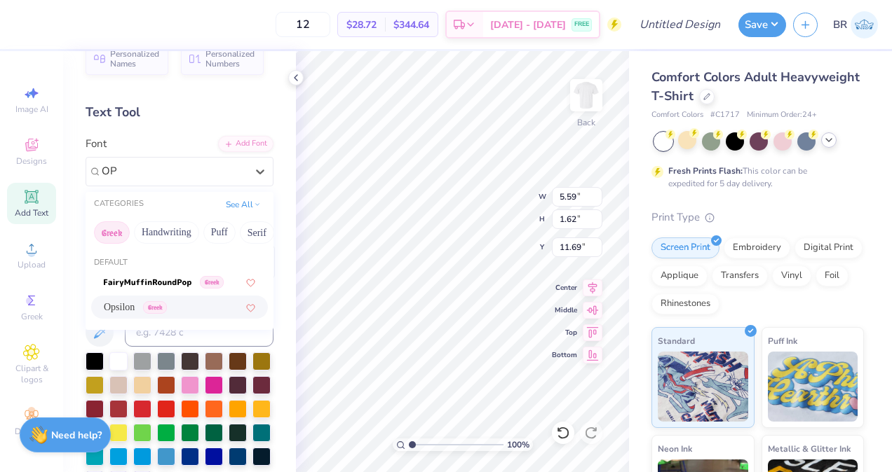
click at [207, 314] on div "Opsilon Greek" at bounding box center [179, 307] width 151 height 15
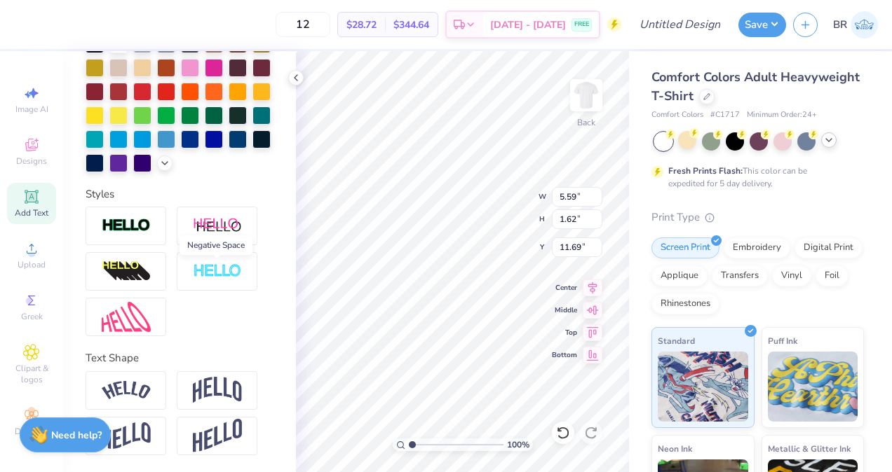
scroll to position [366, 0]
click at [202, 440] on img at bounding box center [217, 436] width 49 height 34
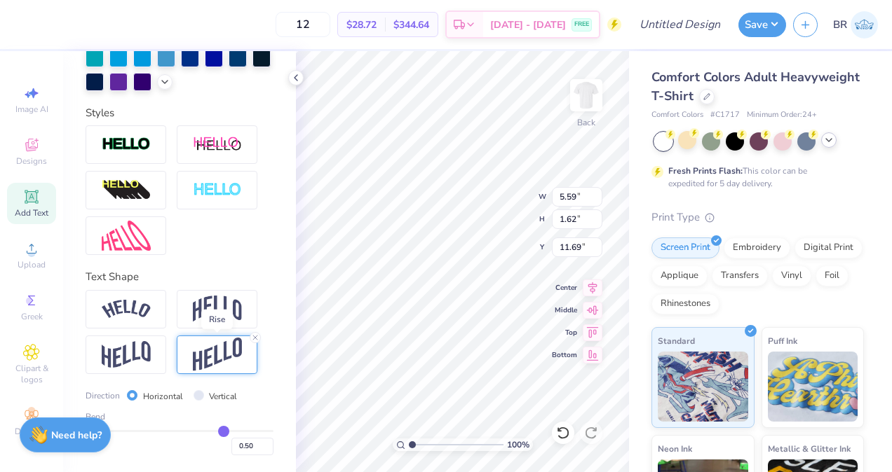
scroll to position [447, 0]
drag, startPoint x: 214, startPoint y: 432, endPoint x: 186, endPoint y: 427, distance: 29.2
click at [186, 430] on input "range" at bounding box center [180, 431] width 188 height 2
click at [42, 200] on div "Add Text" at bounding box center [31, 203] width 49 height 41
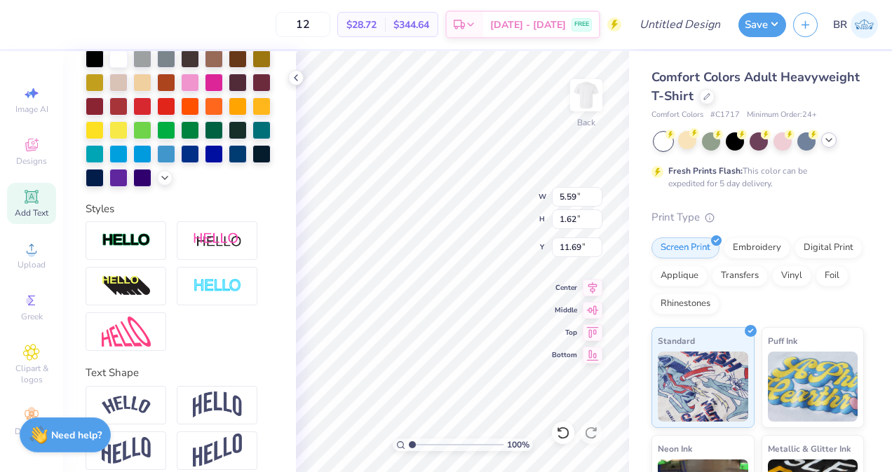
scroll to position [97, 0]
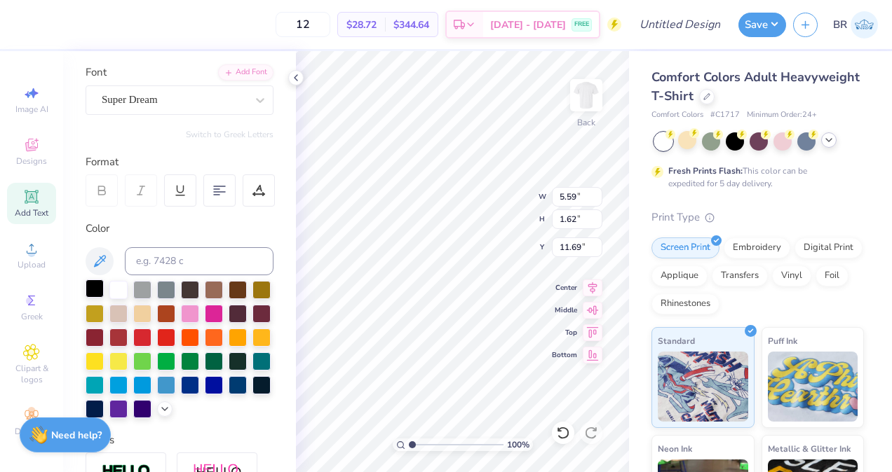
click at [96, 285] on div at bounding box center [95, 289] width 18 height 18
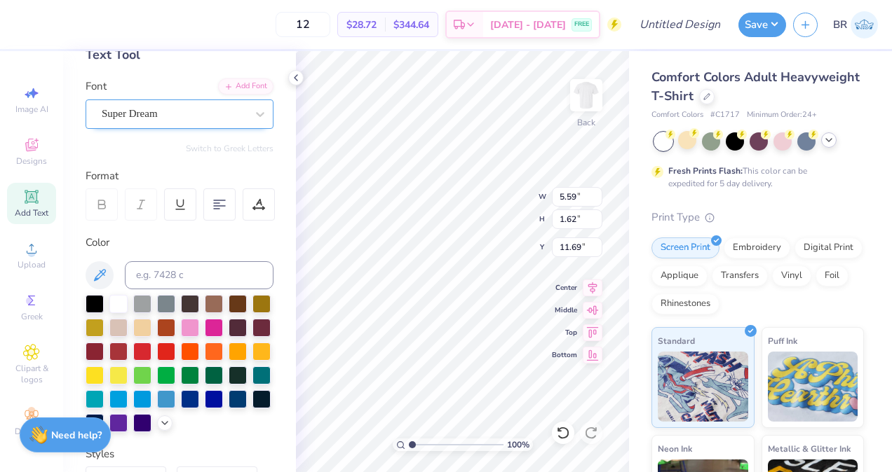
click at [186, 106] on div "Super Dream" at bounding box center [173, 114] width 147 height 22
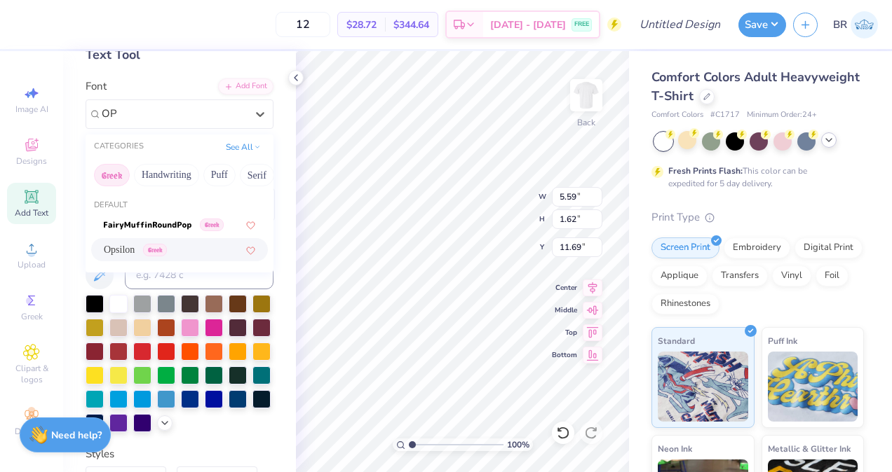
click at [203, 241] on div "Opsilon Greek" at bounding box center [179, 249] width 177 height 23
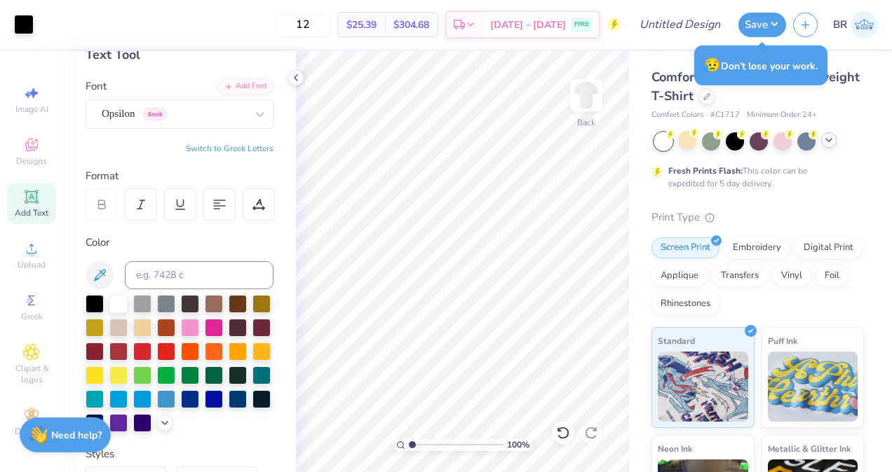
click at [26, 202] on icon at bounding box center [31, 196] width 11 height 11
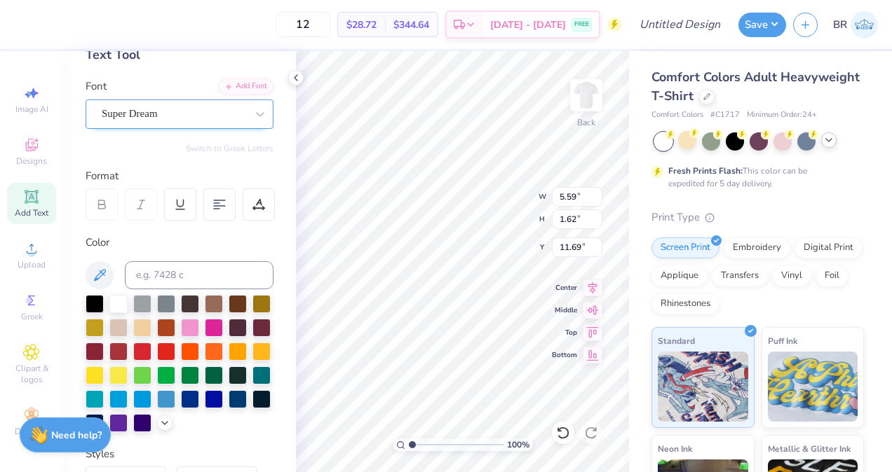
click at [195, 117] on div "Super Dream" at bounding box center [173, 114] width 147 height 22
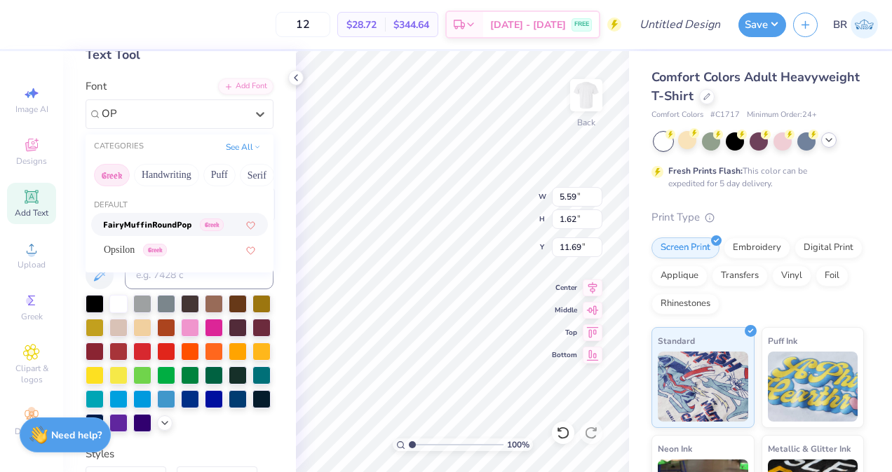
click at [213, 242] on div "Opsilon Greek" at bounding box center [179, 249] width 177 height 23
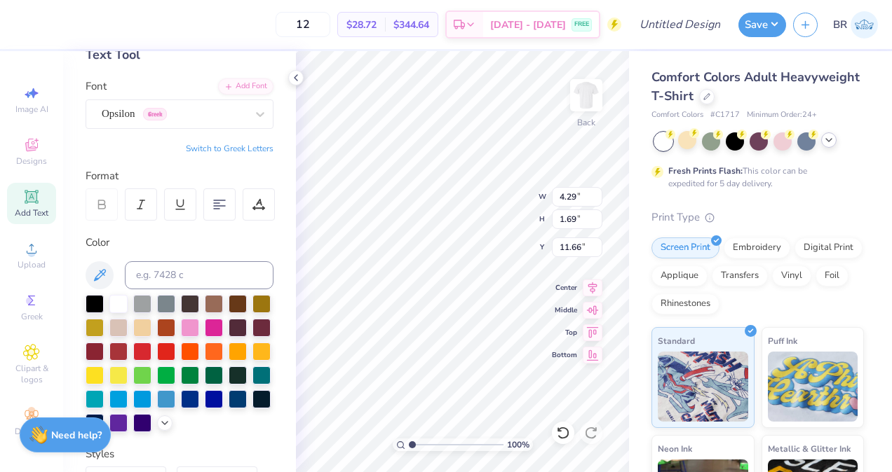
click at [180, 252] on div "Color" at bounding box center [180, 334] width 188 height 198
click at [88, 304] on div at bounding box center [95, 303] width 18 height 18
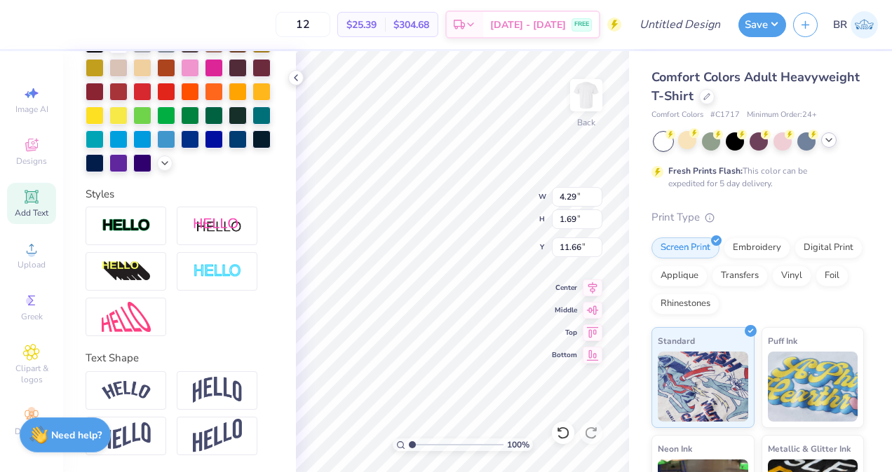
scroll to position [11, 1]
click at [151, 430] on div at bounding box center [126, 436] width 81 height 39
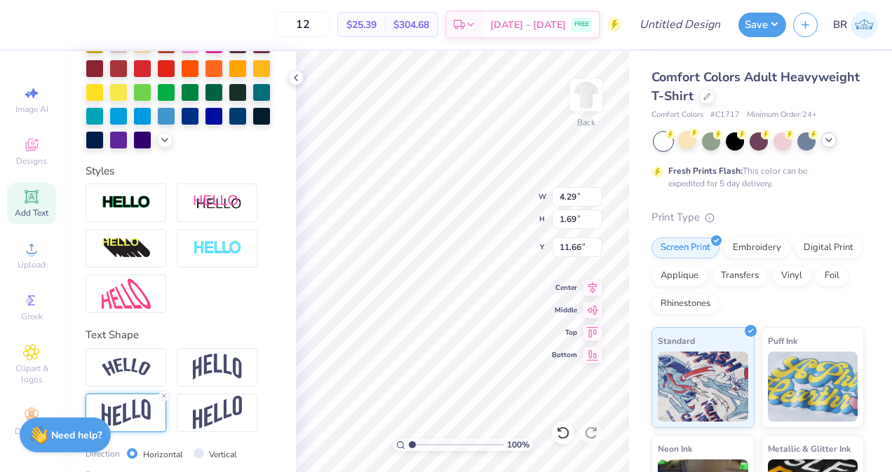
scroll to position [448, 0]
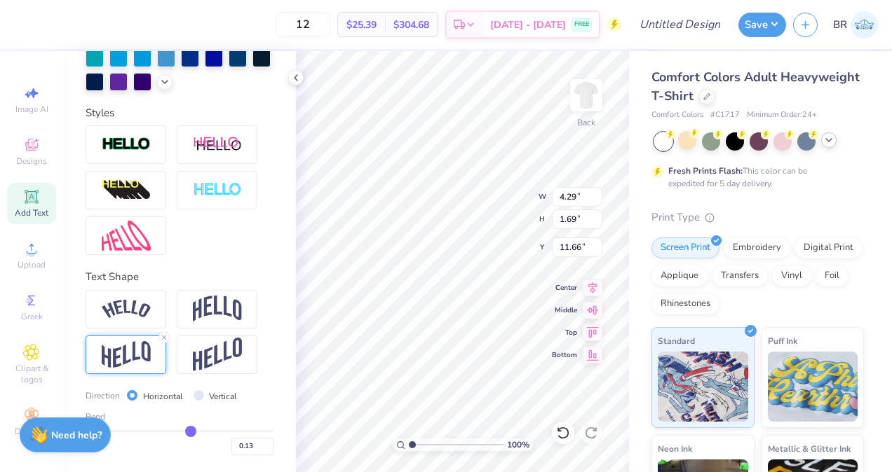
drag, startPoint x: 214, startPoint y: 430, endPoint x: 184, endPoint y: 429, distance: 29.4
click at [184, 430] on input "range" at bounding box center [180, 431] width 188 height 2
click at [30, 196] on icon at bounding box center [31, 196] width 11 height 11
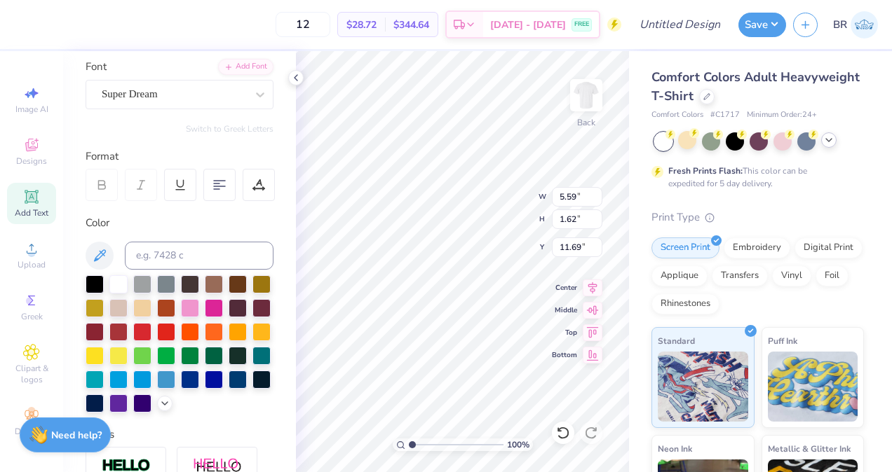
scroll to position [57, 0]
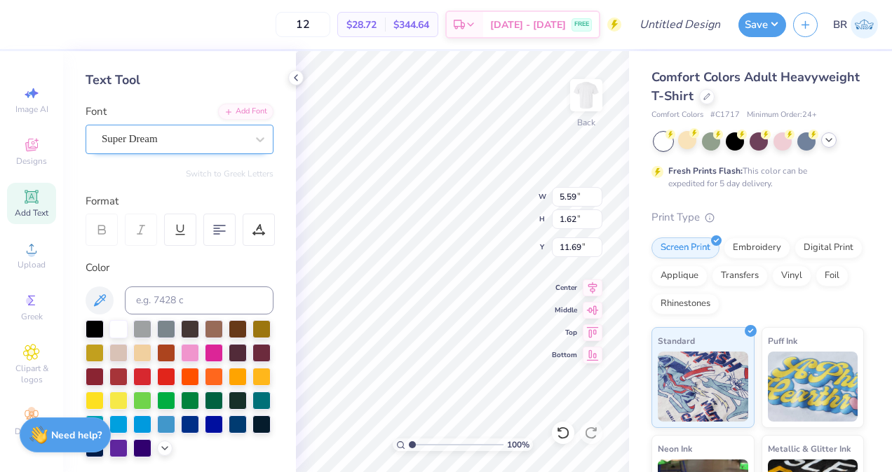
click at [172, 132] on div "Super Dream" at bounding box center [173, 139] width 147 height 22
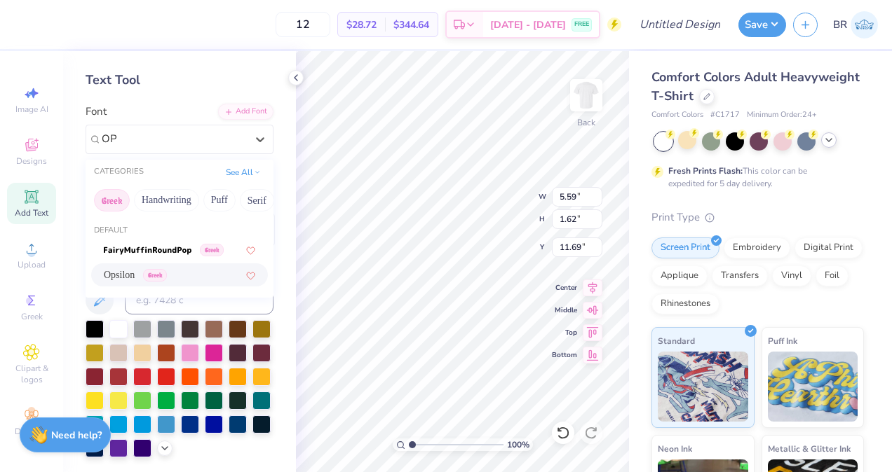
click at [193, 274] on div "Opsilon Greek" at bounding box center [179, 275] width 151 height 15
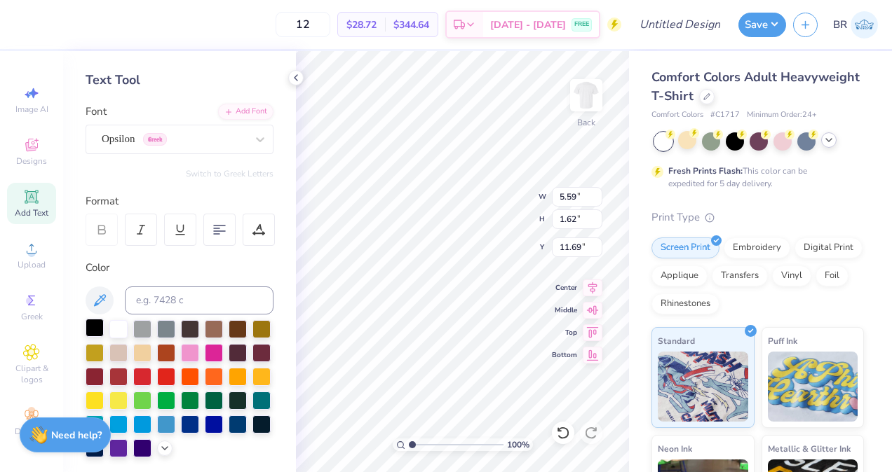
click at [90, 334] on div at bounding box center [95, 328] width 18 height 18
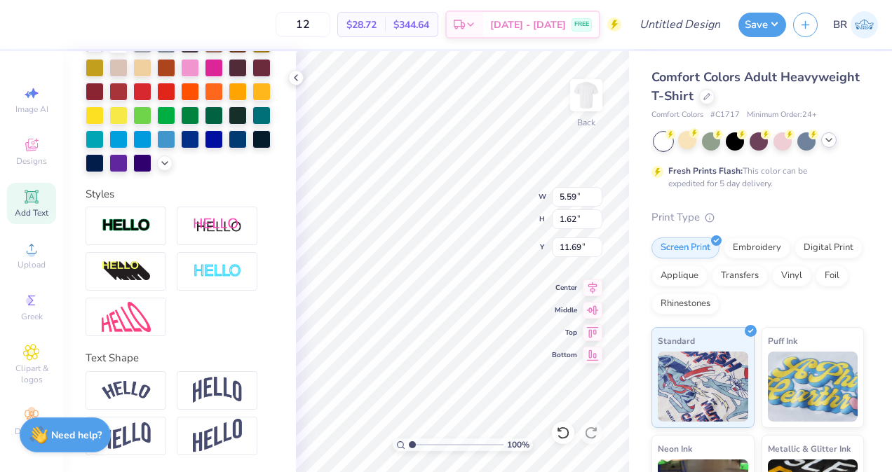
scroll to position [365, 0]
click at [229, 438] on img at bounding box center [217, 436] width 49 height 34
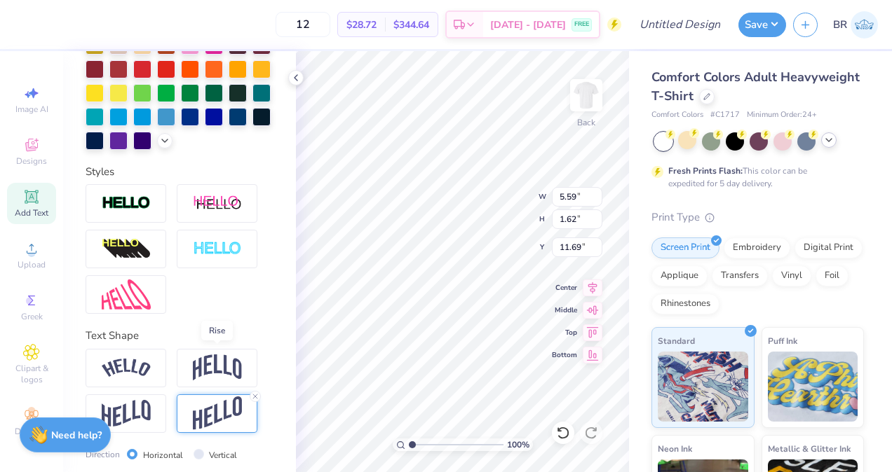
scroll to position [448, 0]
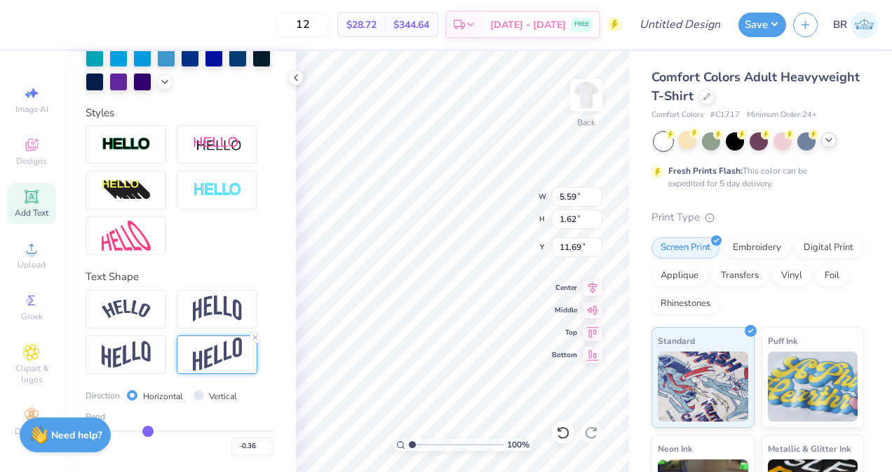
drag, startPoint x: 218, startPoint y: 432, endPoint x: 144, endPoint y: 418, distance: 74.8
click at [144, 430] on input "range" at bounding box center [180, 431] width 188 height 2
drag, startPoint x: 144, startPoint y: 432, endPoint x: 152, endPoint y: 432, distance: 8.4
click at [152, 432] on input "range" at bounding box center [180, 431] width 188 height 2
click at [297, 79] on icon at bounding box center [295, 77] width 11 height 11
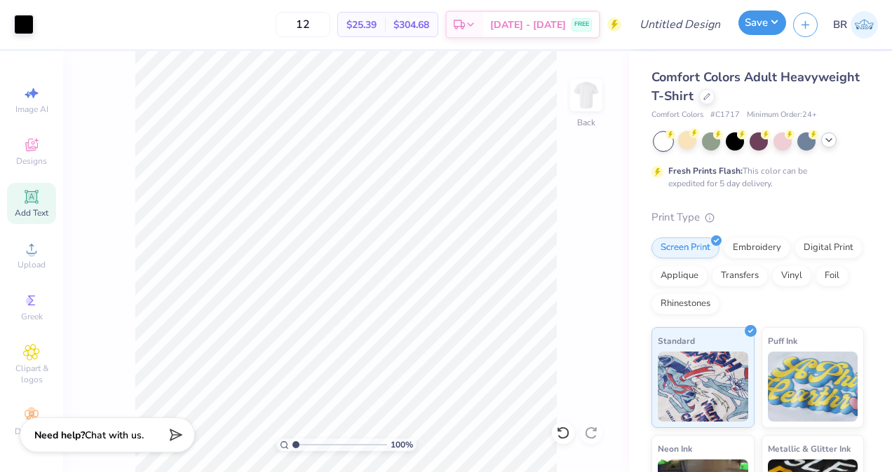
click at [758, 25] on button "Save" at bounding box center [762, 23] width 48 height 25
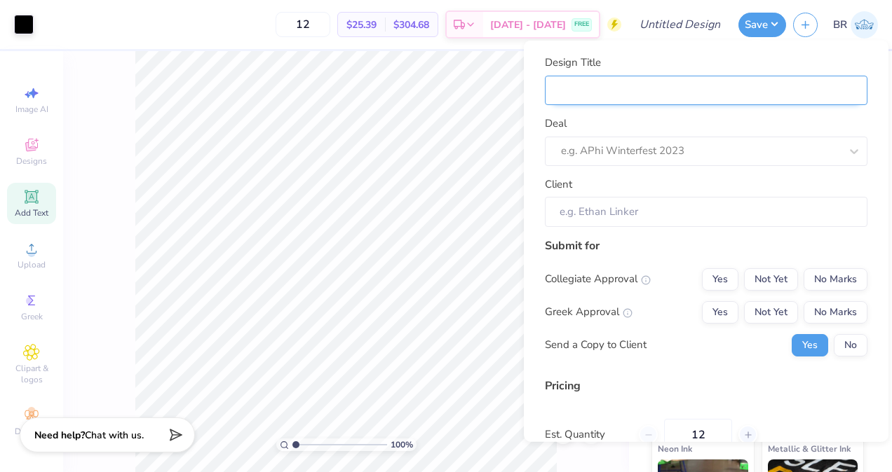
click at [668, 99] on input "Design Title" at bounding box center [706, 90] width 322 height 30
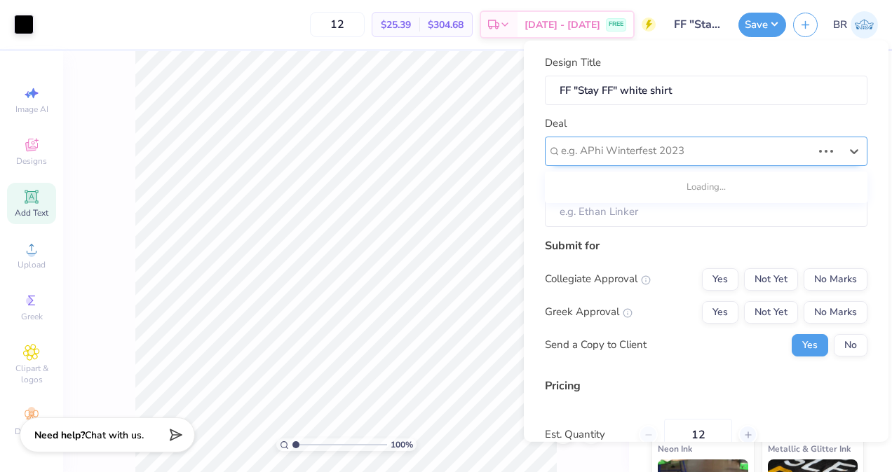
click at [672, 158] on div at bounding box center [686, 151] width 251 height 19
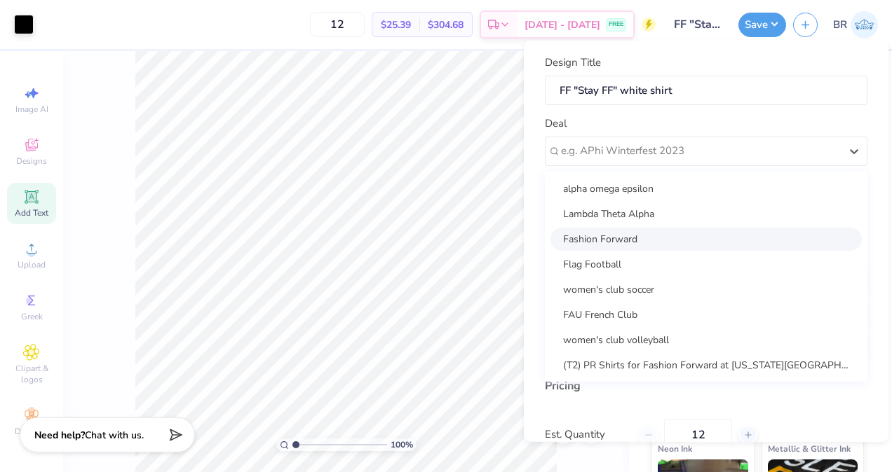
click at [653, 247] on div "Fashion Forward" at bounding box center [705, 238] width 311 height 23
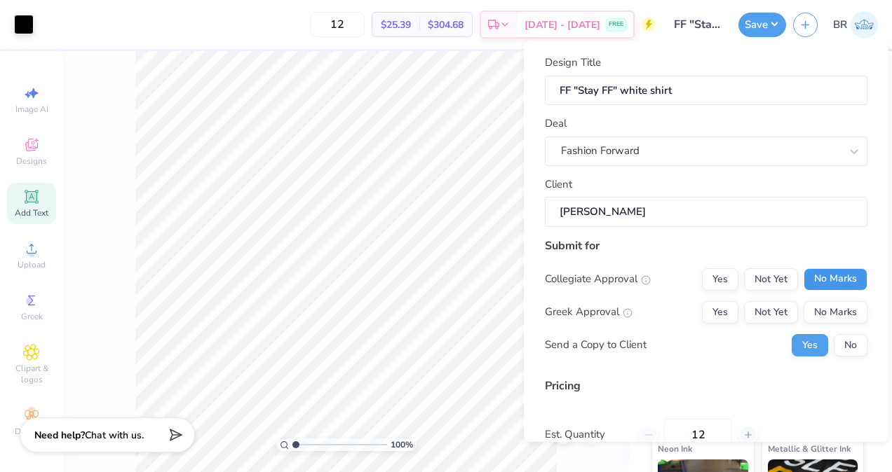
click at [817, 281] on button "No Marks" at bounding box center [835, 279] width 64 height 22
click at [822, 311] on button "No Marks" at bounding box center [835, 312] width 64 height 22
click at [837, 342] on button "No" at bounding box center [850, 345] width 34 height 22
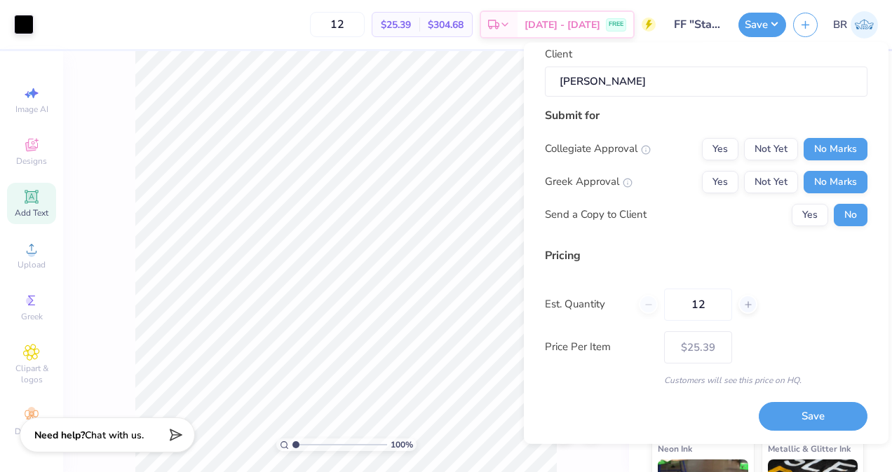
scroll to position [132, 0]
click at [712, 309] on input "12" at bounding box center [698, 305] width 68 height 32
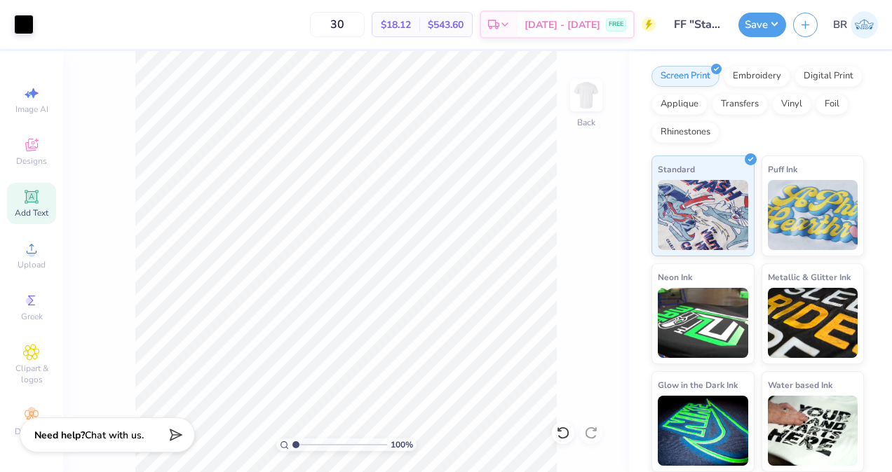
scroll to position [0, 0]
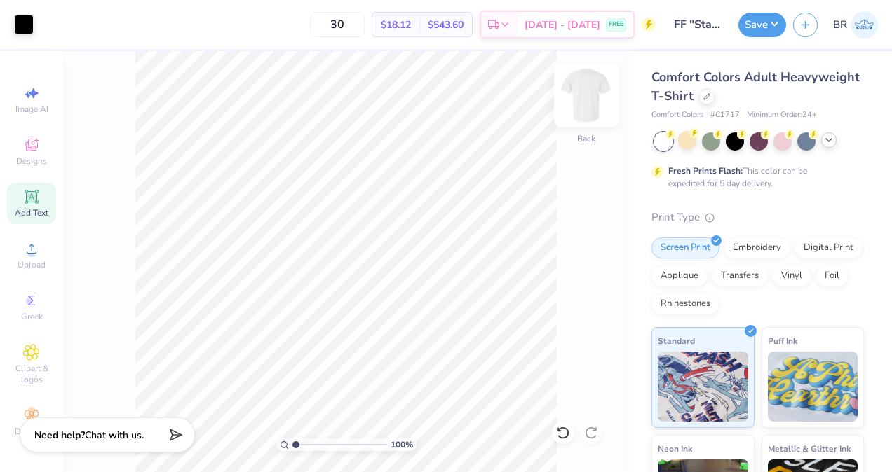
click at [579, 97] on img at bounding box center [586, 95] width 56 height 56
click at [23, 254] on icon at bounding box center [31, 248] width 17 height 17
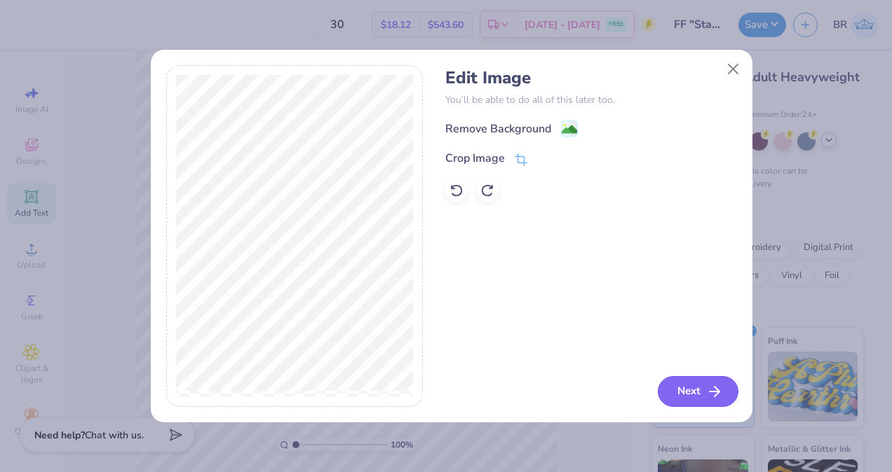
click at [695, 390] on button "Next" at bounding box center [697, 391] width 81 height 31
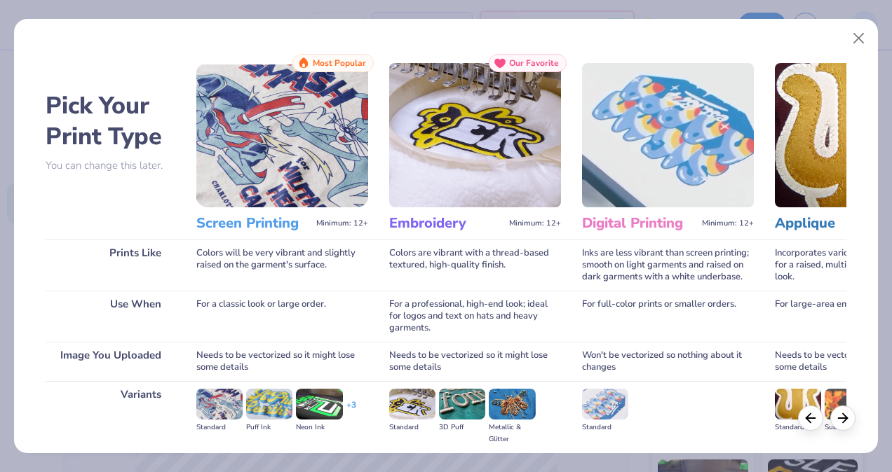
scroll to position [156, 0]
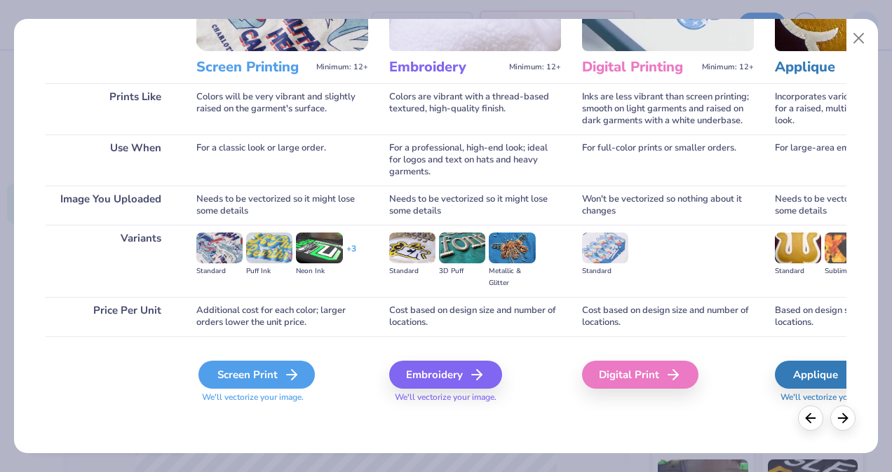
click at [292, 367] on icon at bounding box center [291, 375] width 17 height 17
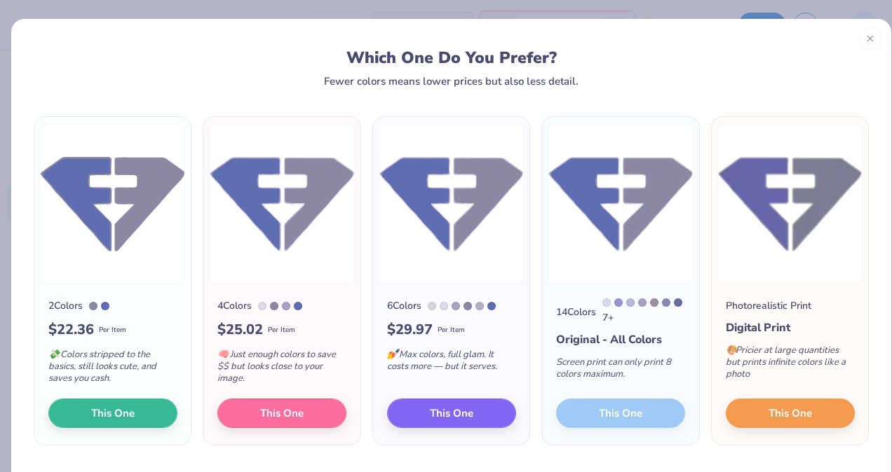
scroll to position [448, 0]
click at [144, 411] on button "This One" at bounding box center [112, 411] width 129 height 29
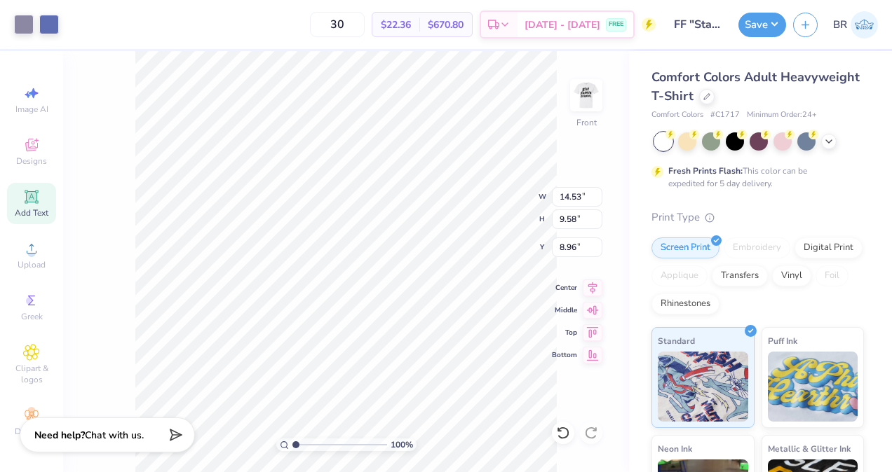
type input "1.00001599281351"
type input "11.62"
type input "7.66"
type input "1.00001599281351"
type input "3.97"
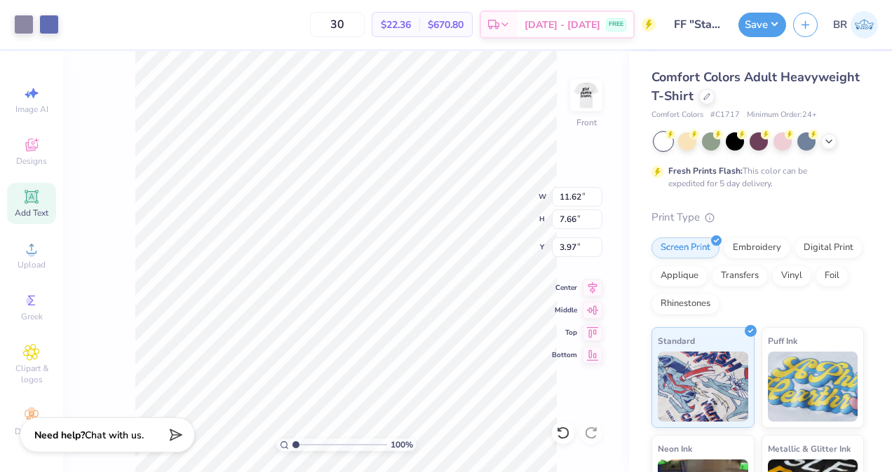
type input "1.00001599281351"
type input "5.33"
click at [23, 251] on icon at bounding box center [31, 248] width 17 height 17
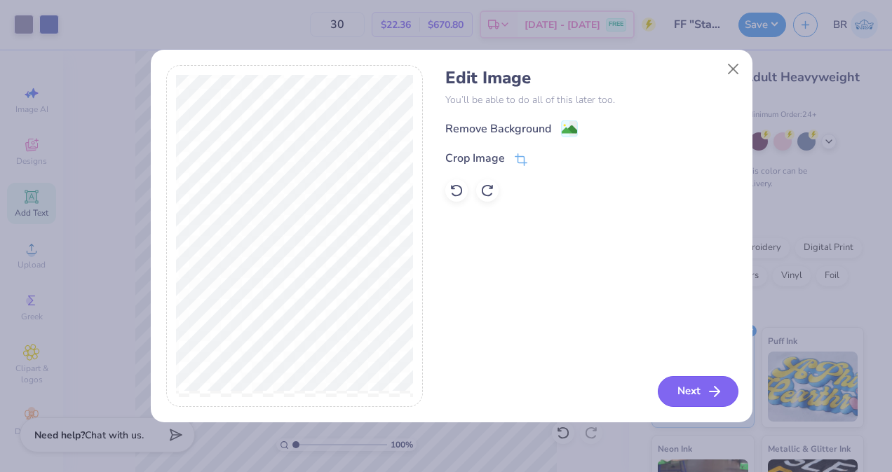
click at [675, 388] on button "Next" at bounding box center [697, 391] width 81 height 31
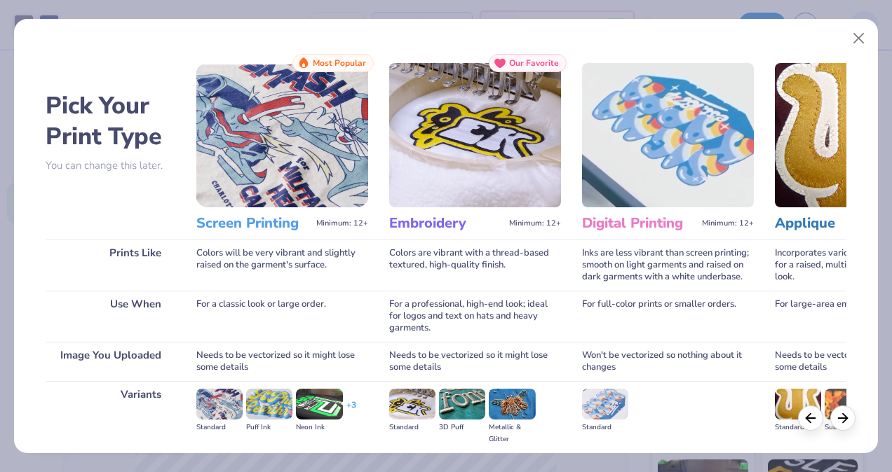
scroll to position [156, 0]
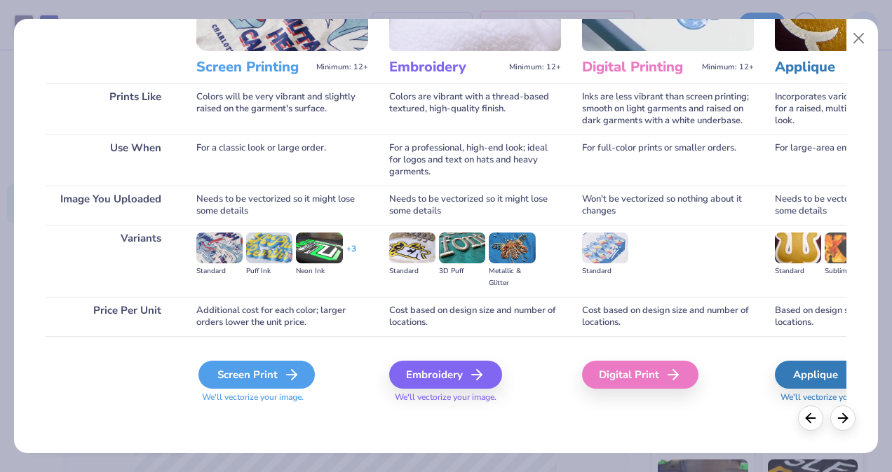
click at [283, 386] on div "Screen Print" at bounding box center [256, 375] width 116 height 28
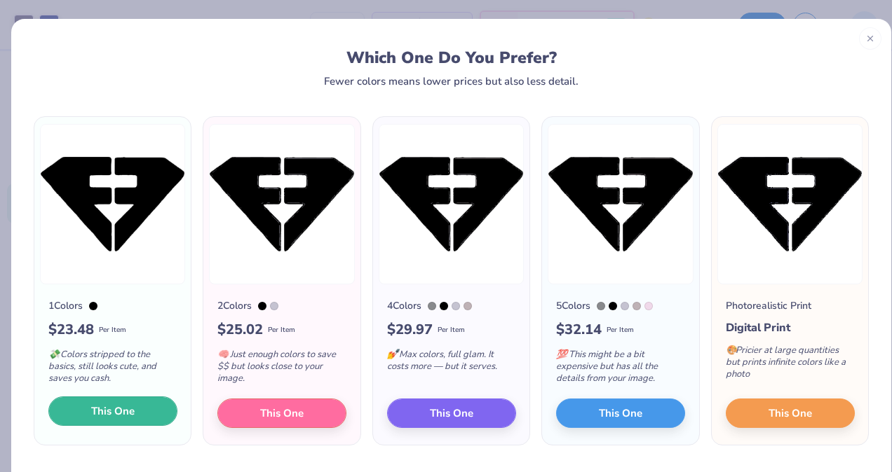
click at [135, 407] on button "This One" at bounding box center [112, 411] width 129 height 29
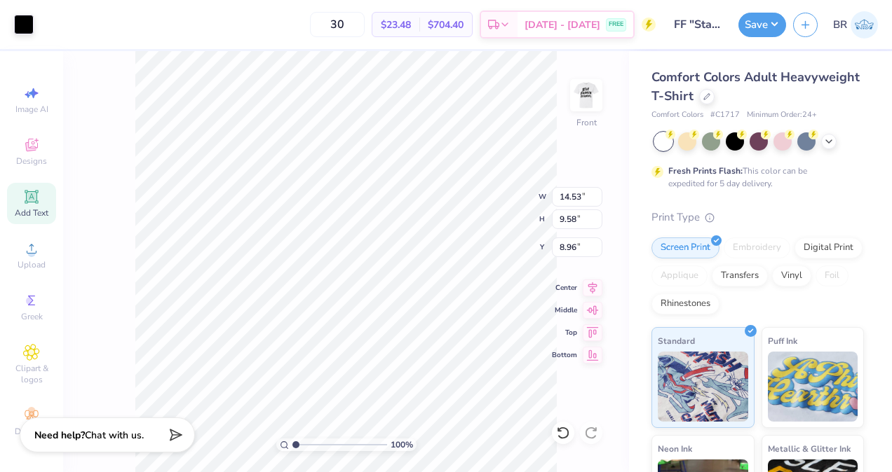
type input "1.00001599281351"
type input "11.62"
type input "7.66"
type input "5.33"
type input "1.00001599281351"
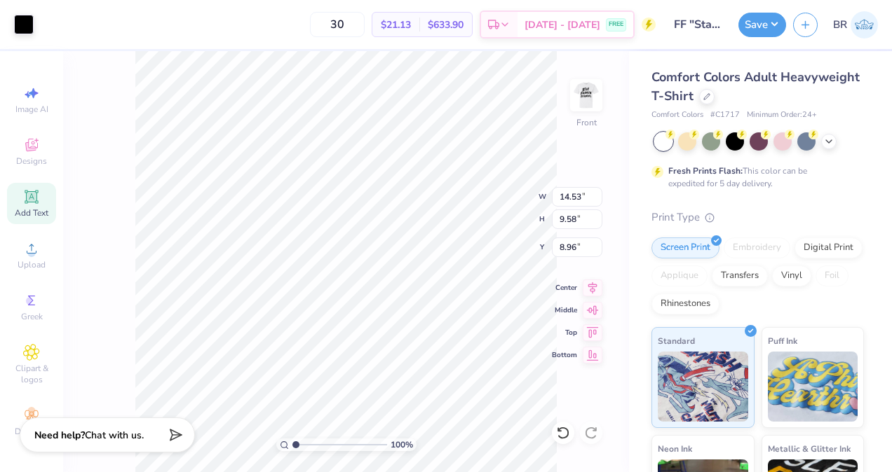
type input "12.48"
type input "8.22"
type input "10.32"
type input "1.00001599281351"
type input "3.46"
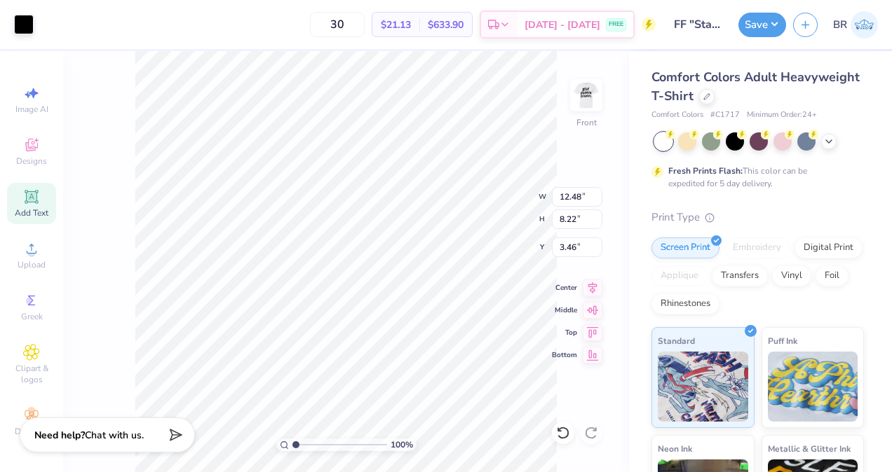
type input "1.00001599281351"
type input "3.00"
click at [580, 104] on img at bounding box center [586, 95] width 56 height 56
click at [580, 104] on img at bounding box center [586, 95] width 28 height 28
click at [597, 112] on div "Back" at bounding box center [586, 104] width 32 height 50
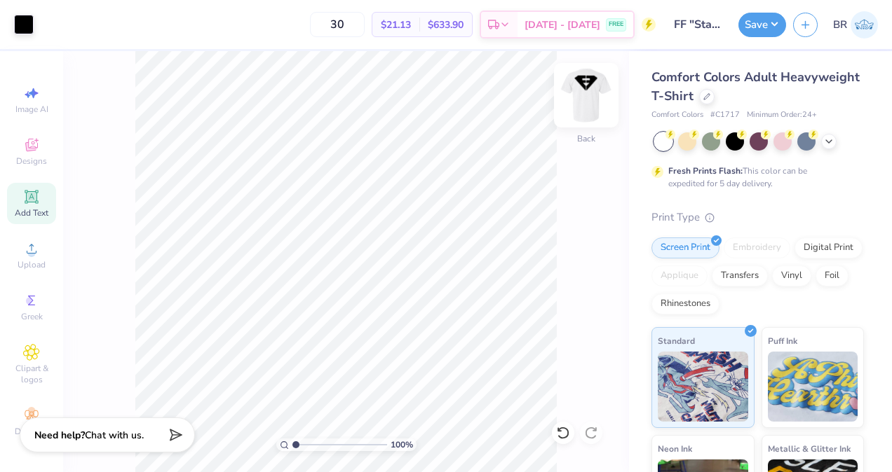
click at [593, 111] on img at bounding box center [586, 95] width 56 height 56
click at [755, 34] on button "Save" at bounding box center [762, 23] width 48 height 25
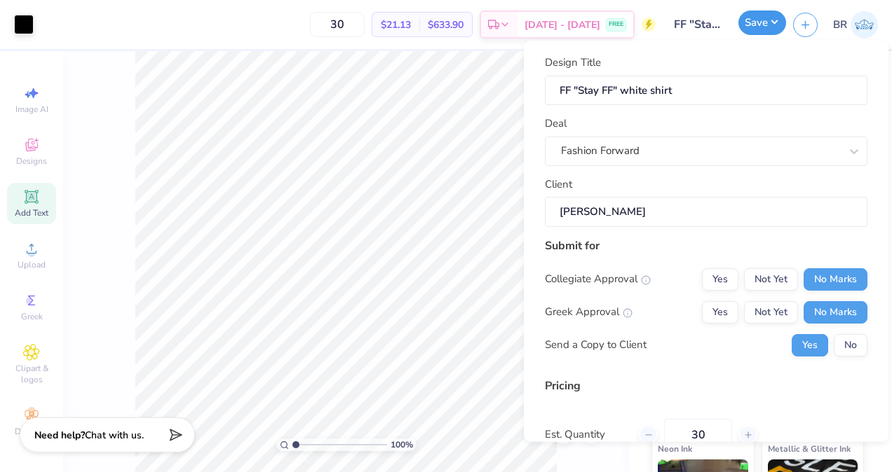
type input "1.00001599281351"
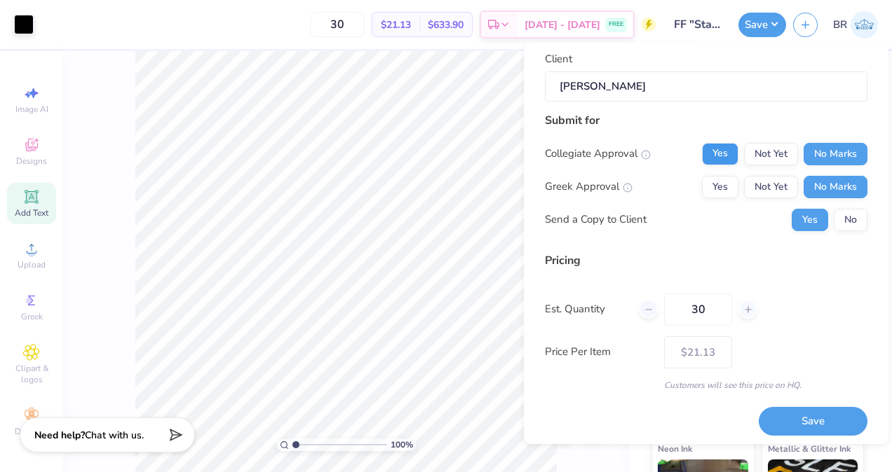
scroll to position [132, 0]
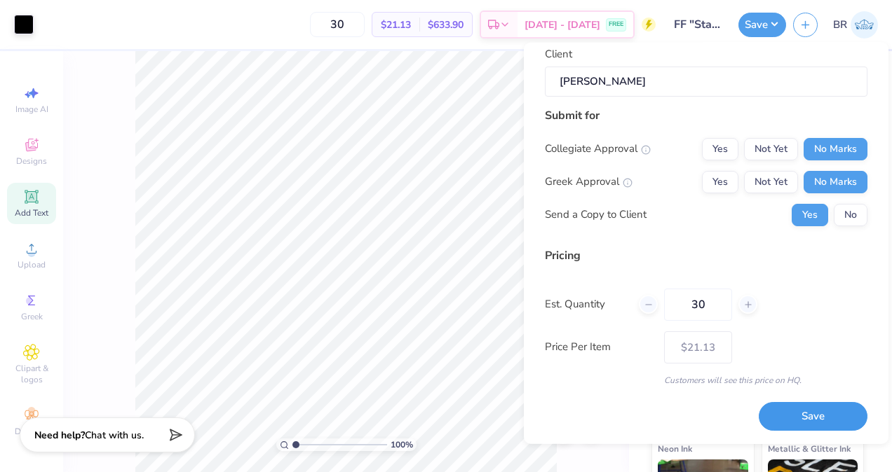
click at [781, 407] on button "Save" at bounding box center [812, 416] width 109 height 29
type input "$21.13"
type input "1.00001599281351"
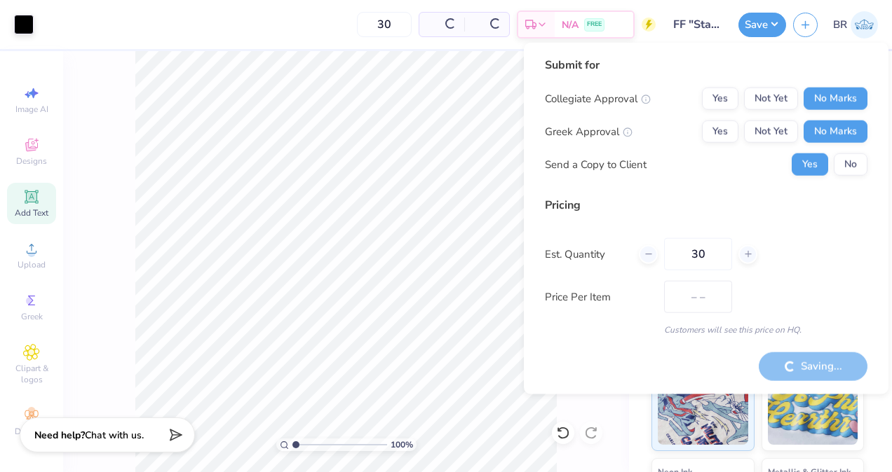
type input "$21.13"
type input "1.00001599281351"
type input "$21.13"
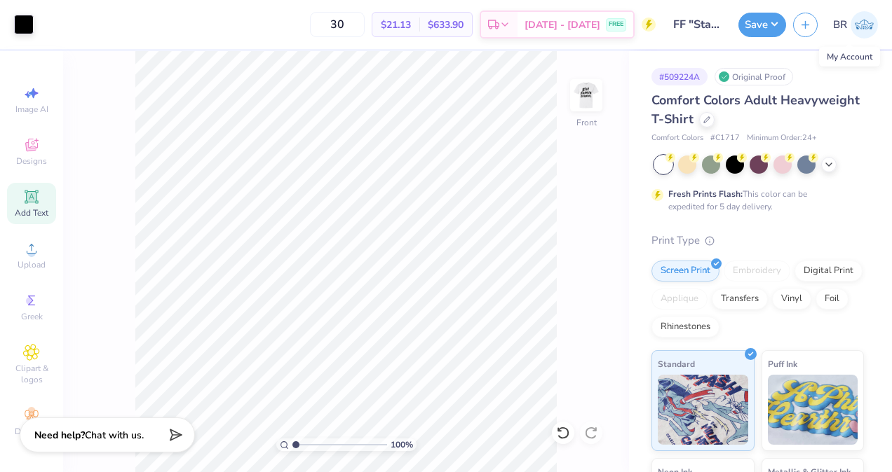
click at [862, 31] on img at bounding box center [863, 24] width 27 height 27
type input "1.00001599281351"
type textarea "x"
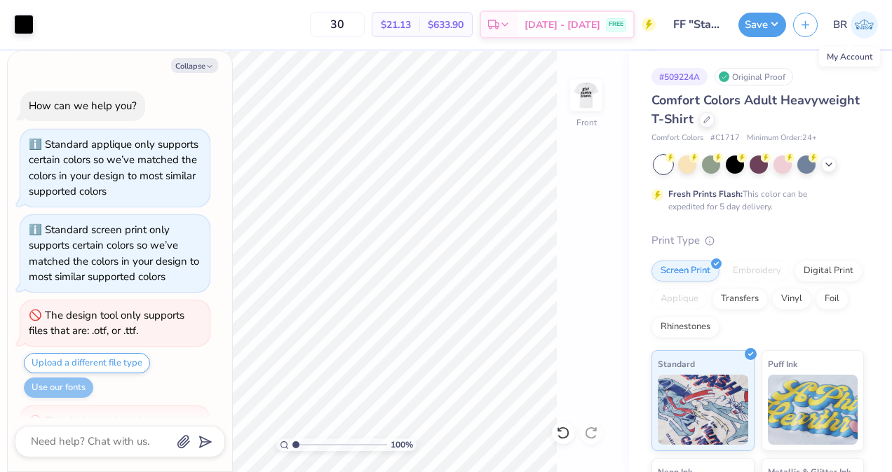
scroll to position [65, 0]
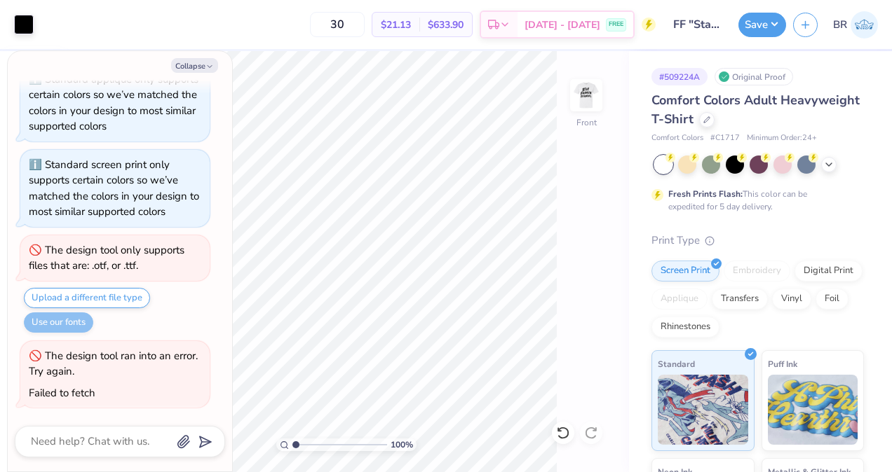
type input "1.00001599281351"
type textarea "x"
